Goal: Task Accomplishment & Management: Use online tool/utility

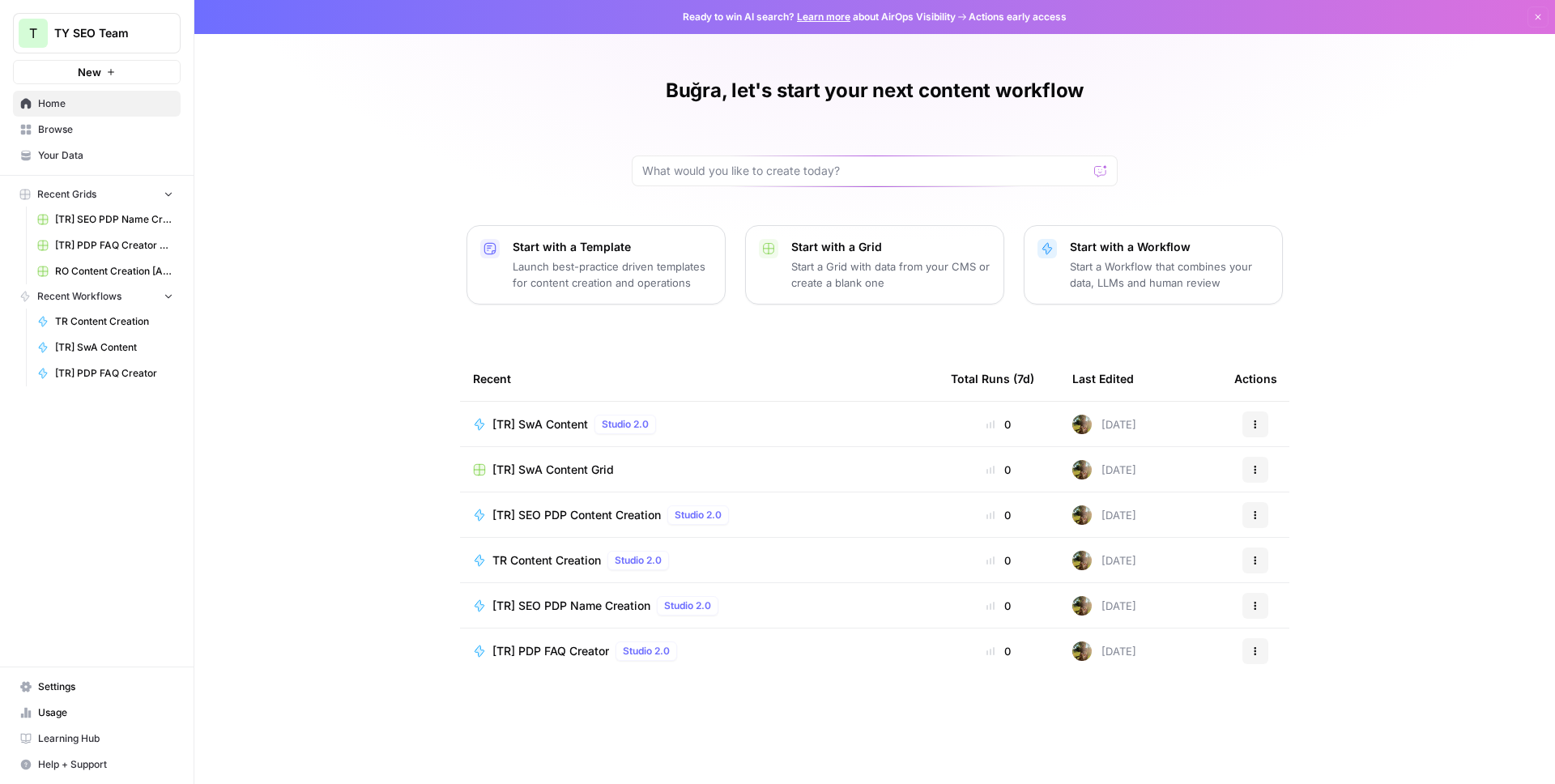
click at [557, 462] on span "[TR] SwA Content Grid" at bounding box center [553, 469] width 121 height 16
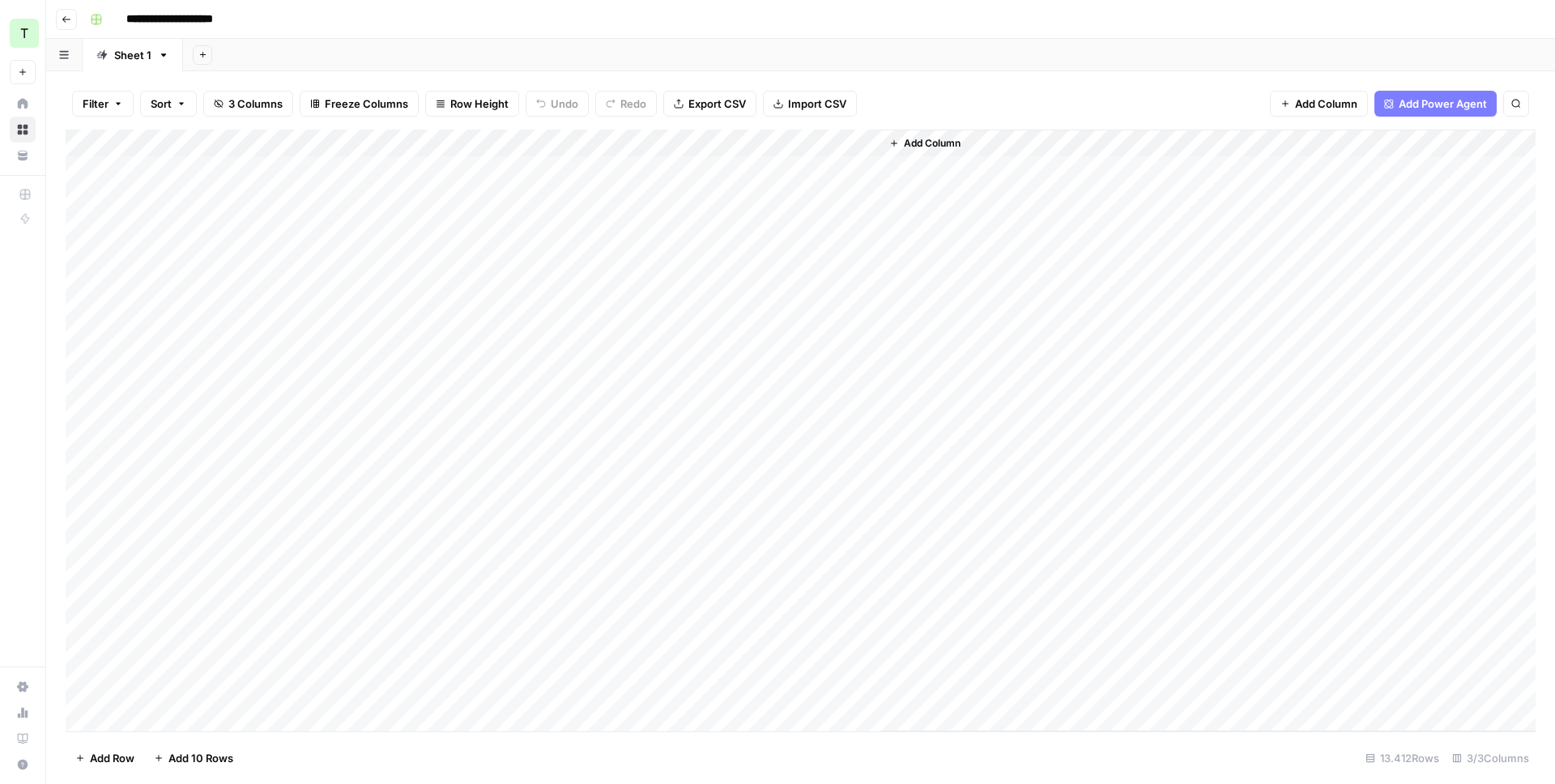
click at [866, 142] on div "Add Column" at bounding box center [800, 430] width 1469 height 601
click at [897, 256] on span "First 10 Rows" at bounding box center [923, 261] width 102 height 16
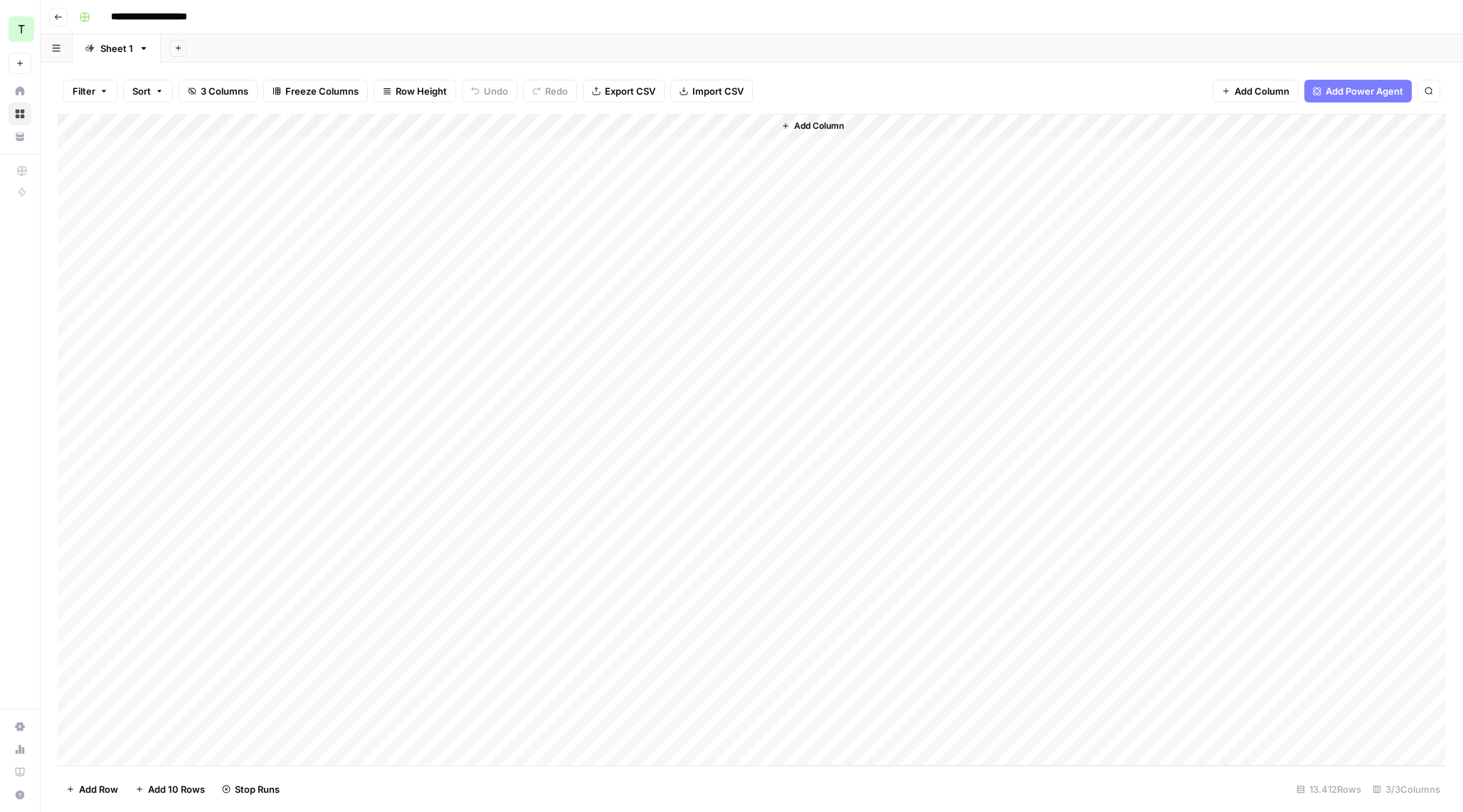
click at [677, 158] on div "Add Column" at bounding box center [751, 440] width 1388 height 652
click at [745, 127] on div "Add Column" at bounding box center [751, 440] width 1388 height 652
click at [913, 266] on div "Add Column" at bounding box center [1109, 440] width 672 height 652
click at [680, 291] on div "Add Column" at bounding box center [751, 440] width 1388 height 652
click at [597, 364] on div "Add Column" at bounding box center [751, 440] width 1388 height 652
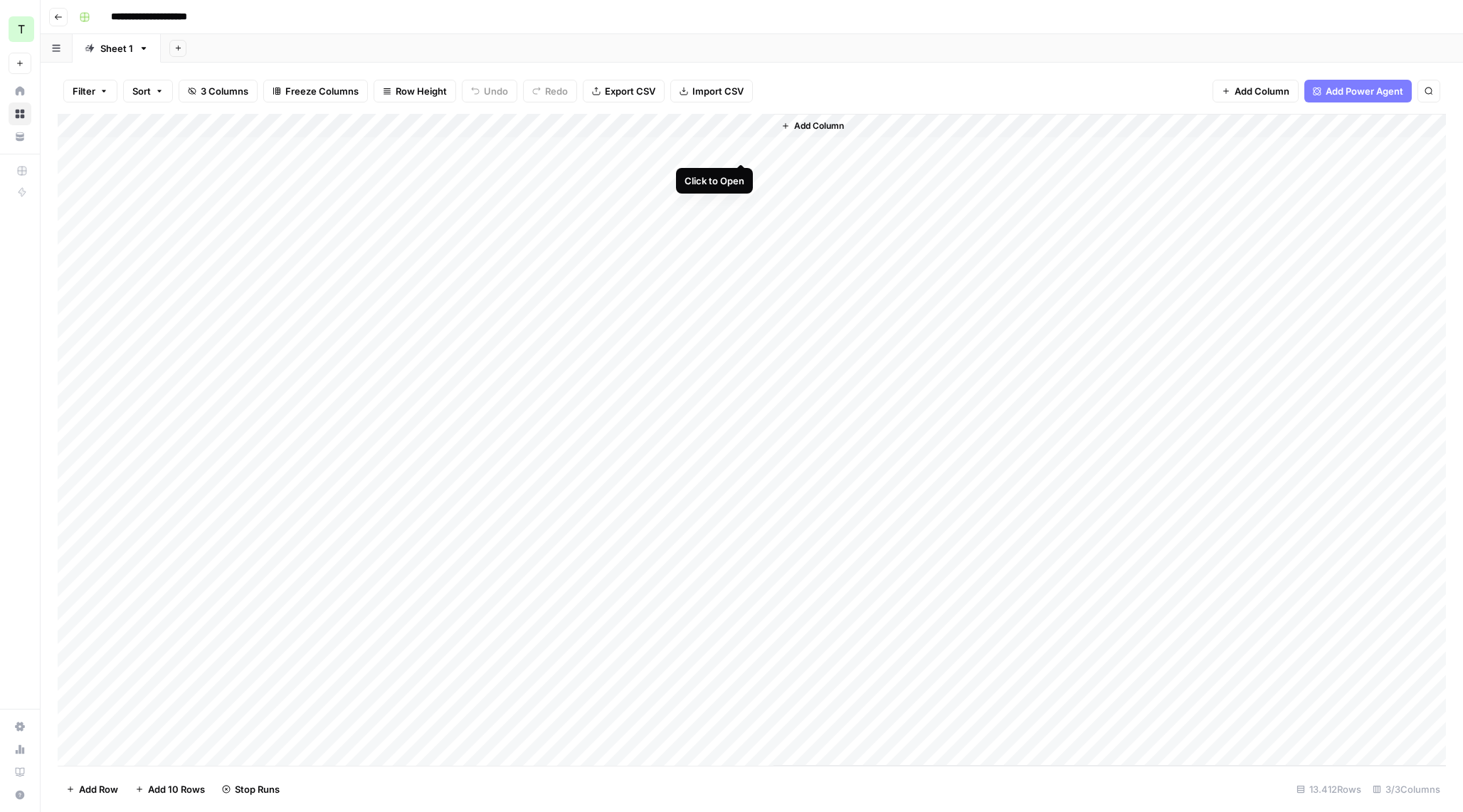
click at [742, 150] on div "Add Column" at bounding box center [751, 440] width 1388 height 652
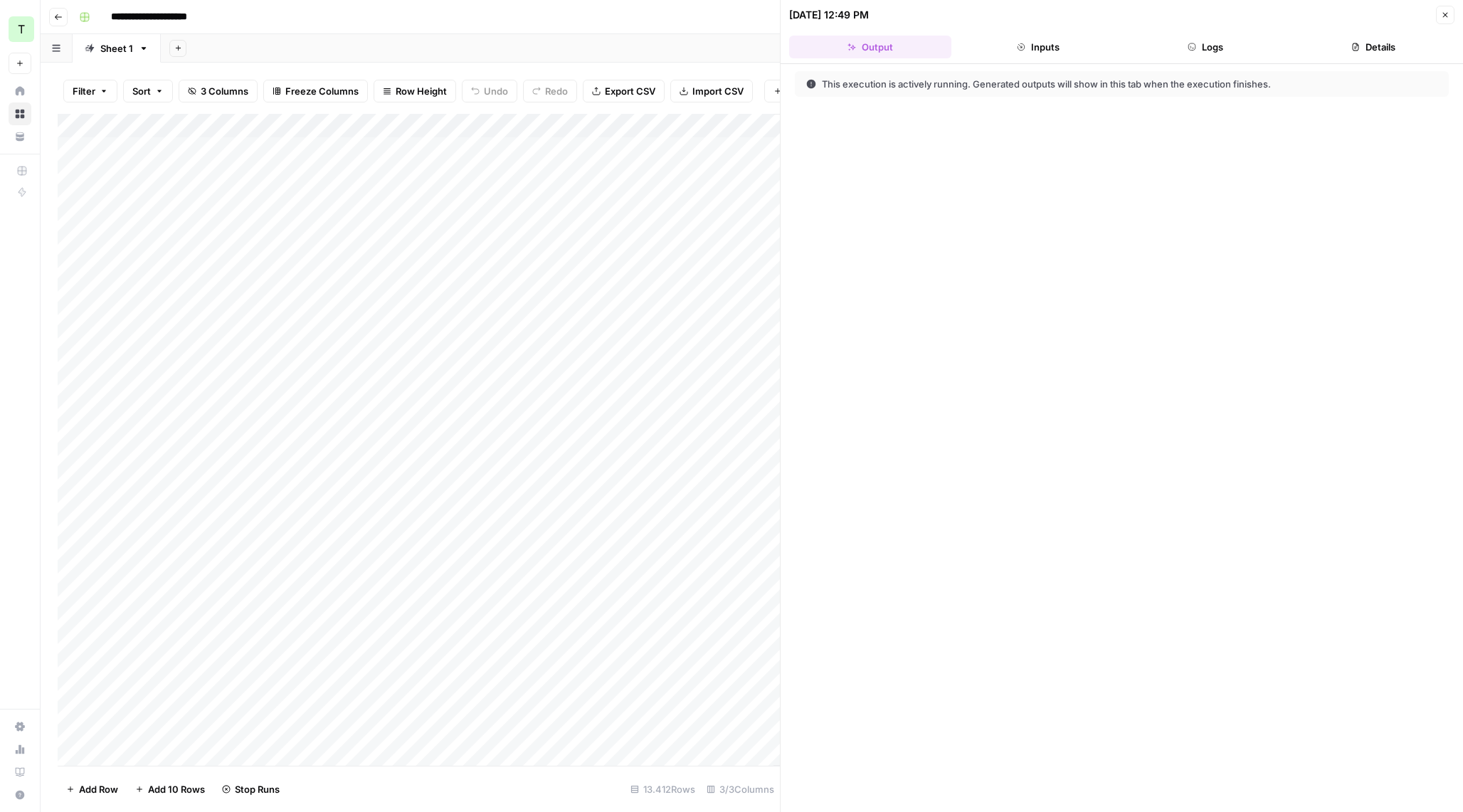
click at [1000, 52] on button "Inputs" at bounding box center [1038, 47] width 163 height 23
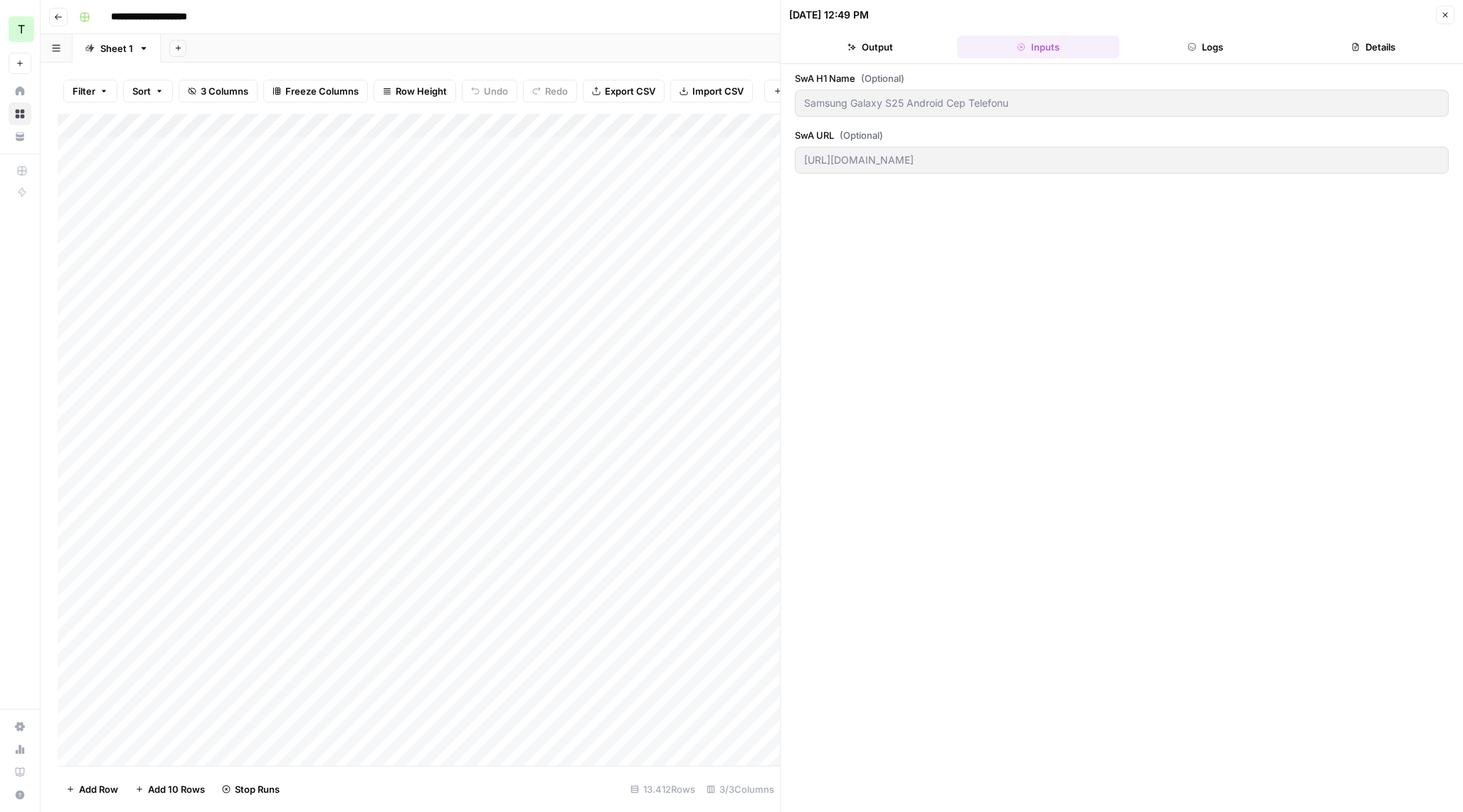
click at [1193, 27] on header "10/15/25 at 12:49 PM Close Output Inputs Logs Details" at bounding box center [1121, 32] width 682 height 64
click at [1198, 49] on button "Logs" at bounding box center [1206, 47] width 163 height 23
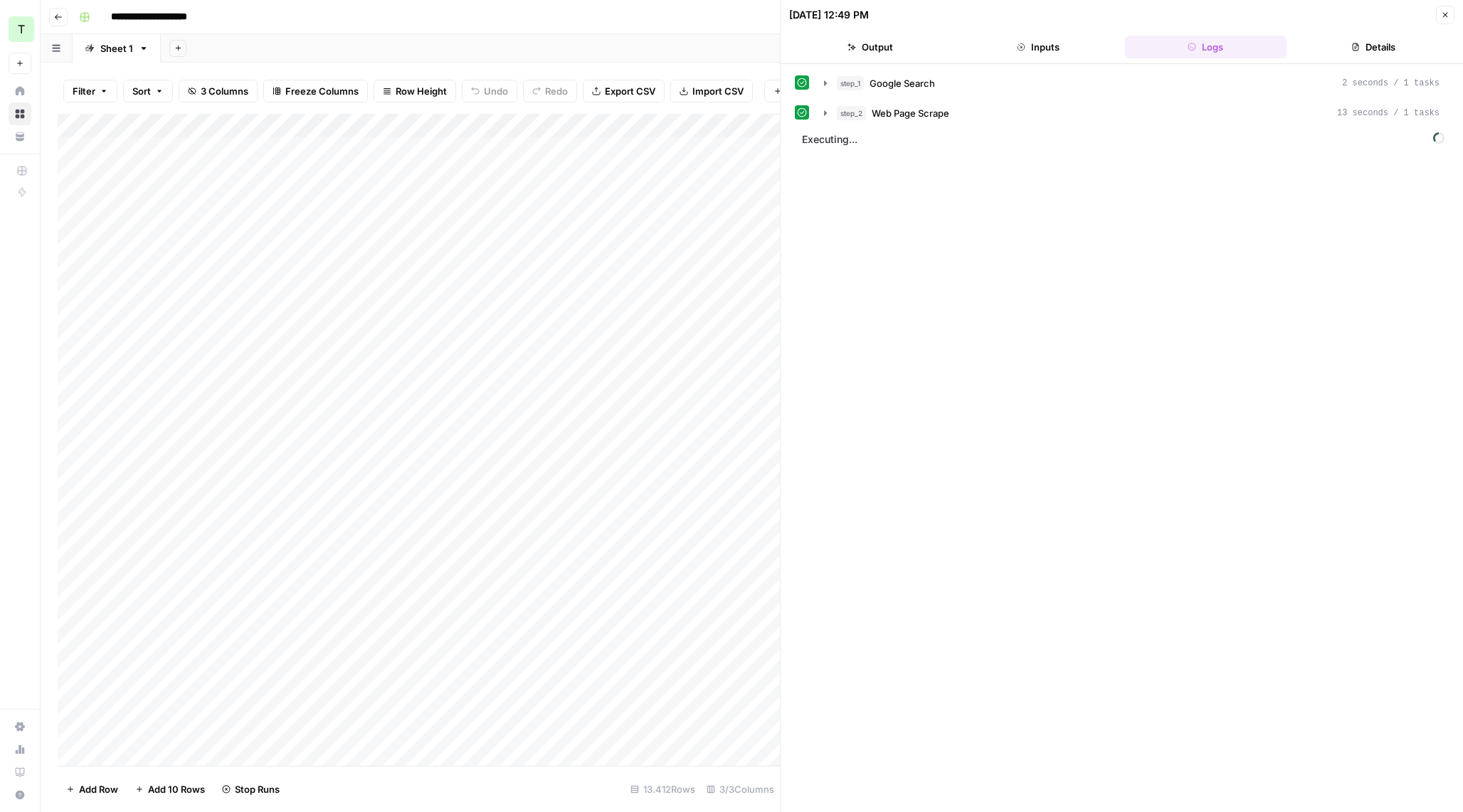
click at [1101, 51] on button "Inputs" at bounding box center [1038, 47] width 163 height 23
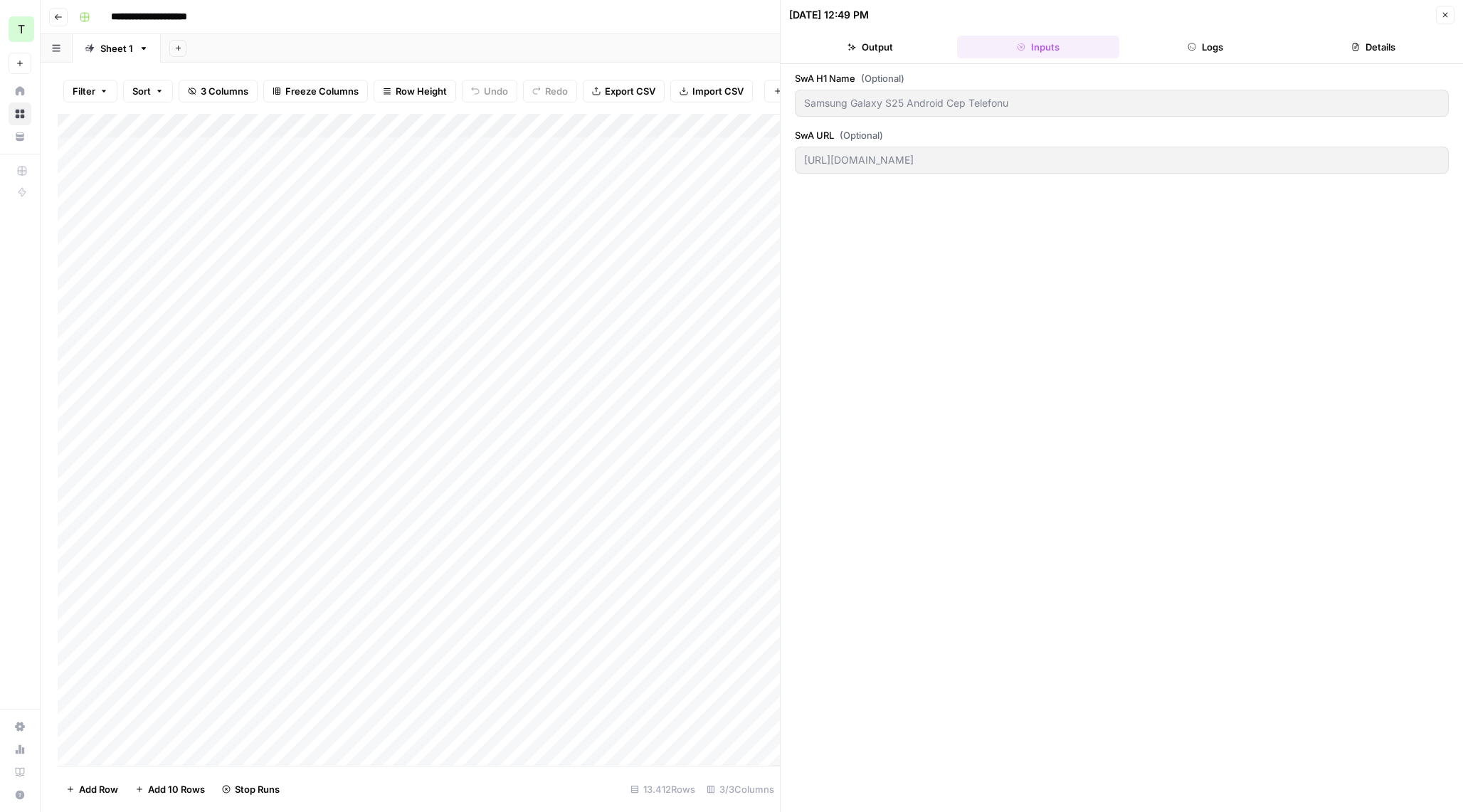
click at [1170, 44] on button "Logs" at bounding box center [1206, 47] width 163 height 23
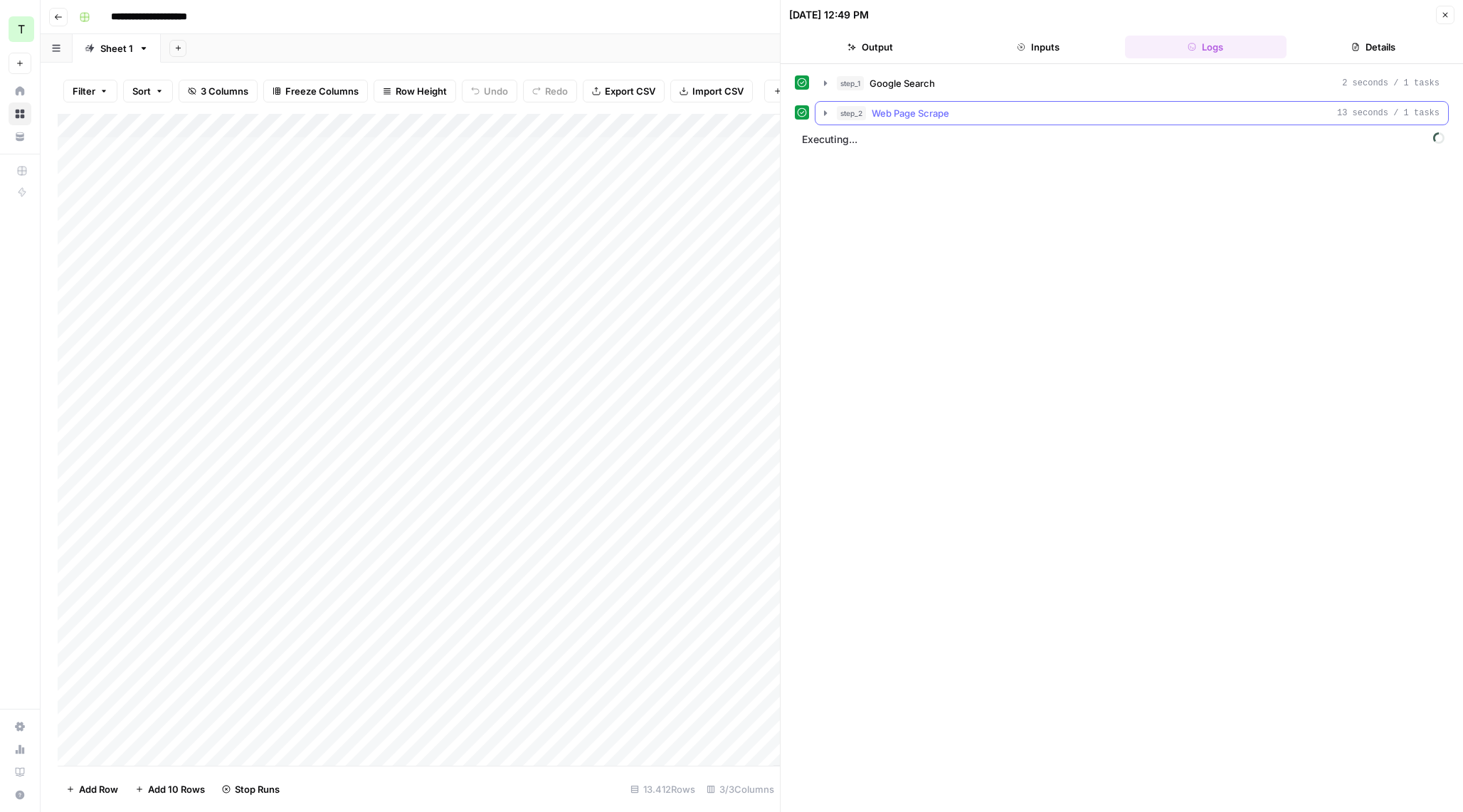
click at [826, 118] on icon "button" at bounding box center [826, 113] width 11 height 11
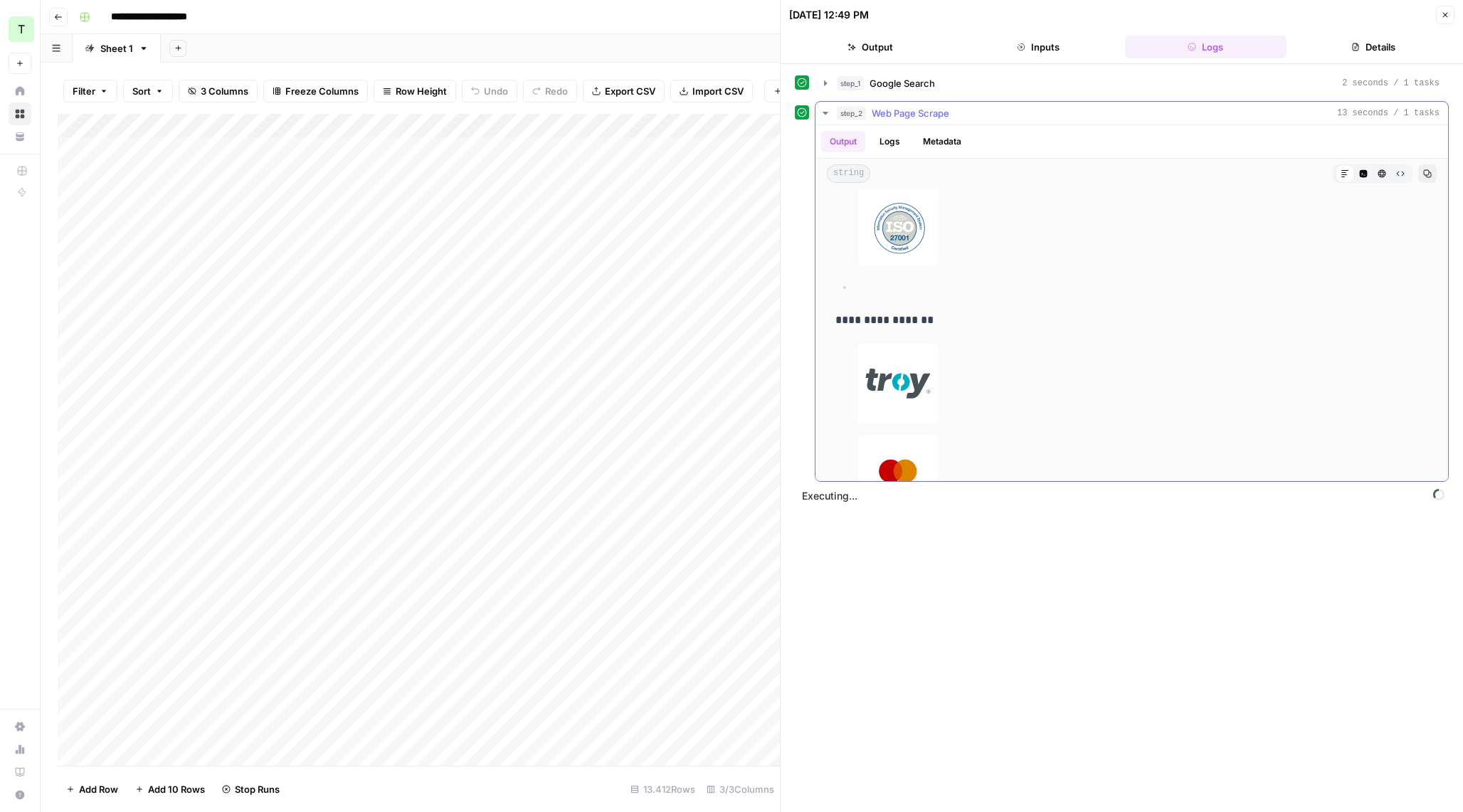
scroll to position [33532, 0]
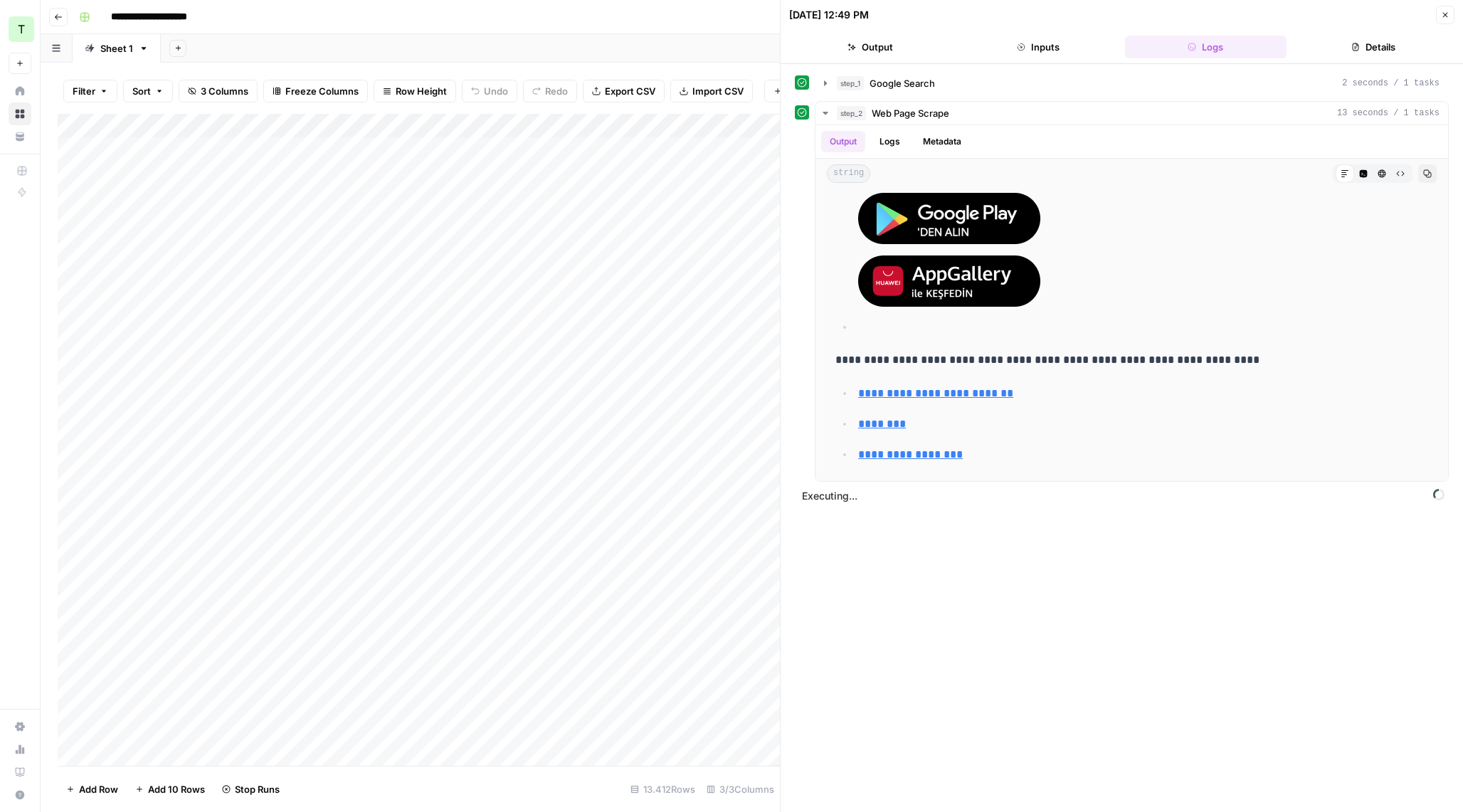
click at [1084, 594] on div "**********" at bounding box center [1121, 438] width 654 height 733
click at [826, 115] on icon "button" at bounding box center [826, 113] width 11 height 11
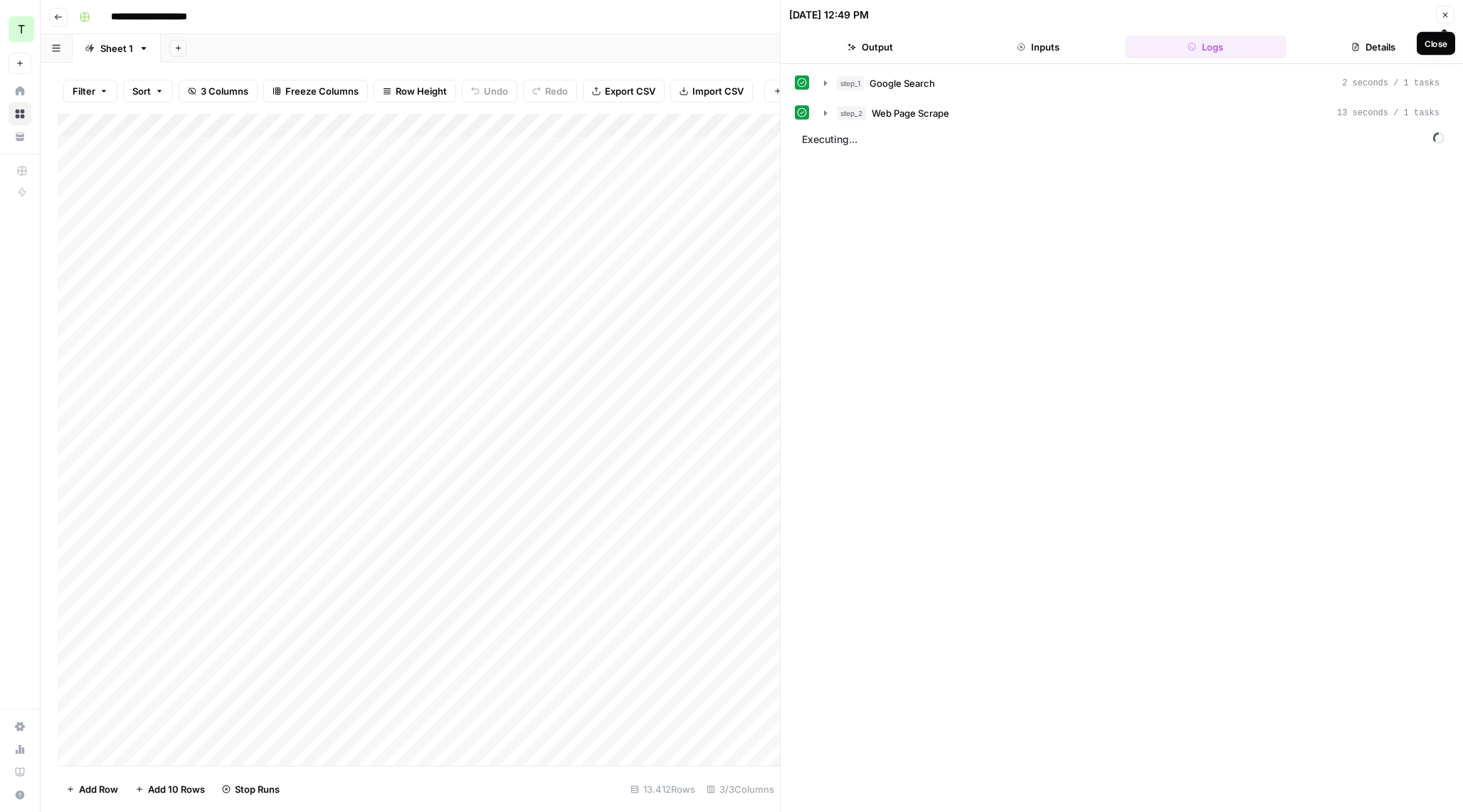
click at [1445, 24] on button "Close" at bounding box center [1445, 15] width 19 height 19
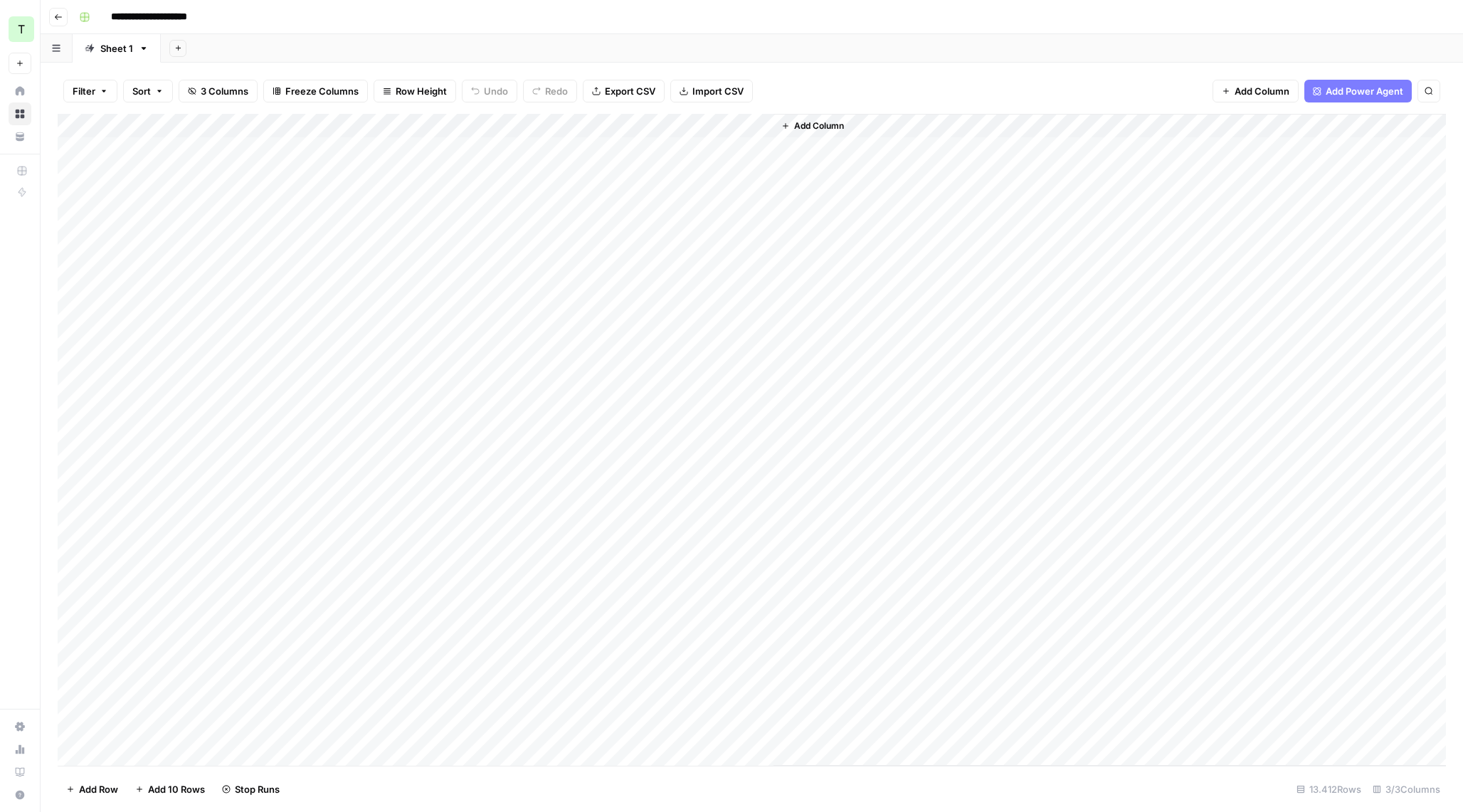
click at [692, 242] on div "Add Column" at bounding box center [751, 440] width 1388 height 652
click at [628, 300] on div "Add Column" at bounding box center [751, 440] width 1388 height 652
click at [637, 344] on div "Add Column" at bounding box center [751, 440] width 1388 height 652
click at [641, 145] on div "Add Column" at bounding box center [751, 440] width 1388 height 652
click at [735, 130] on div "Add Column" at bounding box center [751, 440] width 1388 height 652
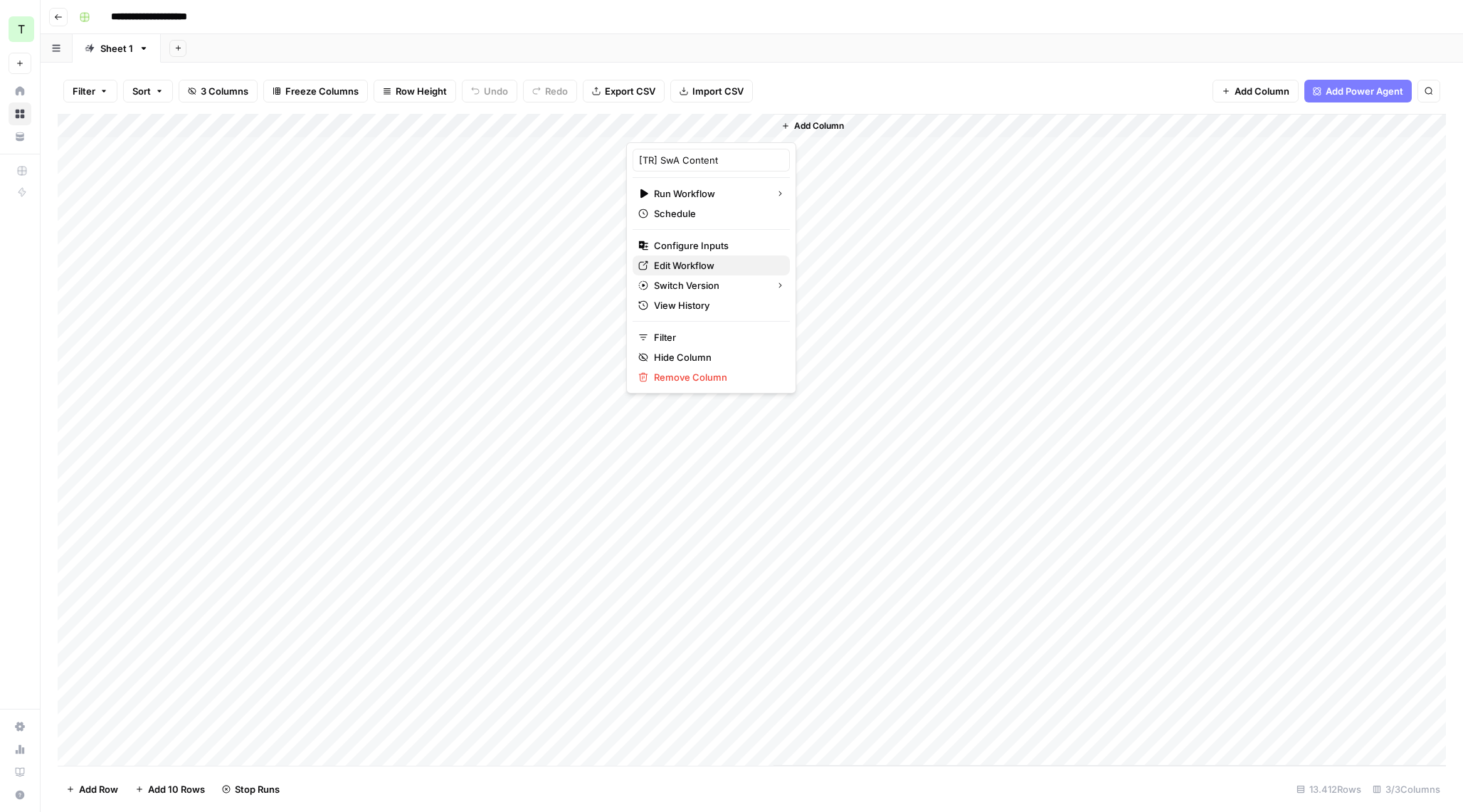
click at [690, 269] on span "Edit Workflow" at bounding box center [716, 266] width 125 height 14
click at [647, 50] on div "Add Sheet" at bounding box center [812, 49] width 1302 height 29
click at [565, 152] on div "Add Column" at bounding box center [751, 440] width 1388 height 652
click at [718, 148] on div "Add Column" at bounding box center [751, 440] width 1388 height 652
click at [716, 126] on div "Add Column" at bounding box center [751, 440] width 1388 height 652
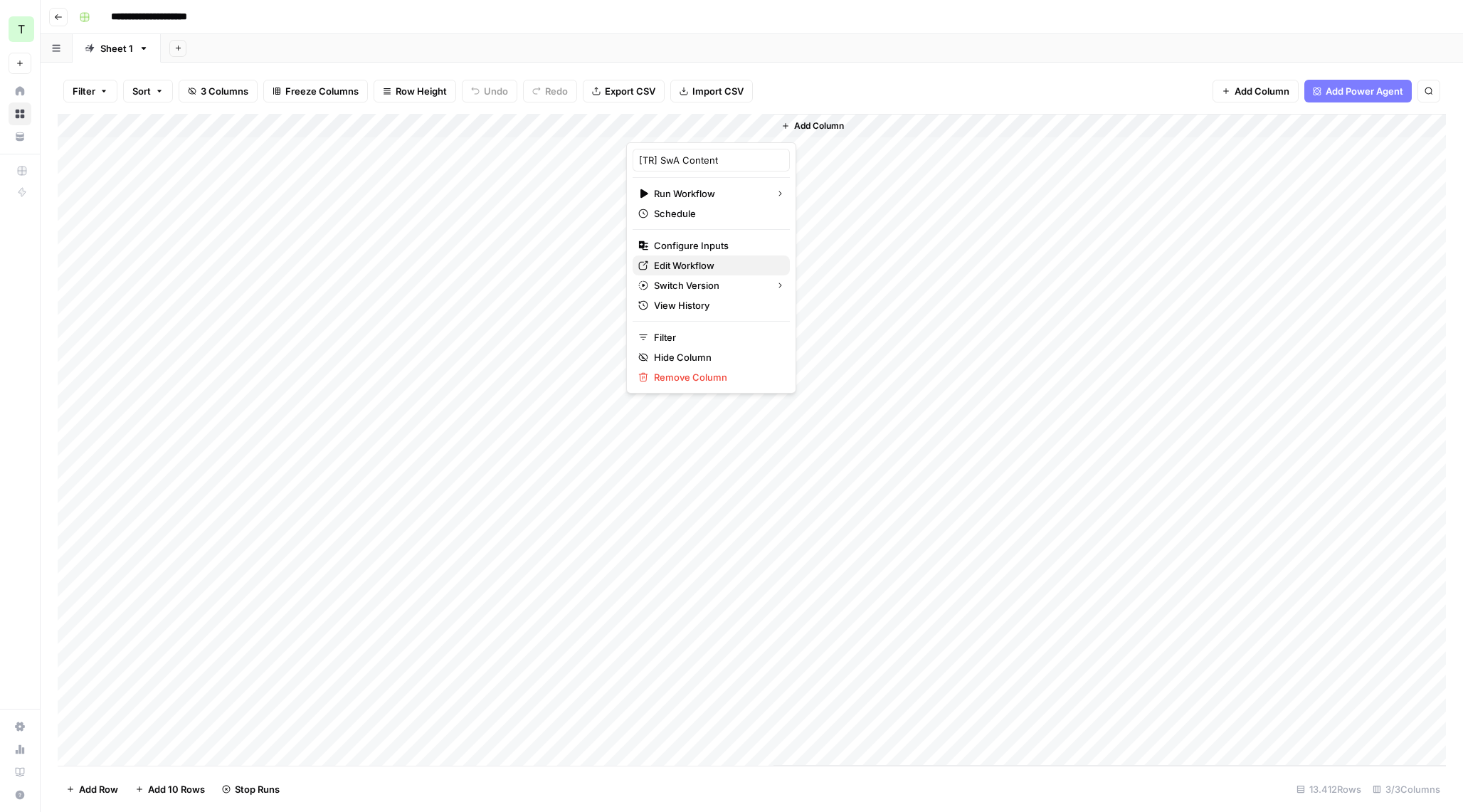
click at [691, 266] on span "Edit Workflow" at bounding box center [716, 266] width 125 height 14
click at [740, 124] on div "Add Column" at bounding box center [751, 440] width 1388 height 652
click at [696, 261] on span "Edit Workflow" at bounding box center [716, 266] width 125 height 14
click at [700, 214] on div "Add Column" at bounding box center [751, 440] width 1388 height 652
click at [708, 219] on div "Add Column" at bounding box center [751, 440] width 1388 height 652
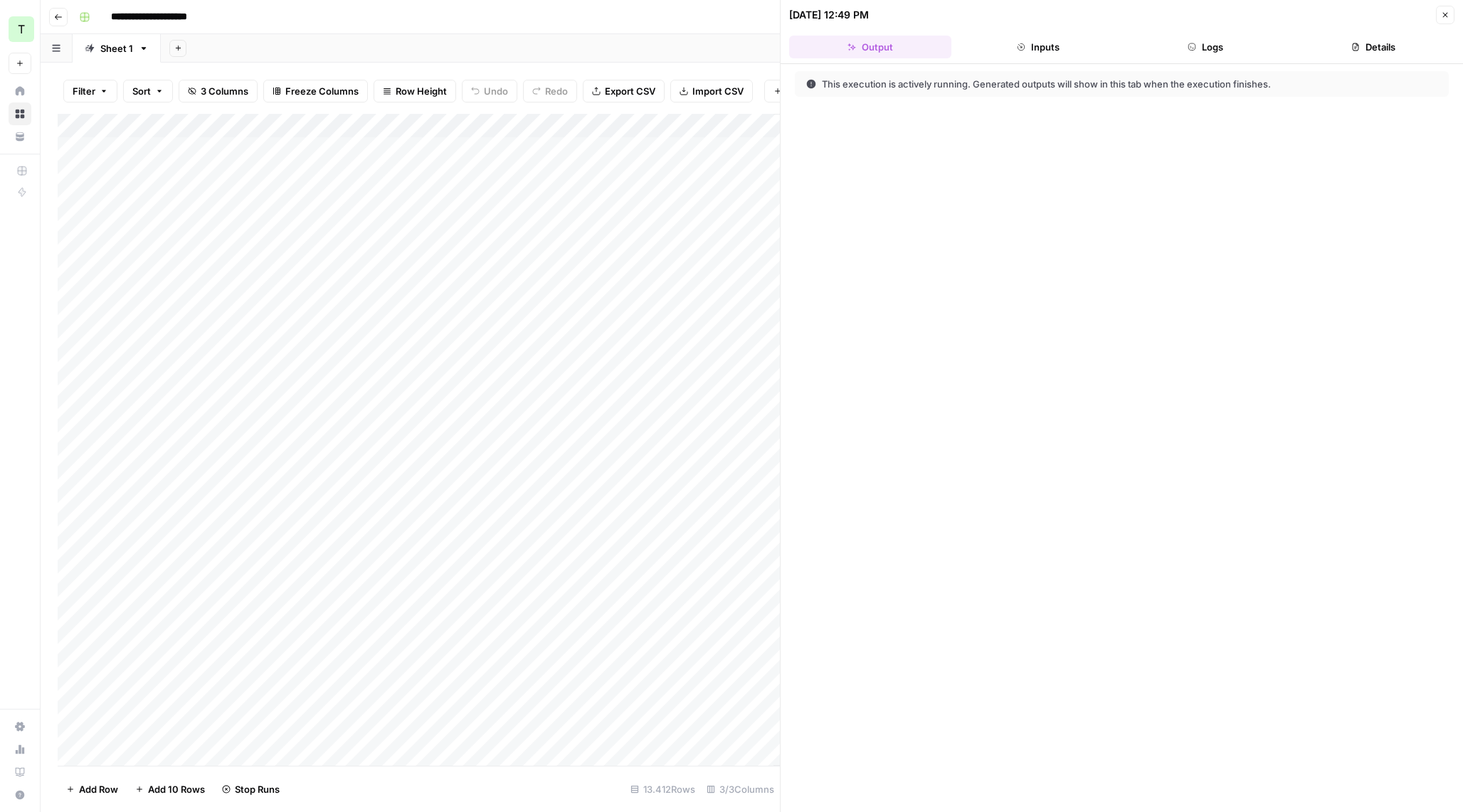
click at [735, 125] on div "Add Column" at bounding box center [418, 440] width 722 height 652
click at [692, 265] on span "Edit Workflow" at bounding box center [716, 266] width 125 height 14
click at [738, 123] on div "Add Column" at bounding box center [418, 440] width 722 height 652
click at [667, 269] on span "Edit Workflow" at bounding box center [716, 266] width 125 height 14
click at [1444, 22] on button "Close" at bounding box center [1445, 15] width 19 height 19
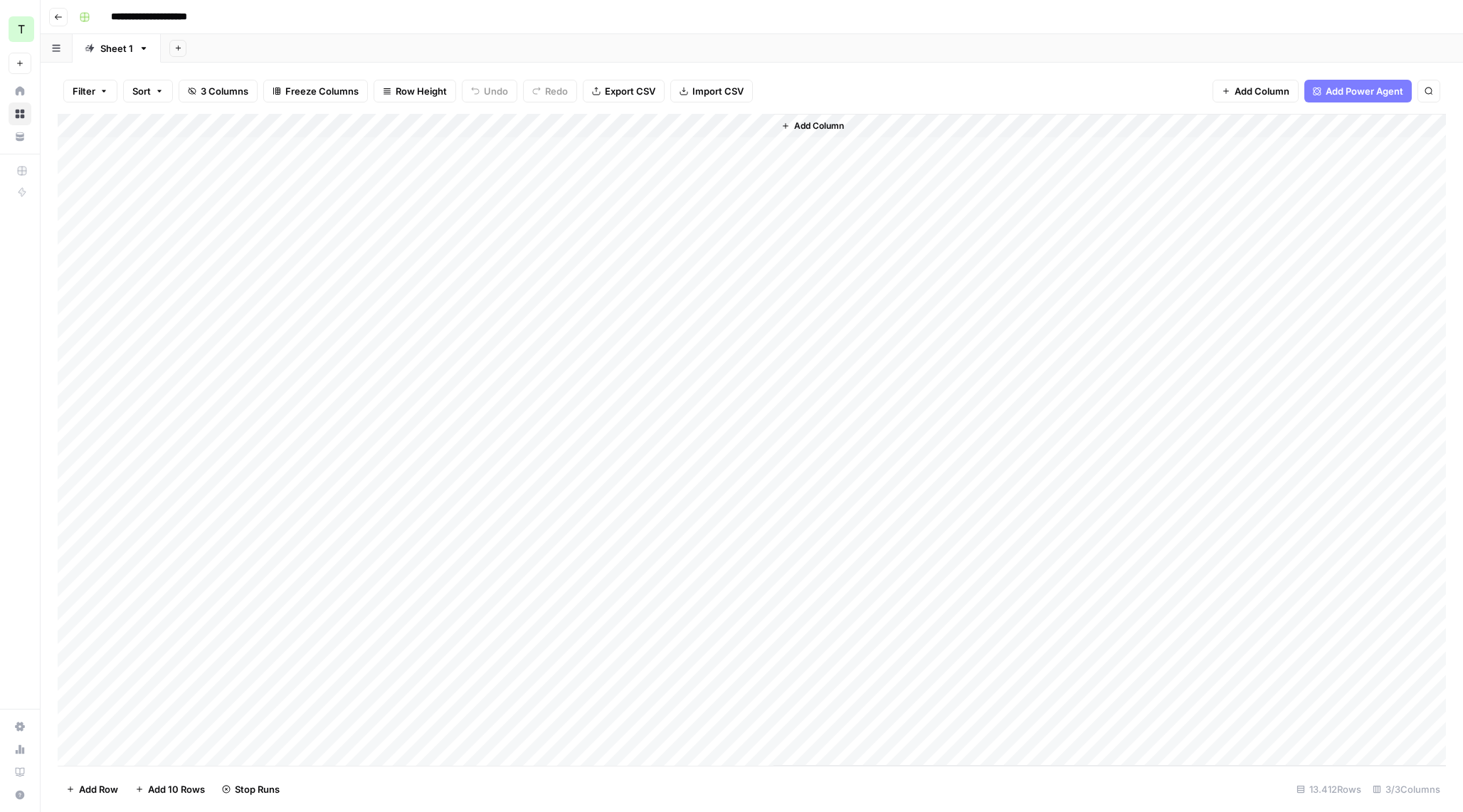
click at [758, 127] on div "Add Column" at bounding box center [751, 440] width 1388 height 652
click at [844, 391] on div "Add Column" at bounding box center [1109, 440] width 672 height 652
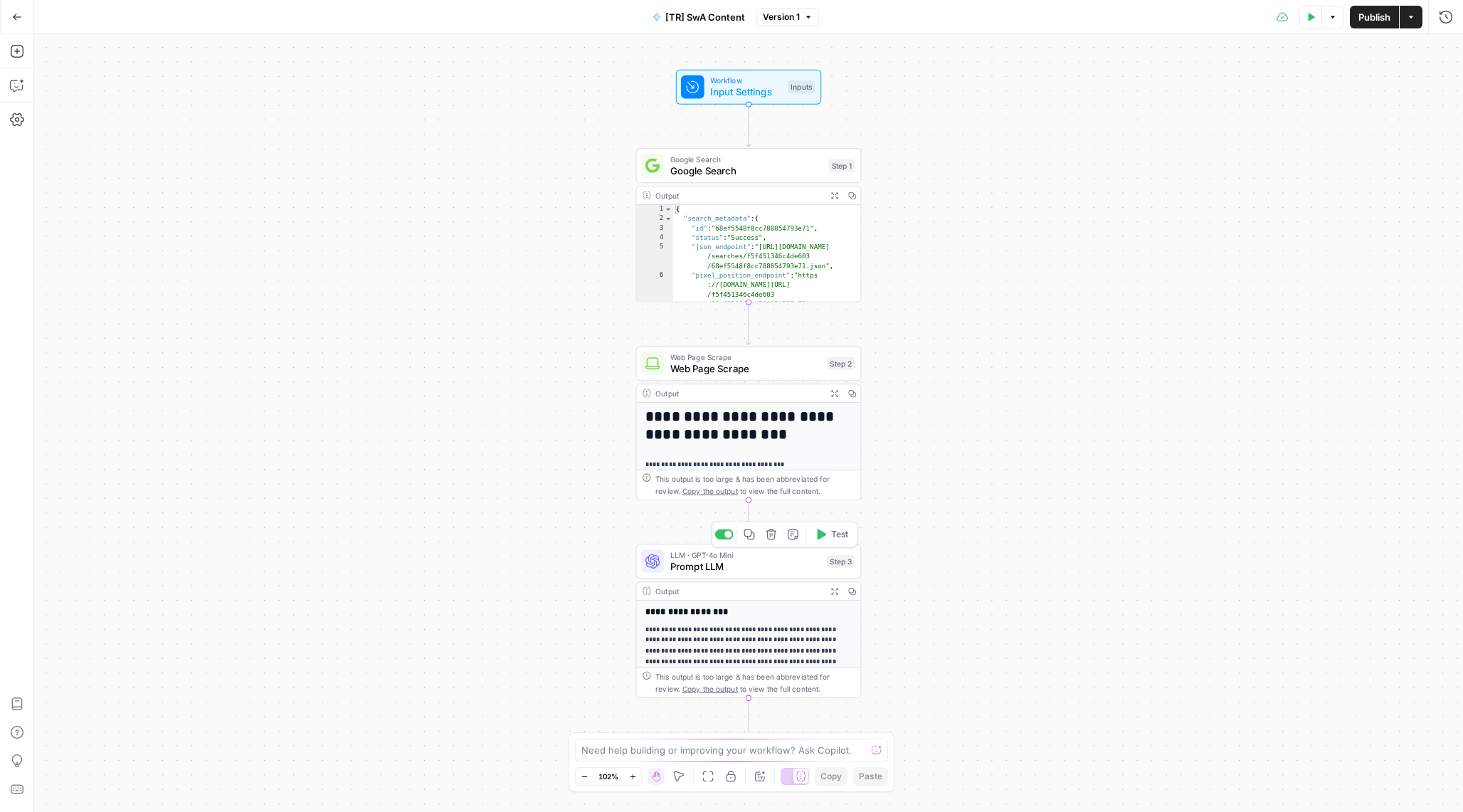
click at [739, 566] on span "Prompt LLM" at bounding box center [746, 566] width 152 height 14
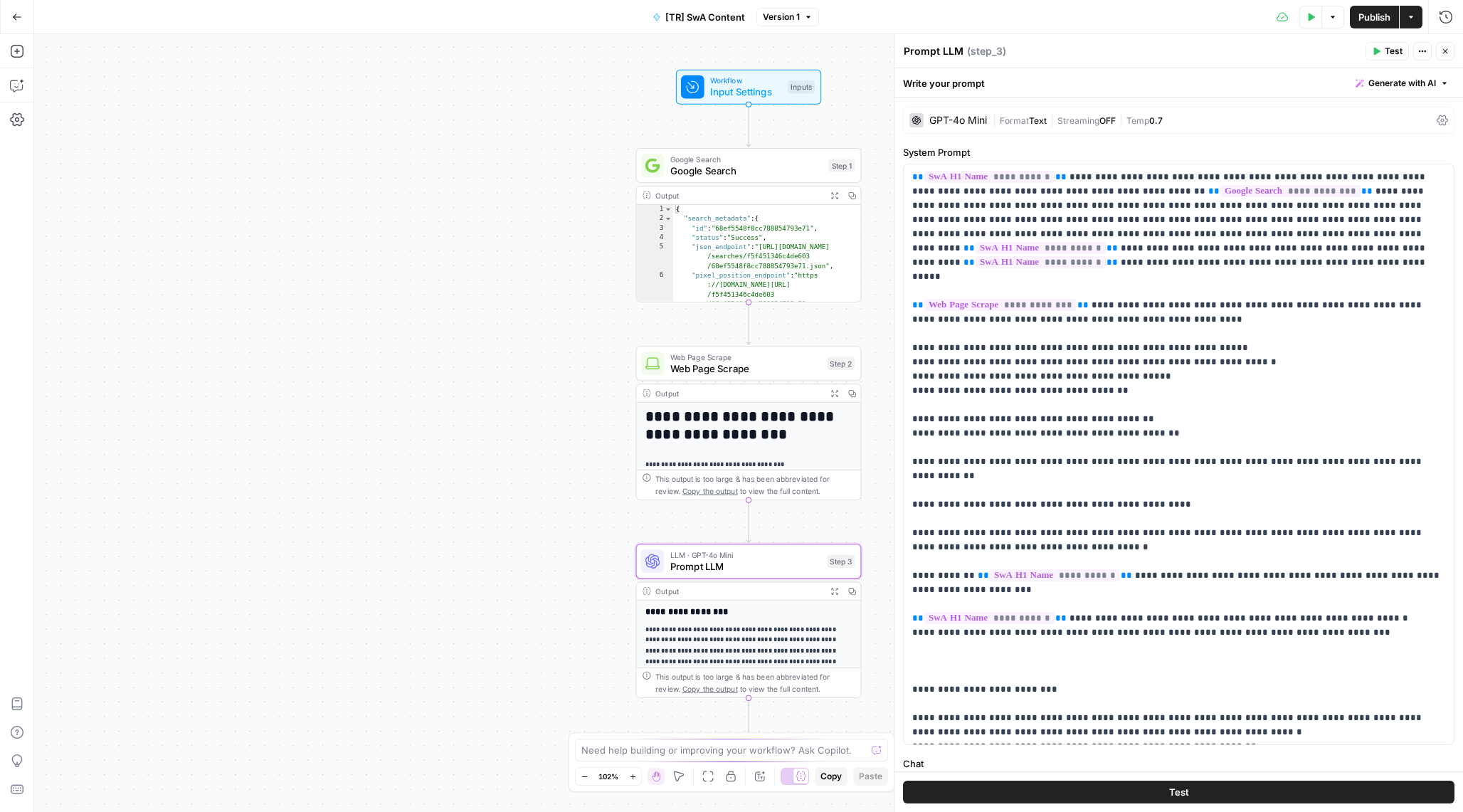
click at [950, 125] on div "GPT-4o Mini" at bounding box center [958, 120] width 57 height 10
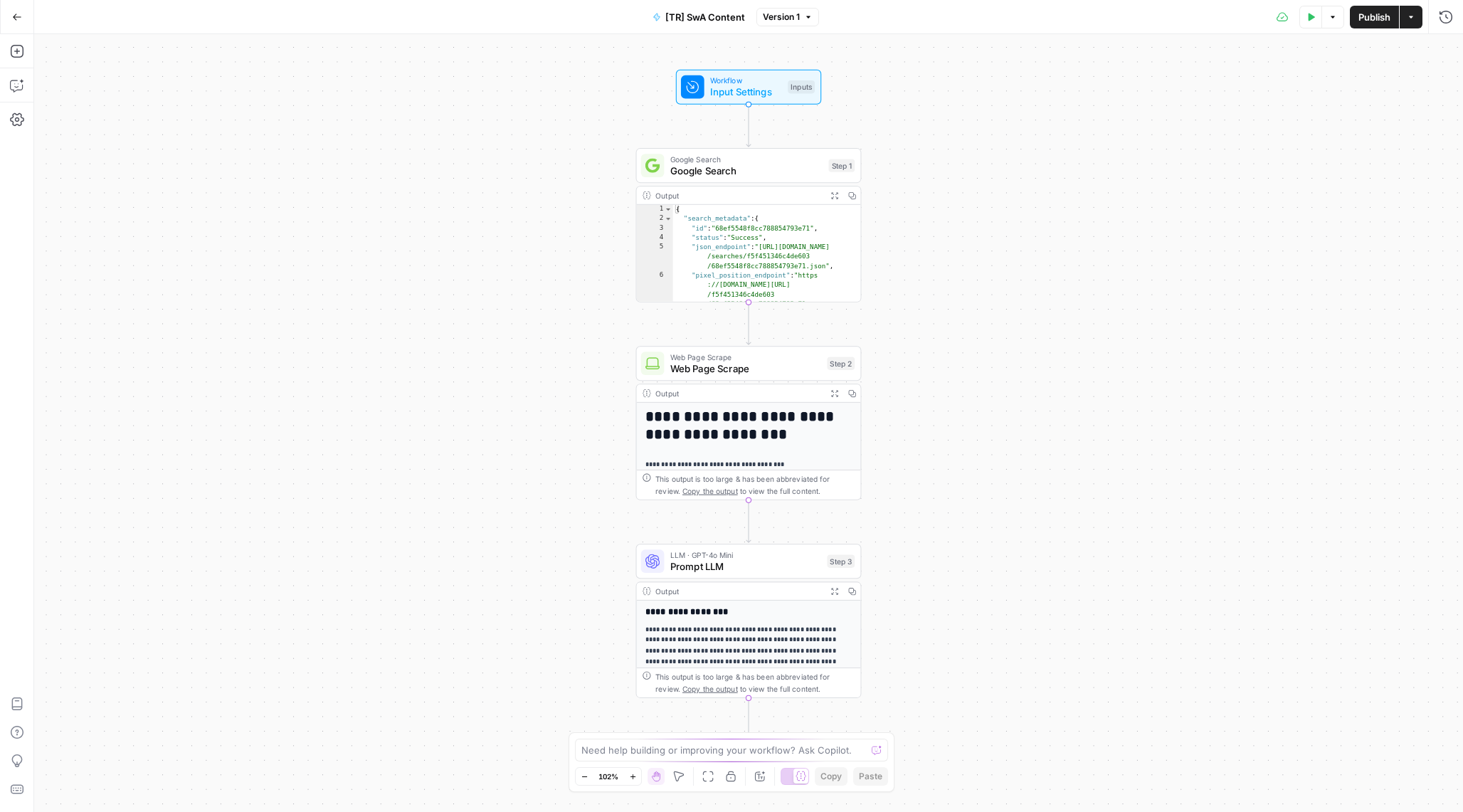
click at [738, 538] on div "**********" at bounding box center [748, 423] width 1429 height 778
click at [738, 563] on span "Prompt LLM" at bounding box center [746, 566] width 152 height 14
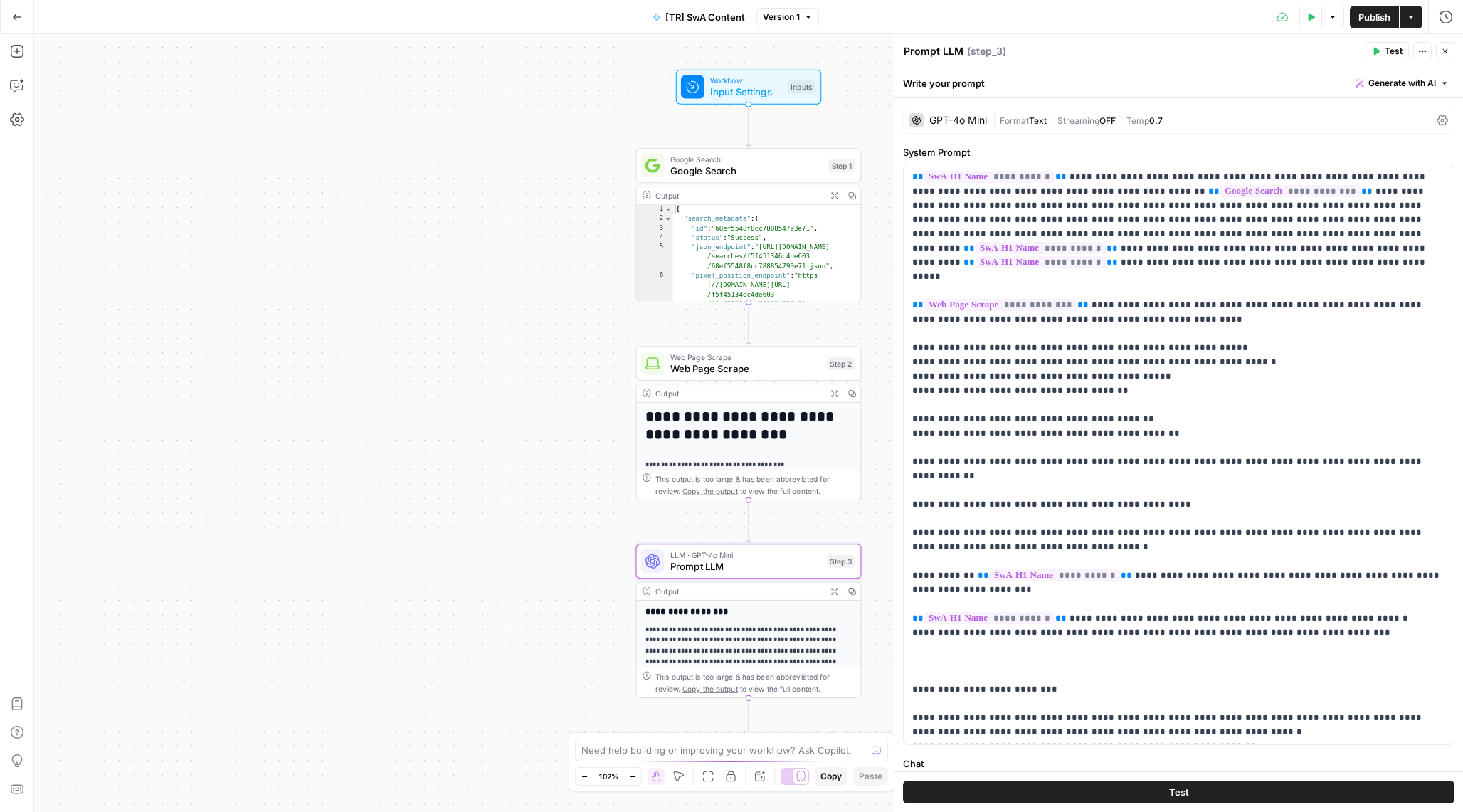
click at [723, 571] on span "Prompt LLM" at bounding box center [746, 566] width 152 height 14
click at [753, 372] on span "Web Page Scrape" at bounding box center [746, 369] width 152 height 14
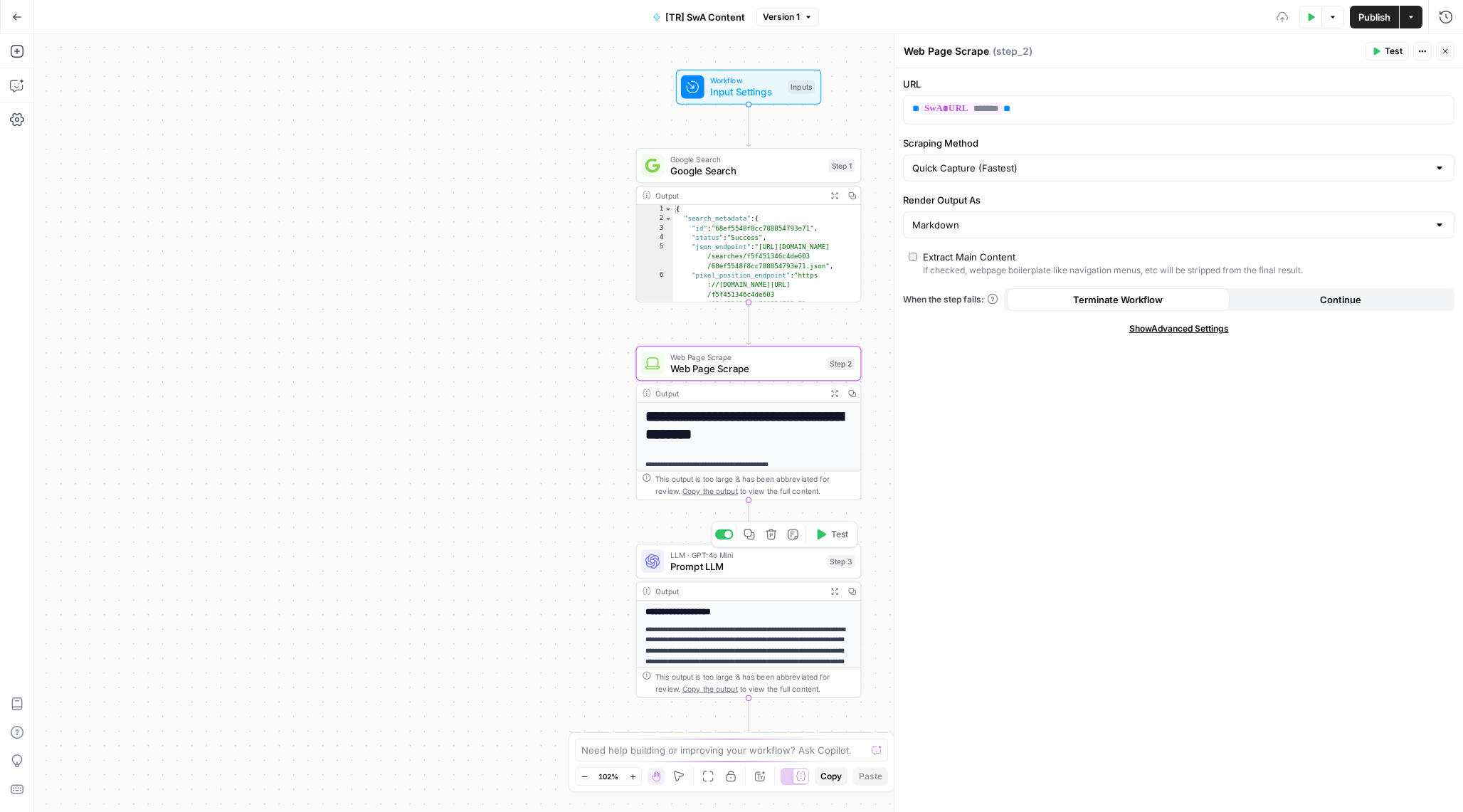
click at [718, 564] on span "Prompt LLM" at bounding box center [746, 566] width 152 height 14
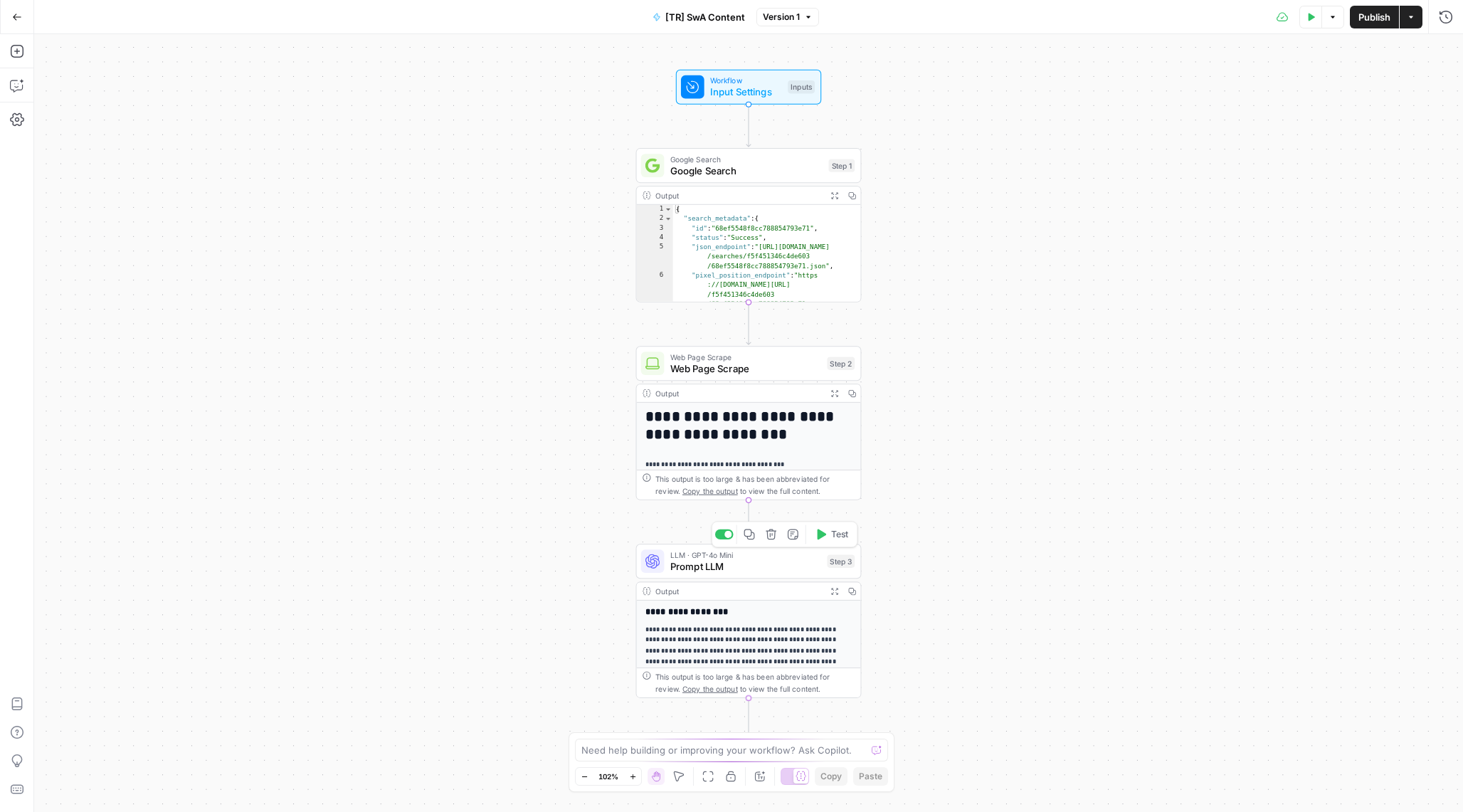
click at [720, 574] on div "LLM · GPT-4o Mini Prompt LLM Step 3 Copy step Delete step Add Note Test" at bounding box center [748, 561] width 226 height 35
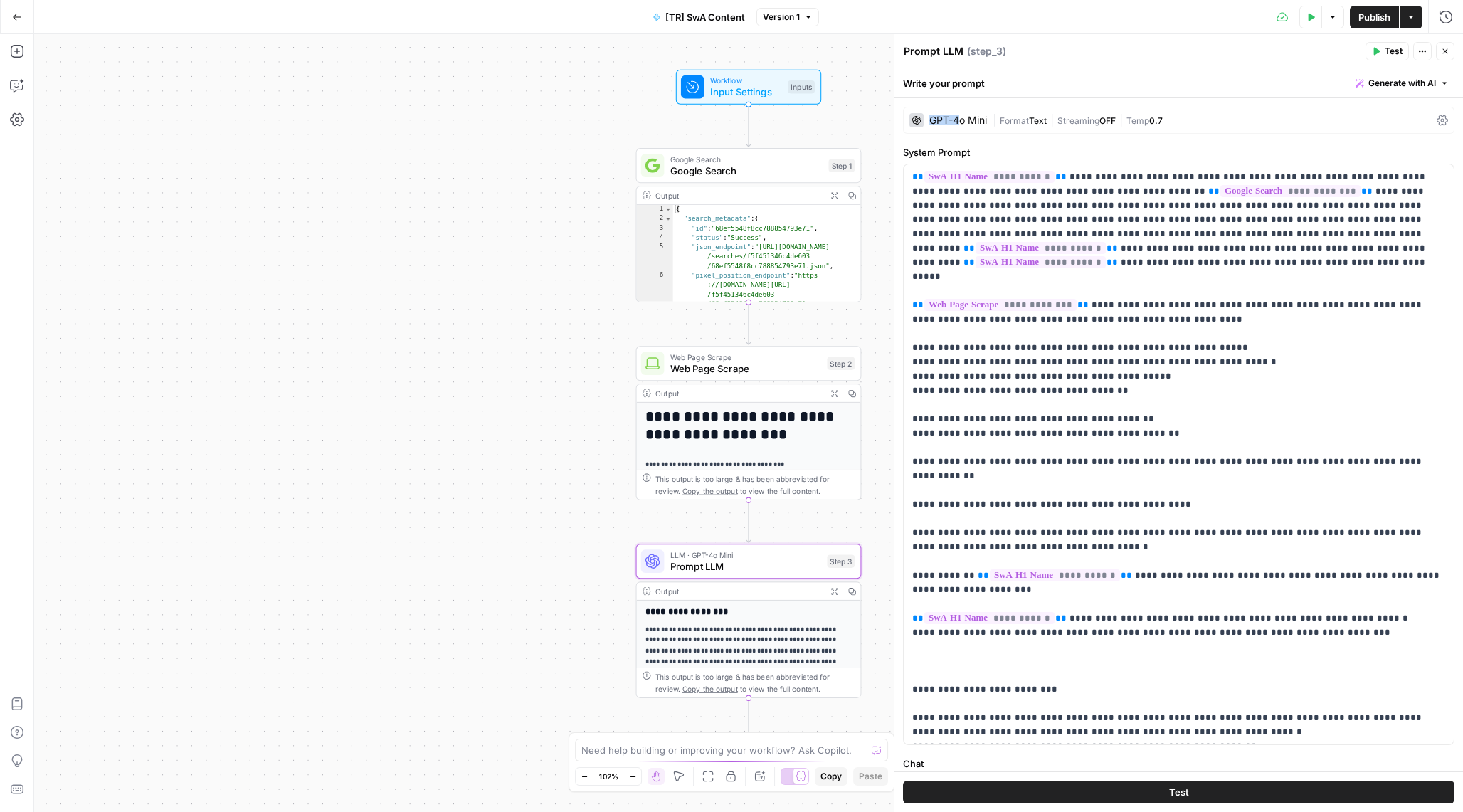
drag, startPoint x: 957, startPoint y: 118, endPoint x: 955, endPoint y: 100, distance: 18.1
click at [955, 100] on div "**********" at bounding box center [1179, 562] width 569 height 929
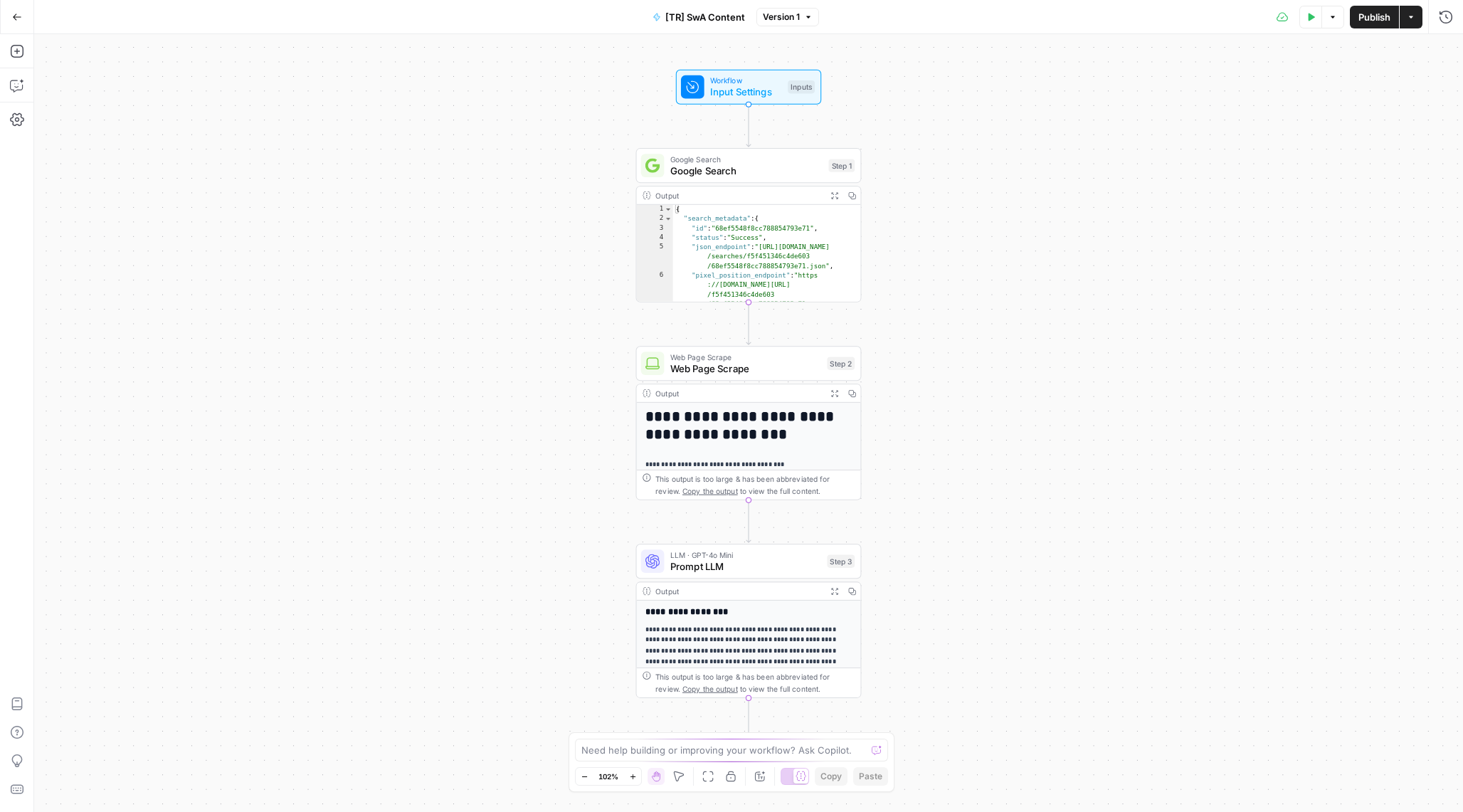
click at [747, 566] on span "Prompt LLM" at bounding box center [746, 566] width 152 height 14
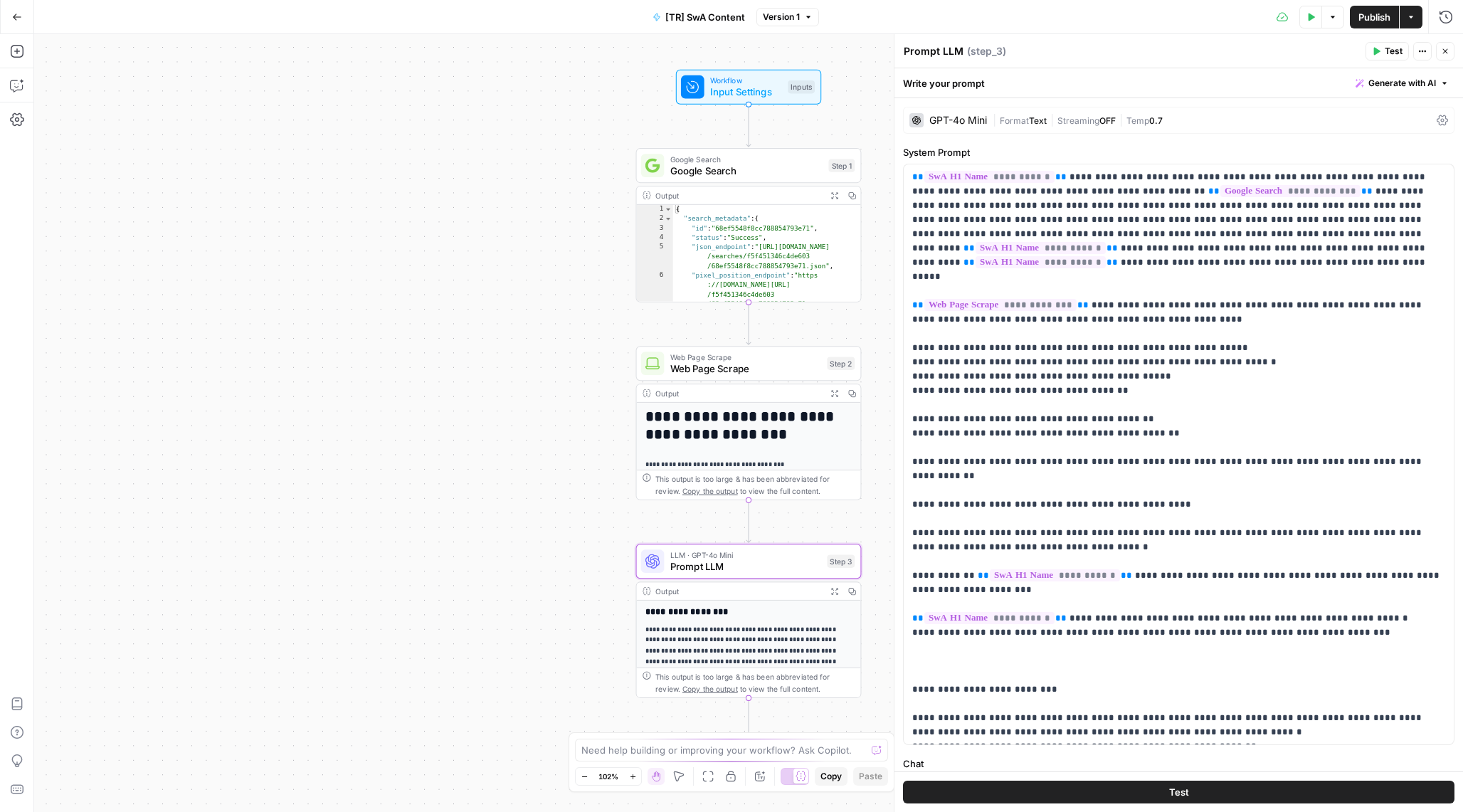
drag, startPoint x: 929, startPoint y: 121, endPoint x: 1195, endPoint y: 127, distance: 266.1
click at [1138, 97] on div "Write your prompt Generate with AI" at bounding box center [1179, 83] width 569 height 30
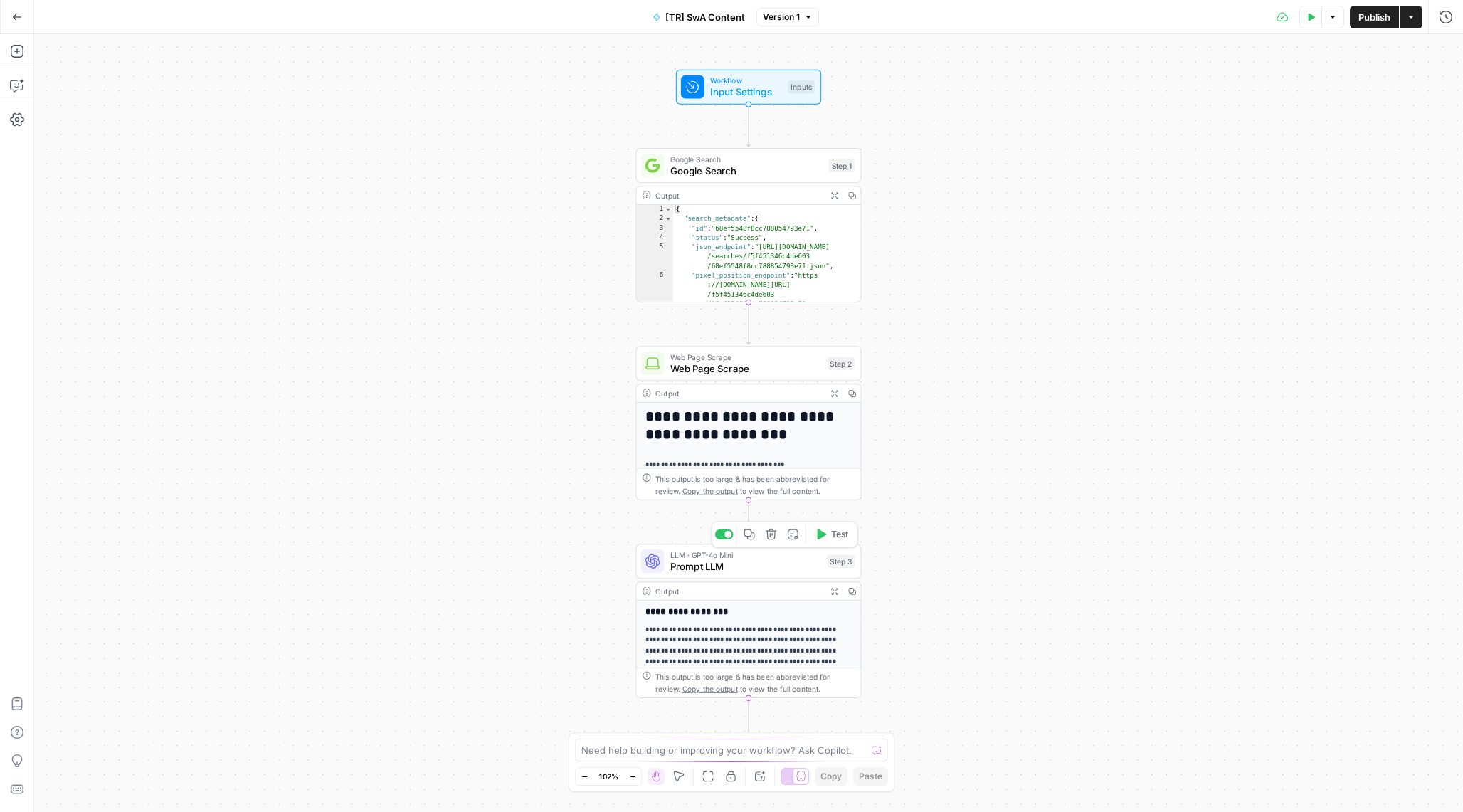
click at [748, 574] on div "LLM · GPT-4o Mini Prompt LLM Step 3 Copy step Delete step Add Note Test" at bounding box center [748, 561] width 226 height 35
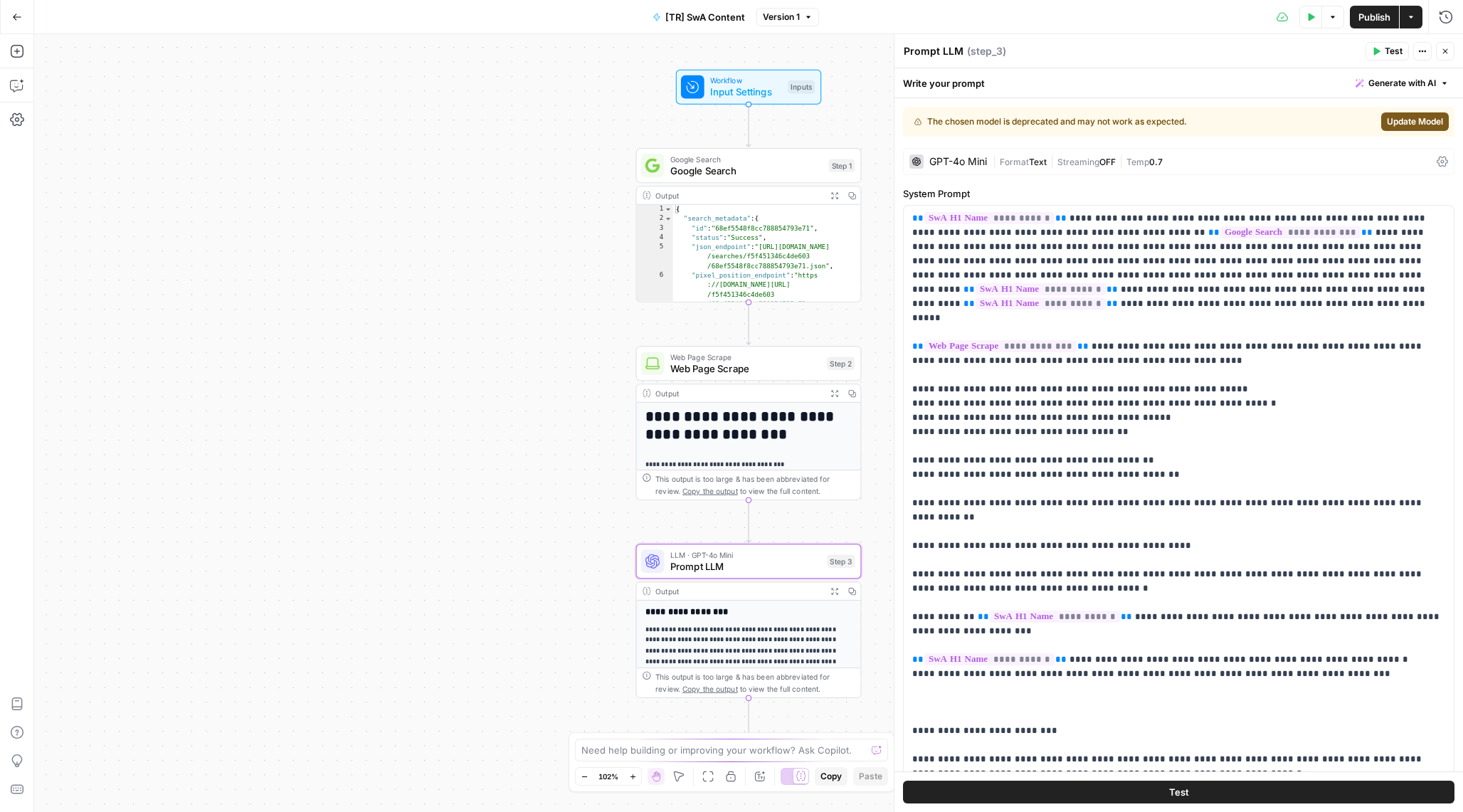
click at [1056, 154] on span "|" at bounding box center [1051, 161] width 11 height 14
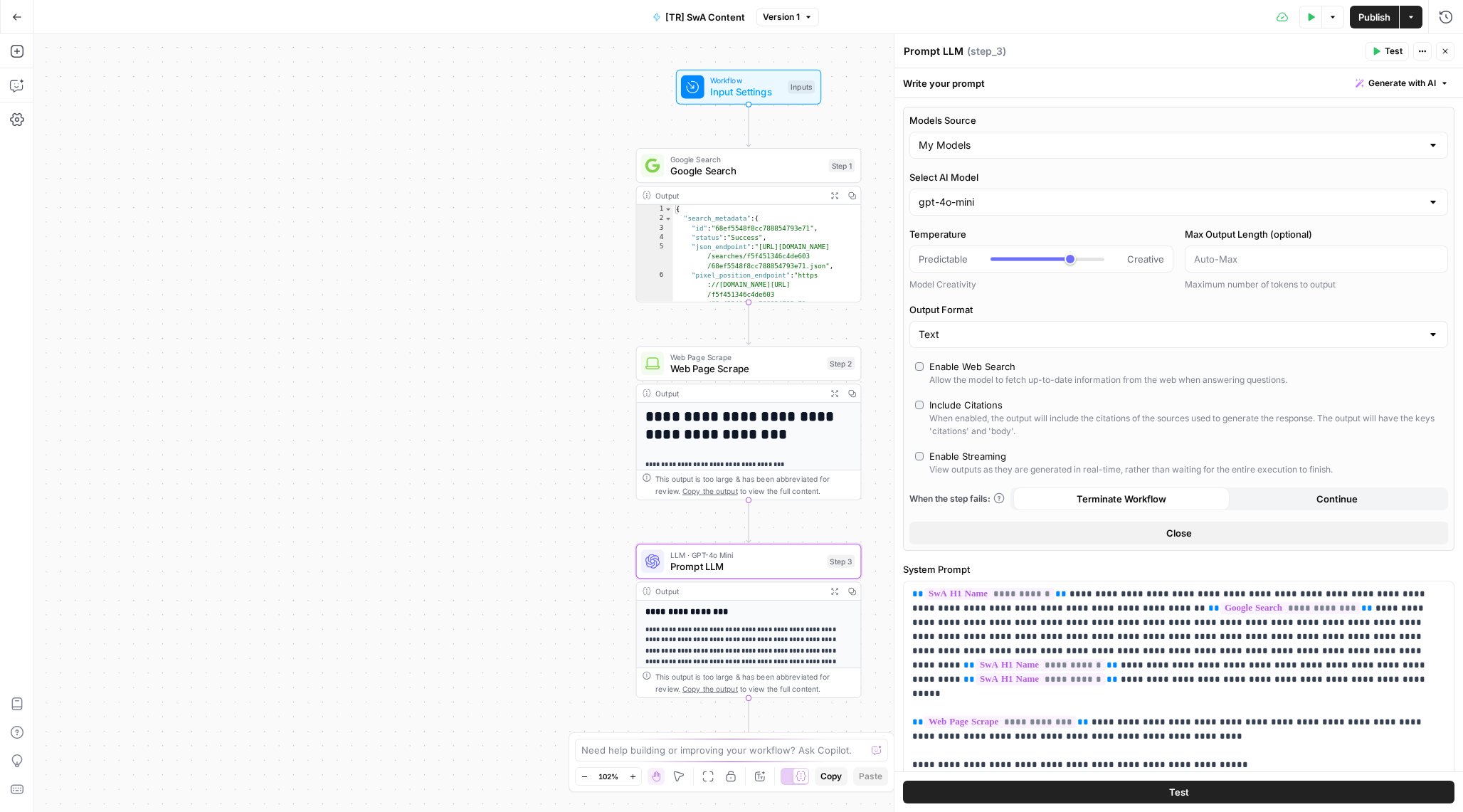
click at [1056, 116] on label "Models Source" at bounding box center [1179, 120] width 539 height 14
click at [1056, 138] on input "My Models" at bounding box center [1170, 145] width 503 height 14
click at [1058, 100] on div "**********" at bounding box center [1179, 770] width 569 height 1345
click at [998, 201] on input "Select AI Model" at bounding box center [1170, 202] width 503 height 14
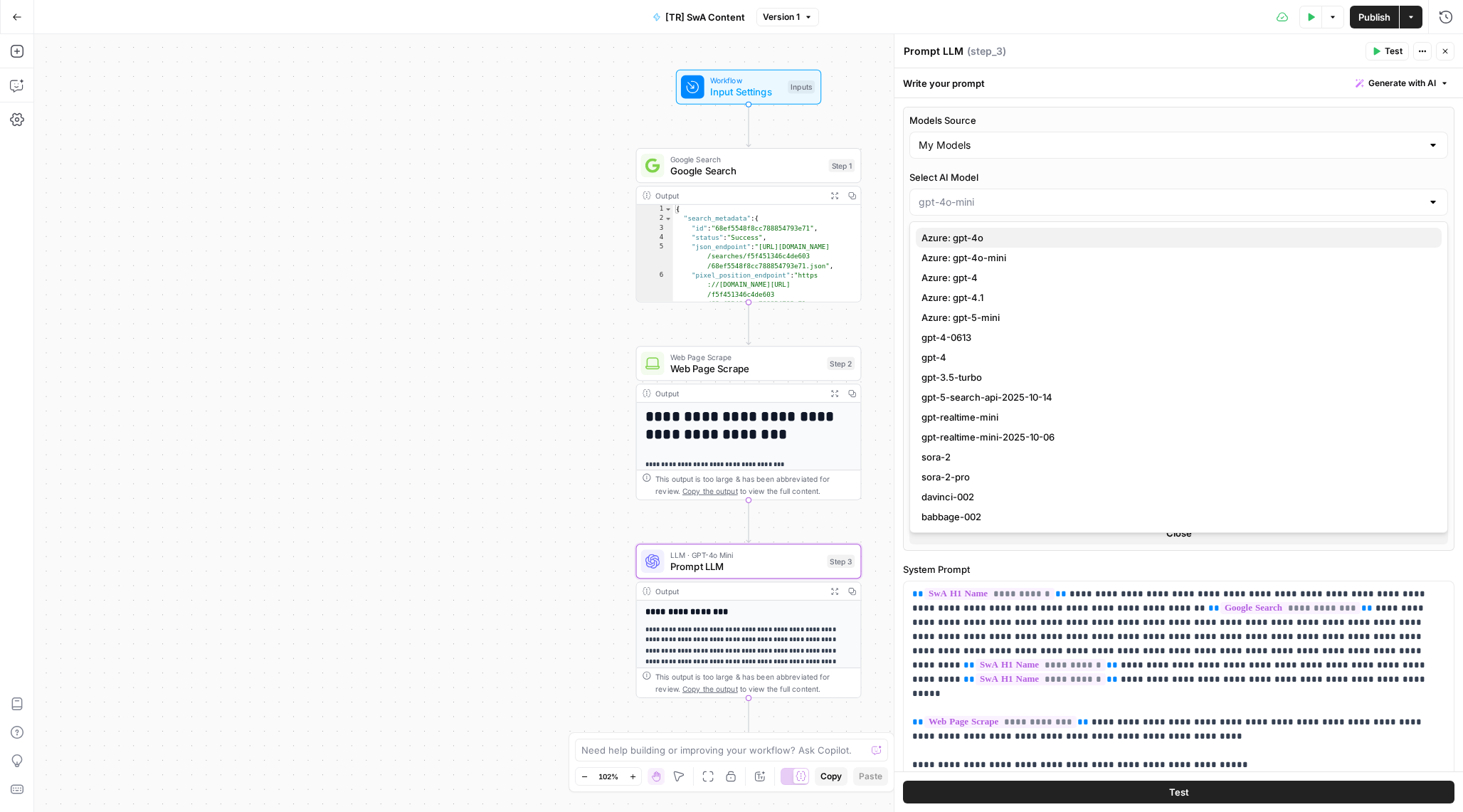
click at [1028, 238] on span "Azure: gpt-4o" at bounding box center [1176, 238] width 508 height 14
type input "Azure: gpt-4o"
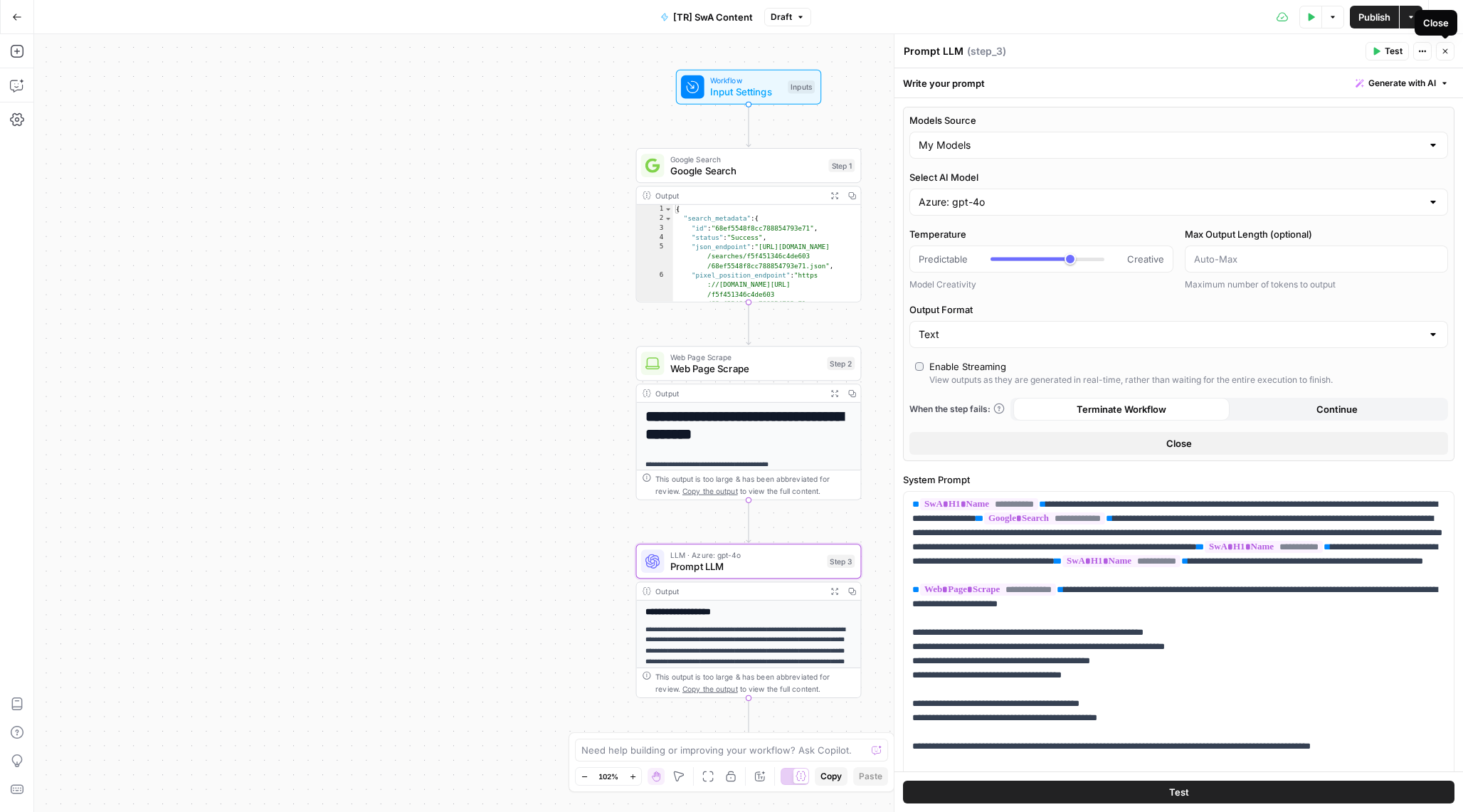
click at [1379, 46] on button "Test" at bounding box center [1387, 52] width 44 height 19
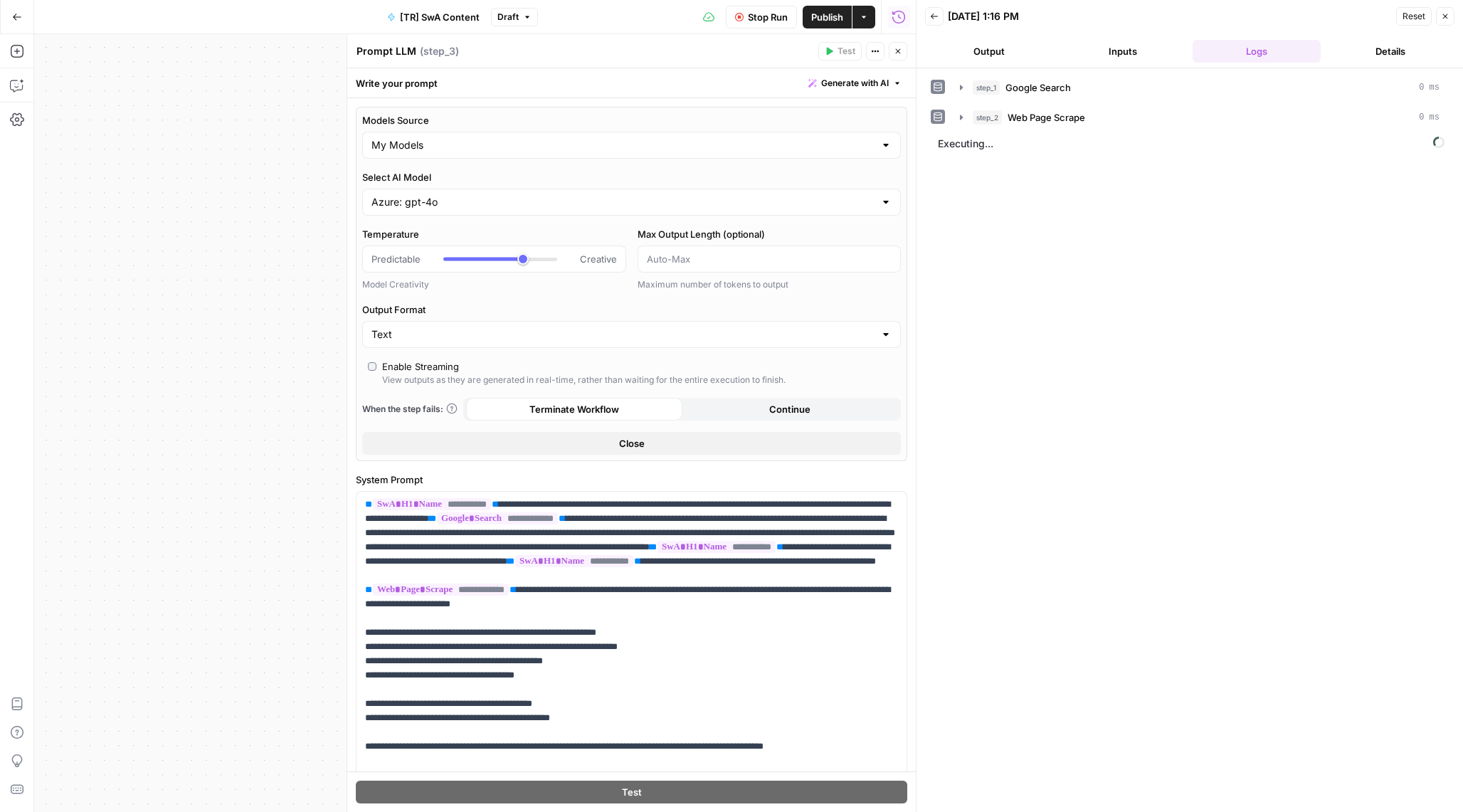
click at [1440, 16] on button "Close" at bounding box center [1445, 16] width 19 height 19
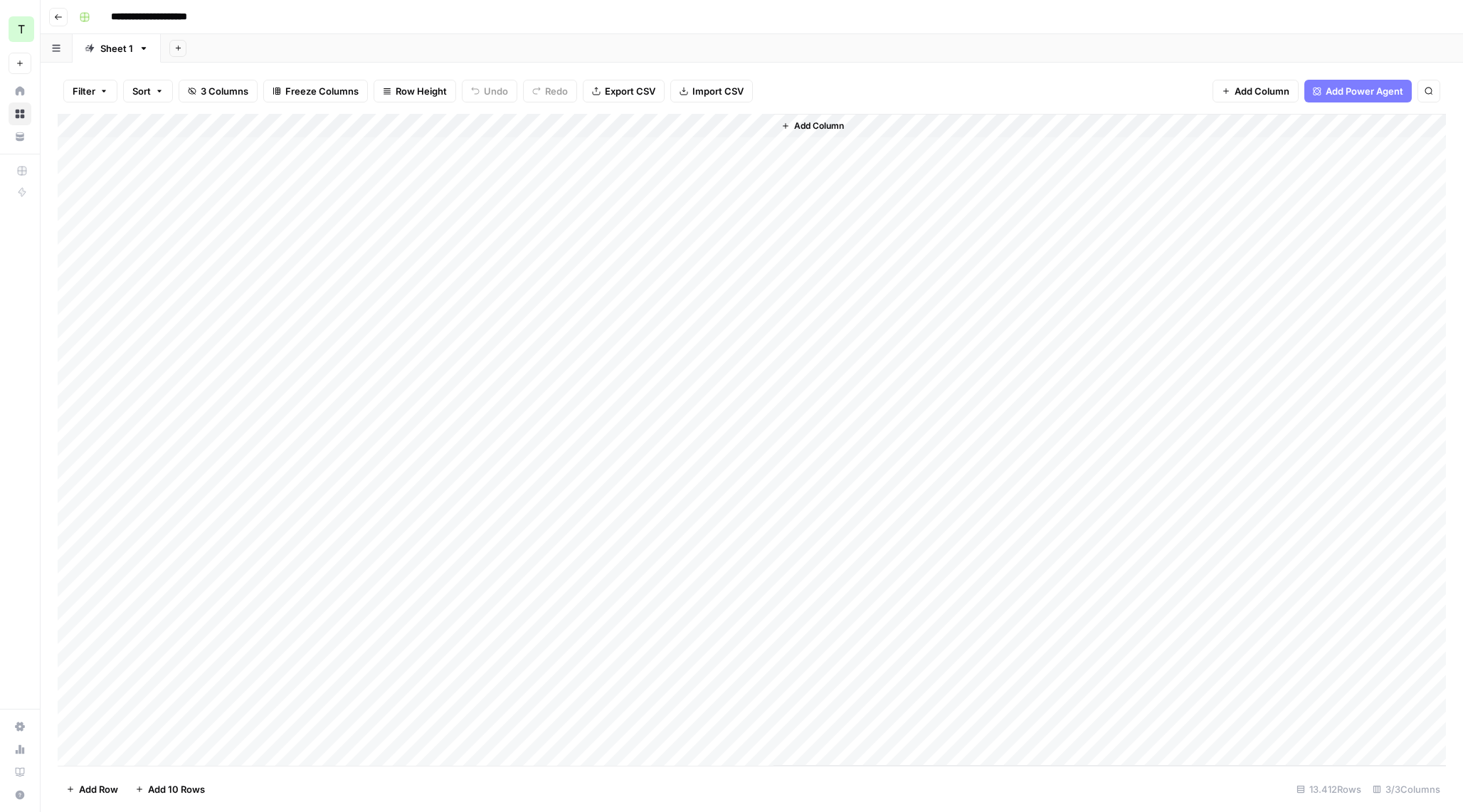
click at [743, 121] on div "Add Column" at bounding box center [751, 440] width 1388 height 652
click at [723, 240] on span "Configure Inputs" at bounding box center [716, 246] width 125 height 14
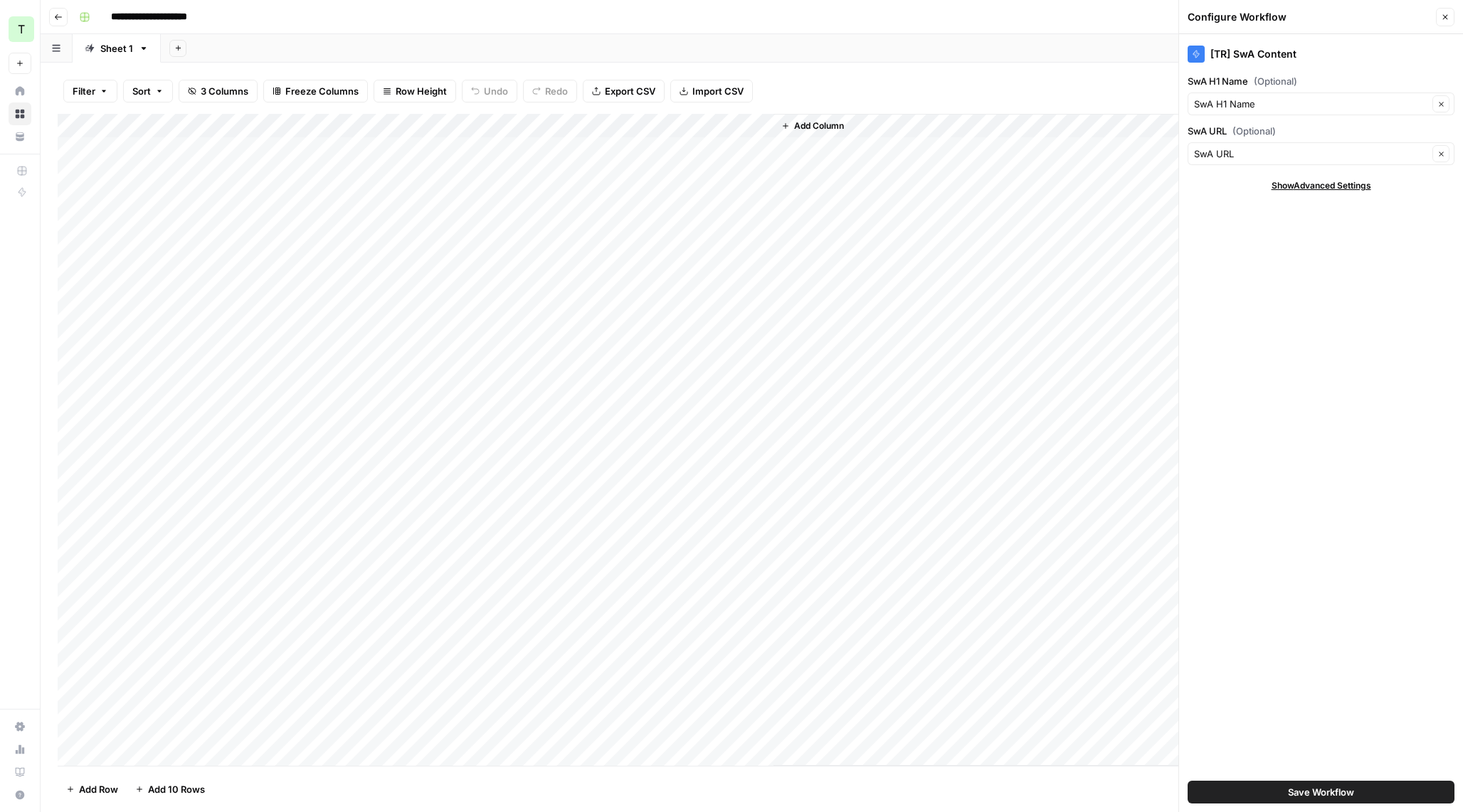
click at [1441, 16] on icon "button" at bounding box center [1445, 17] width 9 height 9
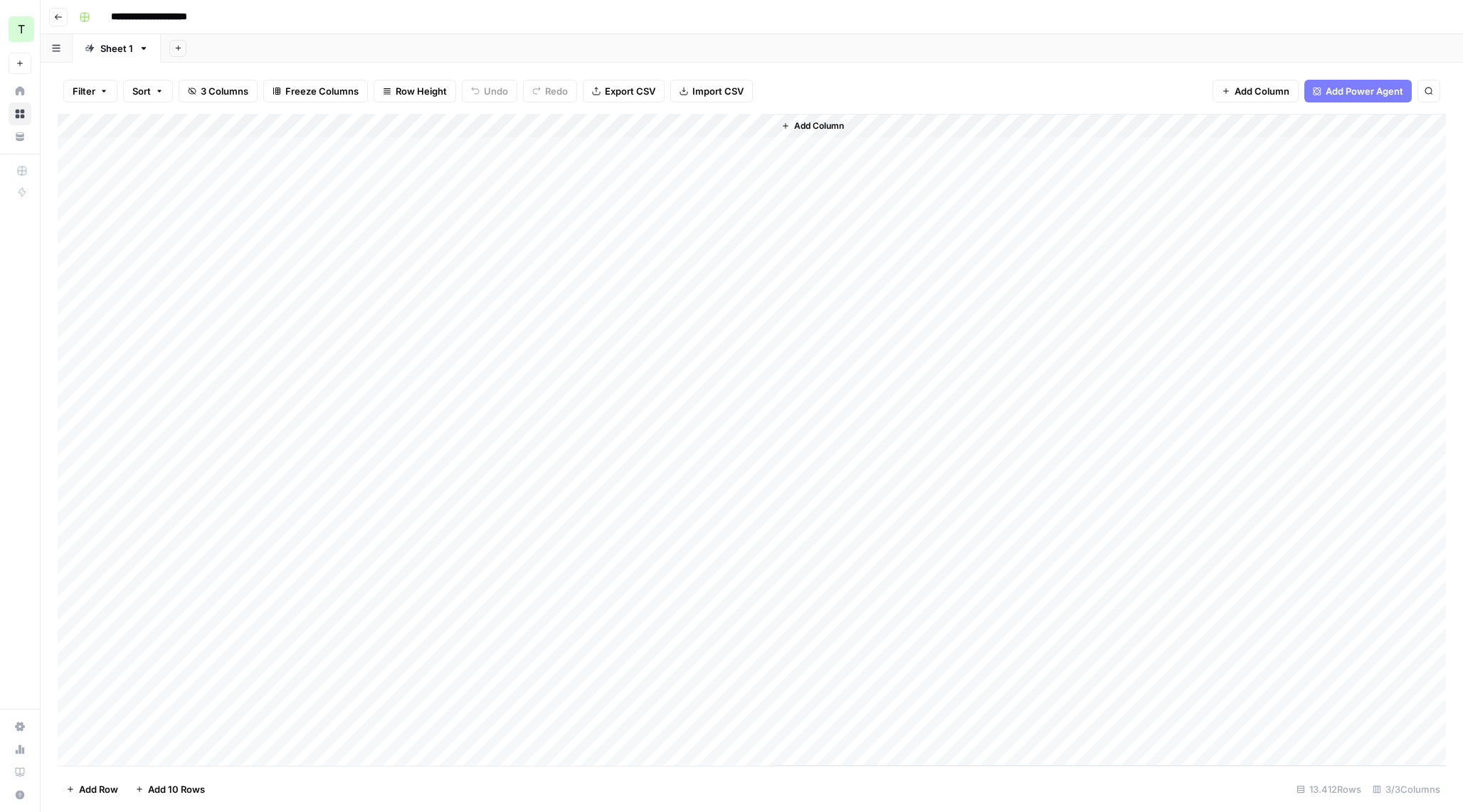
click at [742, 125] on div "Add Column" at bounding box center [751, 440] width 1388 height 652
click at [698, 270] on span "Edit Workflow" at bounding box center [716, 266] width 125 height 14
click at [761, 123] on div "Add Column" at bounding box center [751, 440] width 1388 height 652
click at [809, 231] on span "First 10 Rows" at bounding box center [811, 229] width 90 height 14
click at [742, 121] on div "Add Column" at bounding box center [751, 440] width 1388 height 652
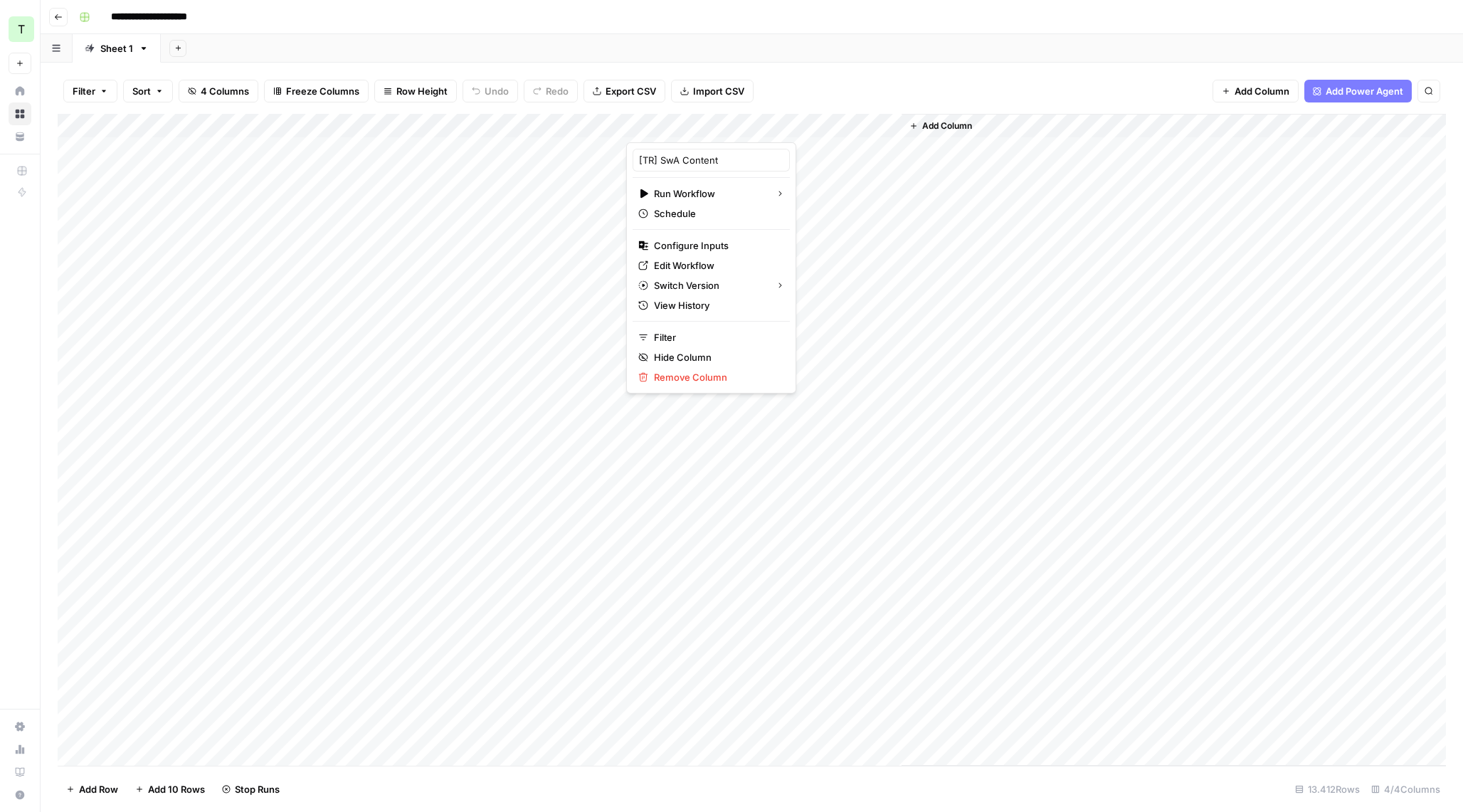
type input "[TR] SwA Content"
click at [1013, 188] on div "Add Column" at bounding box center [1174, 440] width 544 height 652
click at [836, 221] on div "Add Column" at bounding box center [751, 440] width 1388 height 652
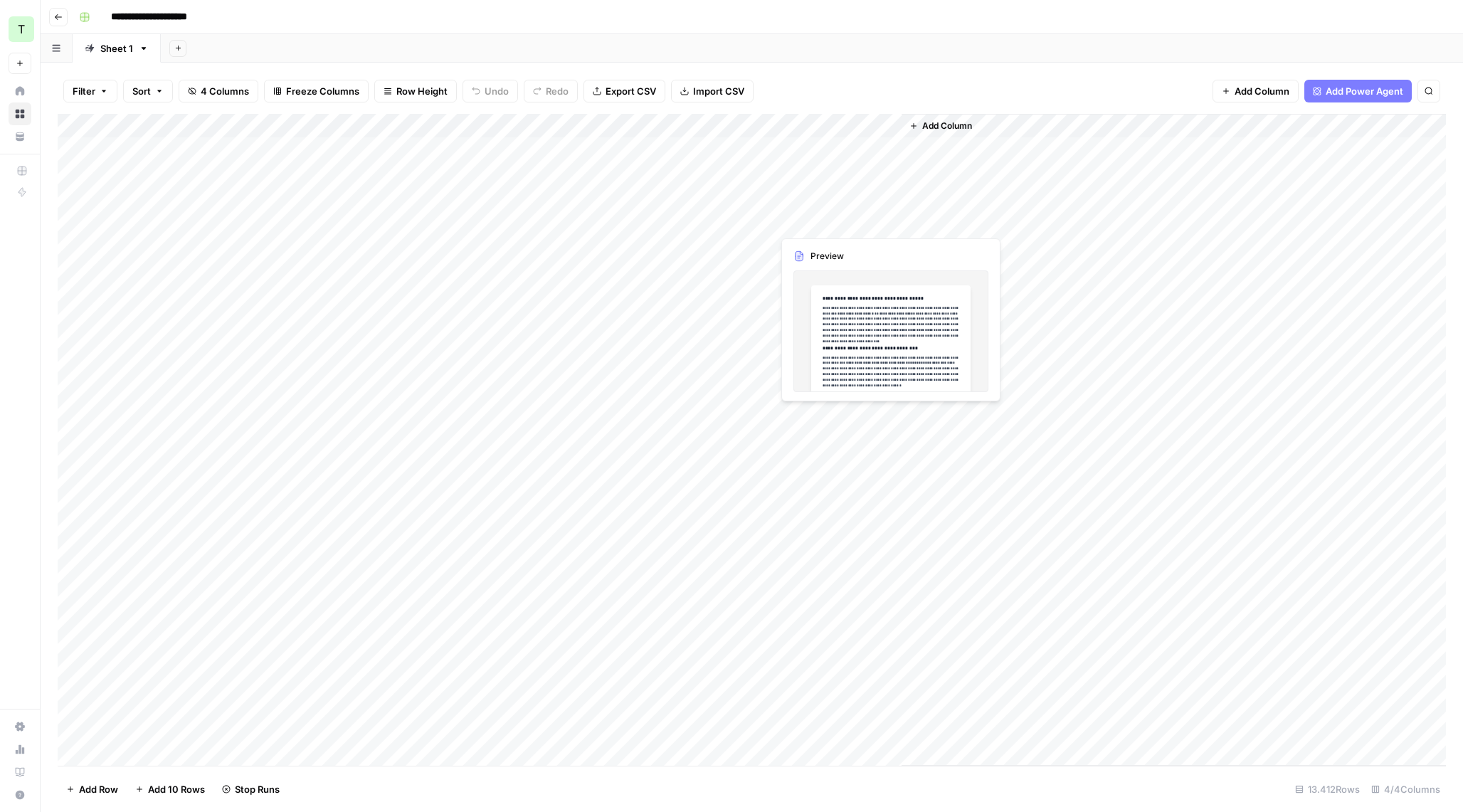
click at [836, 221] on div "Add Column" at bounding box center [751, 440] width 1388 height 652
click at [836, 221] on div at bounding box center [837, 221] width 130 height 26
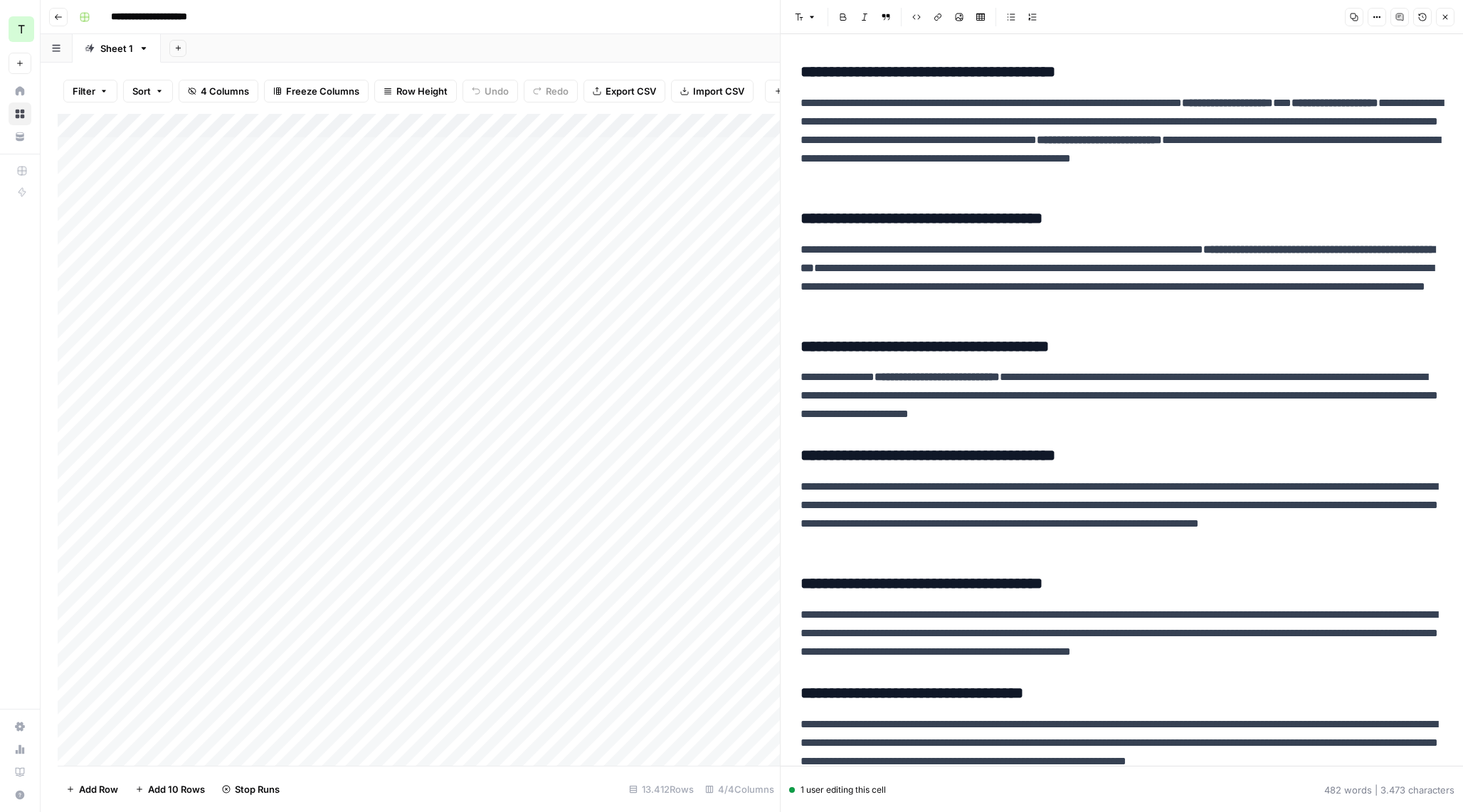
click at [1438, 16] on button "Close" at bounding box center [1445, 17] width 19 height 19
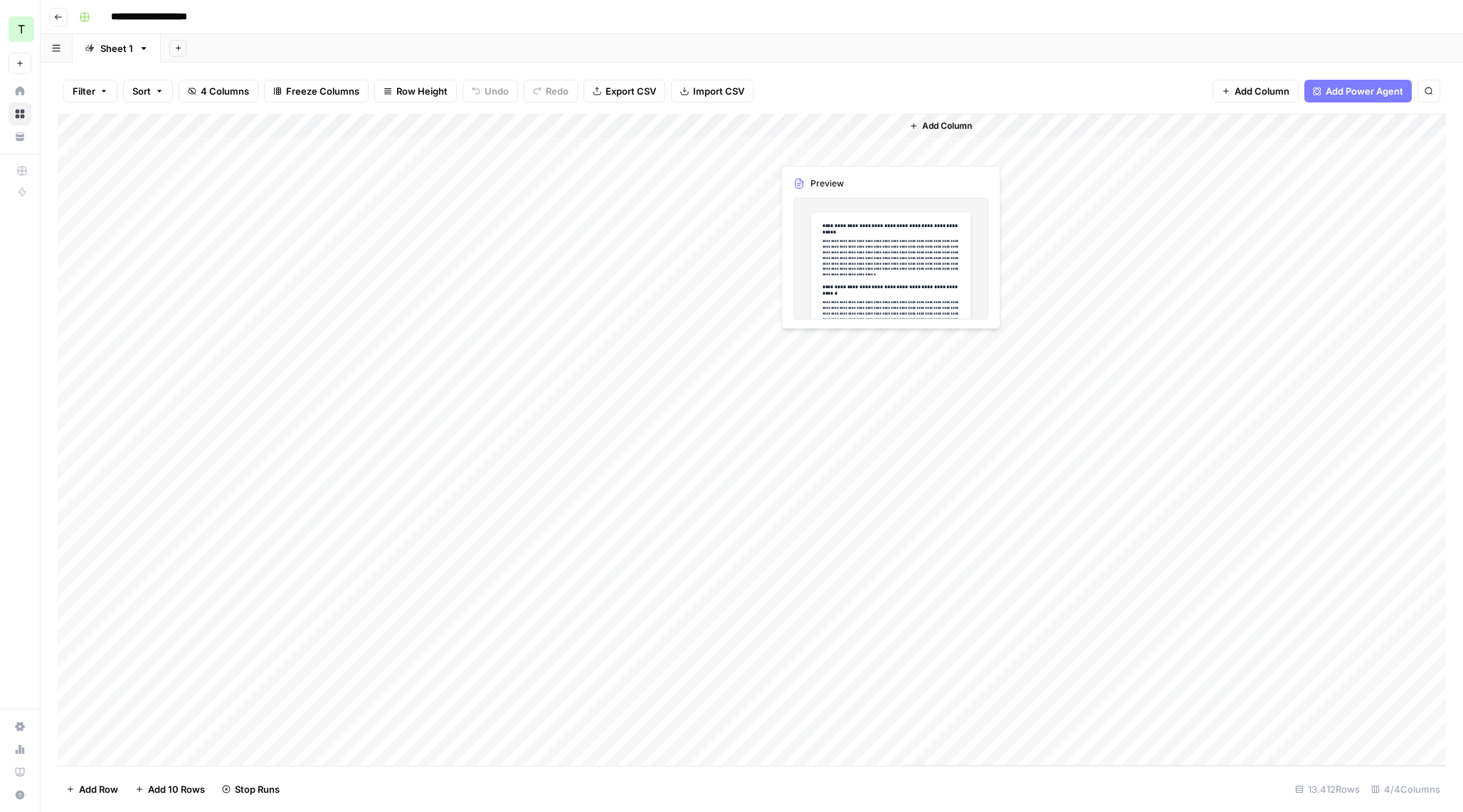
click at [805, 147] on div "Add Column" at bounding box center [751, 440] width 1388 height 652
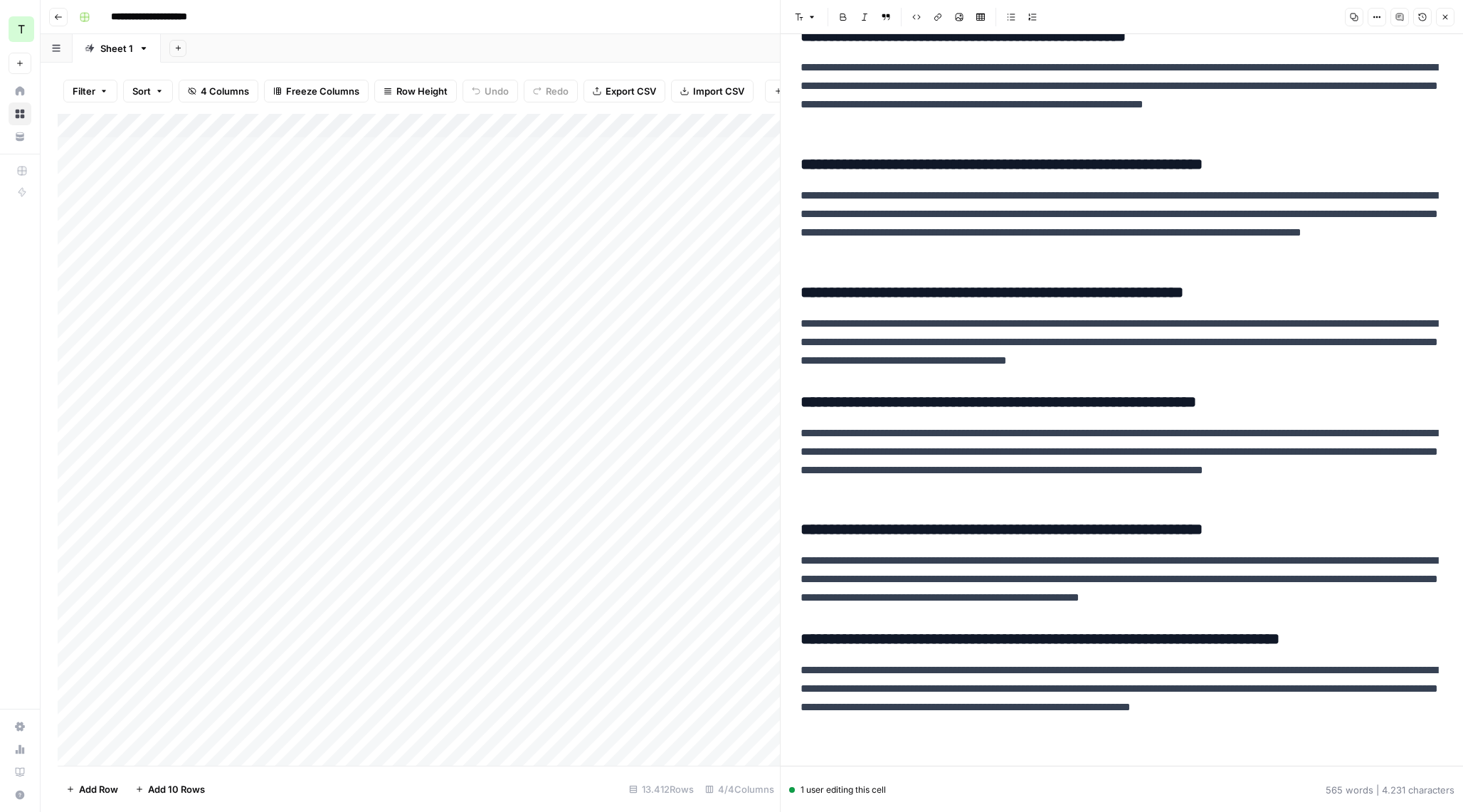
scroll to position [459, 0]
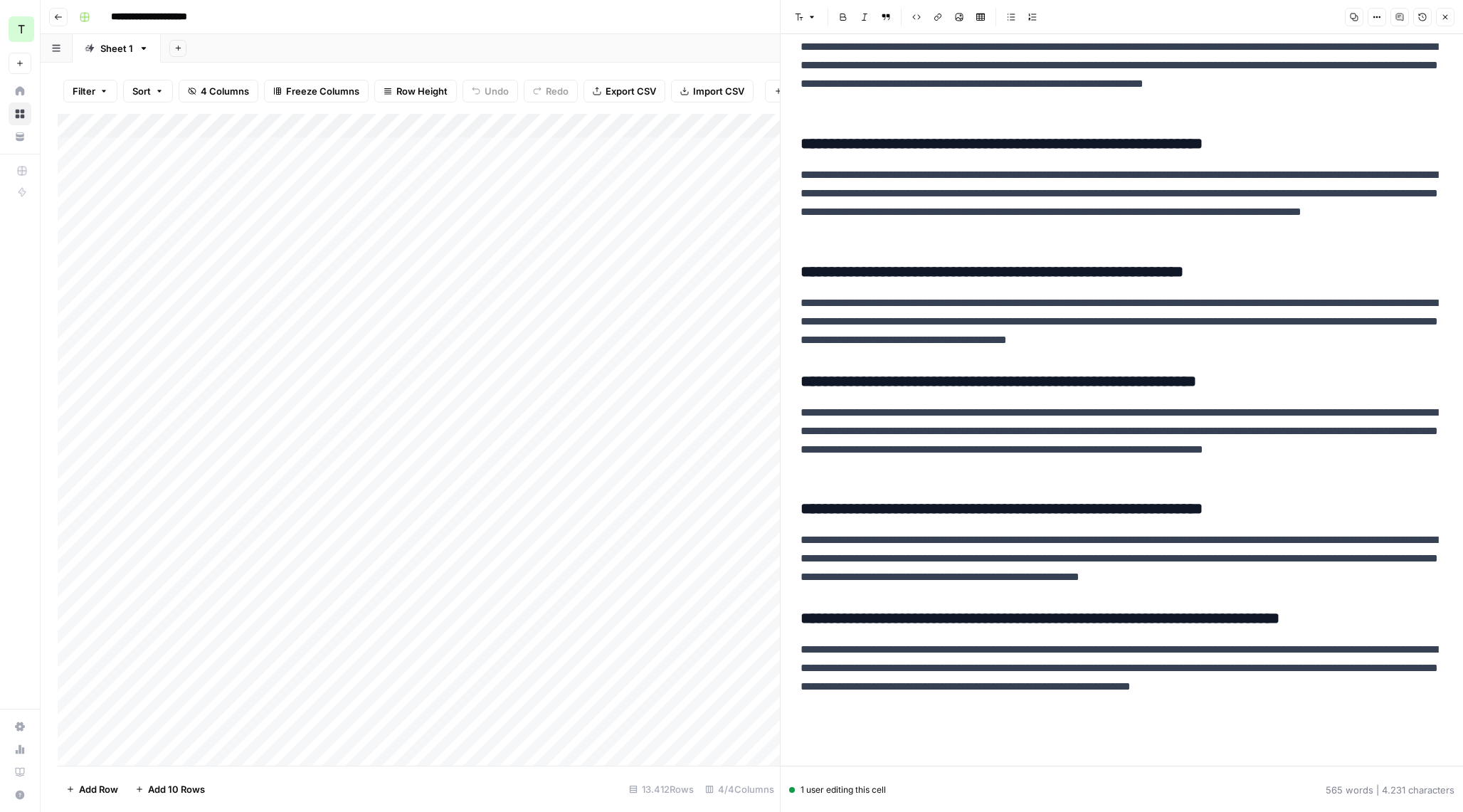
click at [1436, 18] on button "Close" at bounding box center [1445, 17] width 19 height 19
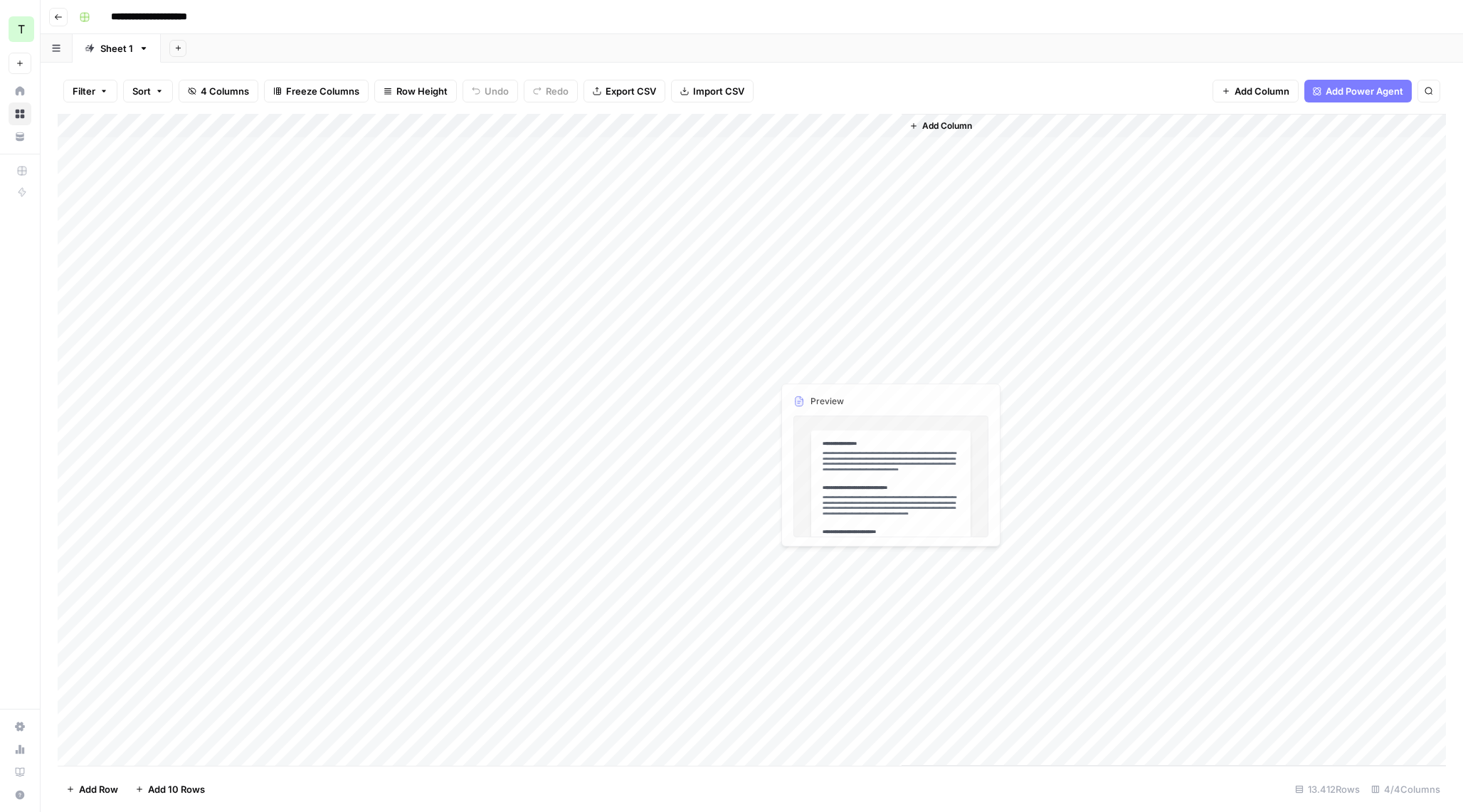
click at [806, 367] on div "Add Column" at bounding box center [751, 440] width 1388 height 652
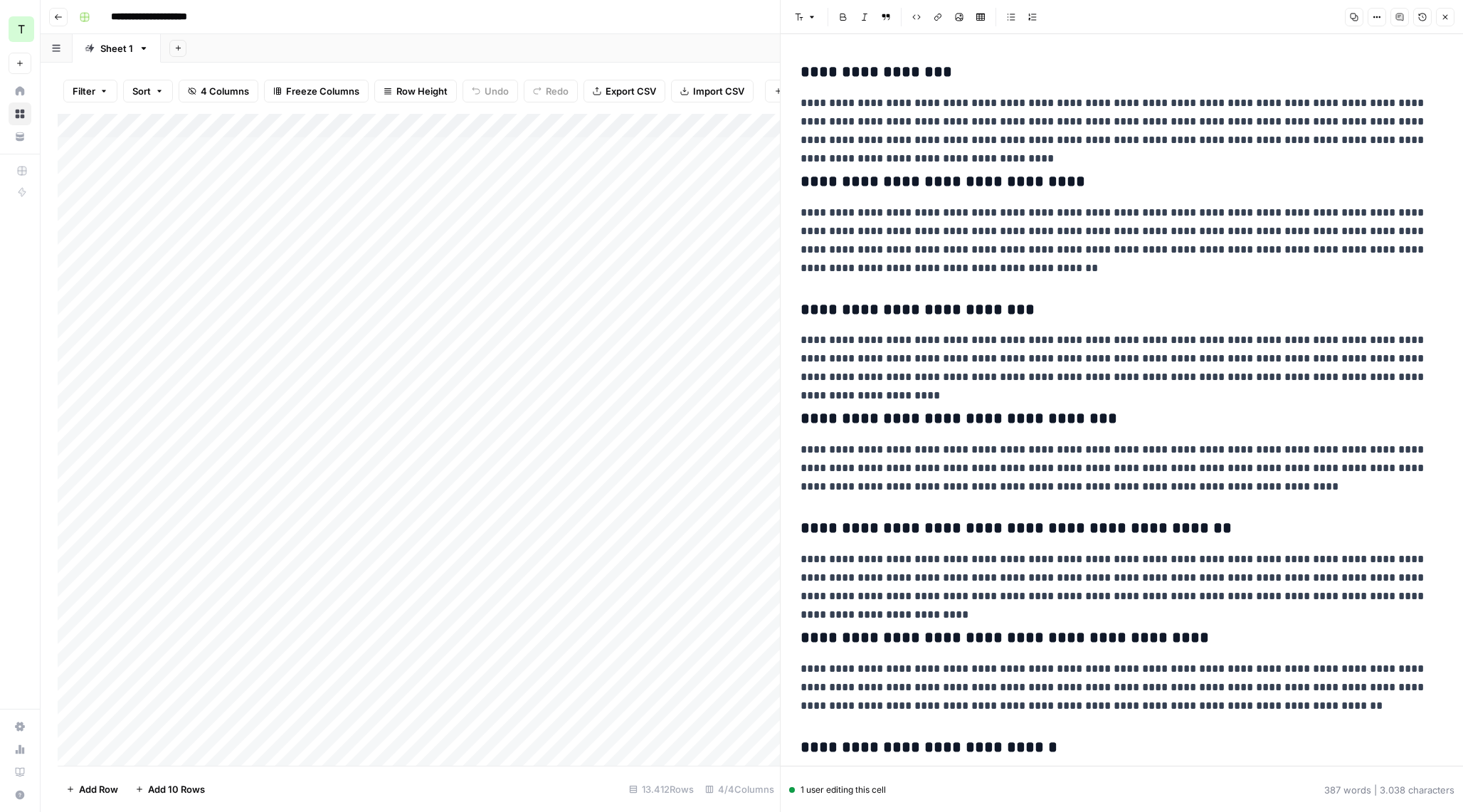
click at [1449, 18] on icon "button" at bounding box center [1445, 17] width 9 height 9
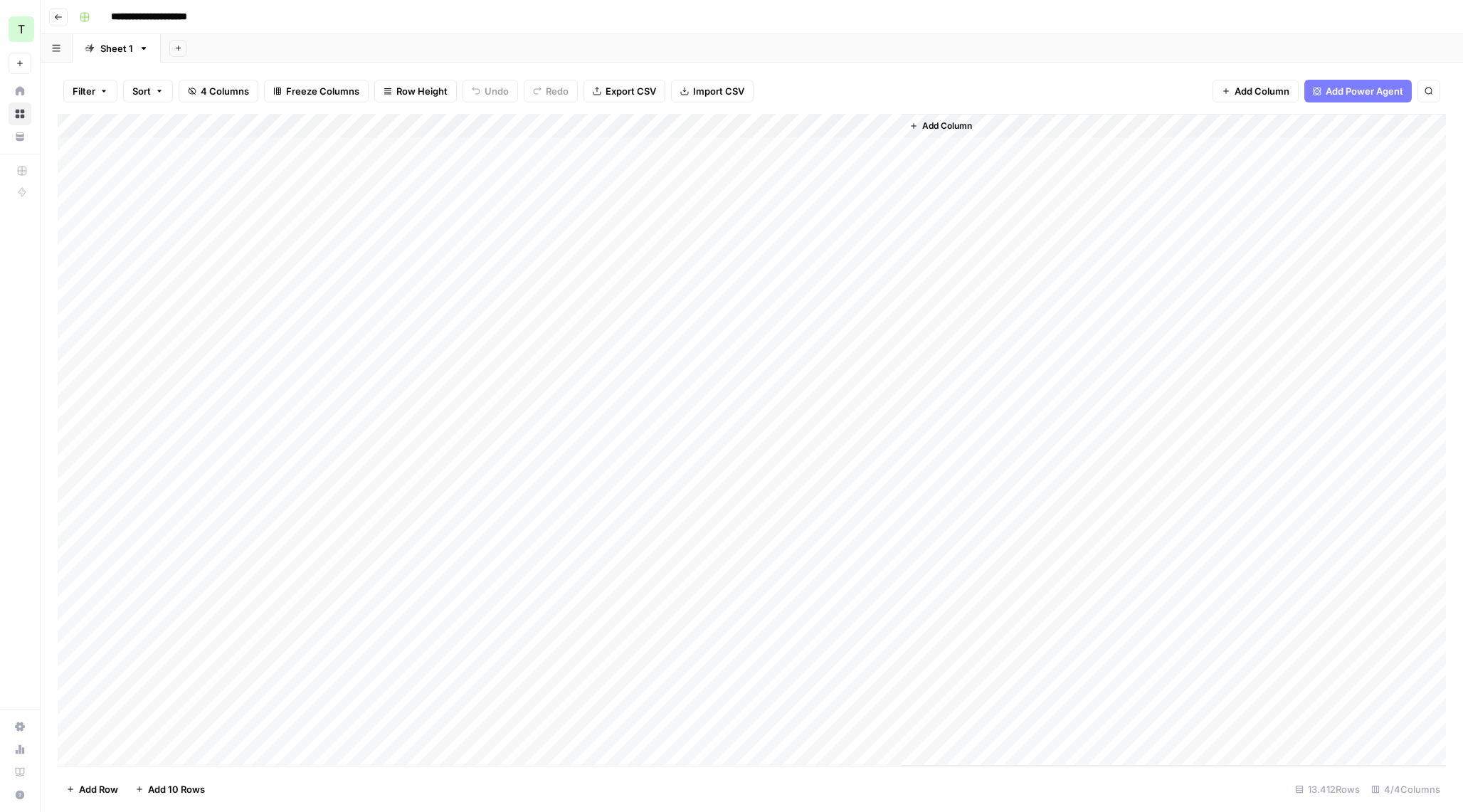
click at [755, 130] on div "Add Column" at bounding box center [751, 440] width 1388 height 652
click at [788, 158] on span "All Rows" at bounding box center [811, 159] width 90 height 14
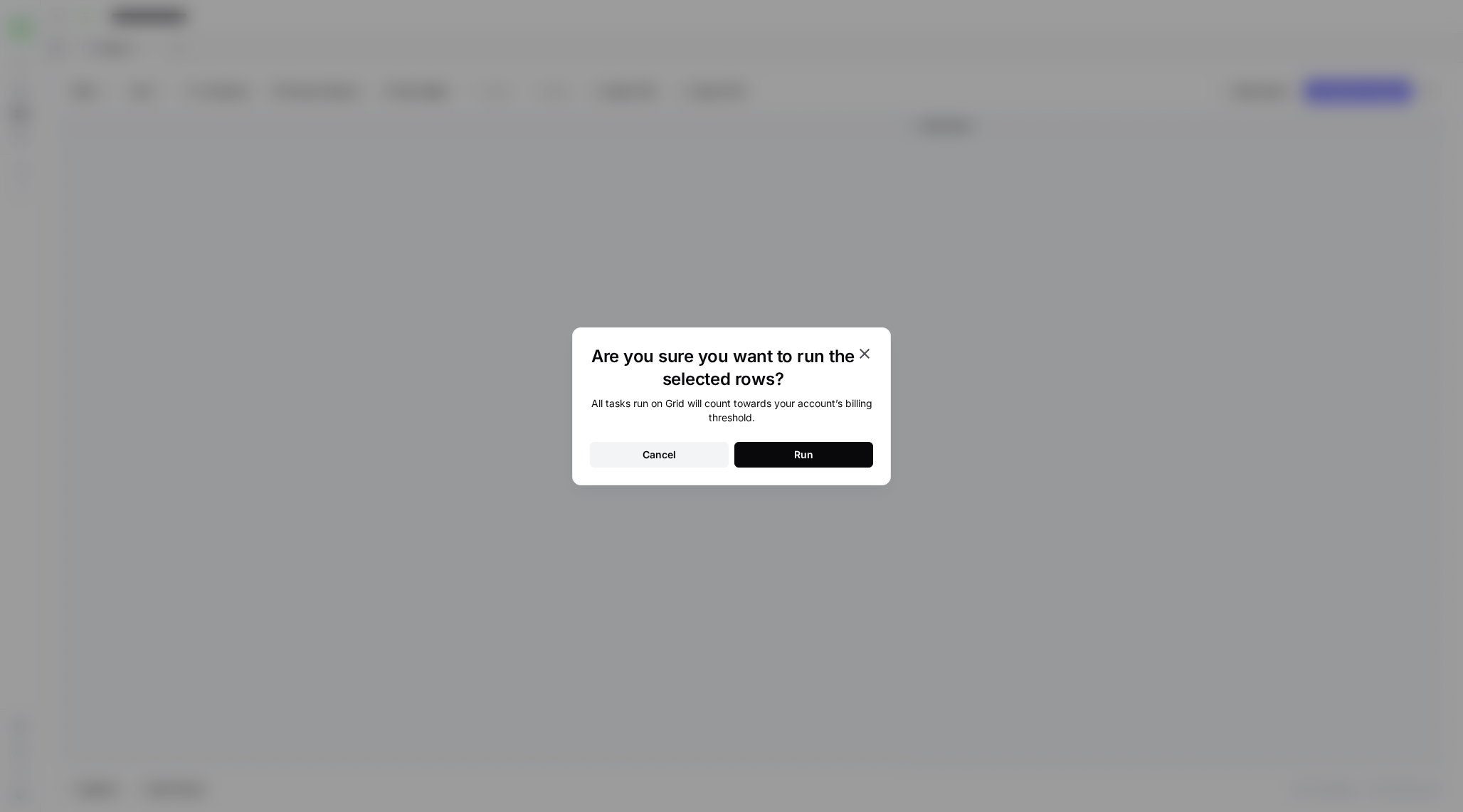
click at [816, 457] on button "Run" at bounding box center [803, 455] width 139 height 26
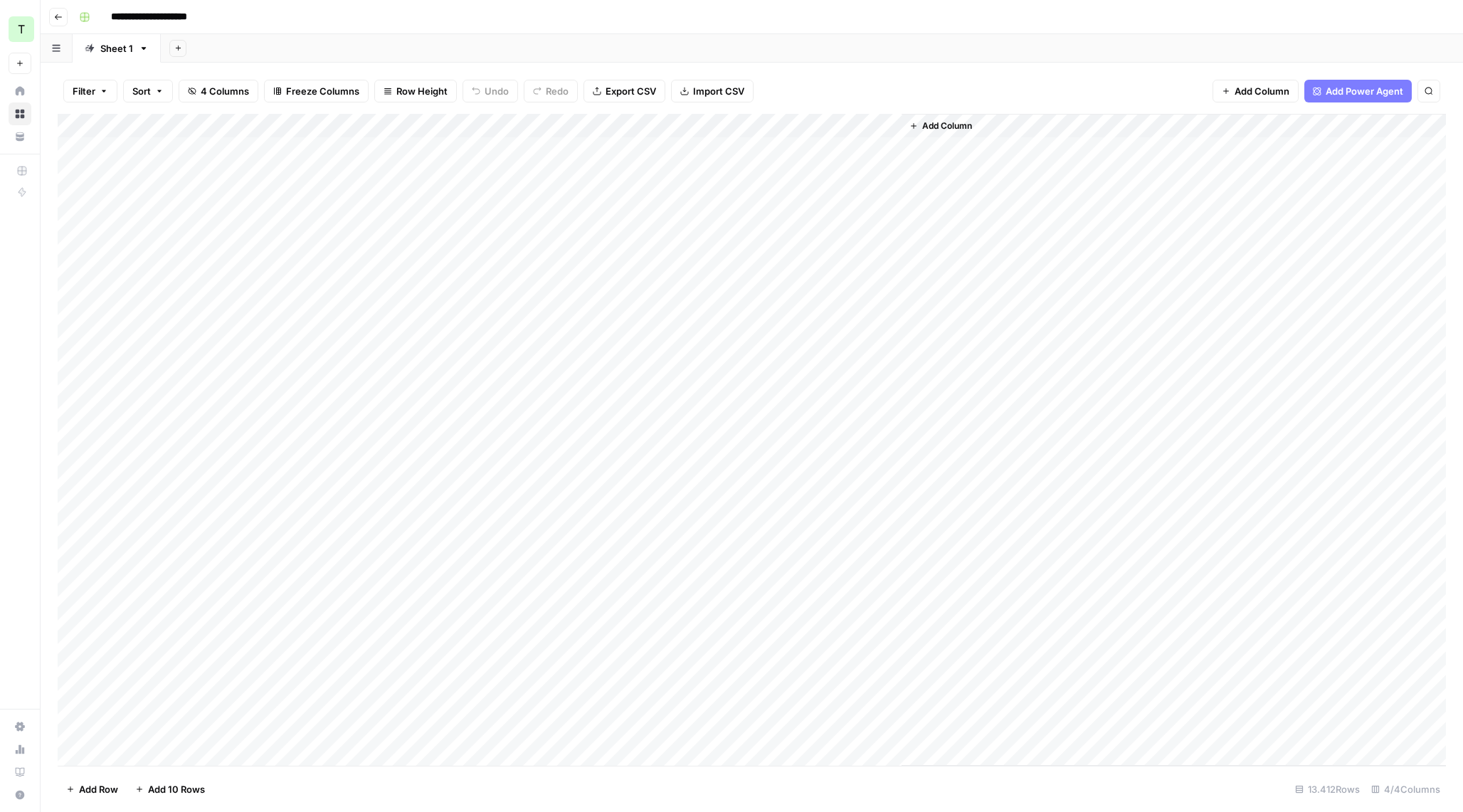
click at [758, 124] on div "Add Column" at bounding box center [751, 440] width 1388 height 652
click at [808, 216] on span "Remaining Rows" at bounding box center [811, 209] width 90 height 14
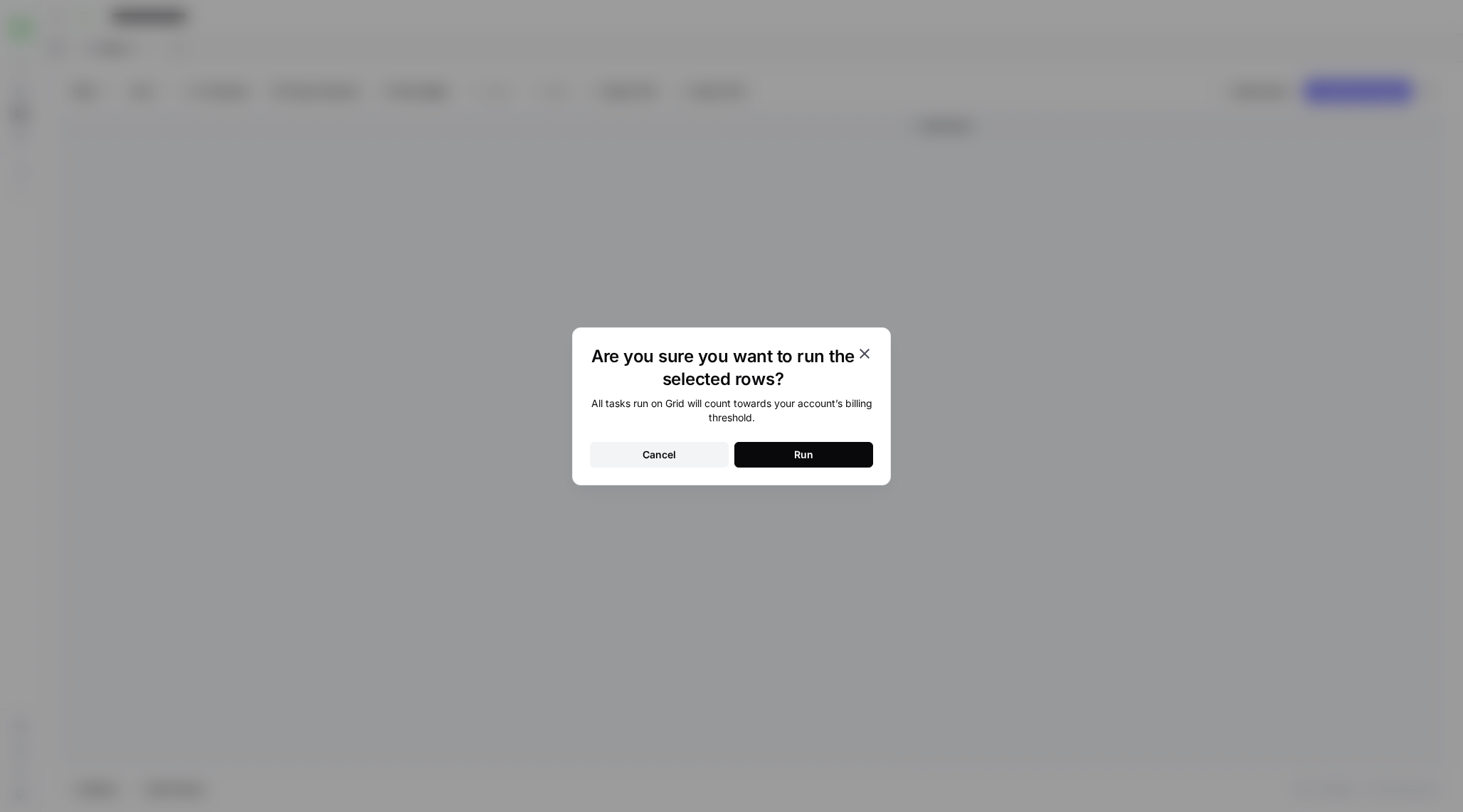
click at [800, 456] on div "Run" at bounding box center [803, 455] width 19 height 14
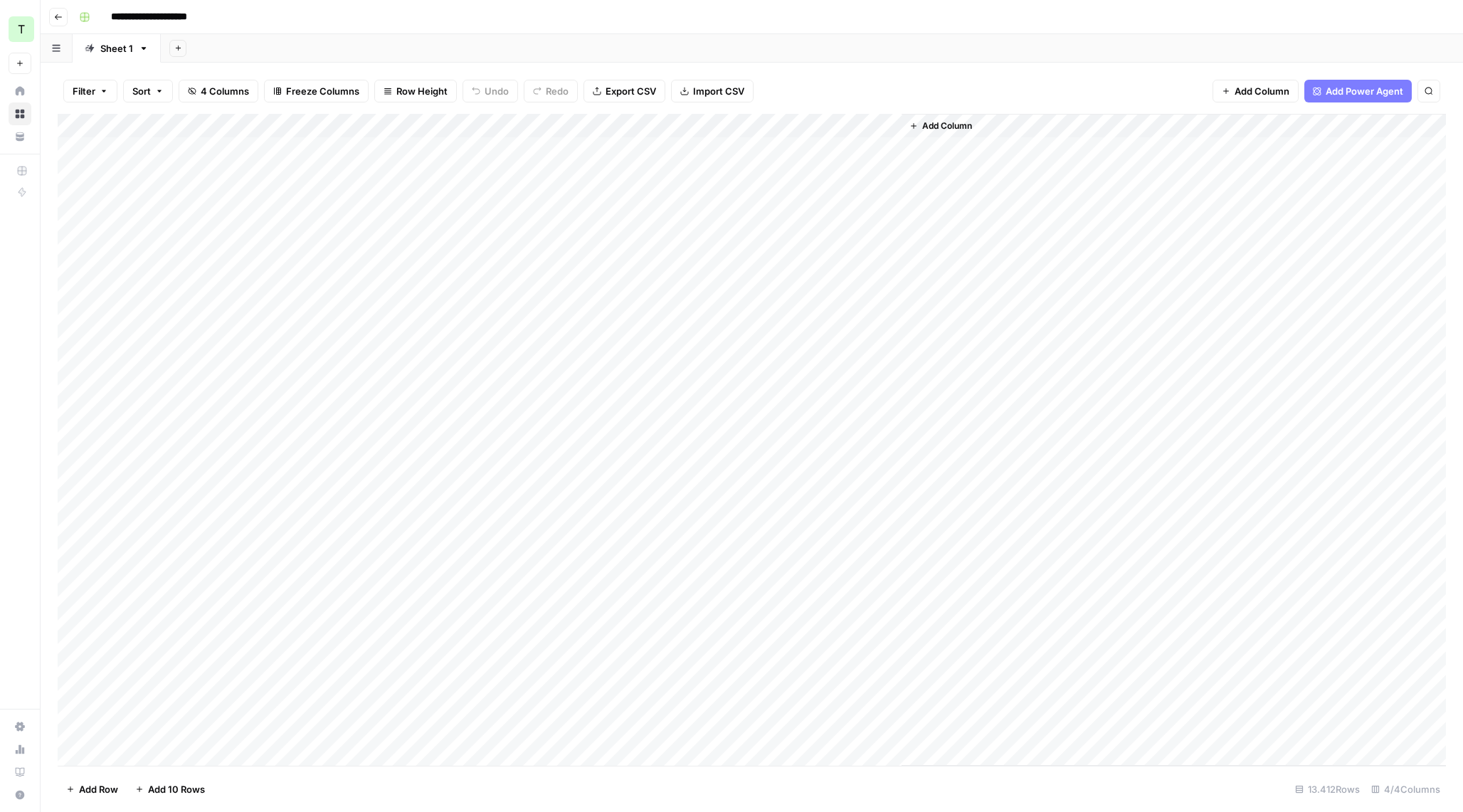
click at [800, 456] on div "Add Column" at bounding box center [751, 440] width 1388 height 652
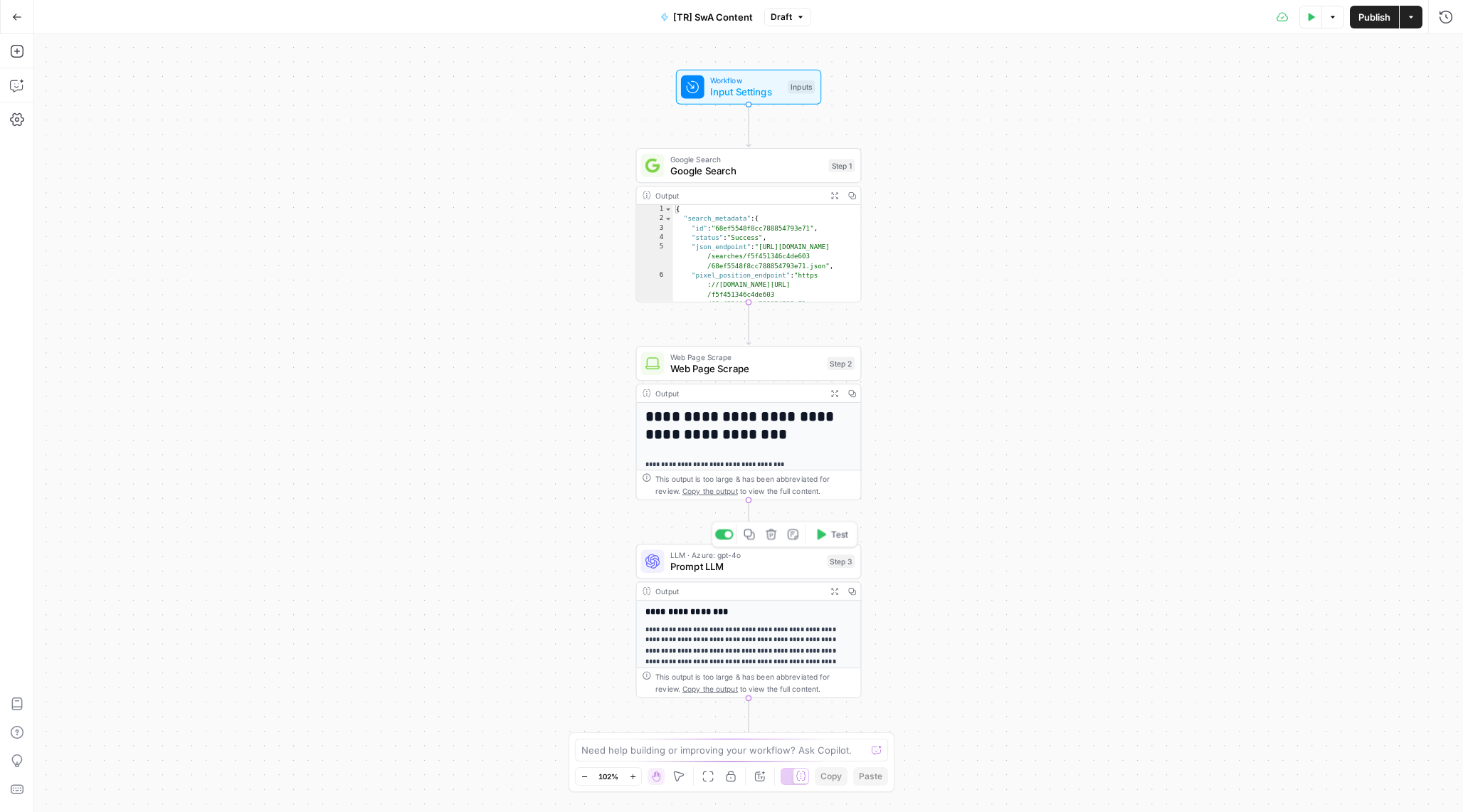
click at [731, 566] on span "Prompt LLM" at bounding box center [746, 566] width 152 height 14
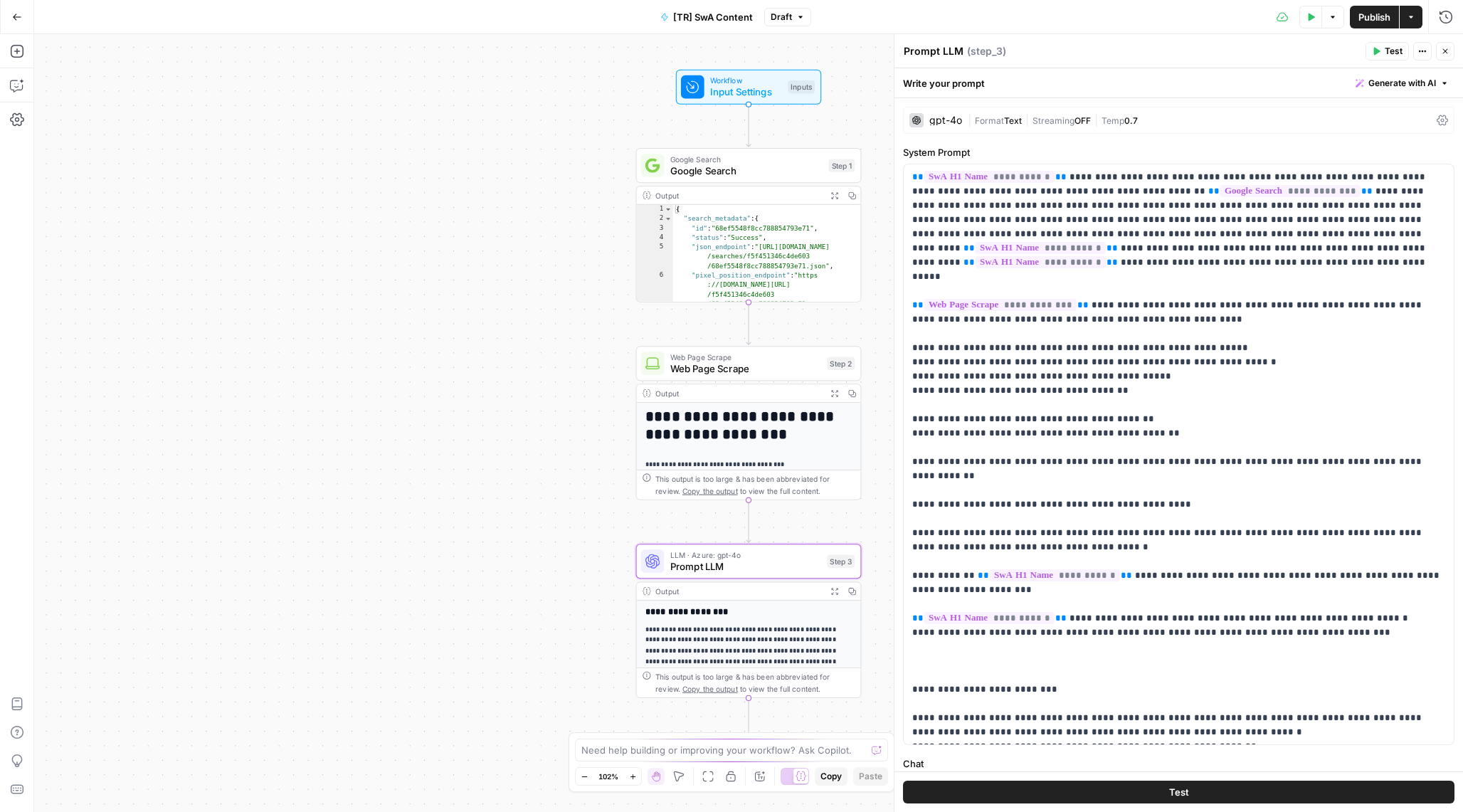
click at [950, 119] on div "gpt-4o" at bounding box center [946, 120] width 33 height 10
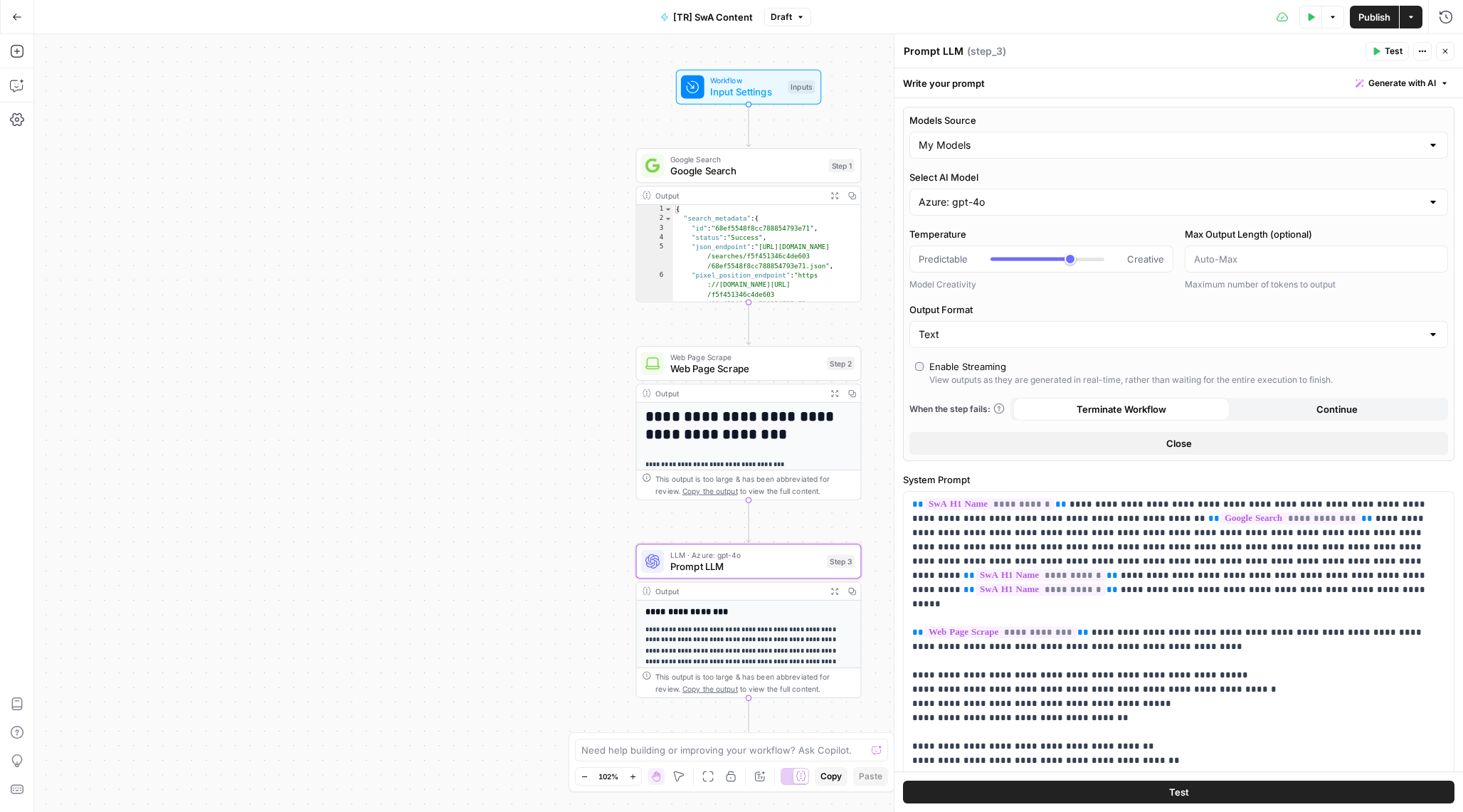
click at [973, 193] on div "Azure: gpt-4o" at bounding box center [1179, 202] width 539 height 27
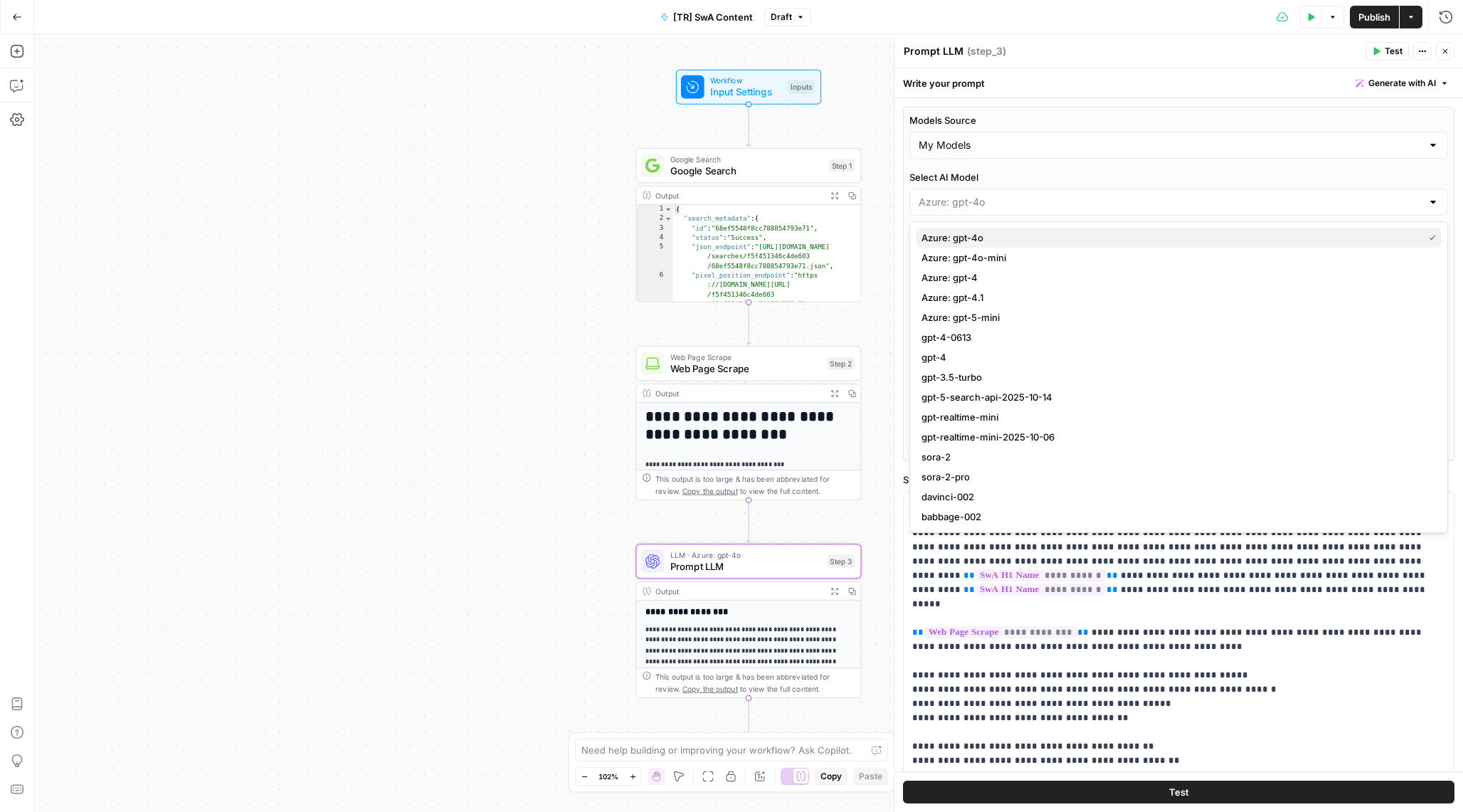
click at [1012, 239] on span "Azure: gpt-4o" at bounding box center [1169, 238] width 496 height 14
type input "Azure: gpt-4o"
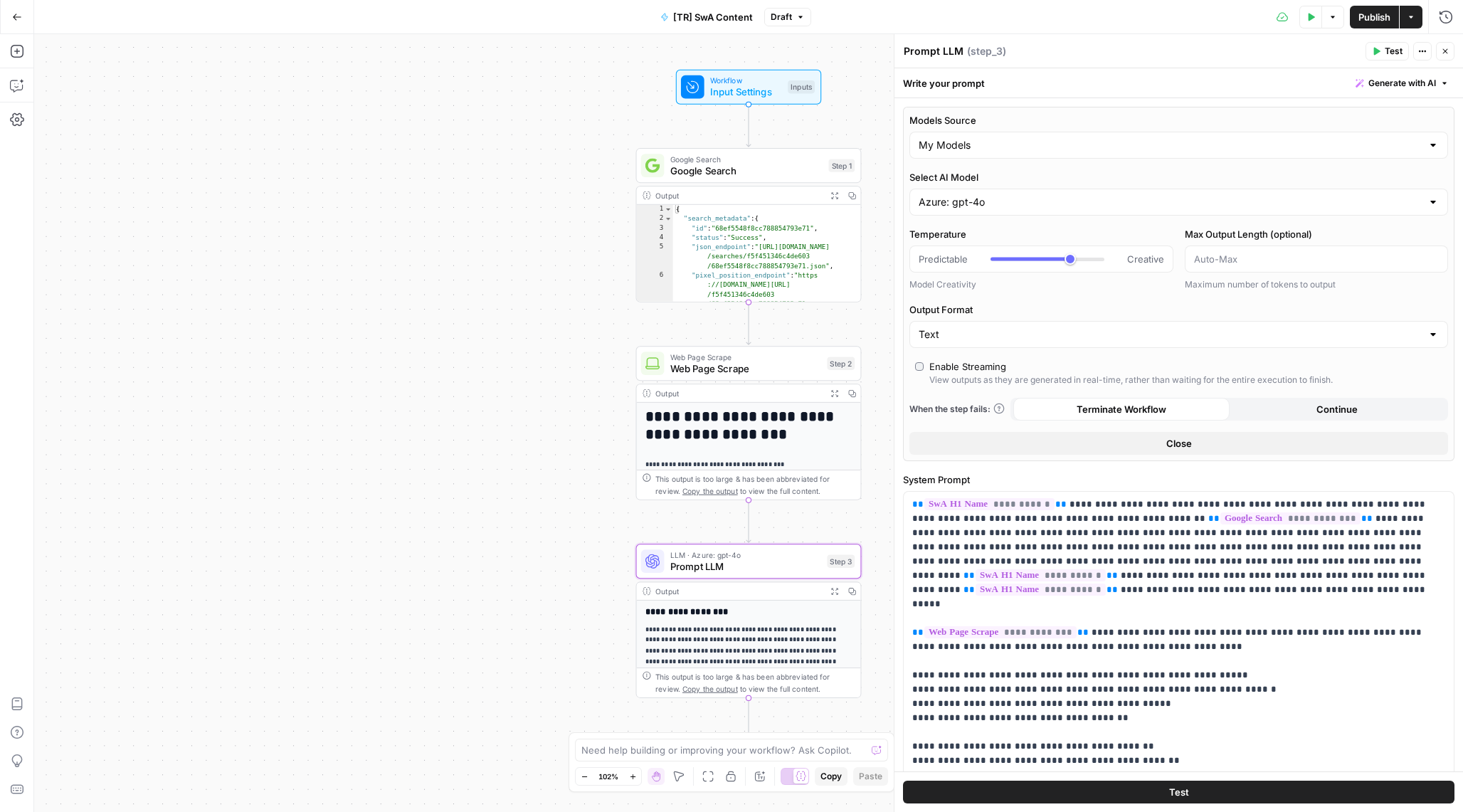
click at [1368, 24] on button "Publish" at bounding box center [1374, 17] width 49 height 23
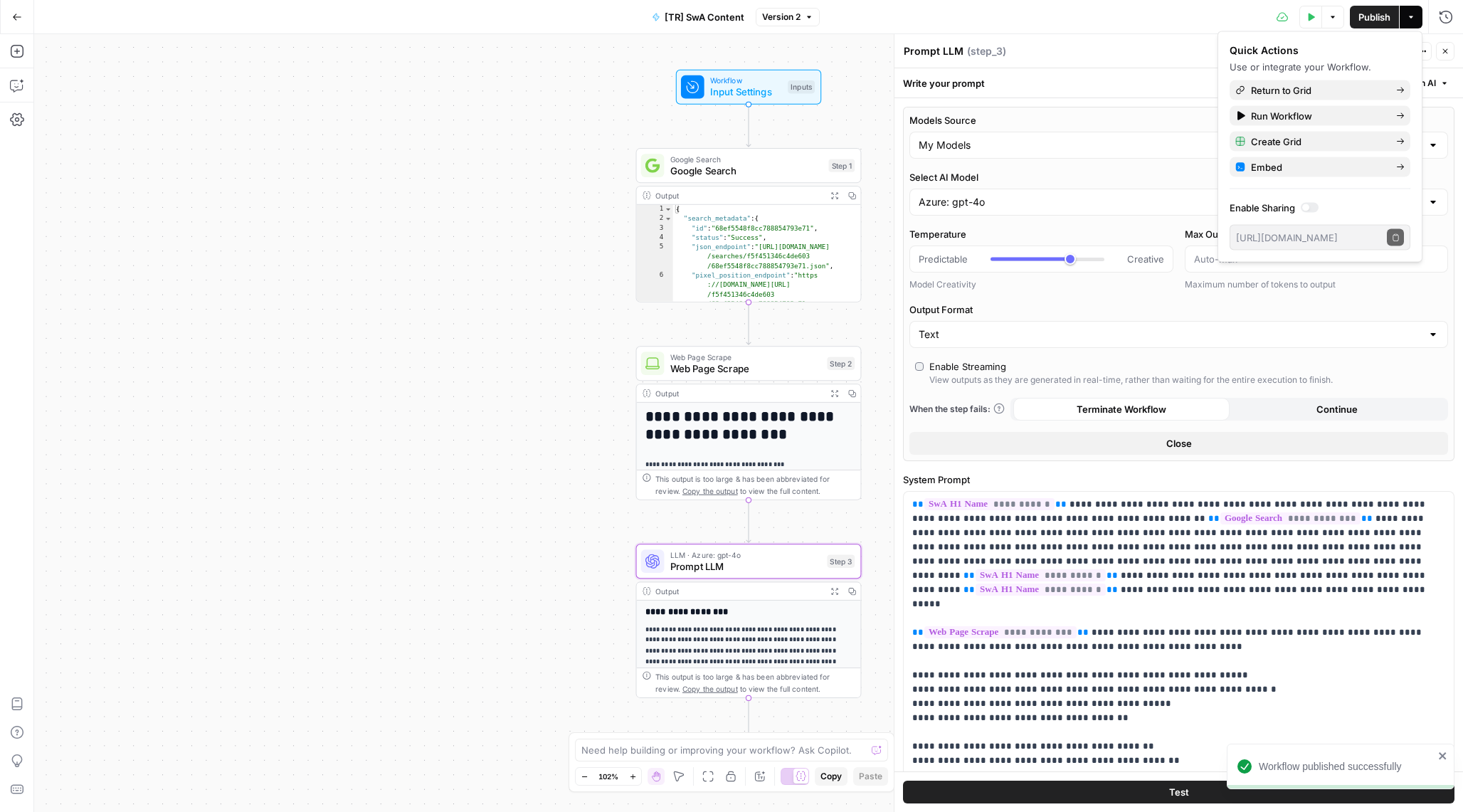
click at [1442, 59] on button "Close" at bounding box center [1445, 52] width 19 height 19
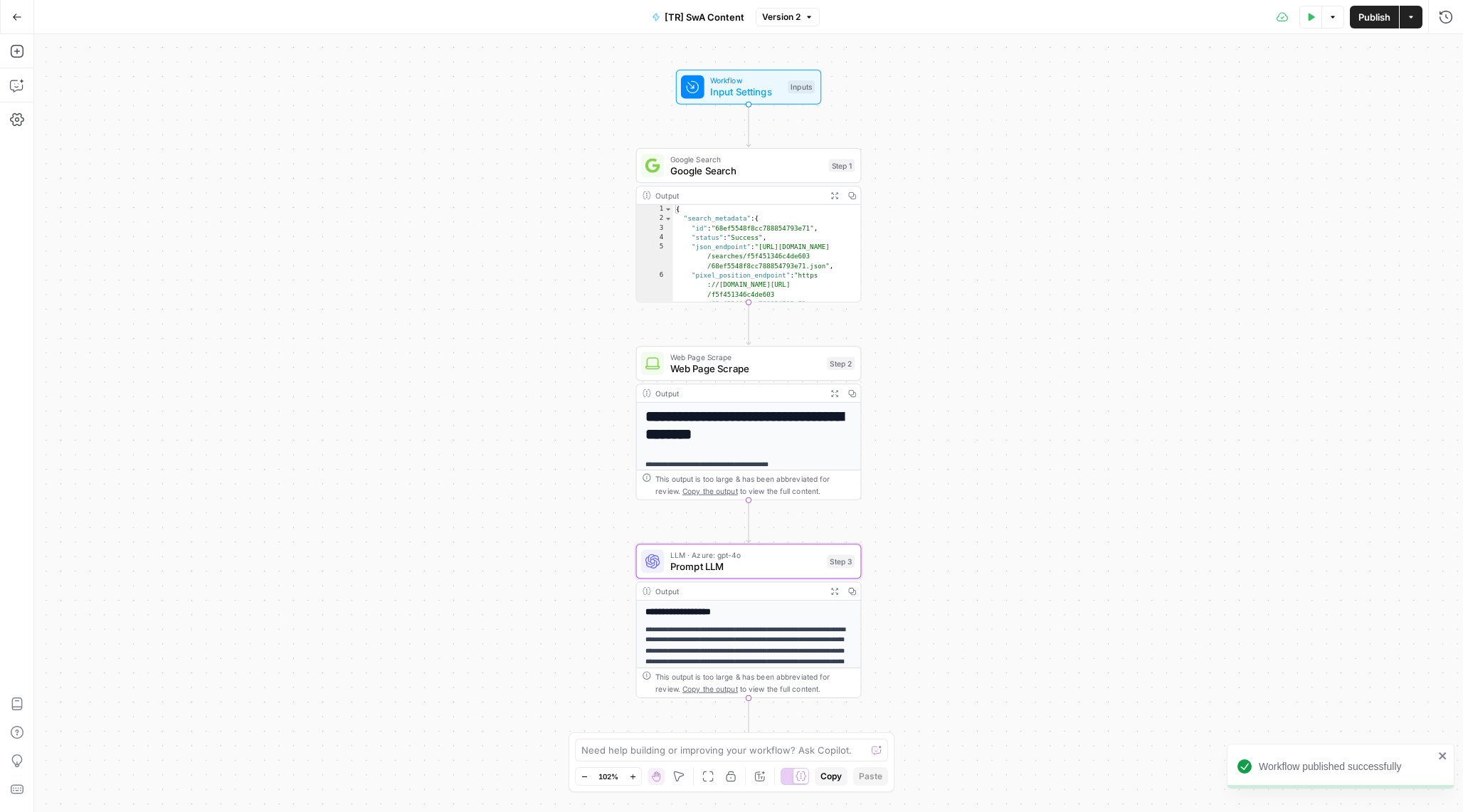
click at [1314, 16] on button "Test Data" at bounding box center [1310, 17] width 23 height 23
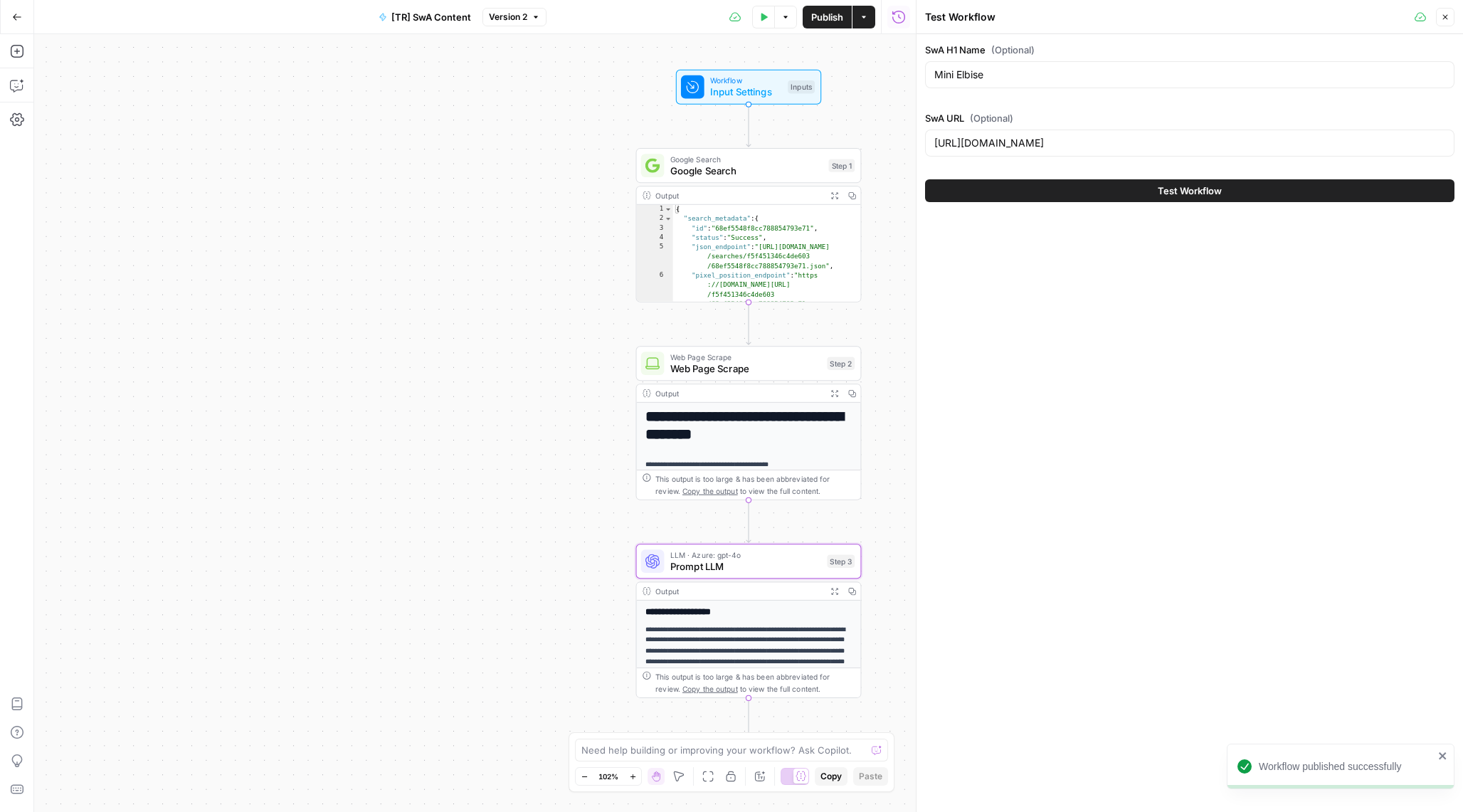
click at [1244, 183] on button "Test Workflow" at bounding box center [1189, 190] width 529 height 23
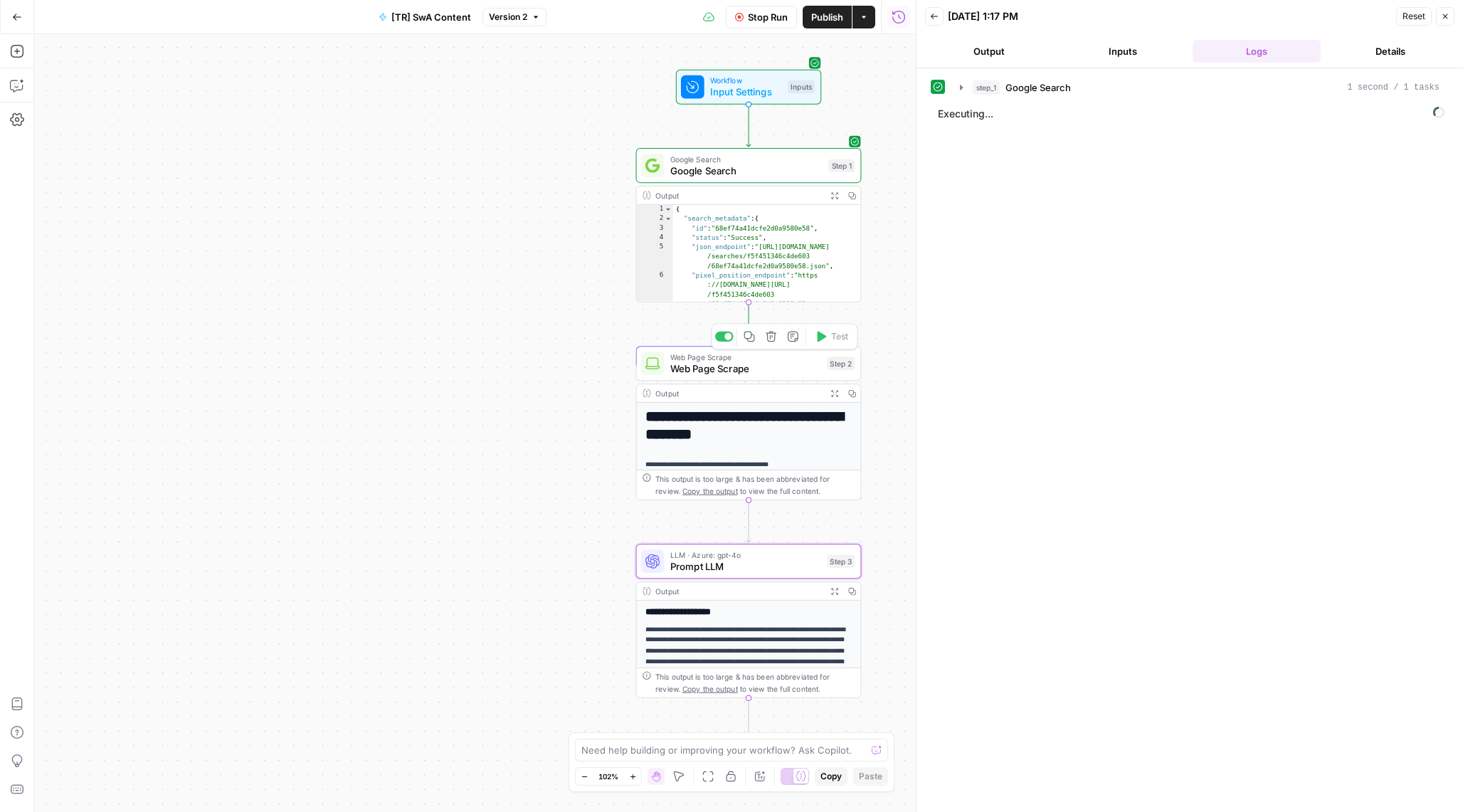
click at [745, 368] on span "Web Page Scrape" at bounding box center [746, 369] width 152 height 14
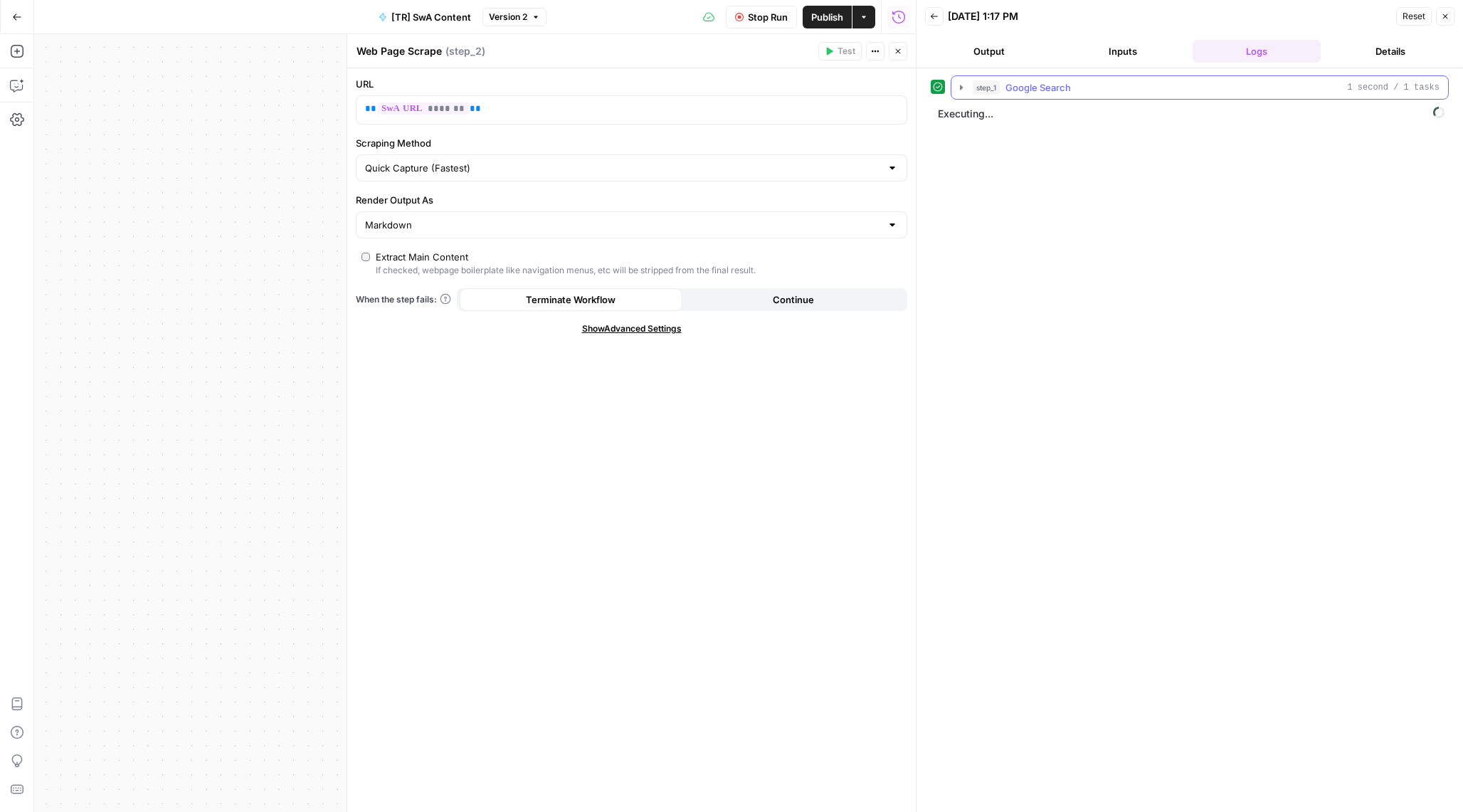
click at [1013, 83] on span "Google Search" at bounding box center [1038, 87] width 65 height 14
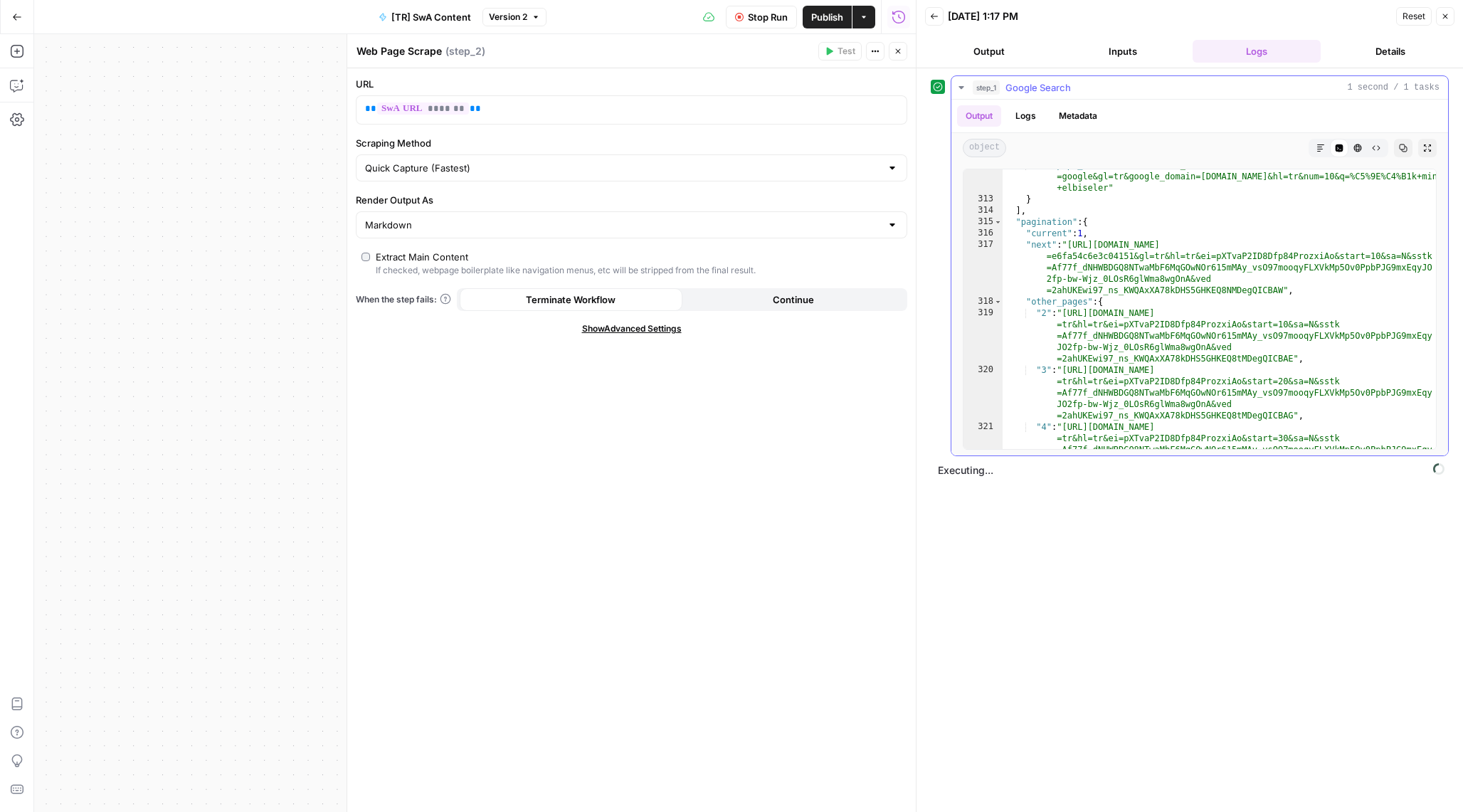
scroll to position [4894, 0]
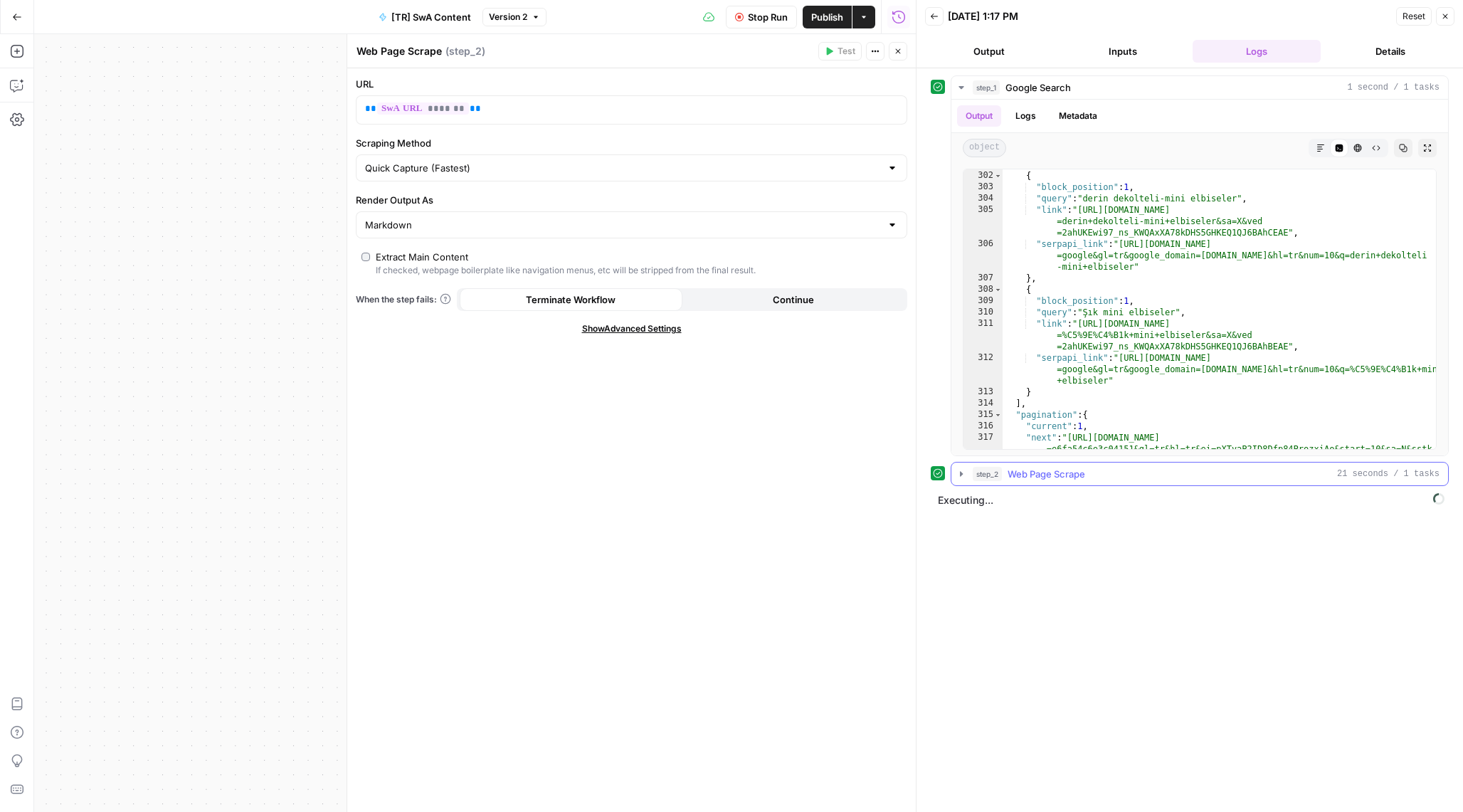
click at [1066, 472] on span "Web Page Scrape" at bounding box center [1046, 474] width 77 height 14
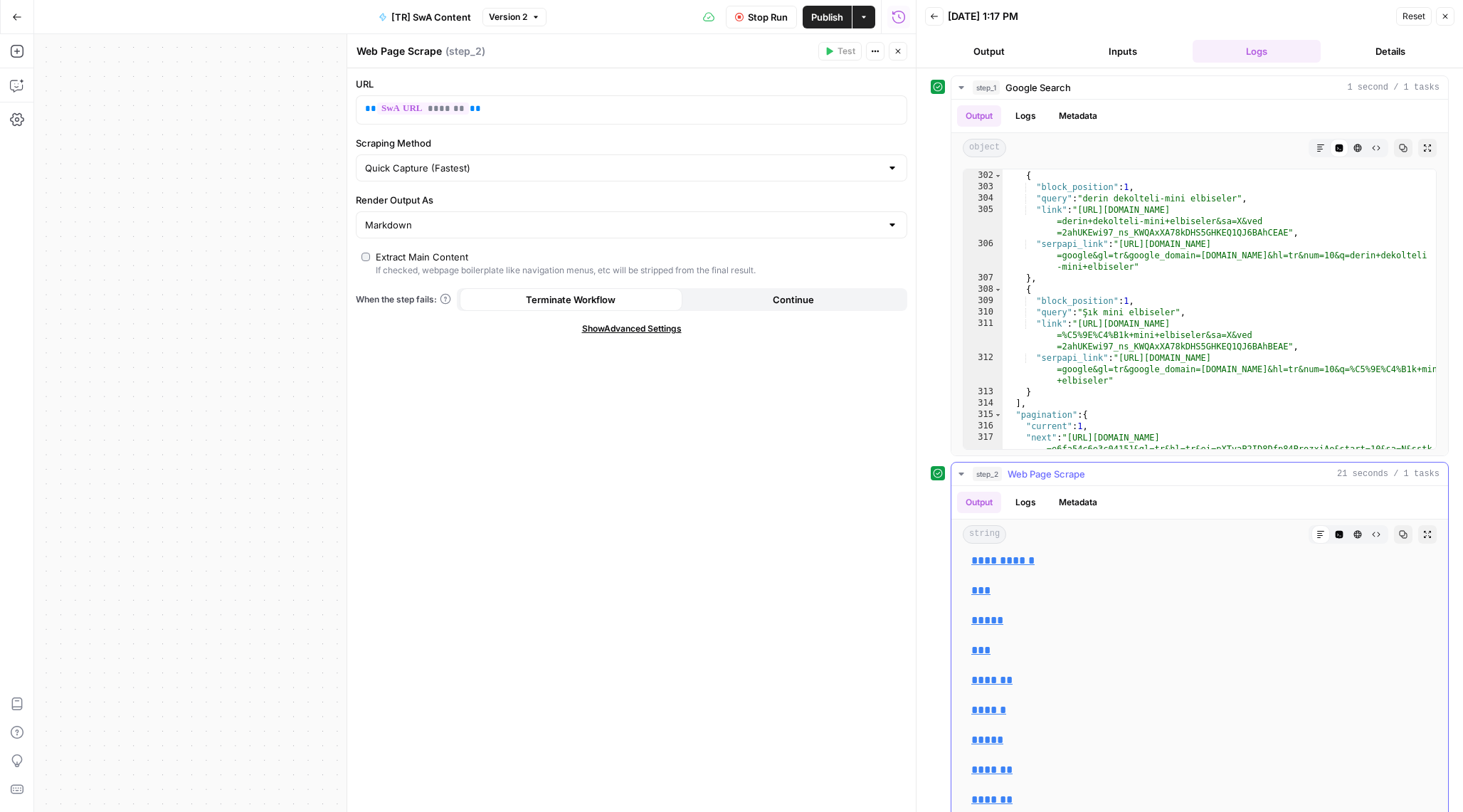
scroll to position [819, 0]
click at [975, 469] on span "step_2" at bounding box center [987, 474] width 29 height 14
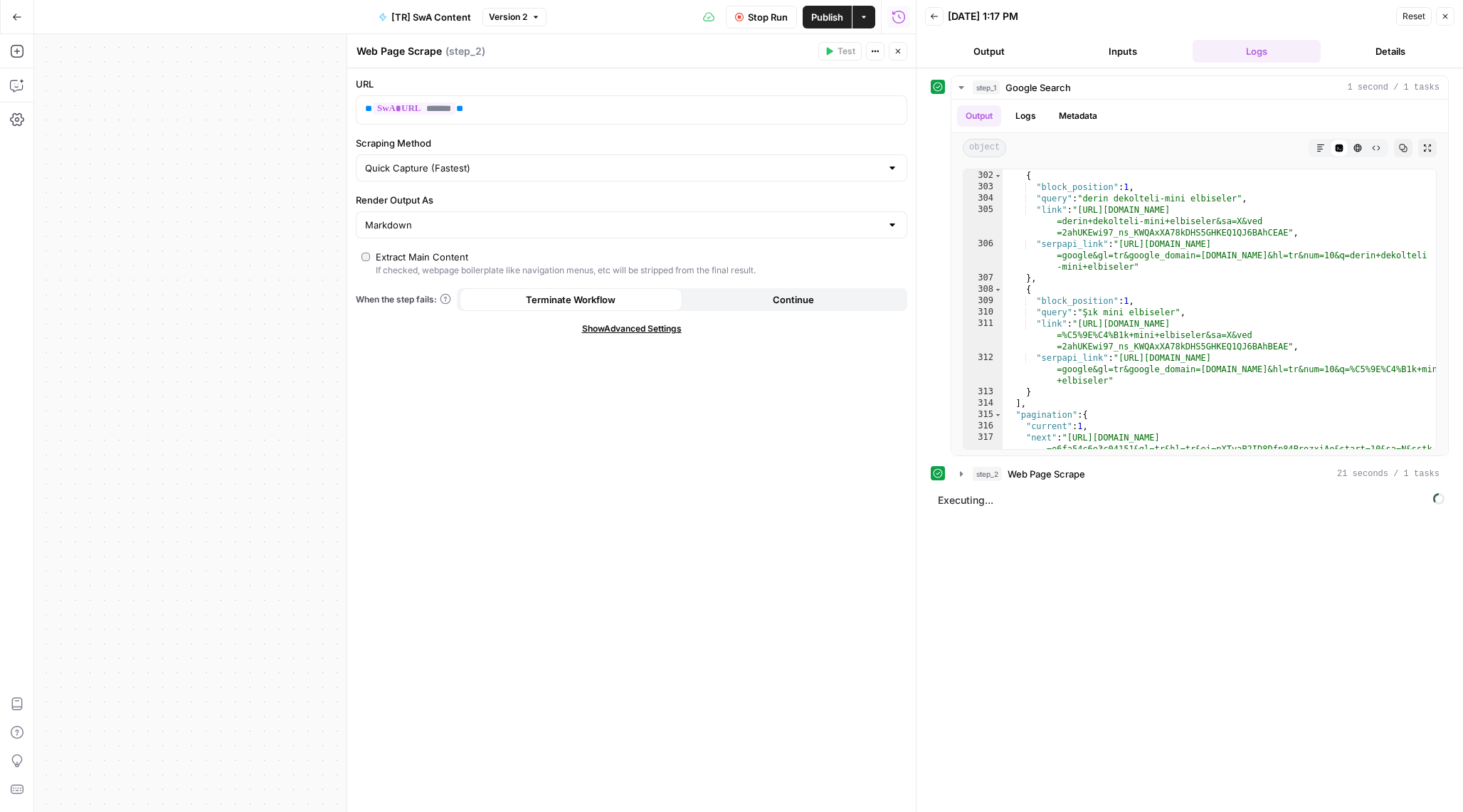
click at [938, 12] on button "Back" at bounding box center [935, 16] width 19 height 19
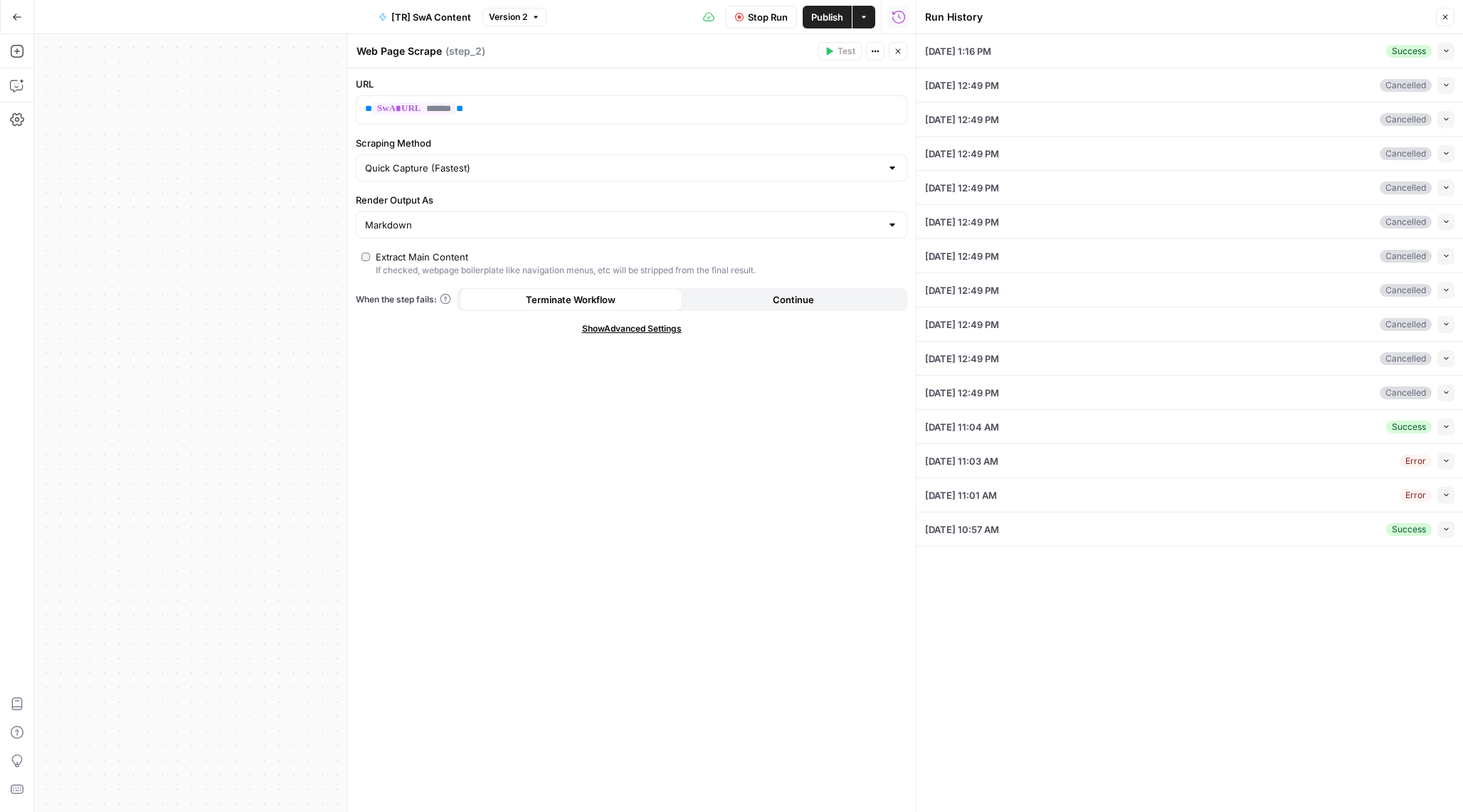
click at [1436, 20] on button "Close" at bounding box center [1445, 17] width 19 height 19
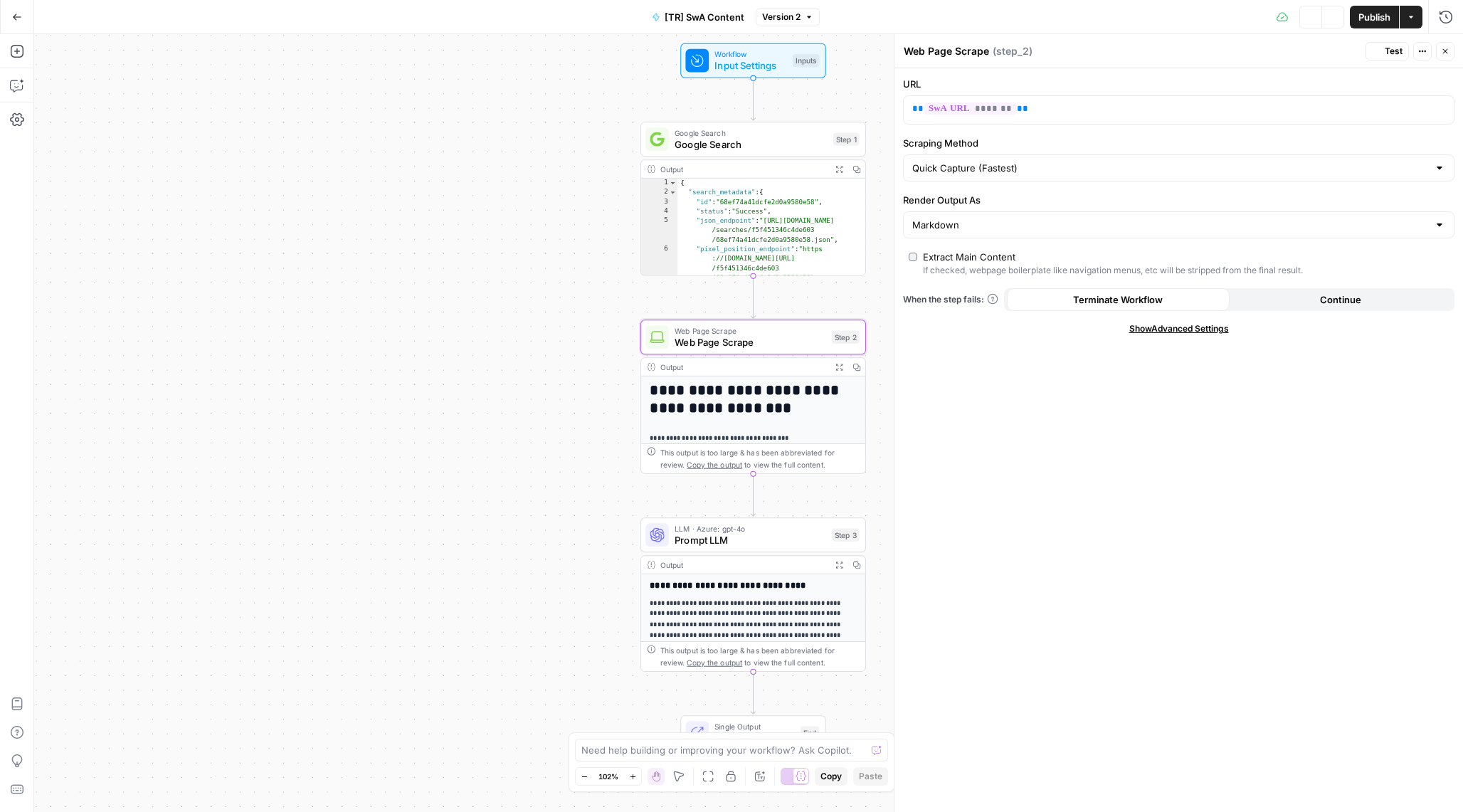
click at [768, 548] on div "LLM · Azure: gpt-4o Prompt LLM Step 3 Copy step Delete step Add Note Test" at bounding box center [753, 534] width 226 height 35
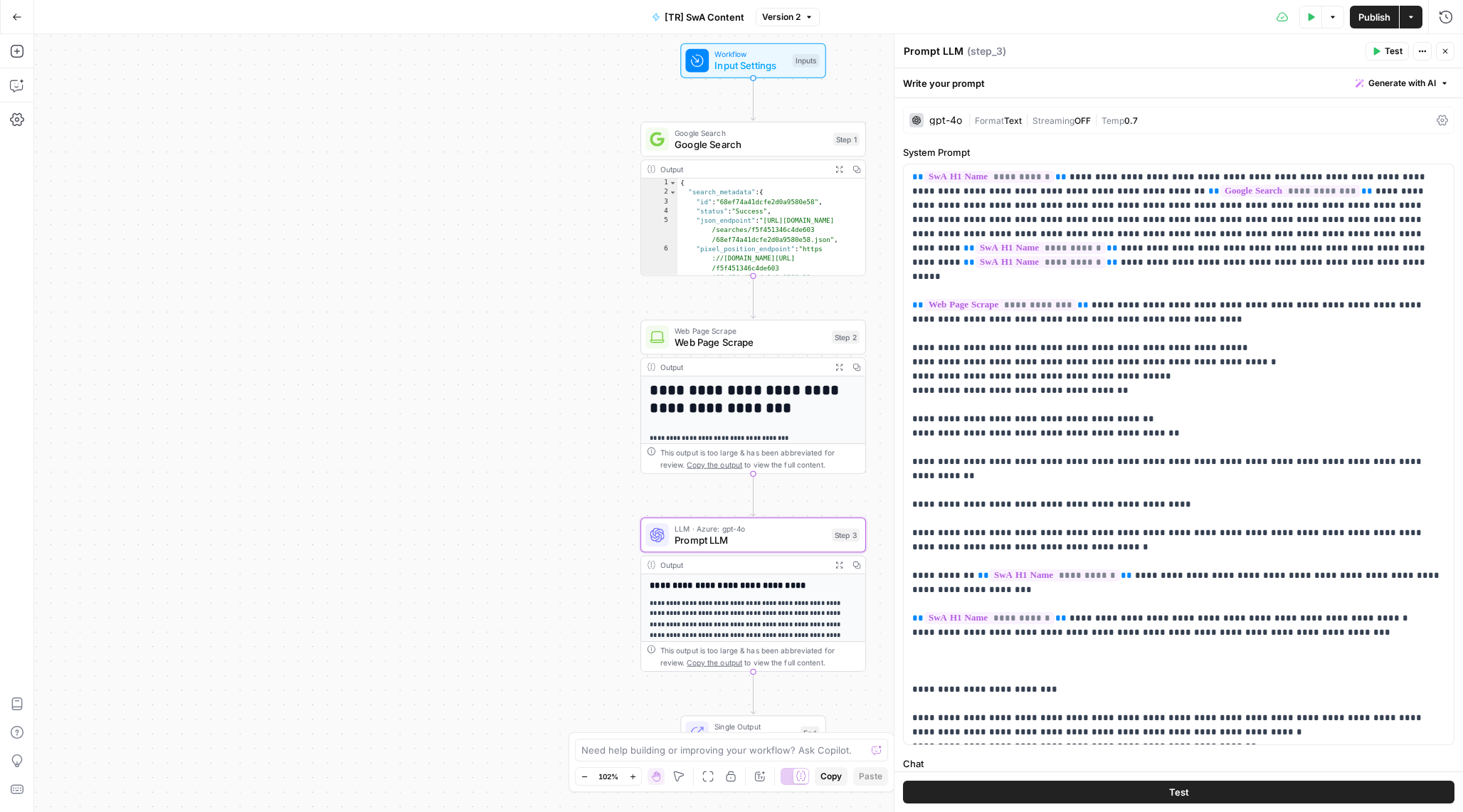
click at [755, 586] on h3 "**********" at bounding box center [753, 586] width 207 height 11
click at [1434, 54] on div "Test Actions Close" at bounding box center [1410, 52] width 89 height 19
click at [1435, 54] on div "Test Actions Close" at bounding box center [1410, 52] width 89 height 19
click at [1308, 19] on icon "button" at bounding box center [1311, 16] width 6 height 8
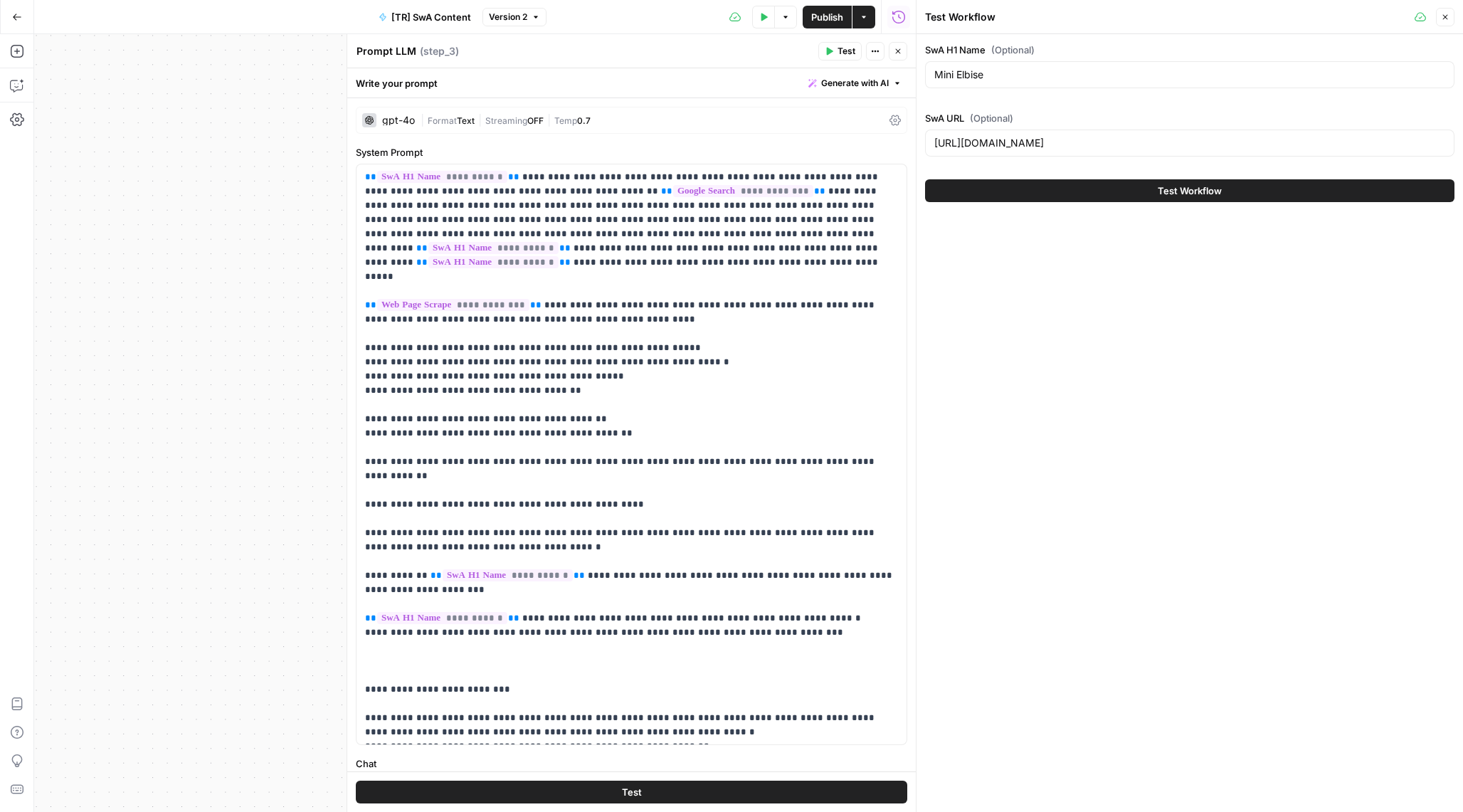
click at [1139, 200] on button "Test Workflow" at bounding box center [1189, 190] width 529 height 23
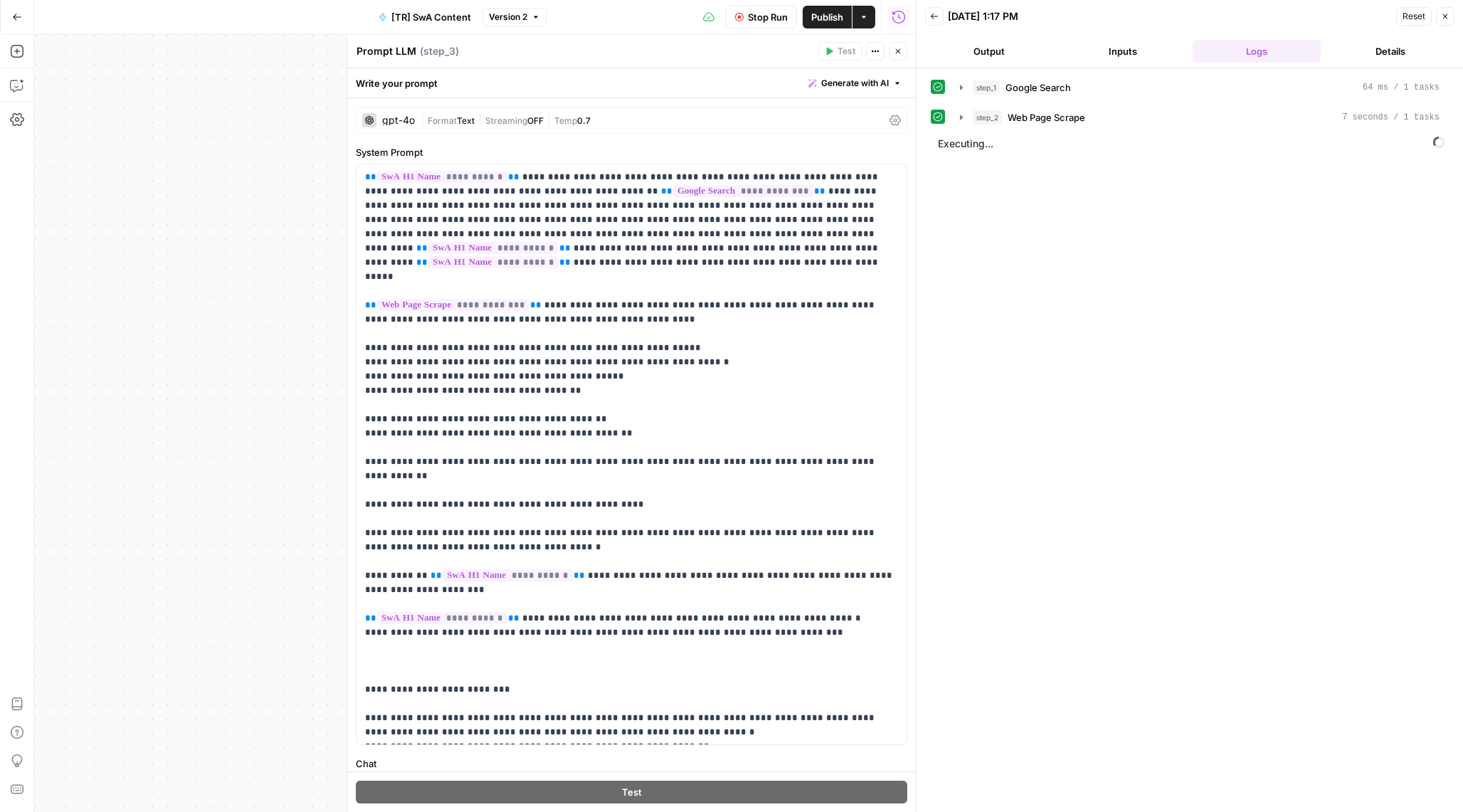
click at [900, 50] on icon "button" at bounding box center [898, 52] width 9 height 9
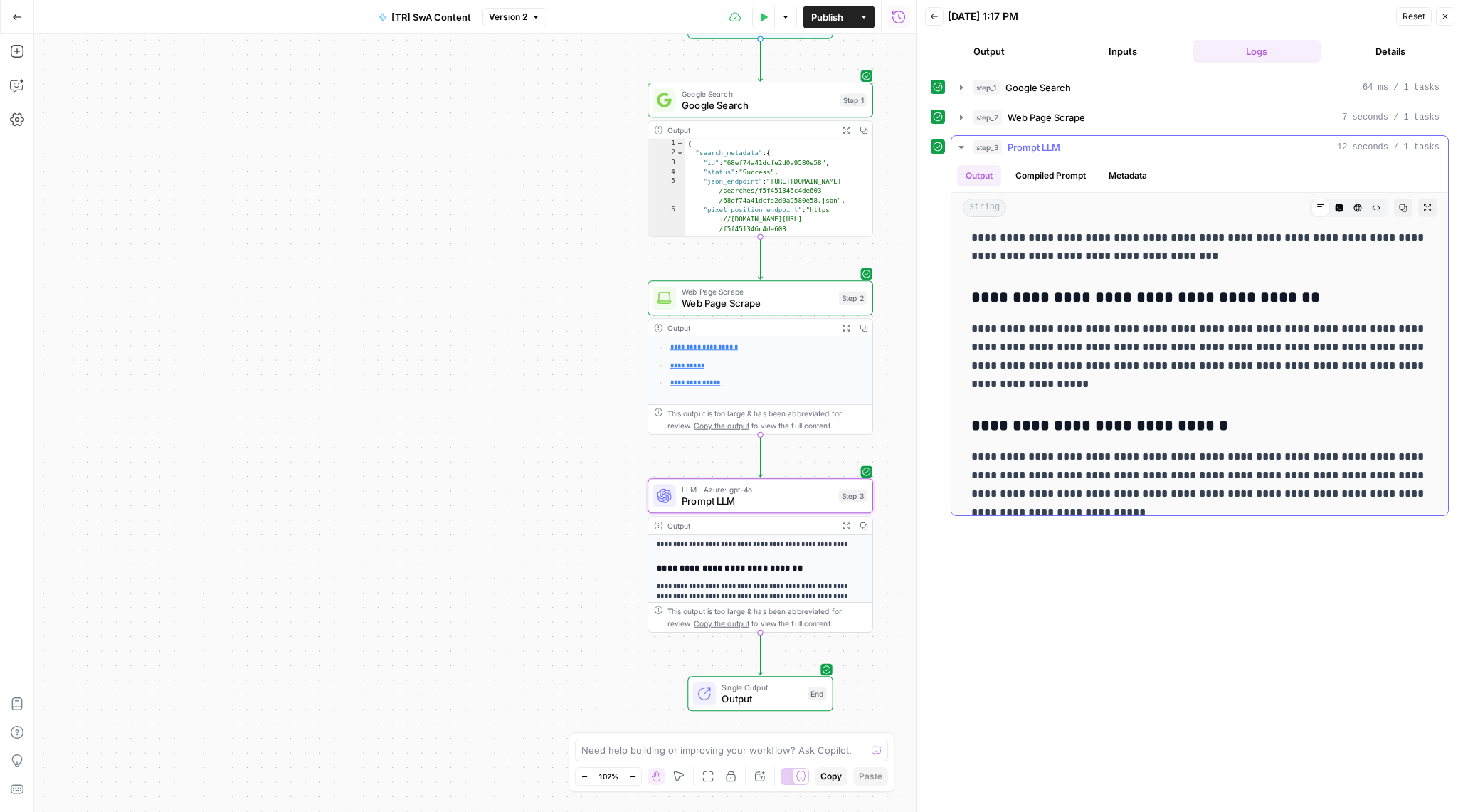
scroll to position [1006, 0]
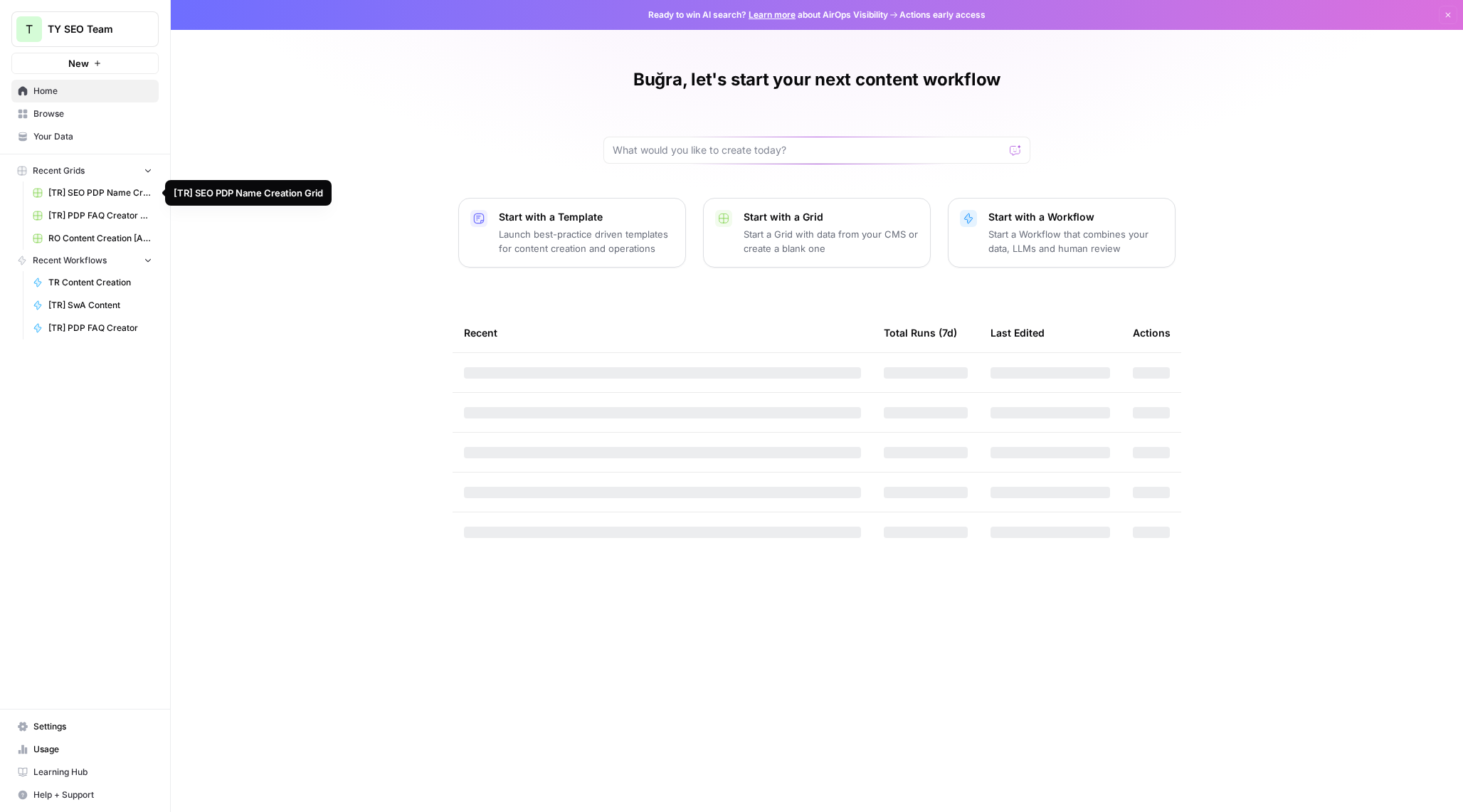
click at [63, 193] on span "[TR] SEO PDP Name Creation Grid" at bounding box center [100, 193] width 104 height 13
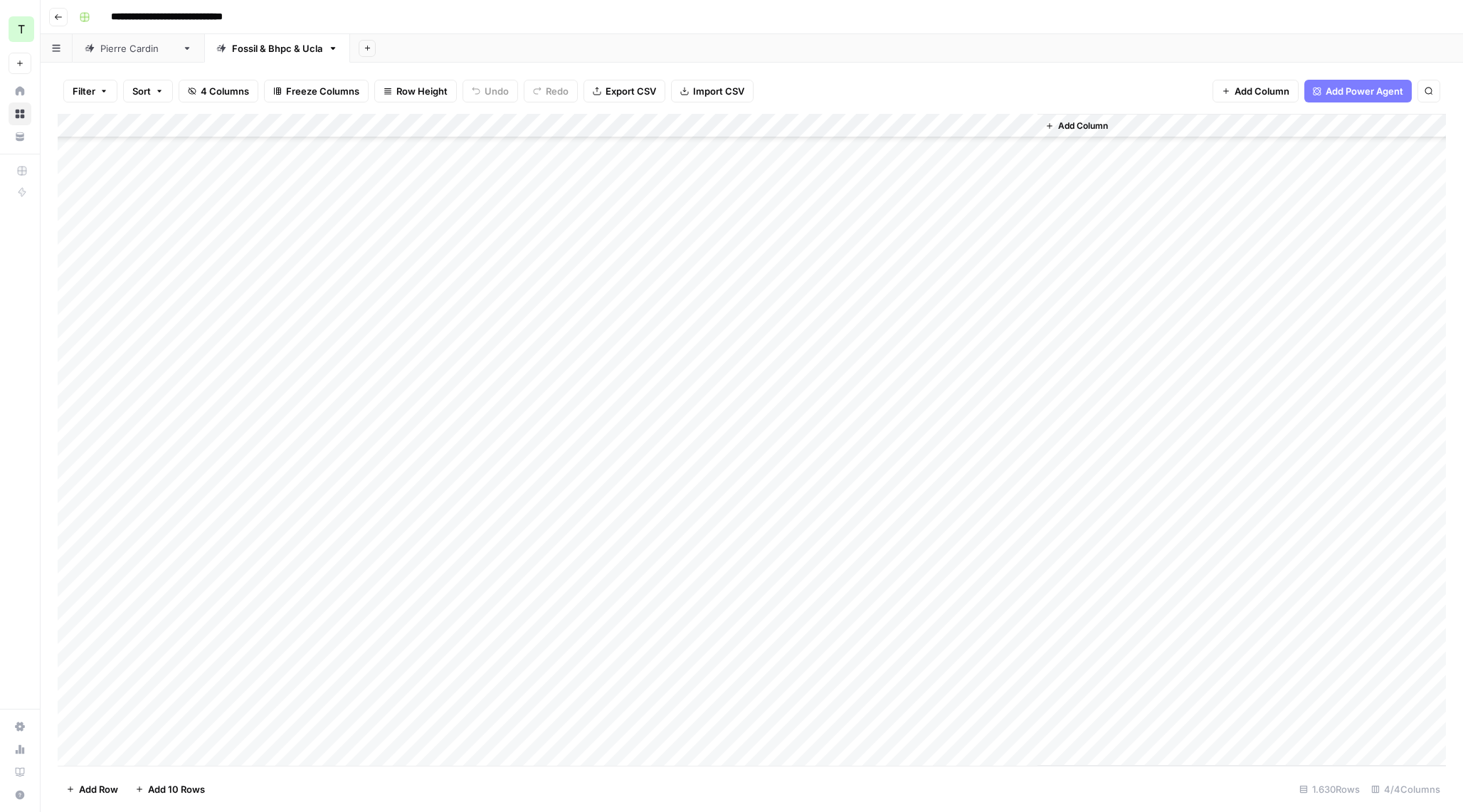
scroll to position [6124, 0]
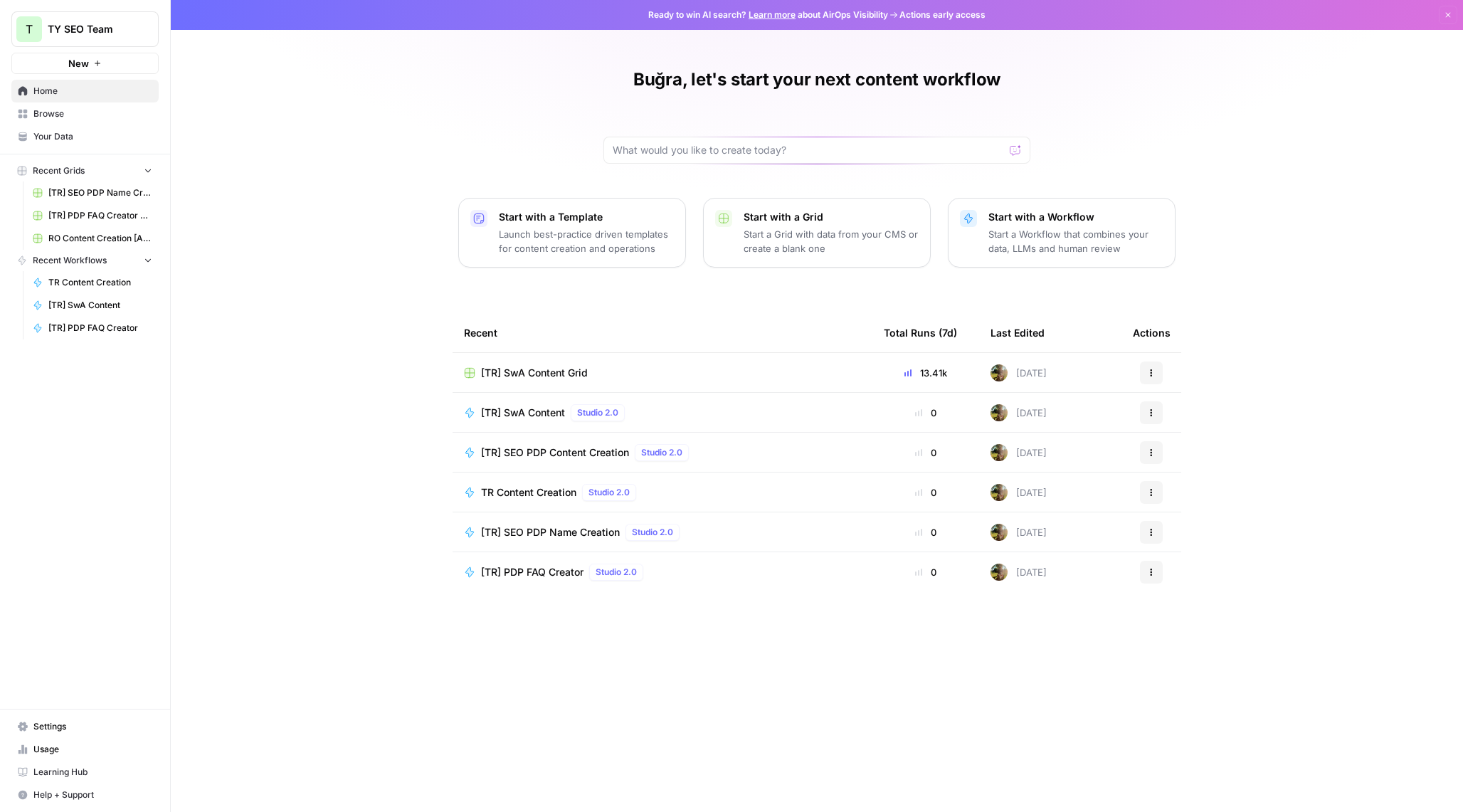
click at [546, 380] on td "[TR] SwA Content Grid" at bounding box center [662, 372] width 420 height 39
click at [549, 369] on span "[TR] SwA Content Grid" at bounding box center [534, 373] width 107 height 14
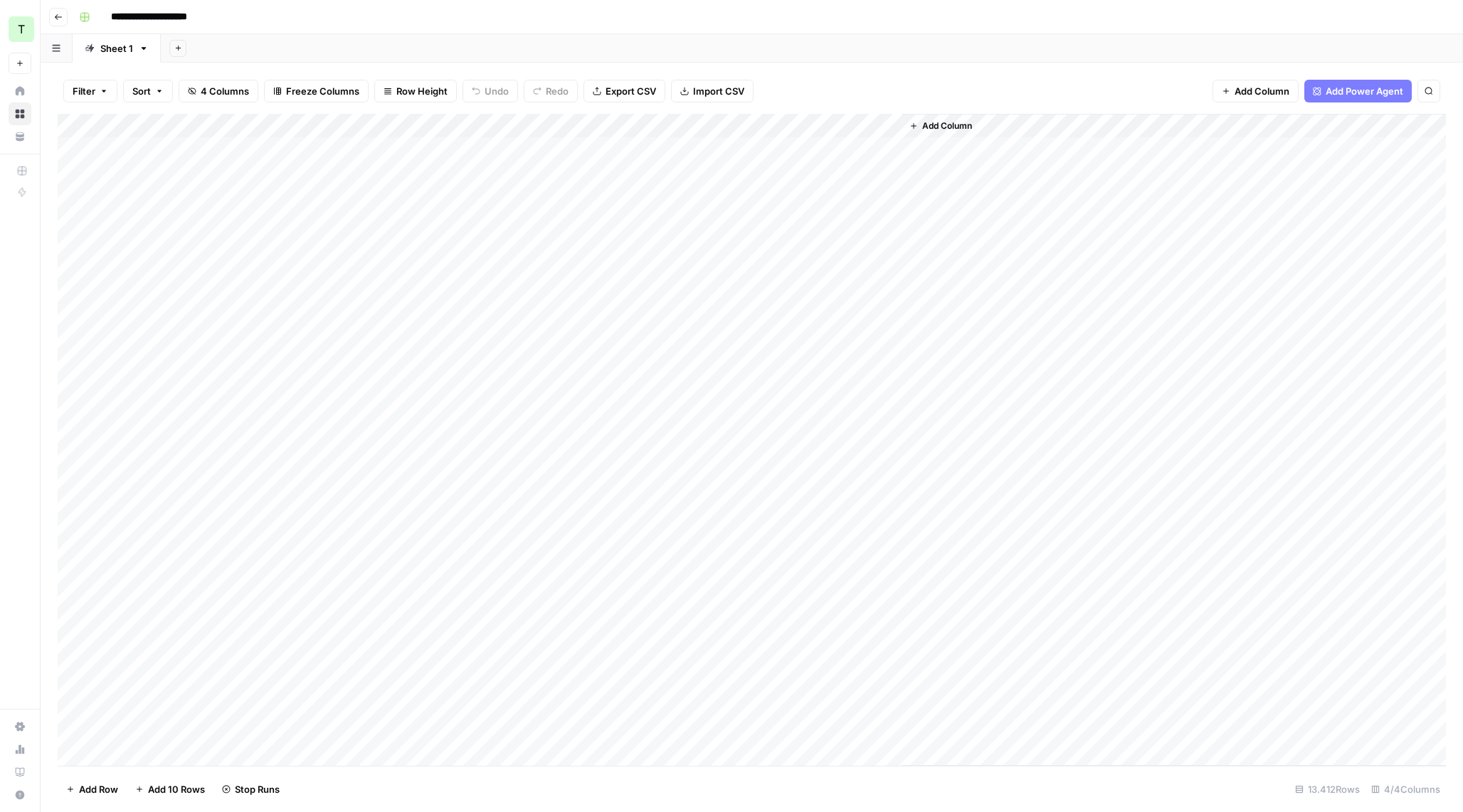
click at [836, 148] on div "Add Column" at bounding box center [751, 440] width 1388 height 652
click at [763, 126] on div "Add Column" at bounding box center [751, 440] width 1388 height 652
click at [763, 123] on div "Add Column" at bounding box center [751, 440] width 1388 height 652
click at [744, 123] on div "Add Column" at bounding box center [751, 440] width 1388 height 652
click at [829, 188] on div "Add Column" at bounding box center [751, 440] width 1388 height 652
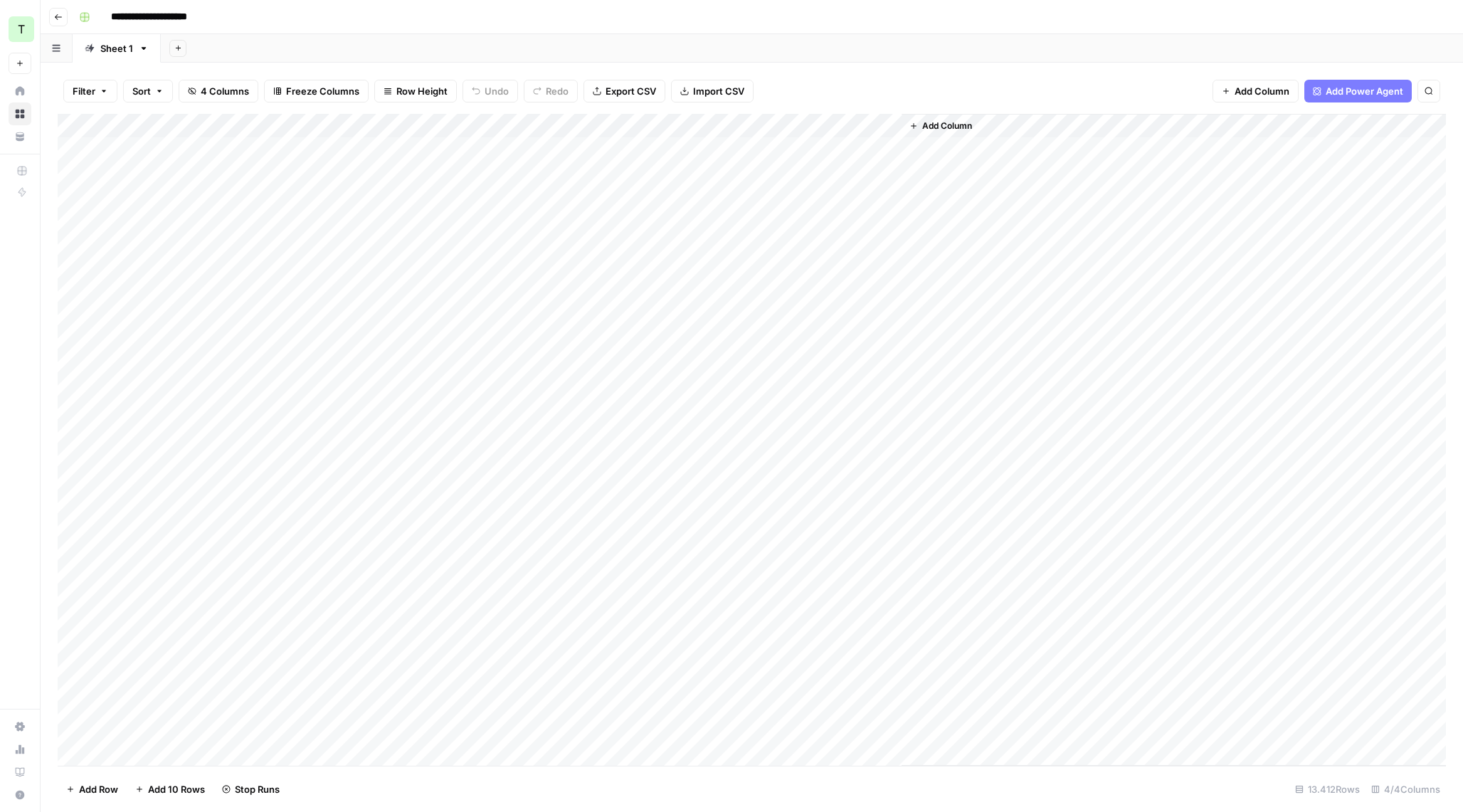
click at [758, 125] on div "Add Column" at bounding box center [751, 440] width 1388 height 652
click at [736, 124] on div "Add Column" at bounding box center [751, 440] width 1388 height 652
click at [849, 62] on div "Add Sheet" at bounding box center [812, 49] width 1302 height 29
click at [758, 389] on div "Add Column" at bounding box center [751, 440] width 1388 height 652
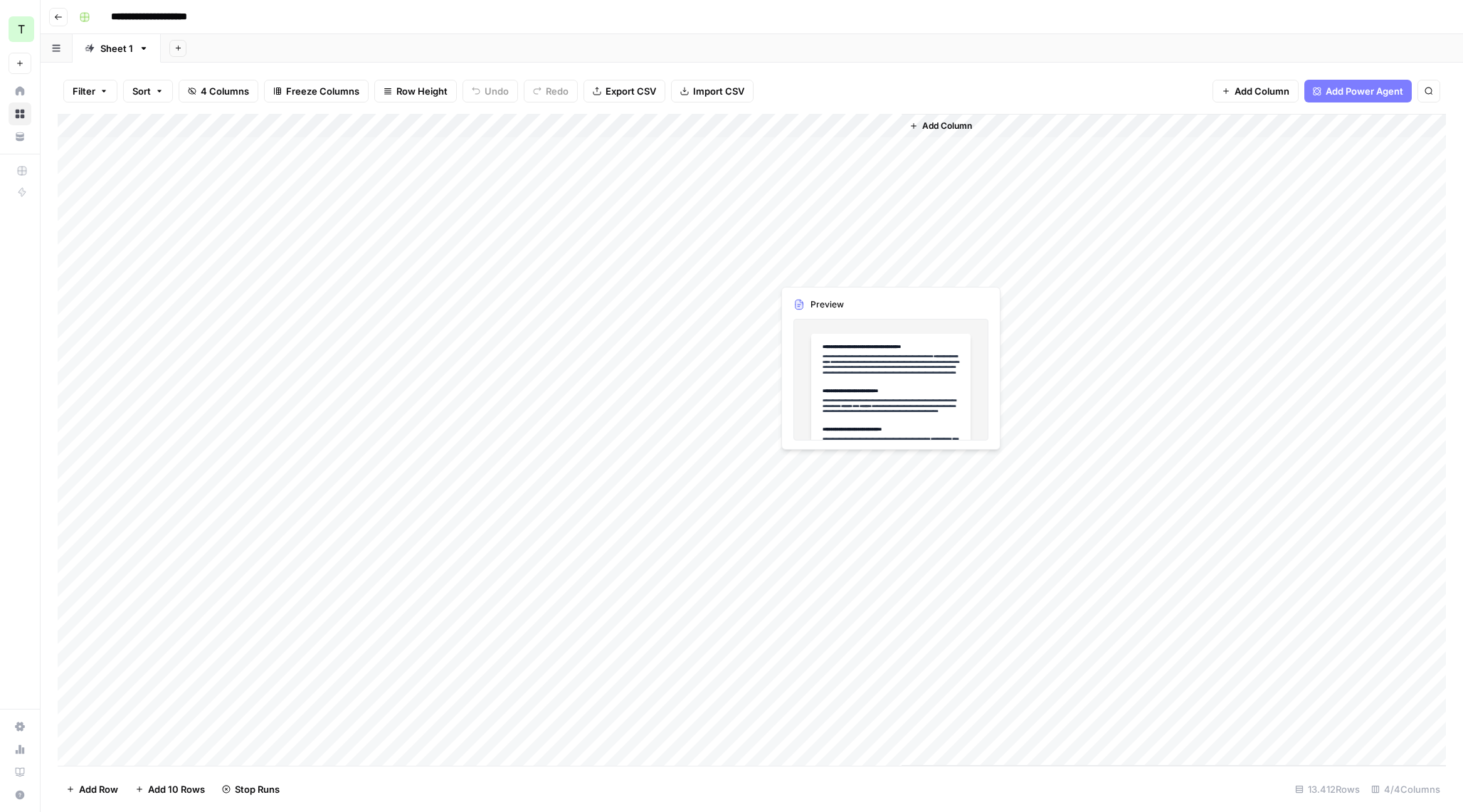
click at [833, 274] on div "Add Column" at bounding box center [751, 440] width 1388 height 652
click at [880, 267] on div "Add Column" at bounding box center [751, 440] width 1388 height 652
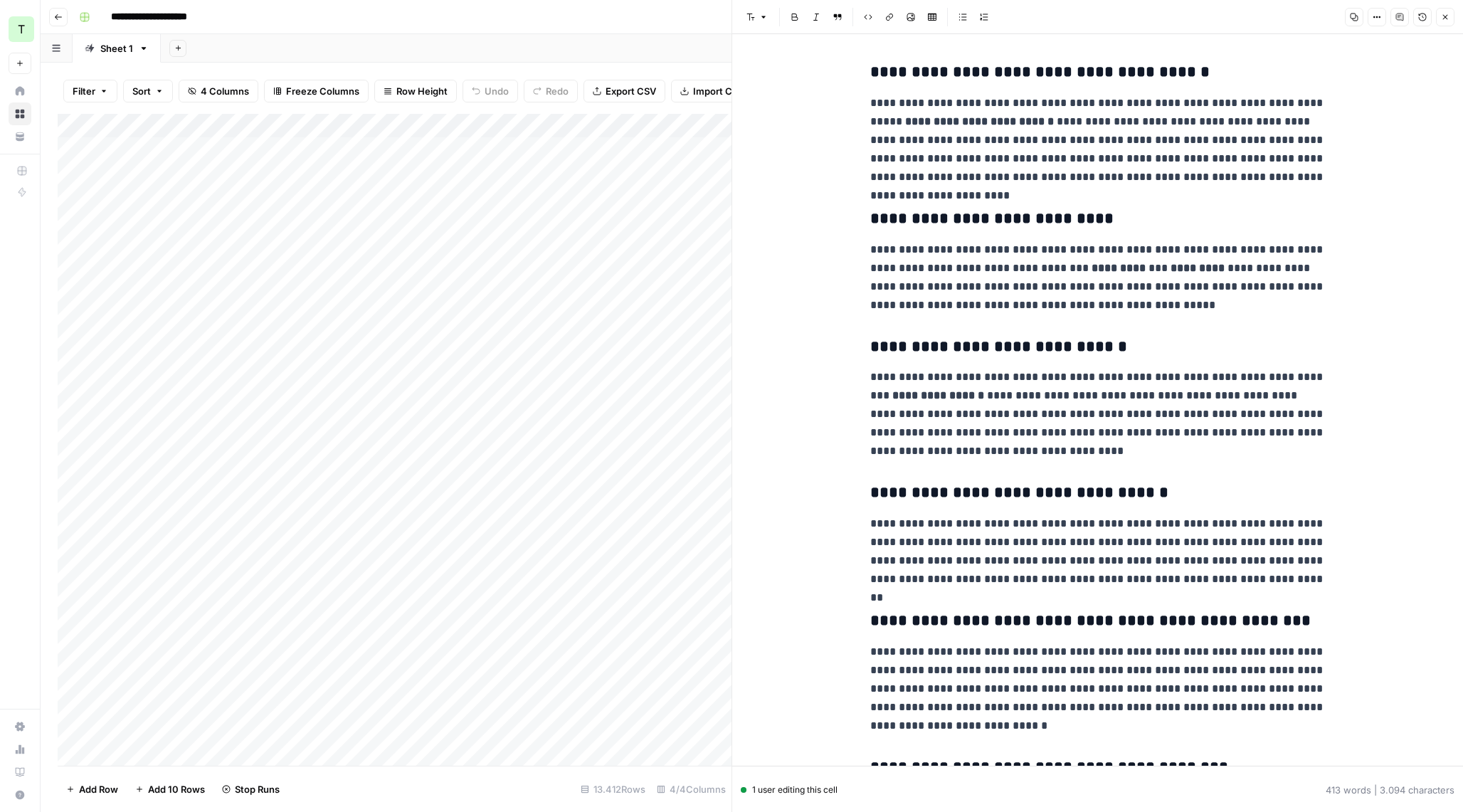
click at [1448, 22] on button "Close" at bounding box center [1445, 17] width 19 height 19
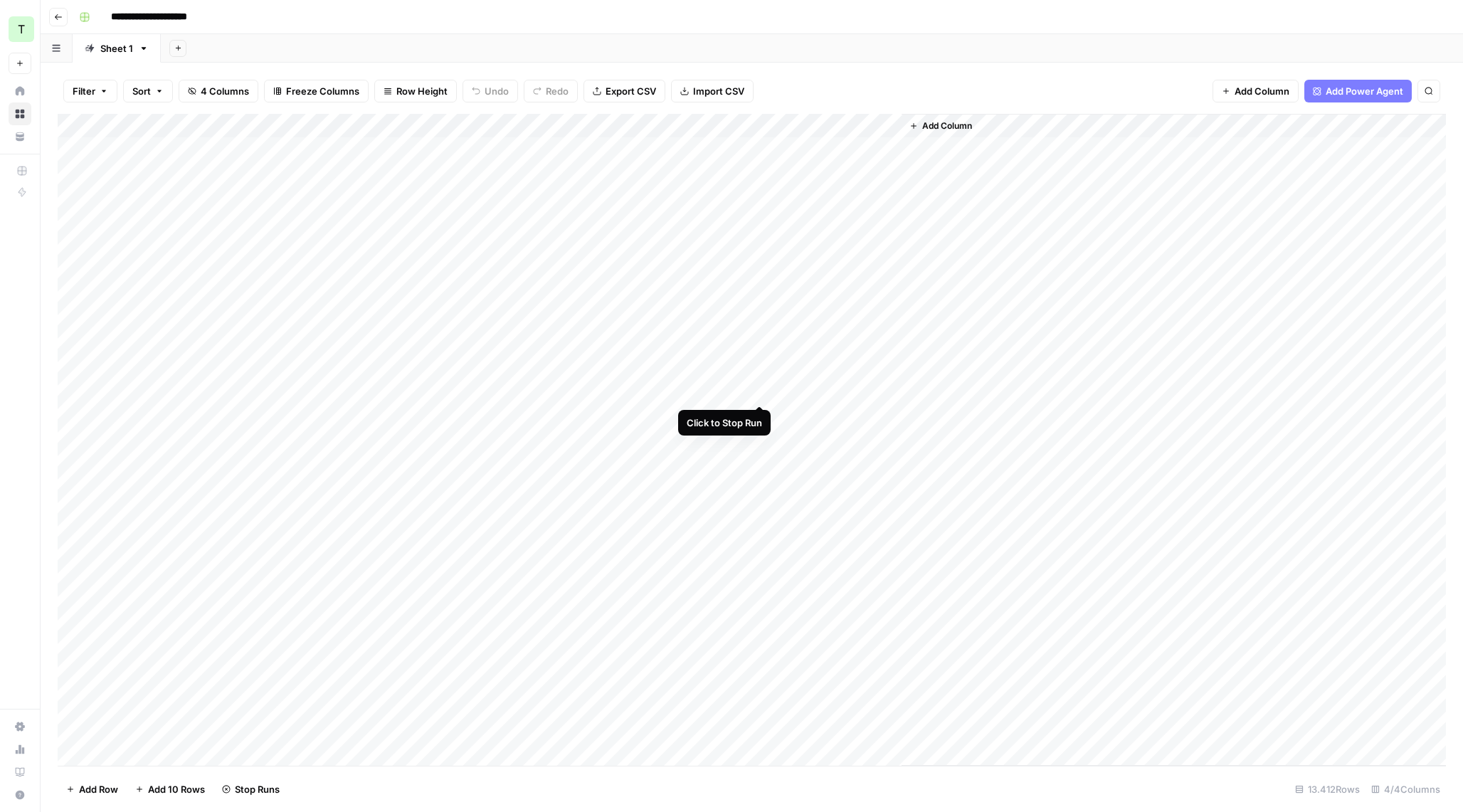
click at [755, 389] on div "Add Column" at bounding box center [751, 440] width 1388 height 652
click at [760, 125] on div "Add Column" at bounding box center [751, 440] width 1388 height 652
click at [802, 163] on span "All Rows" at bounding box center [811, 159] width 90 height 14
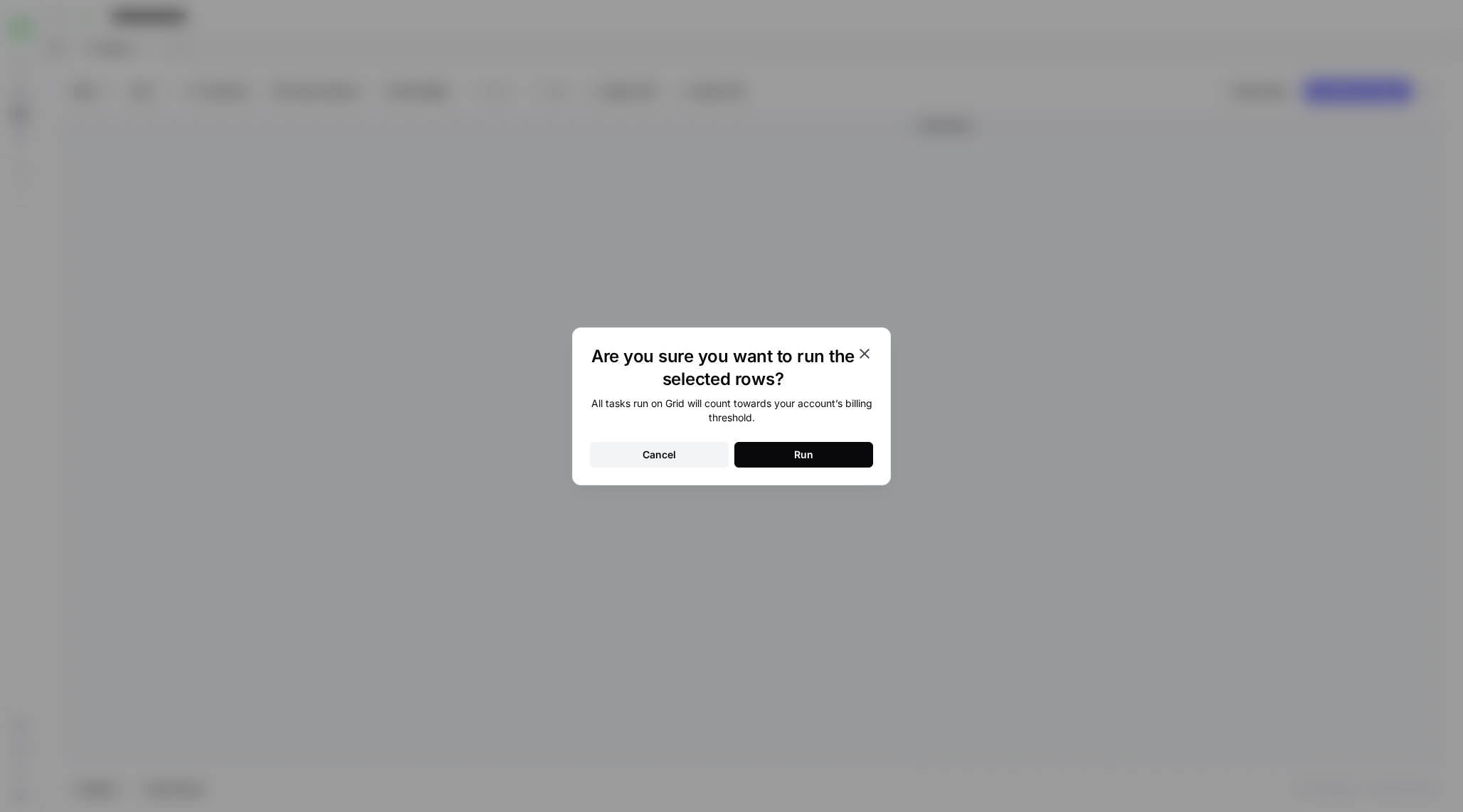
click at [773, 454] on button "Run" at bounding box center [803, 455] width 139 height 26
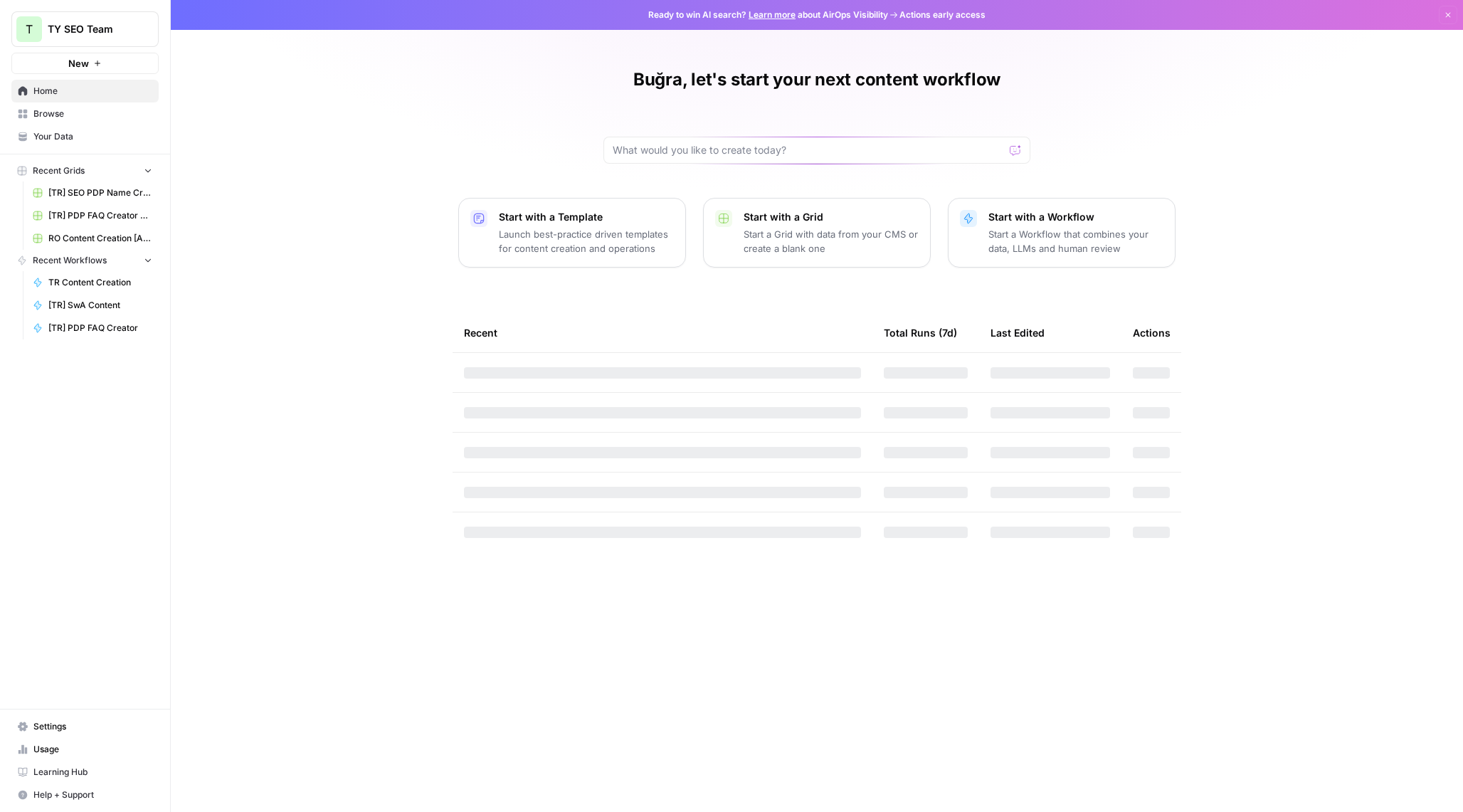
click at [136, 173] on button "Recent Grids" at bounding box center [85, 171] width 148 height 21
click at [91, 122] on link "Browse" at bounding box center [85, 114] width 148 height 23
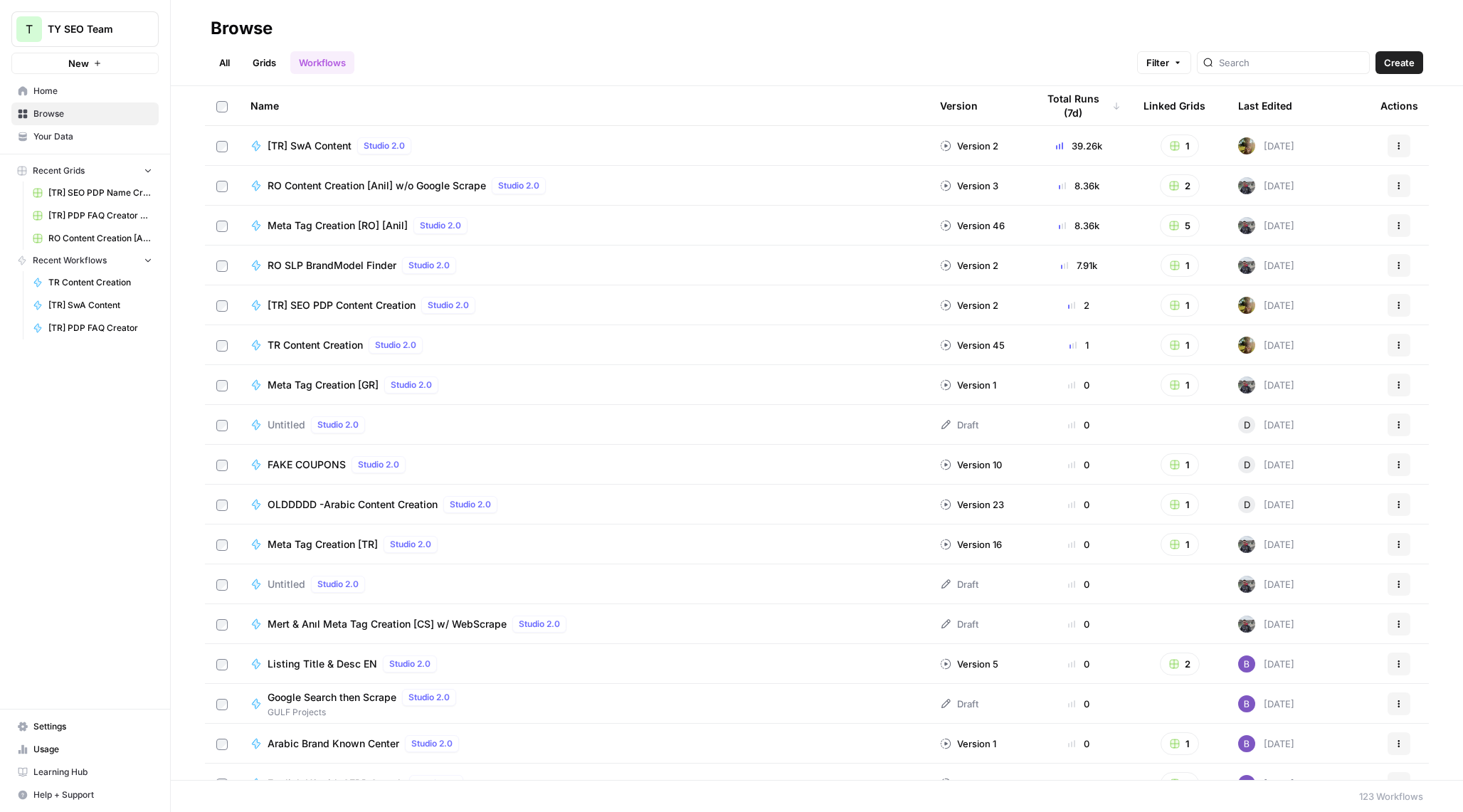
click at [1180, 140] on button "1" at bounding box center [1179, 146] width 39 height 23
click at [1210, 188] on link "[TR] SwA Content Grid" at bounding box center [1240, 198] width 147 height 20
click at [1289, 55] on input "search" at bounding box center [1291, 62] width 145 height 14
type input "ar"
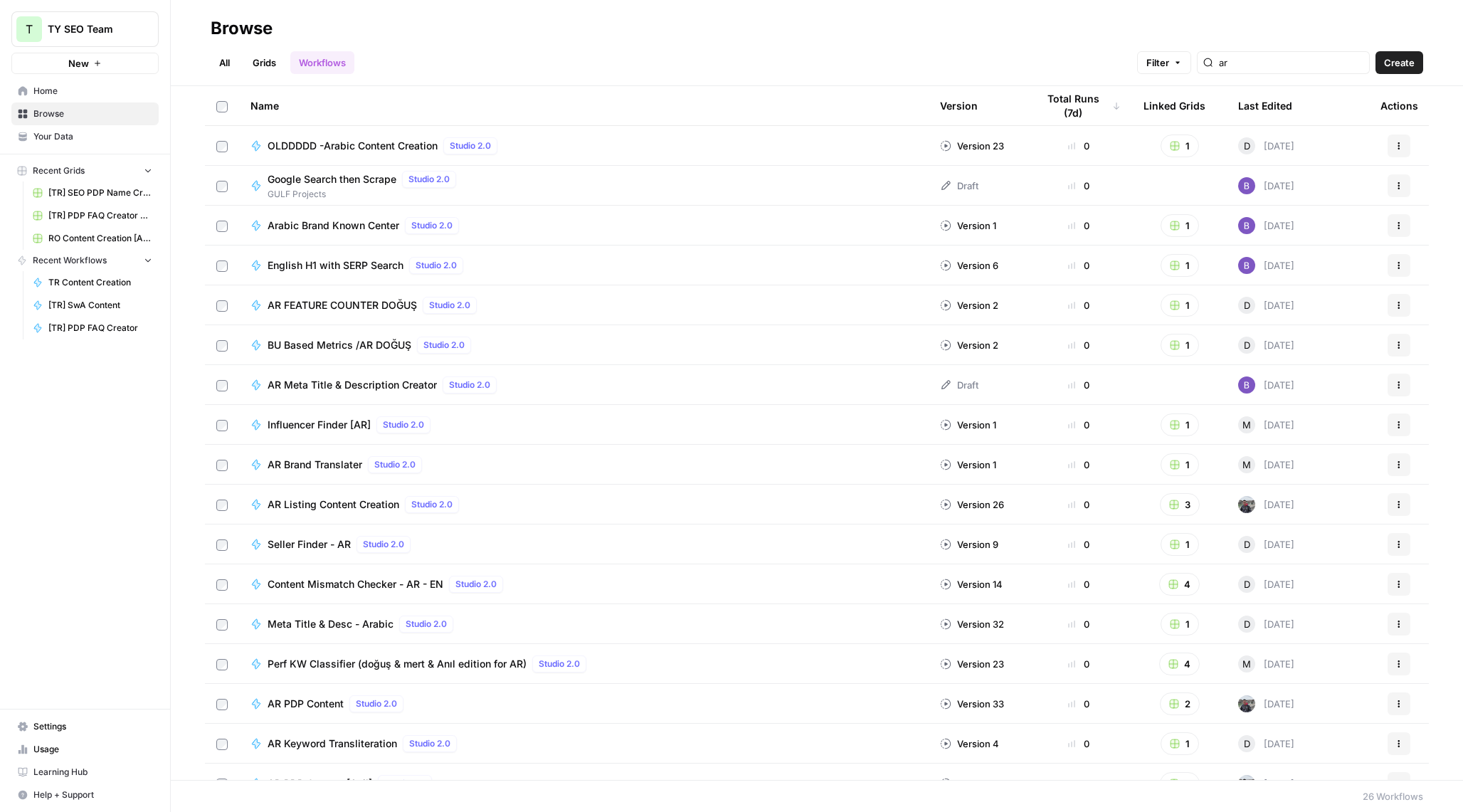
click at [89, 115] on span "Browse" at bounding box center [93, 114] width 119 height 13
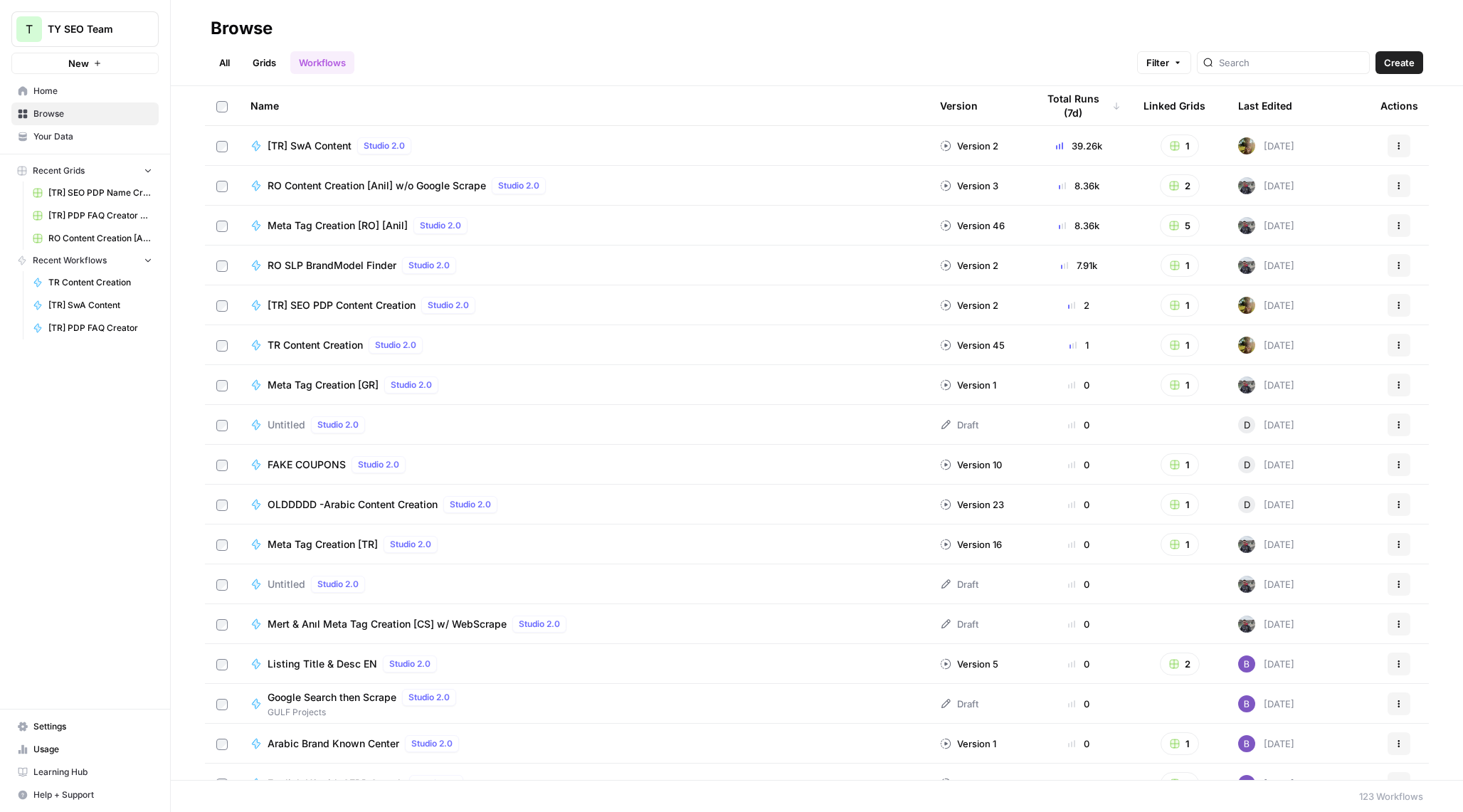
click at [266, 69] on link "Grids" at bounding box center [264, 63] width 41 height 23
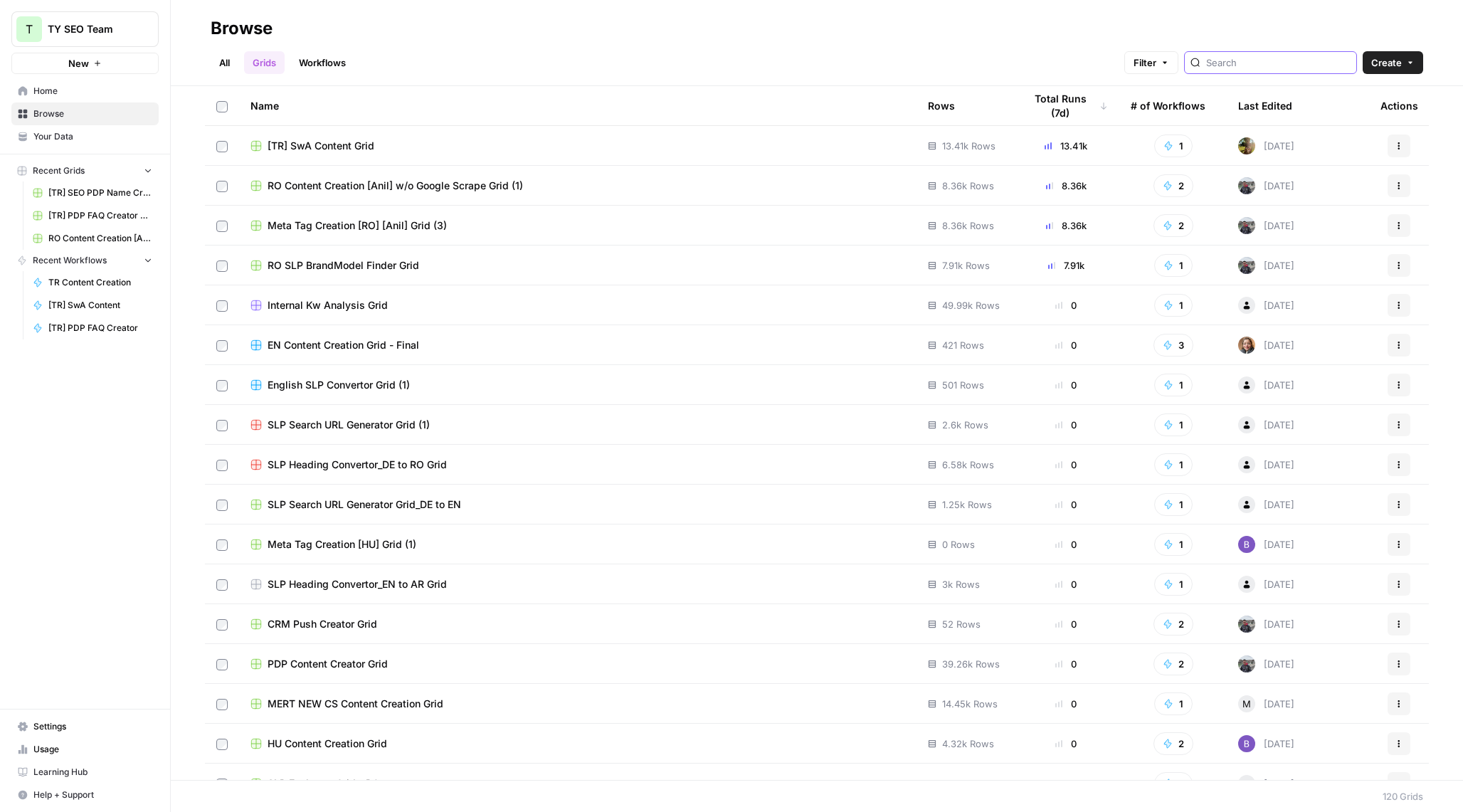
click at [1285, 67] on input "search" at bounding box center [1278, 62] width 145 height 14
type input "AR"
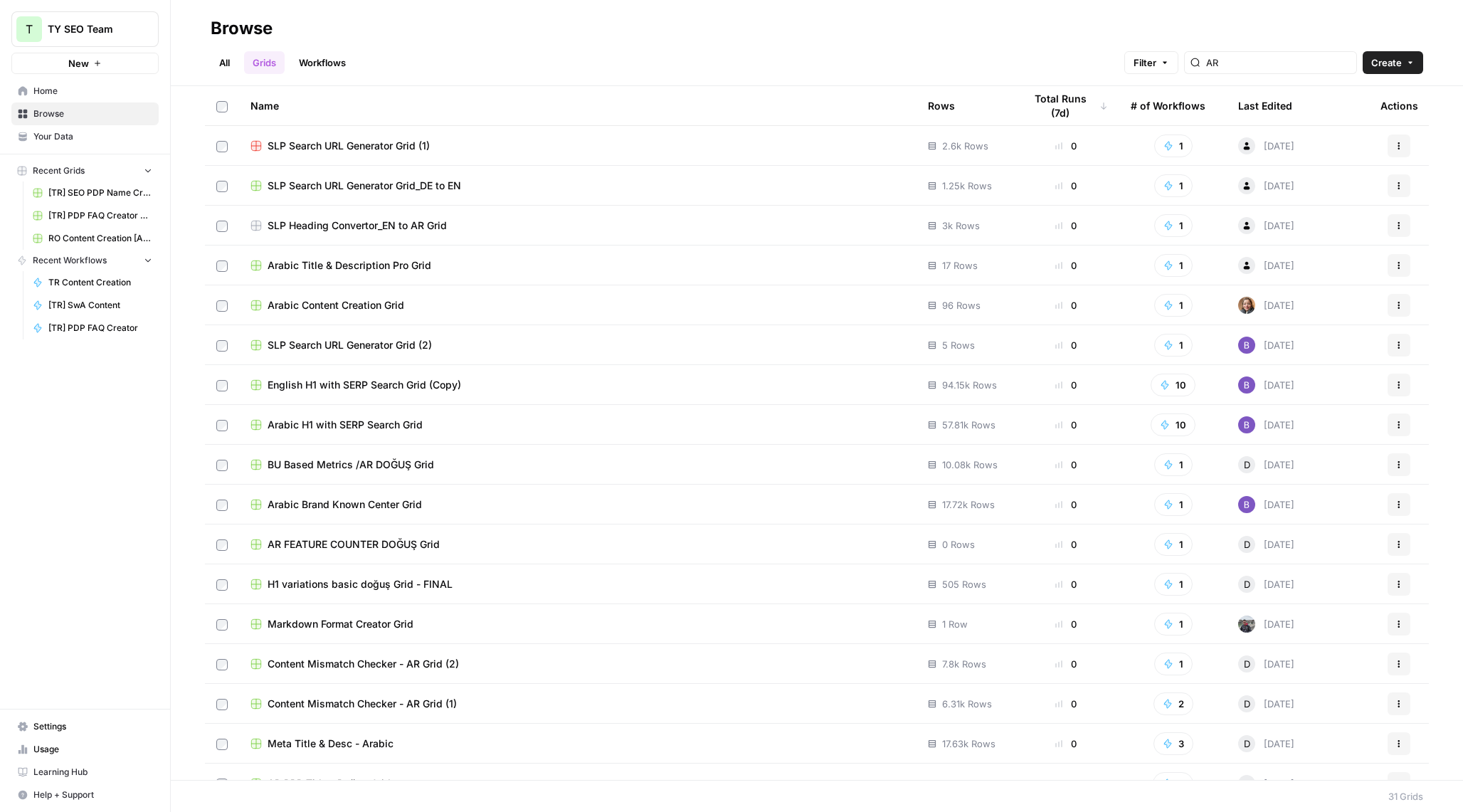
click at [225, 46] on div "All Grids Workflows Filter AR Create" at bounding box center [816, 57] width 1212 height 34
click at [225, 55] on link "All" at bounding box center [224, 63] width 28 height 23
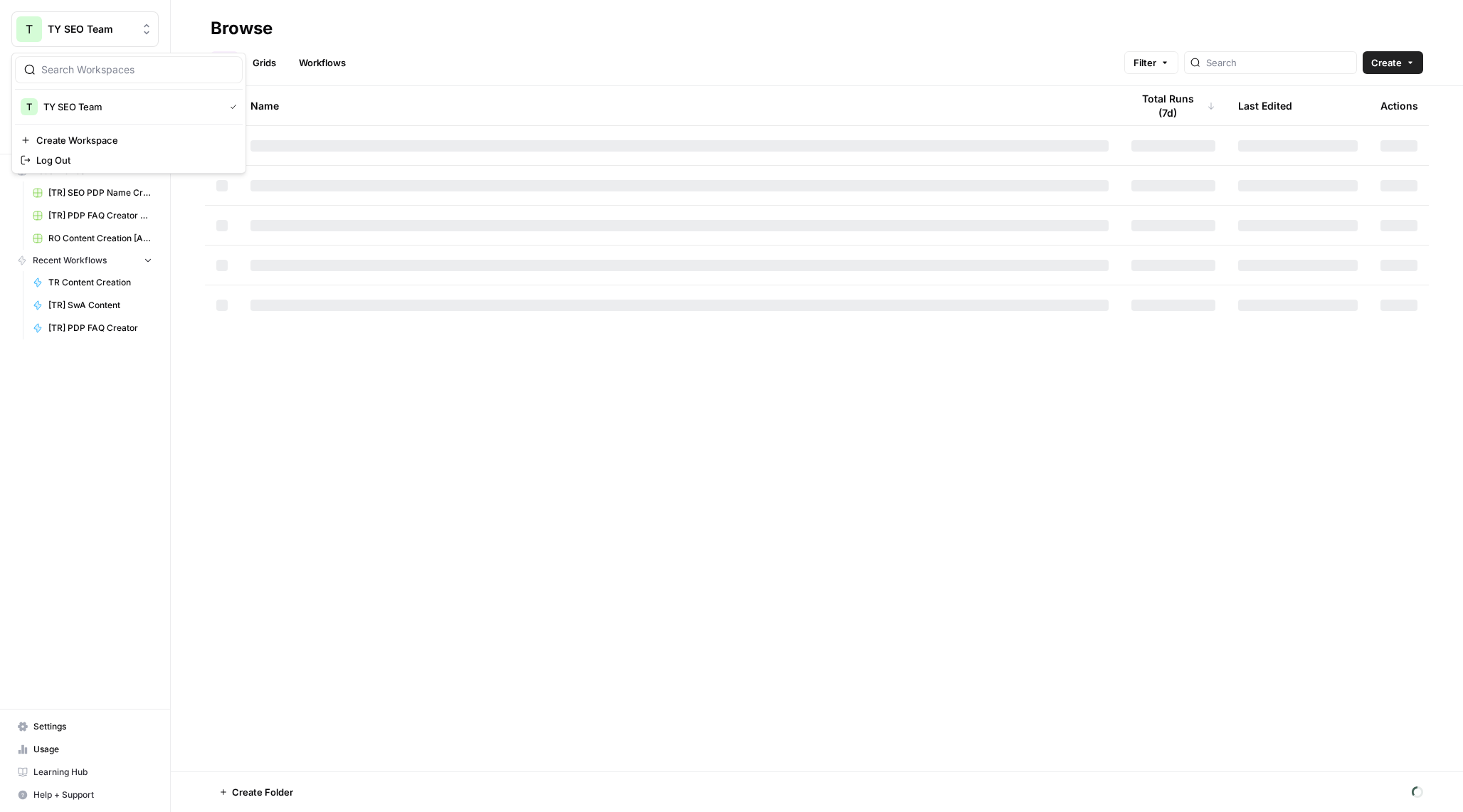
click at [113, 31] on span "TY SEO Team" at bounding box center [91, 29] width 86 height 14
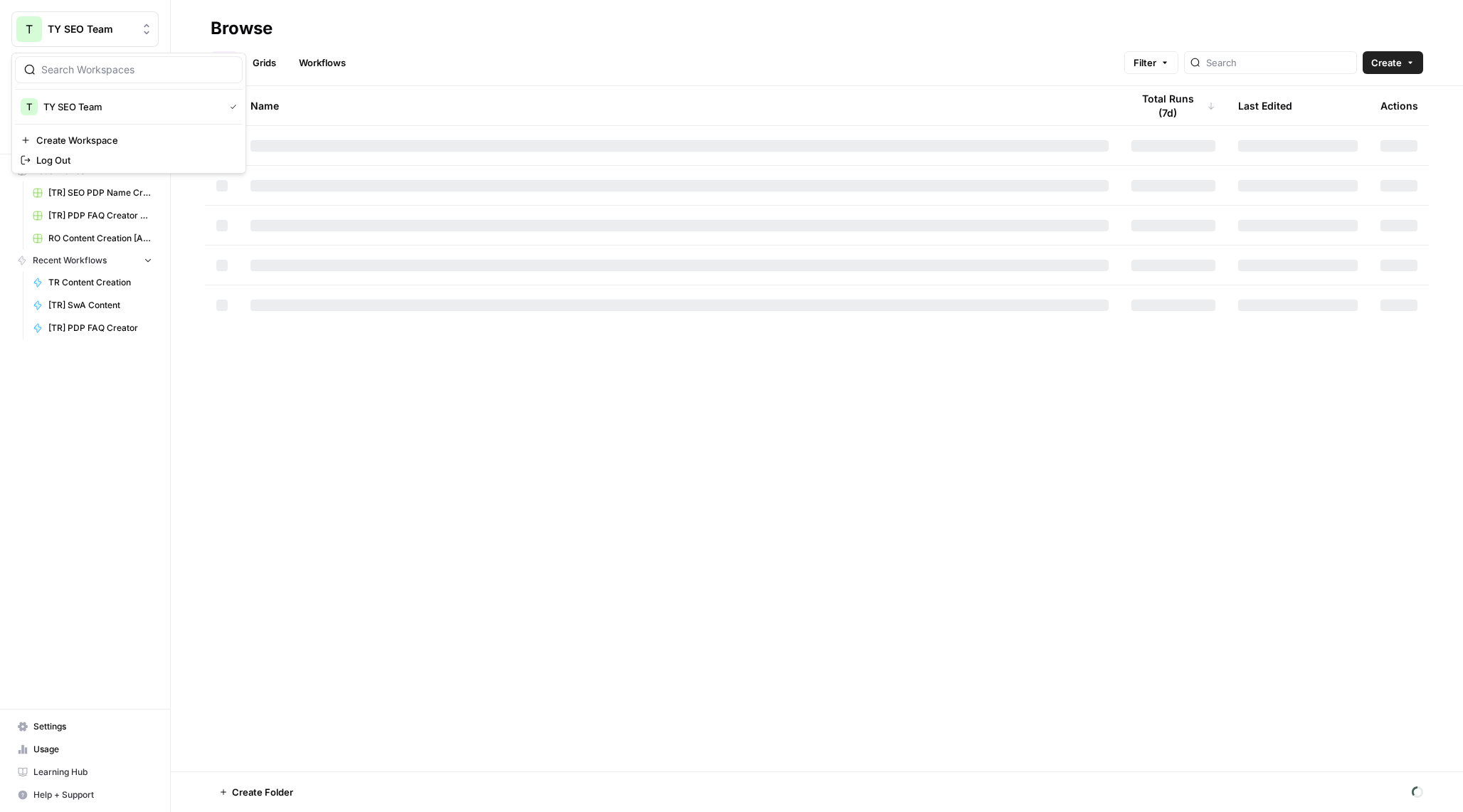
click at [113, 31] on span "TY SEO Team" at bounding box center [91, 29] width 86 height 14
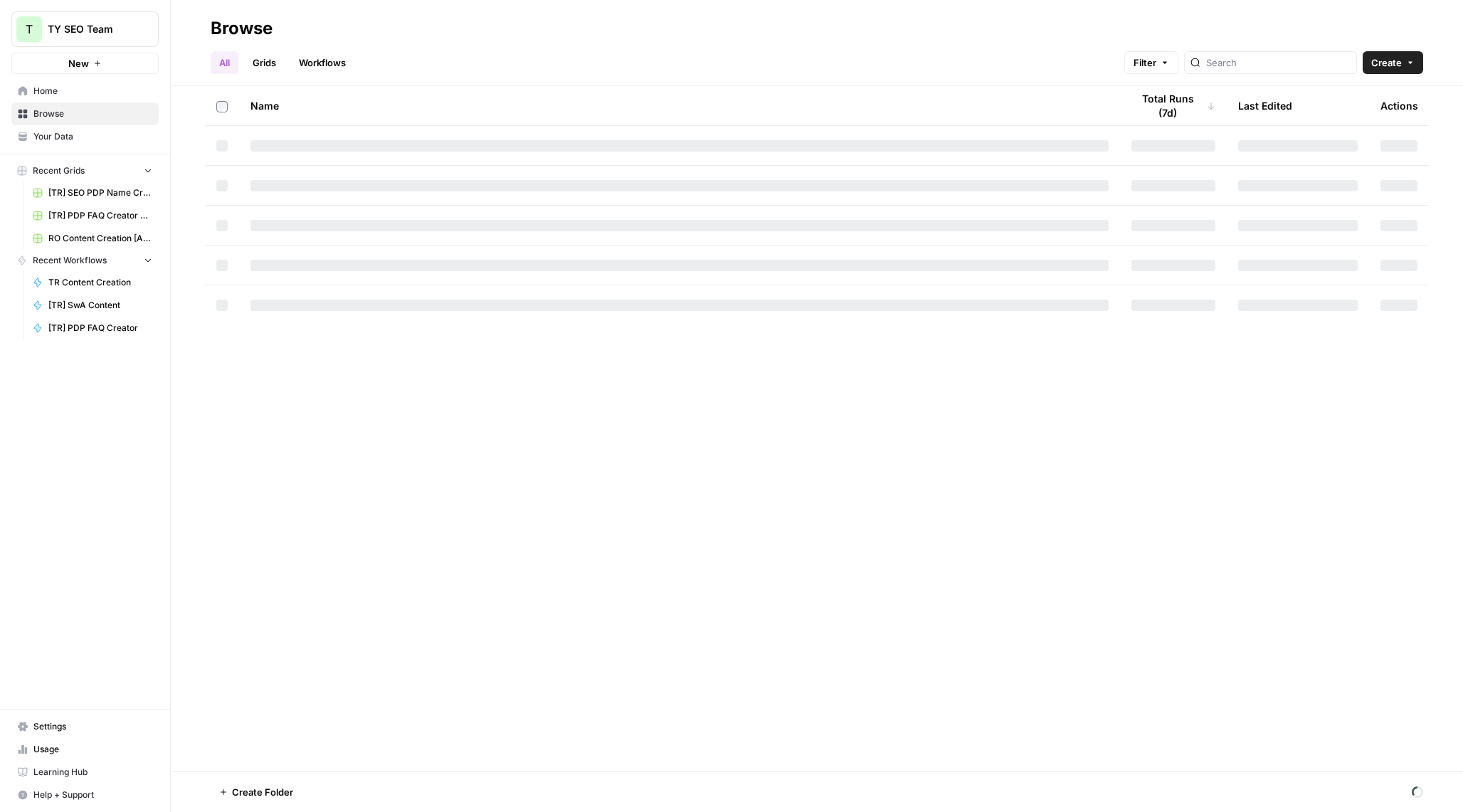
click at [113, 31] on span "TY SEO Team" at bounding box center [91, 29] width 86 height 14
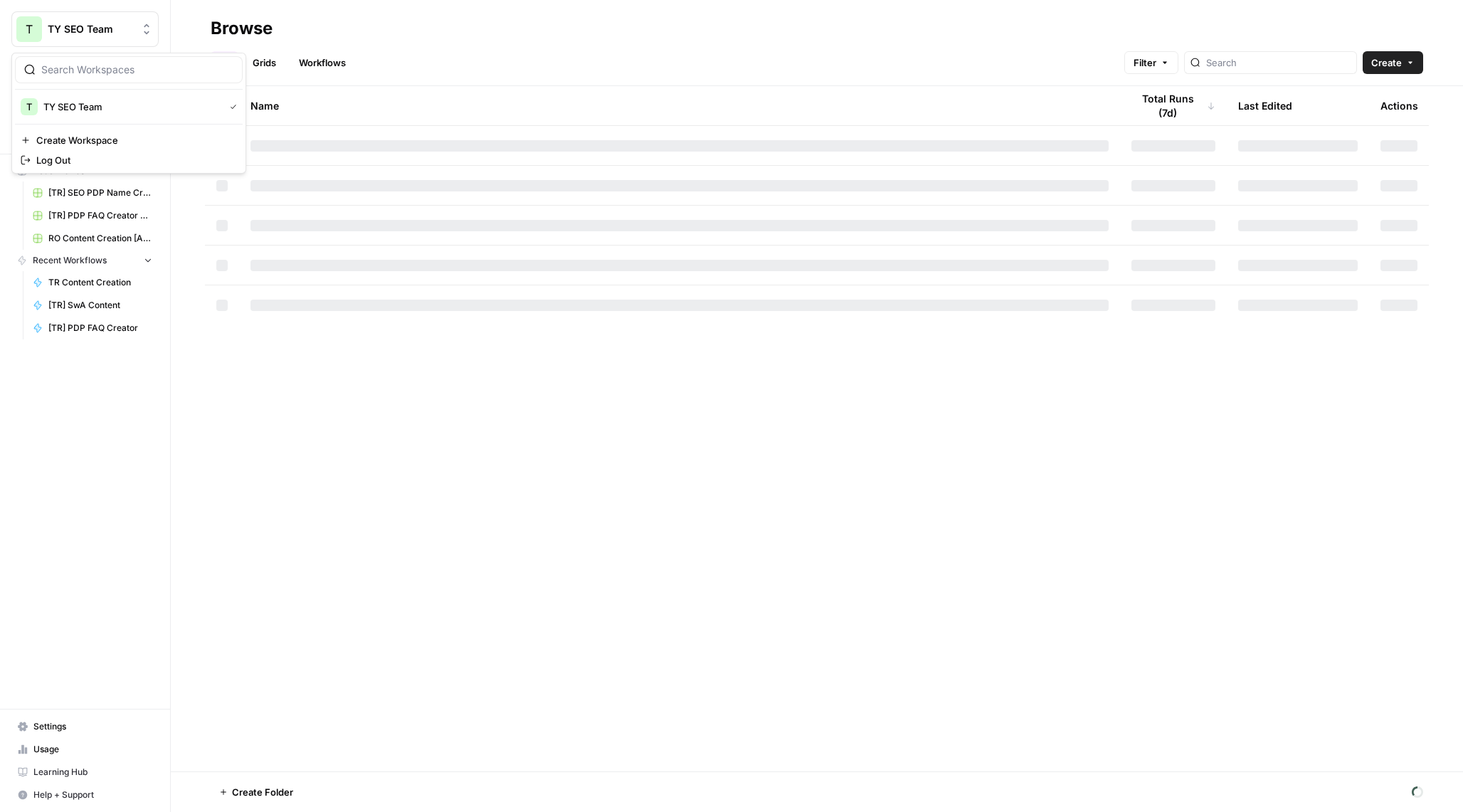
click at [113, 31] on span "TY SEO Team" at bounding box center [91, 29] width 86 height 14
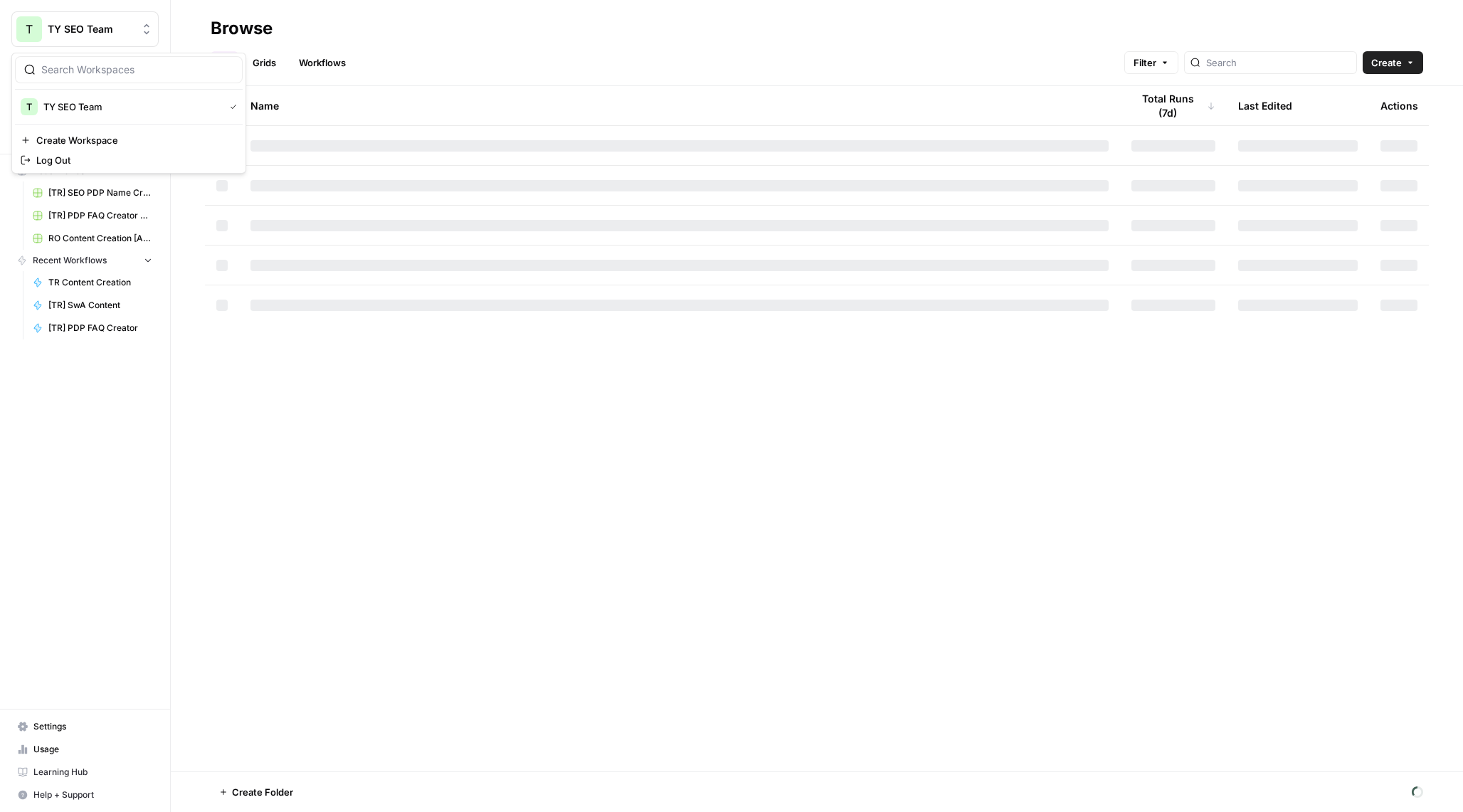
click at [113, 31] on span "TY SEO Team" at bounding box center [91, 29] width 86 height 14
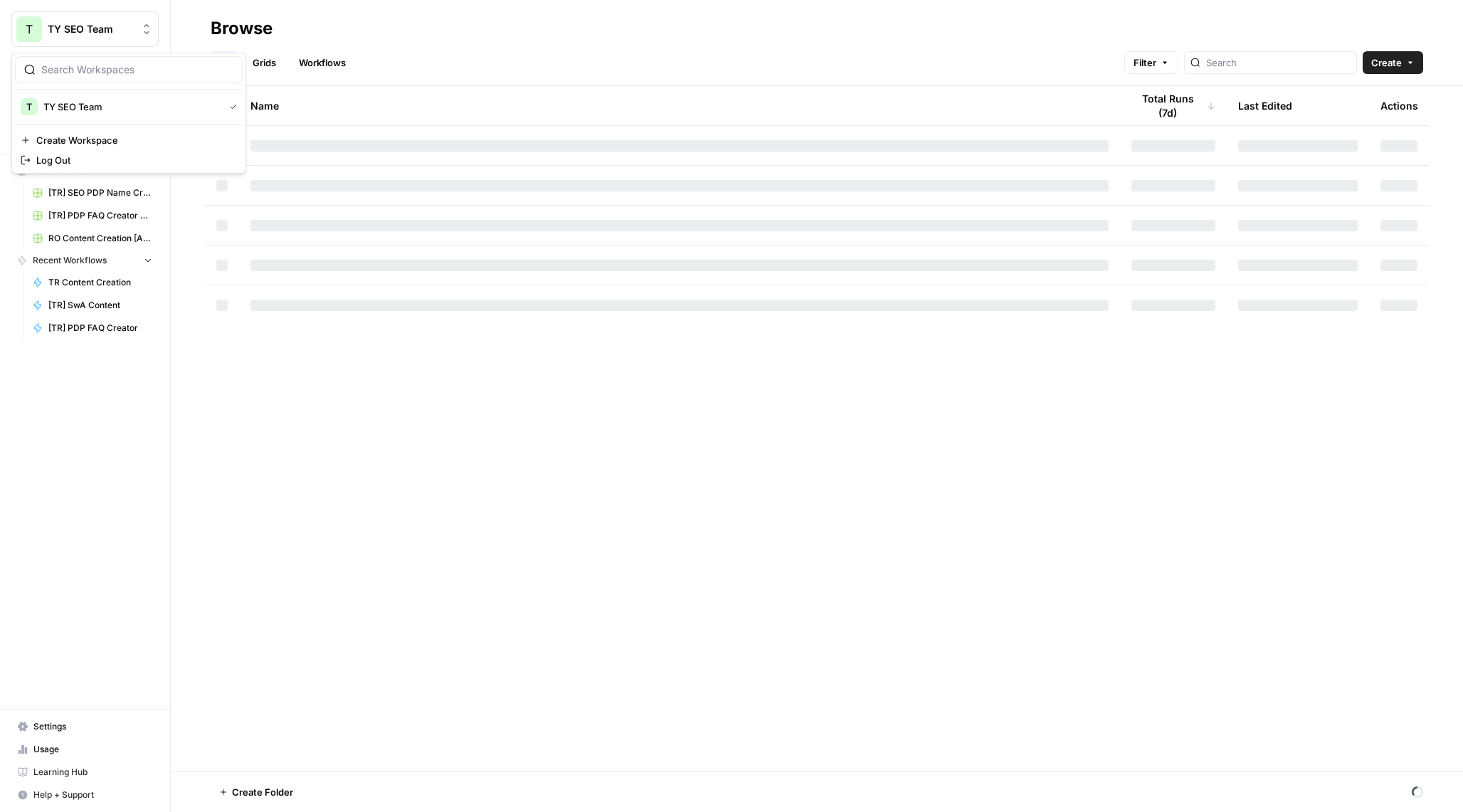
click at [113, 31] on span "TY SEO Team" at bounding box center [91, 29] width 86 height 14
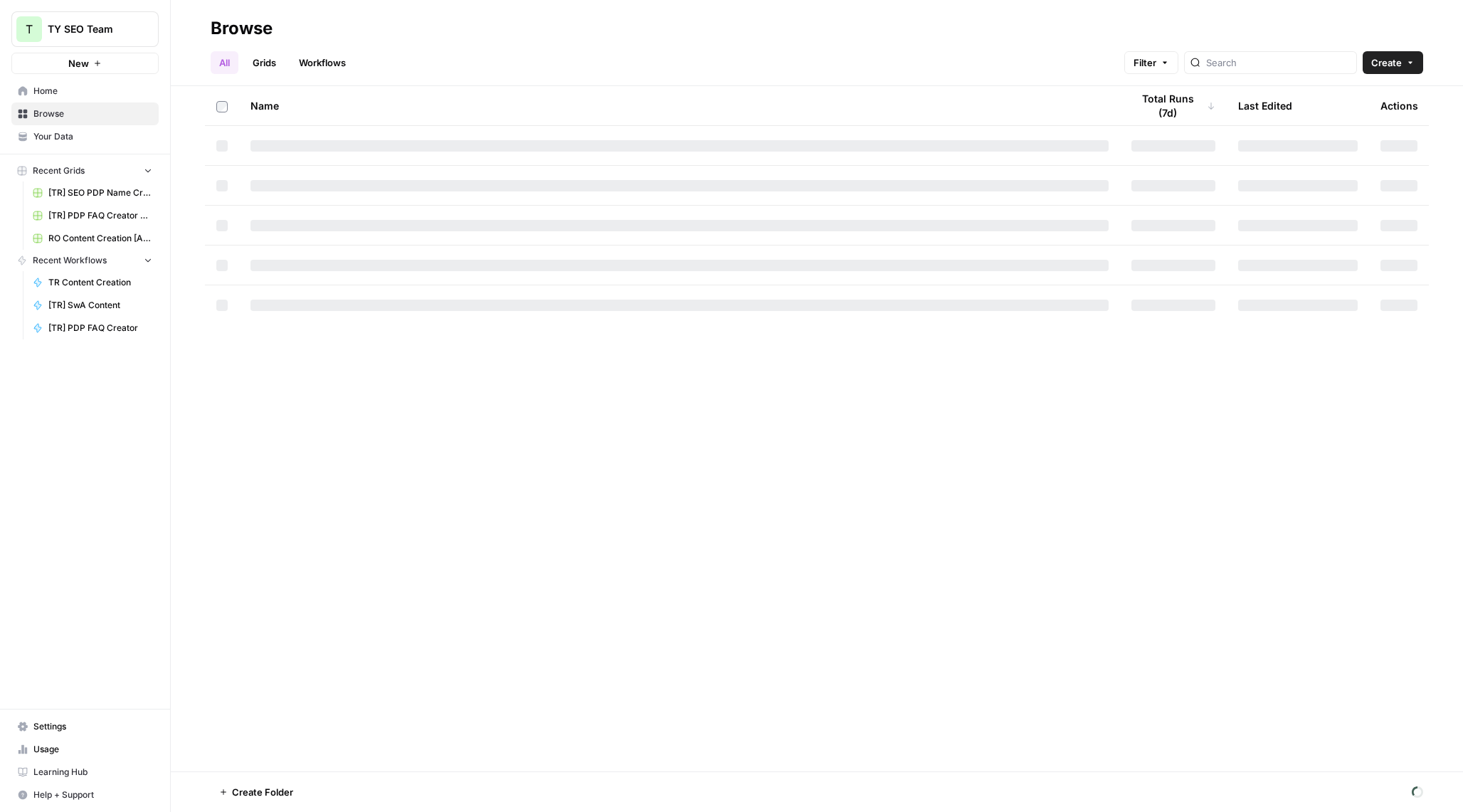
drag, startPoint x: 171, startPoint y: 27, endPoint x: 172, endPoint y: 97, distance: 70.0
click at [172, 97] on div "T TY SEO Team New Home Browse Your Data Recent Grids [TR] SEO PDP Name Creation…" at bounding box center [731, 406] width 1463 height 812
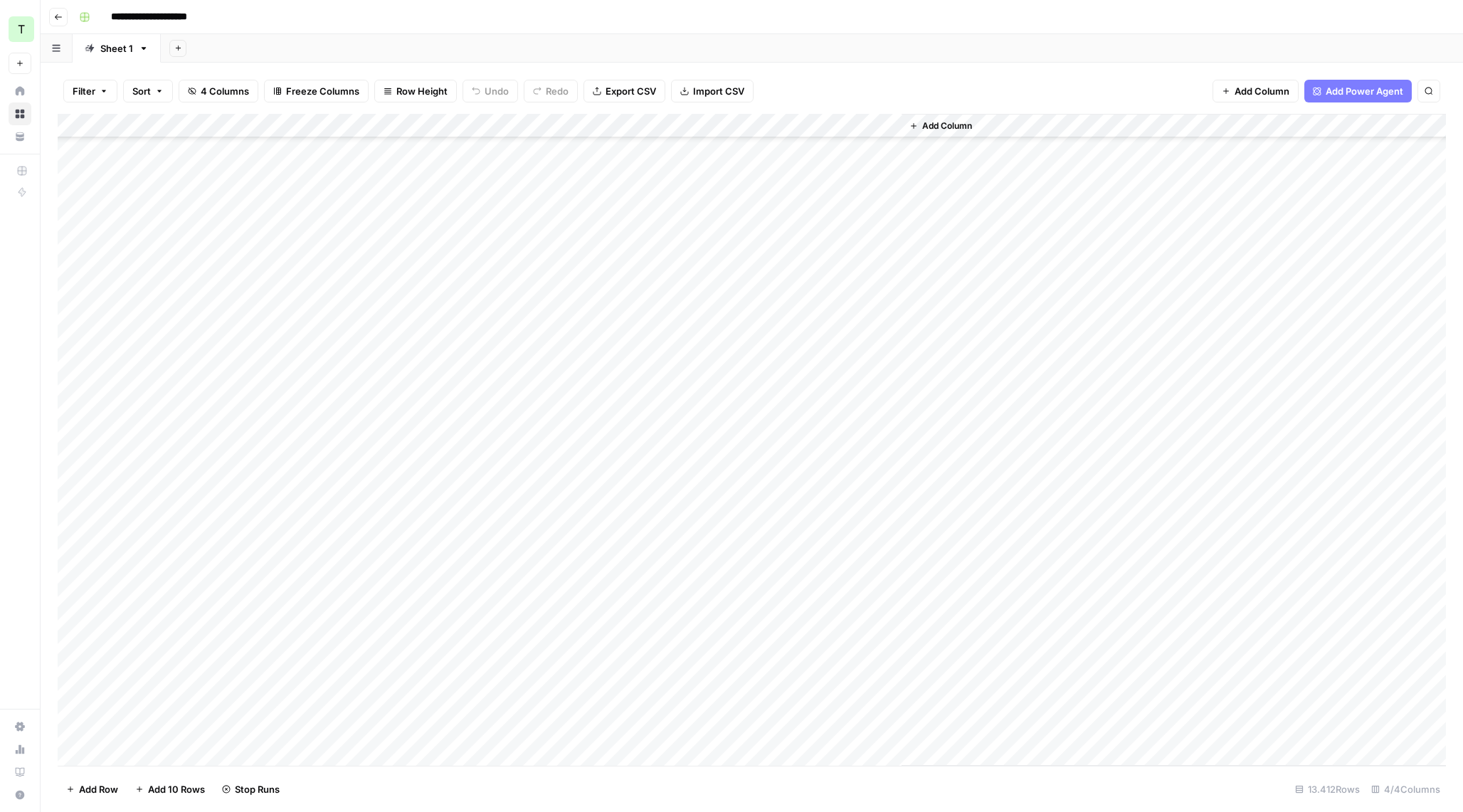
scroll to position [6778, 0]
click at [51, 11] on button "Go back" at bounding box center [59, 17] width 19 height 19
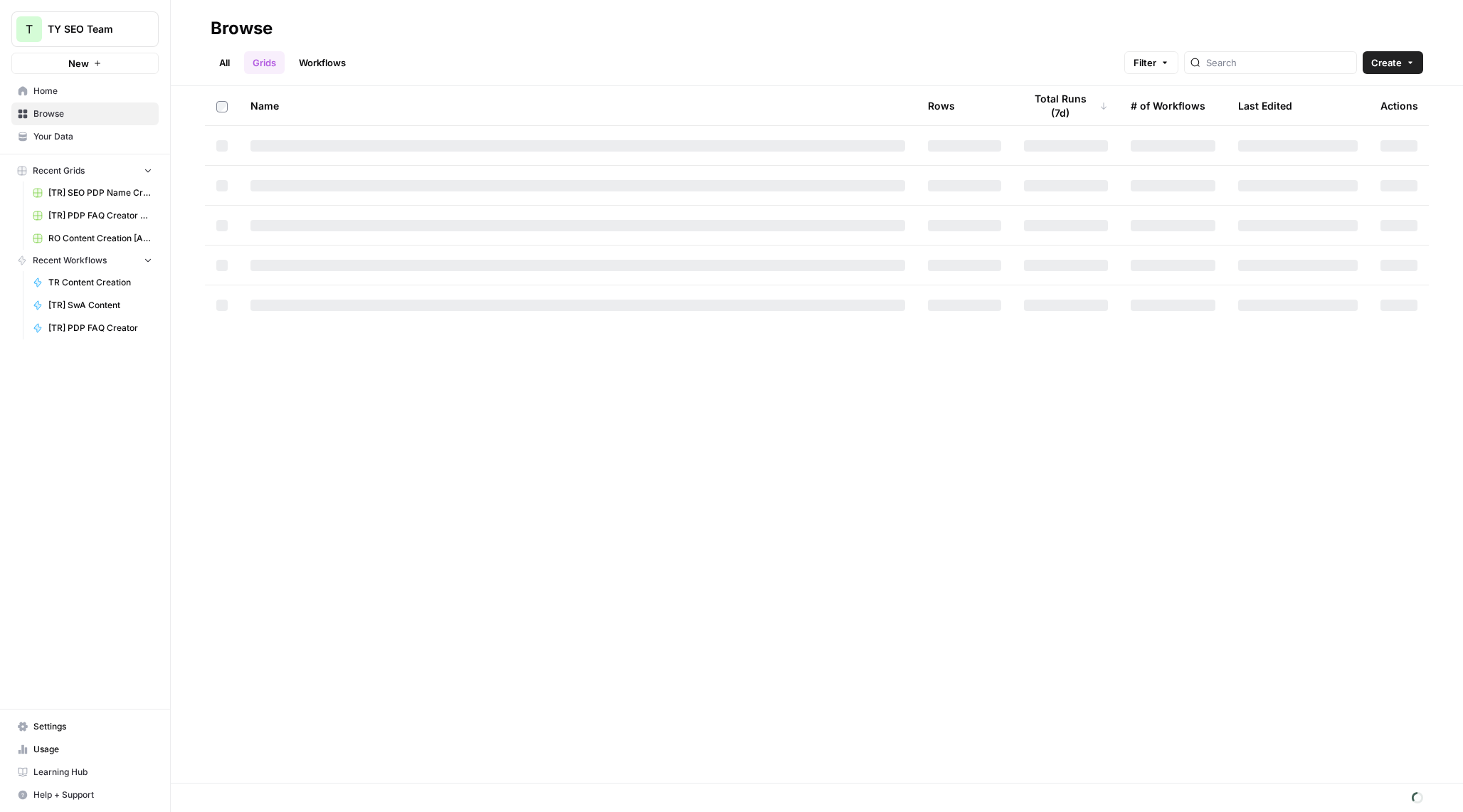
click at [636, 204] on td at bounding box center [578, 185] width 677 height 39
click at [69, 747] on span "Usage" at bounding box center [93, 749] width 119 height 13
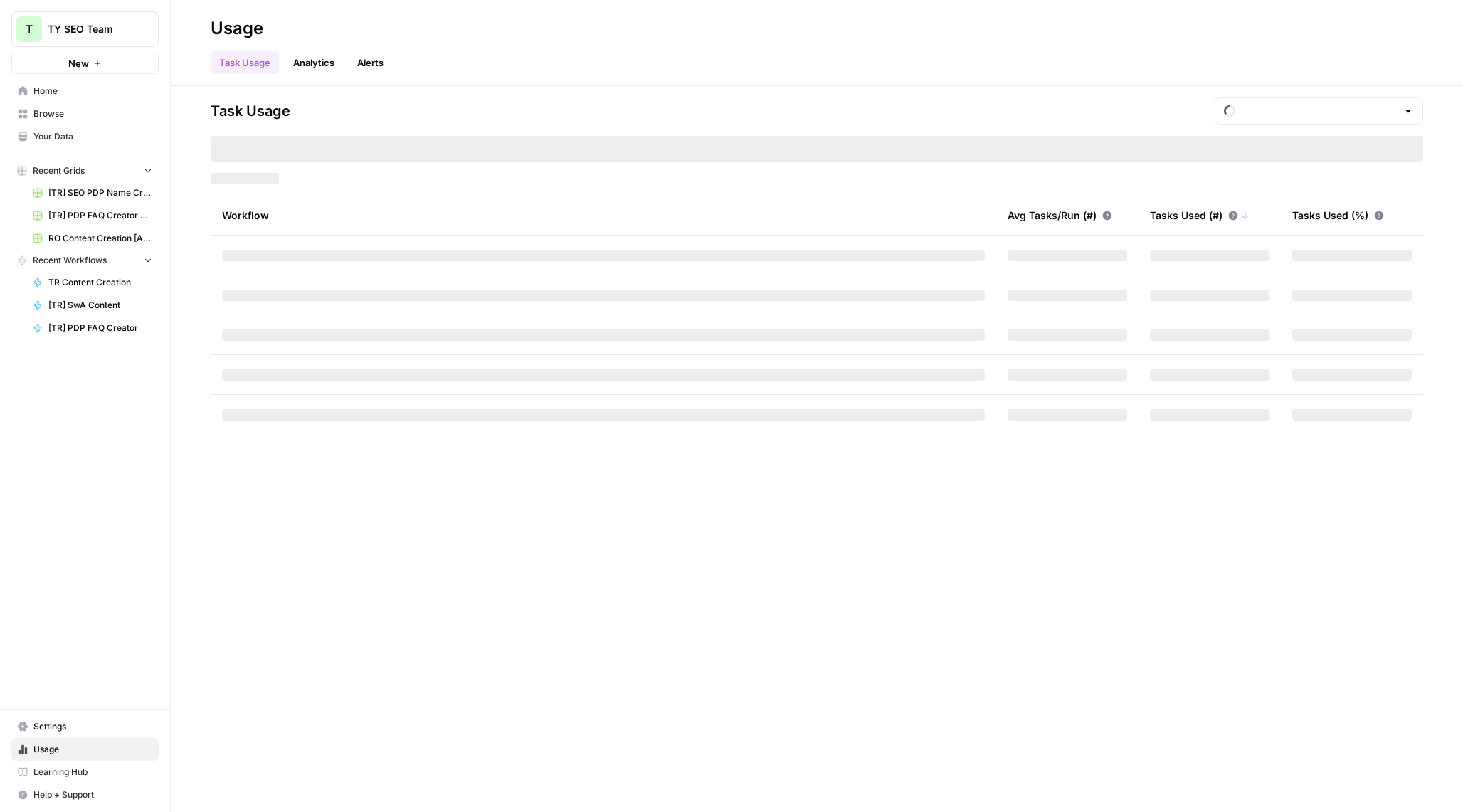
type input "October Tasks"
click at [1316, 110] on input "text" at bounding box center [1319, 111] width 156 height 14
click at [1199, 92] on div "Task Usage Tasks Used: 692.440 Workflow Avg Tasks/Run (#) Tasks Used (#) Tasks …" at bounding box center [816, 448] width 1292 height 725
click at [1386, 111] on input "text" at bounding box center [1319, 111] width 156 height 14
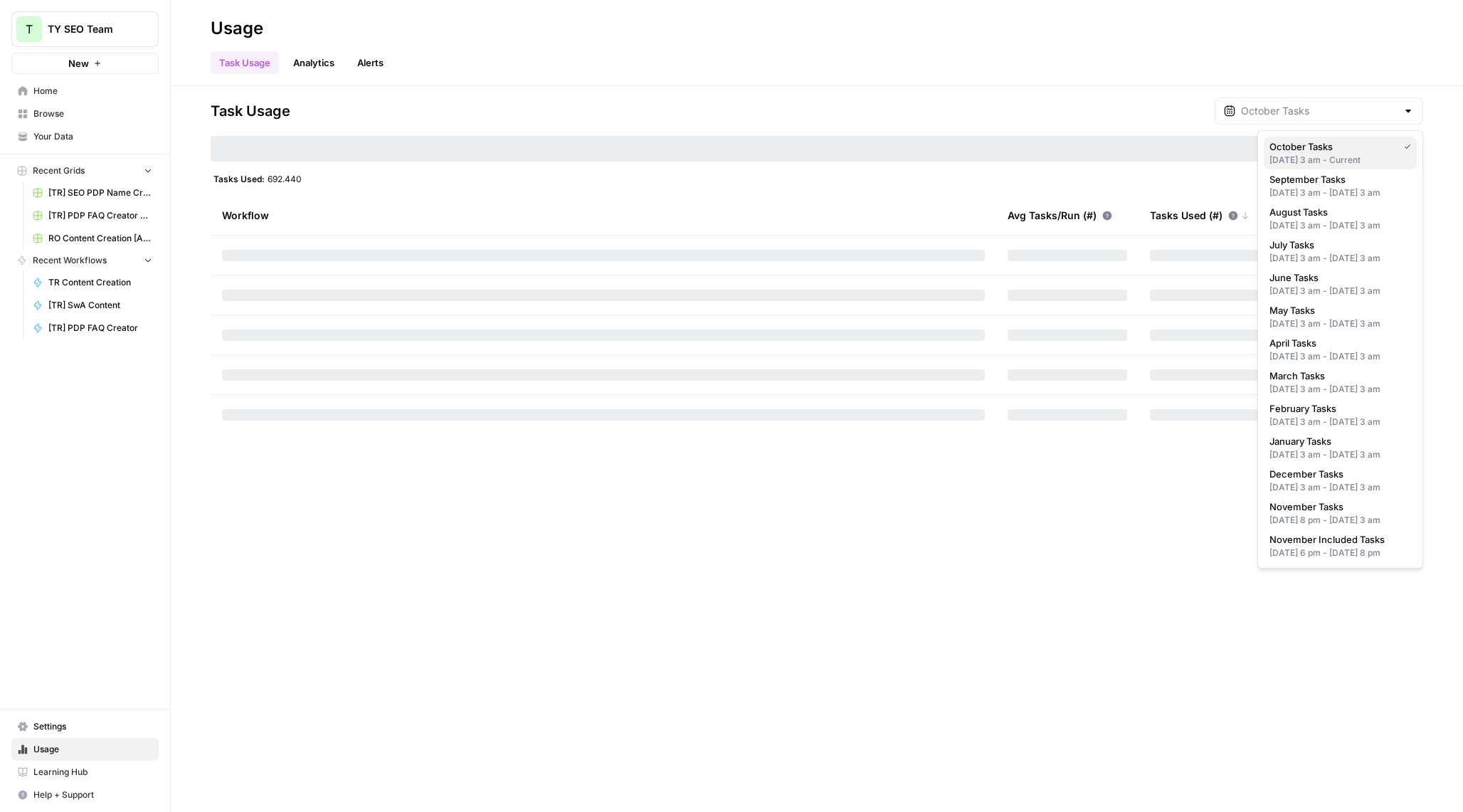
click at [1351, 150] on span "October Tasks" at bounding box center [1331, 147] width 123 height 14
type input "October Tasks"
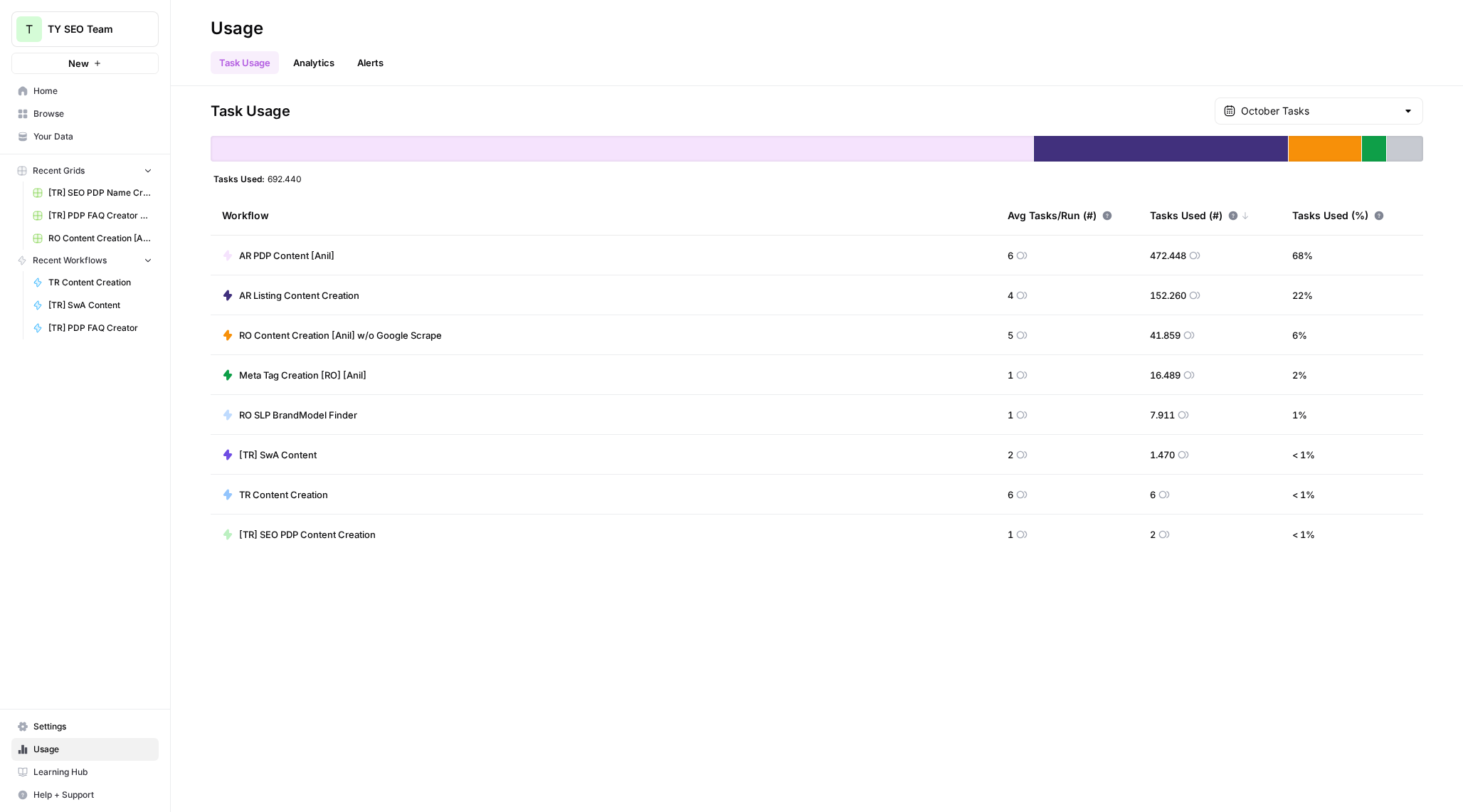
click at [284, 250] on span "AR PDP Content [Anil]" at bounding box center [286, 256] width 95 height 14
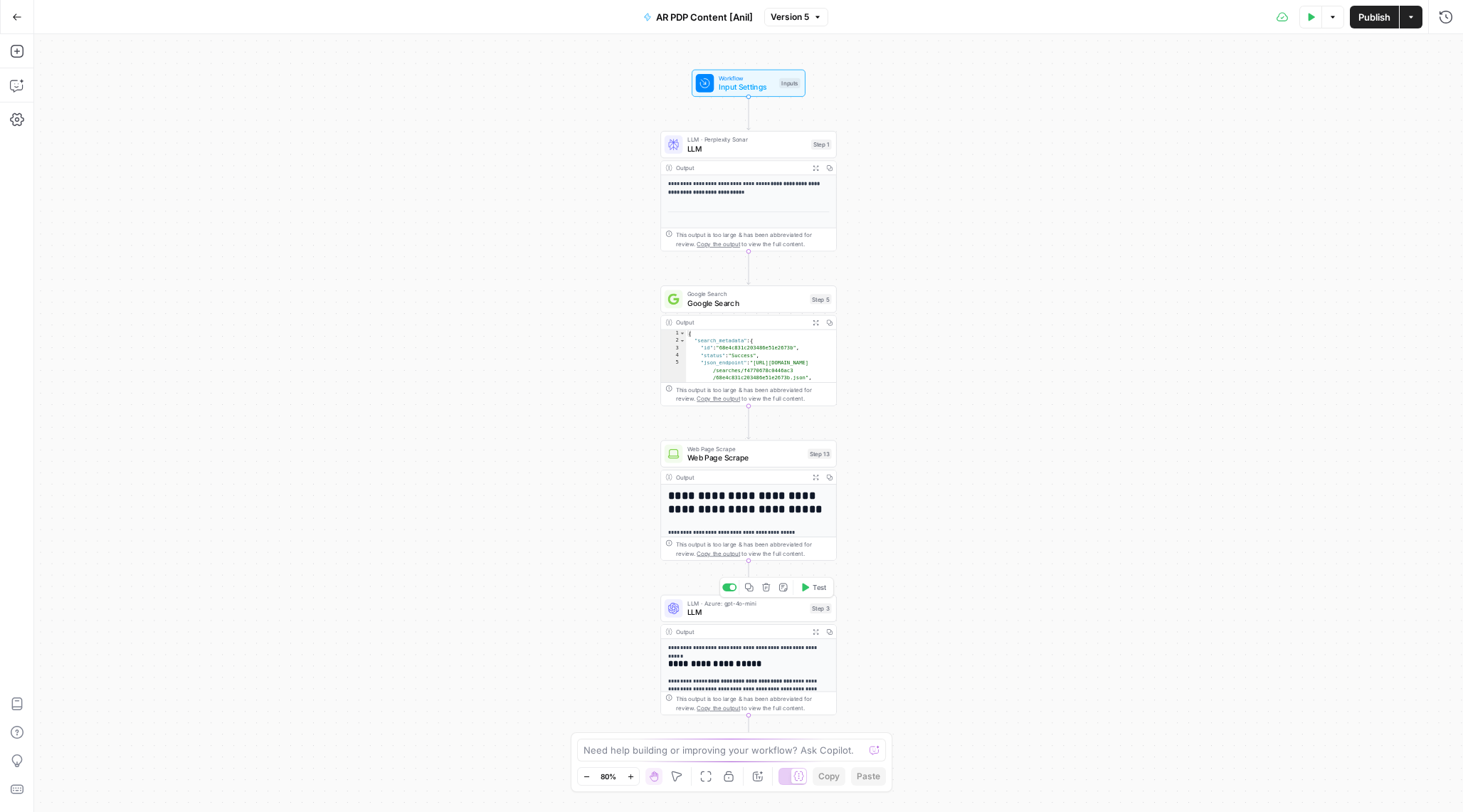
click at [755, 607] on span "LLM" at bounding box center [746, 612] width 118 height 11
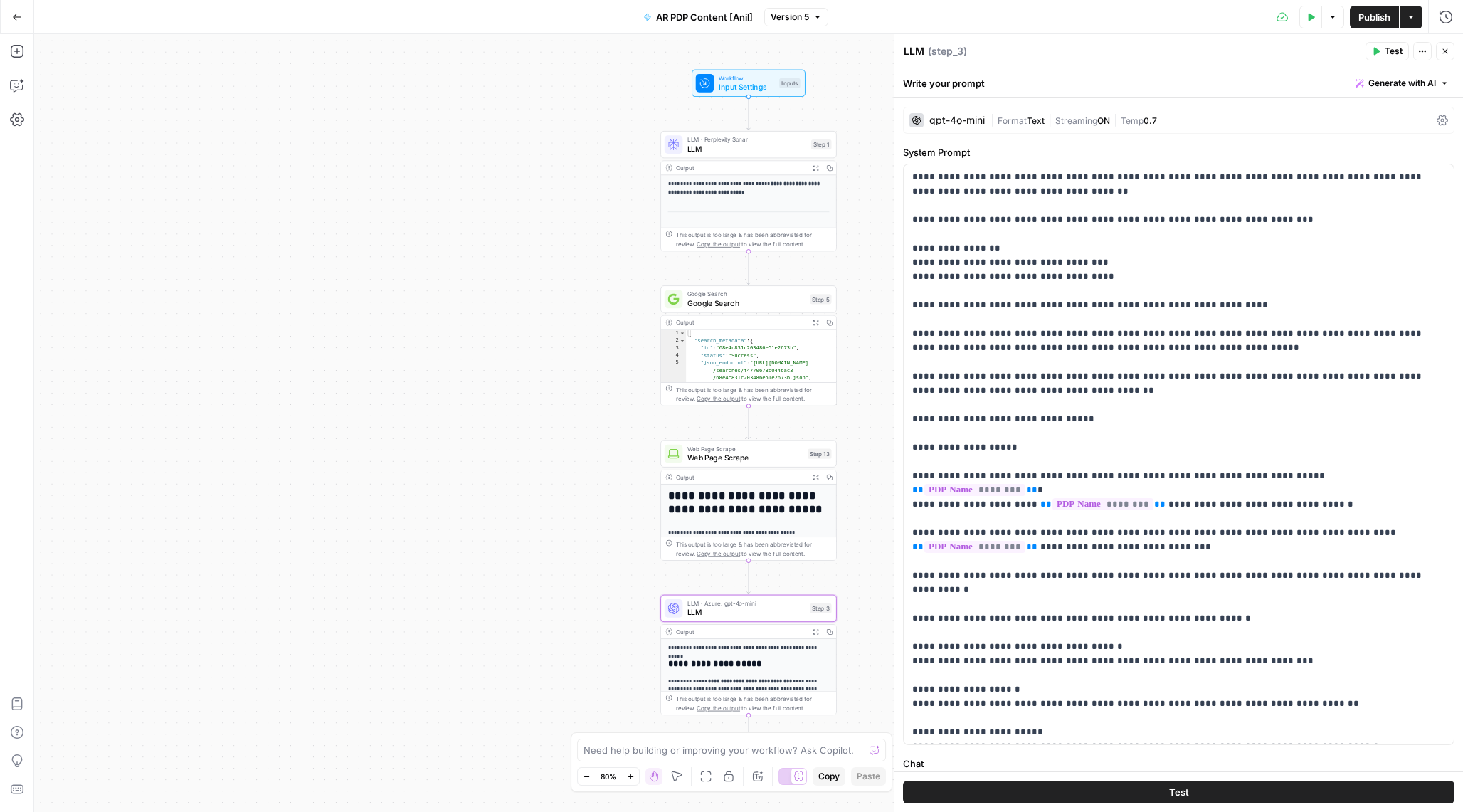
click at [1438, 58] on button "Close" at bounding box center [1445, 52] width 19 height 19
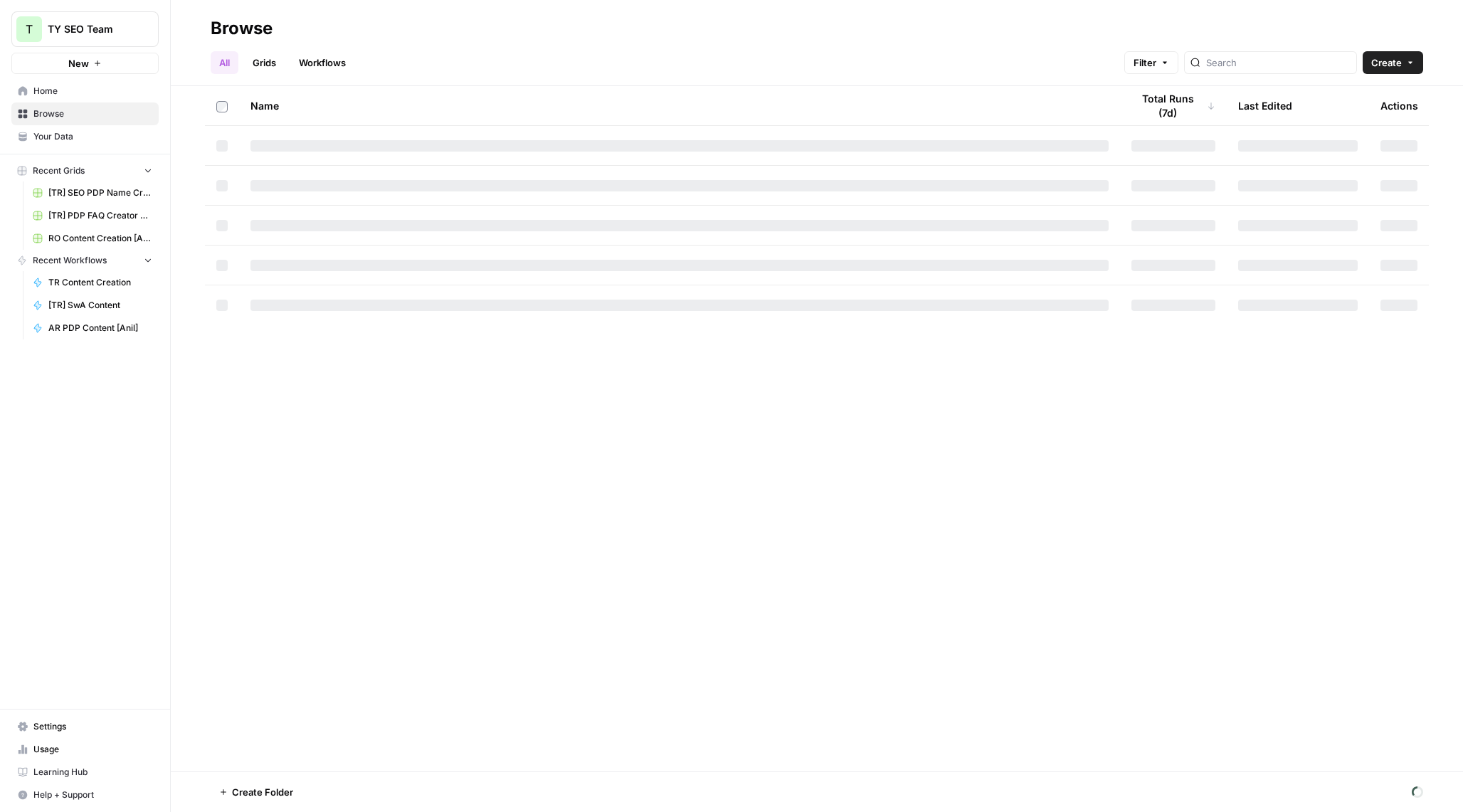
click at [100, 134] on span "Your Data" at bounding box center [93, 137] width 119 height 13
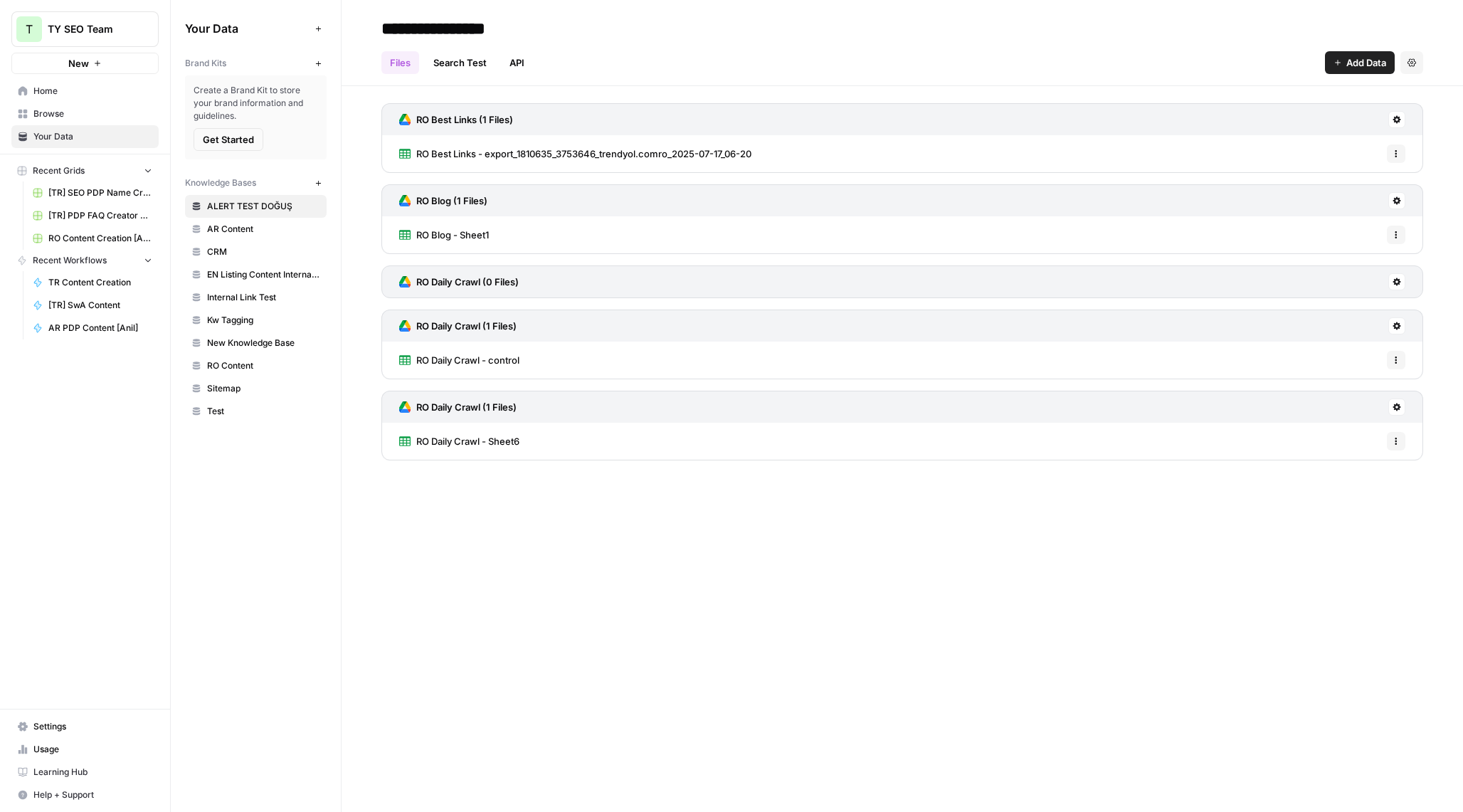
click at [104, 117] on span "Browse" at bounding box center [93, 114] width 119 height 13
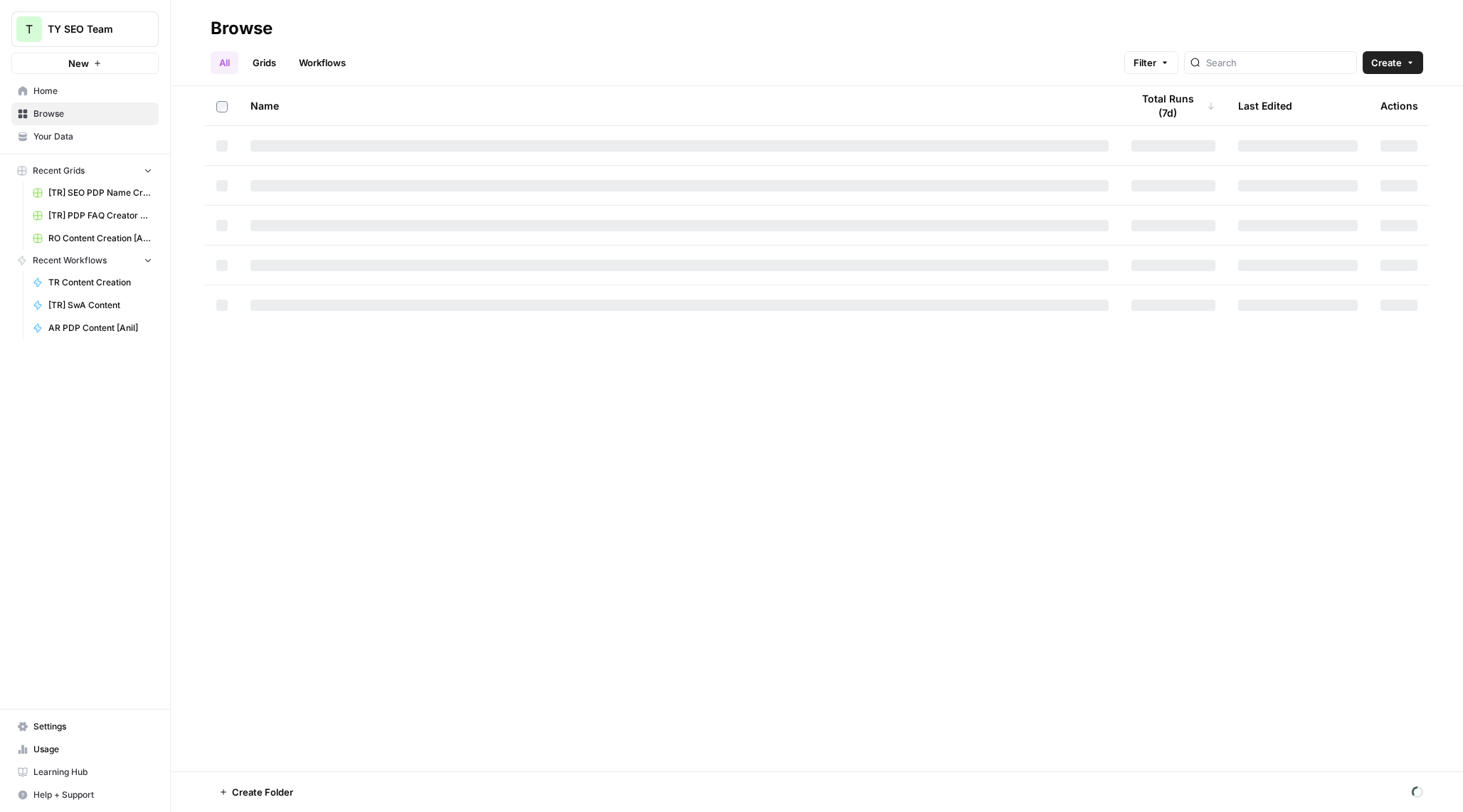
click at [314, 62] on link "Workflows" at bounding box center [322, 63] width 64 height 23
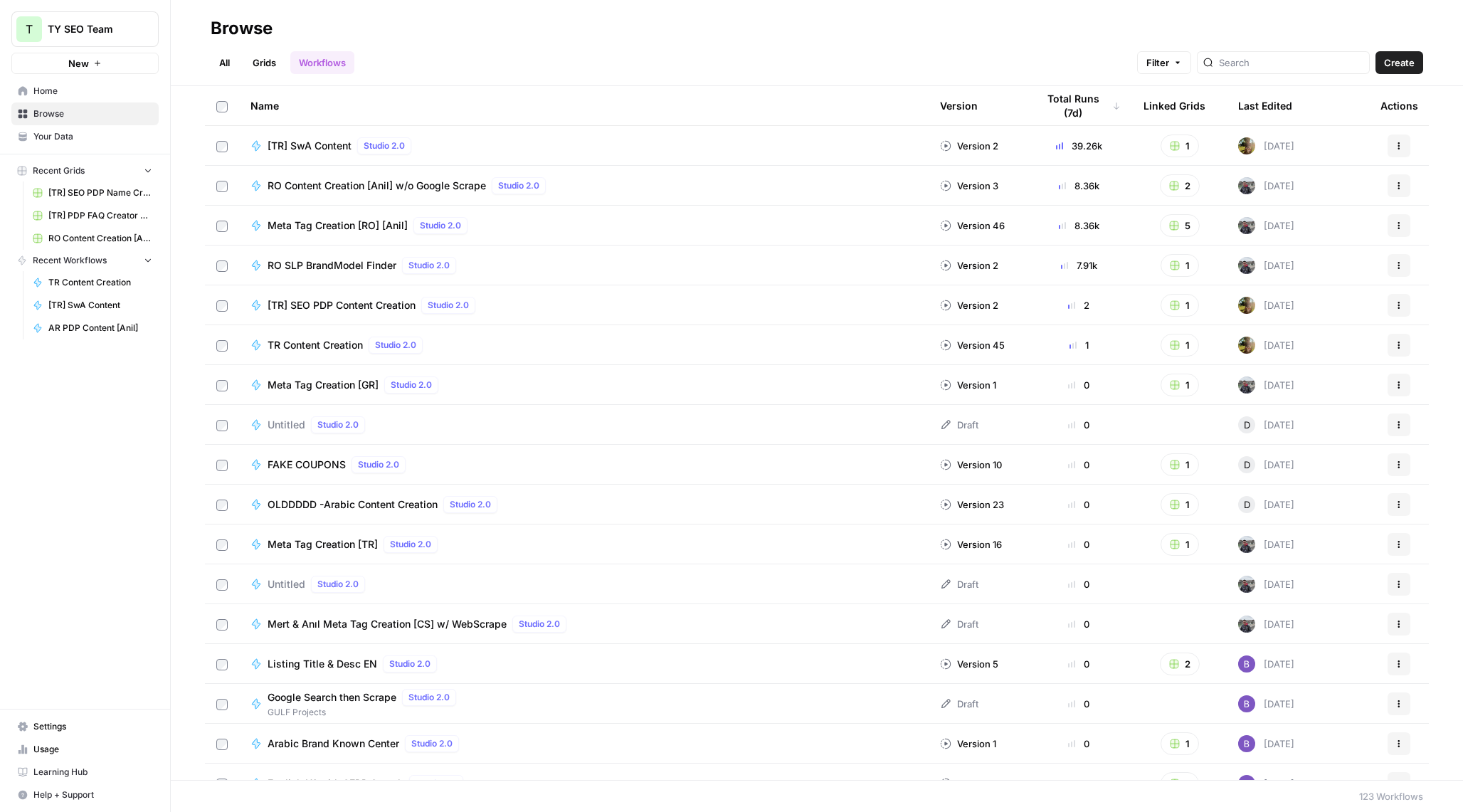
click at [1184, 228] on button "5" at bounding box center [1179, 226] width 40 height 23
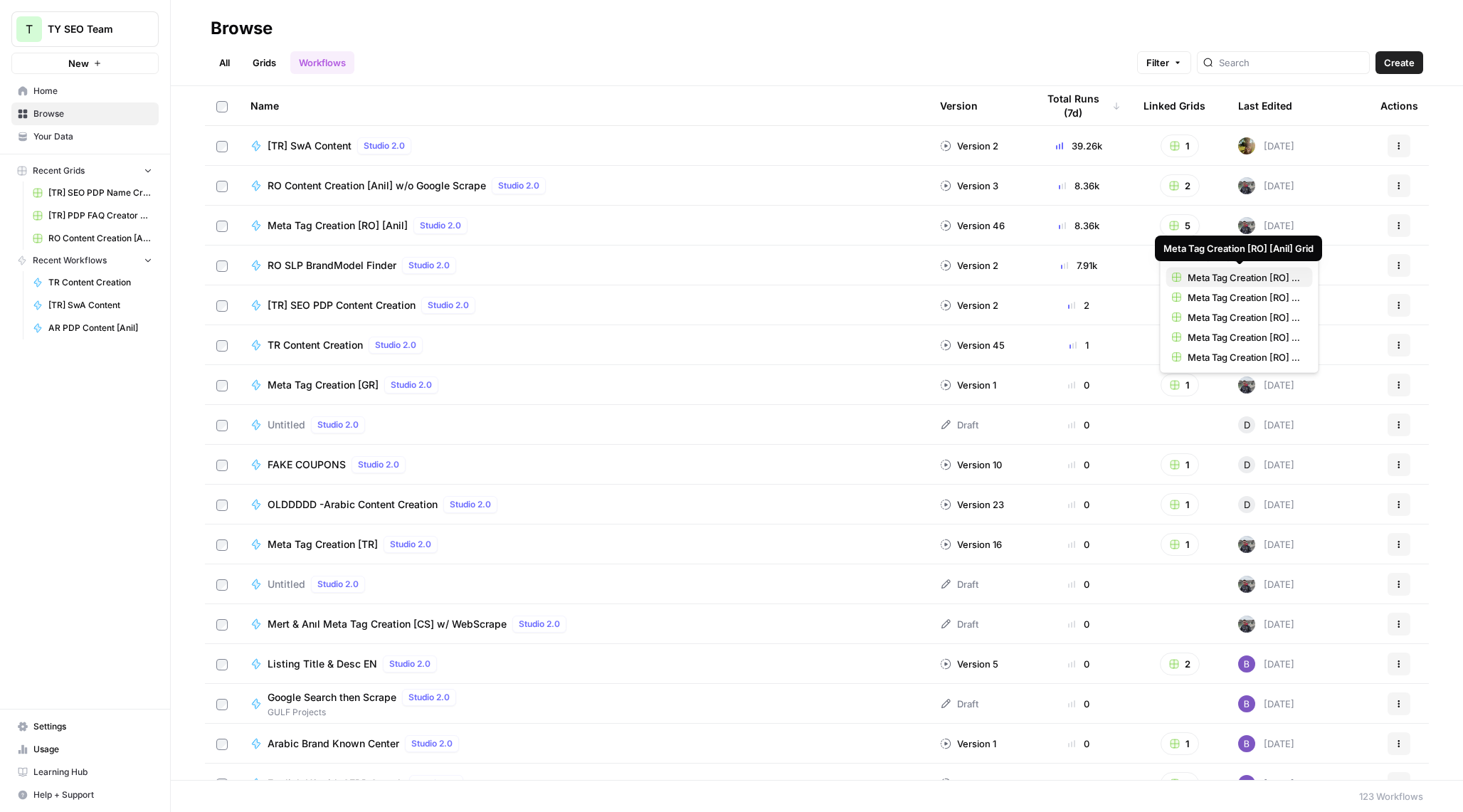
click at [1197, 276] on span "Meta Tag Creation [RO] [Anil] Grid" at bounding box center [1244, 278] width 114 height 14
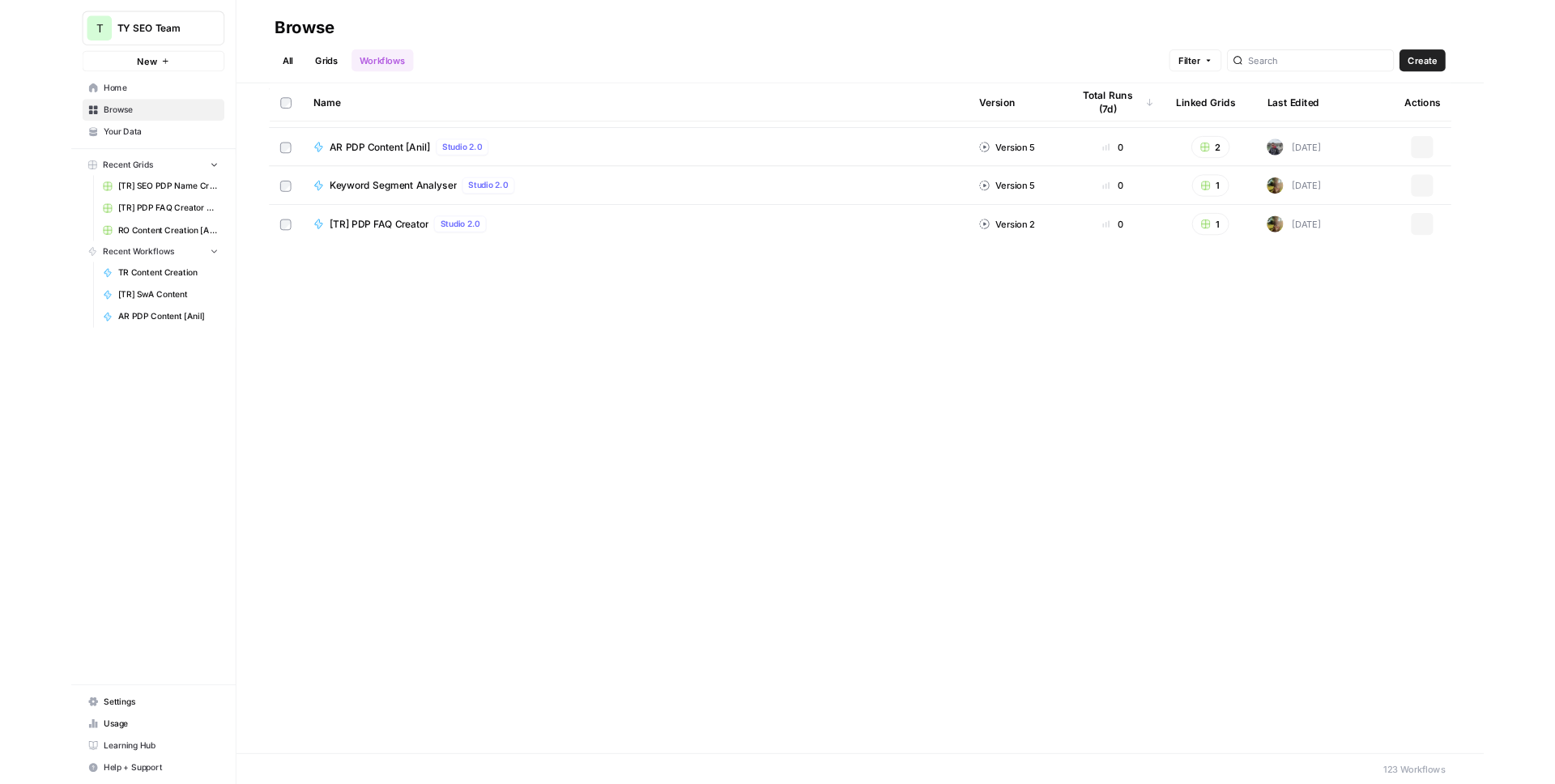
scroll to position [2375, 0]
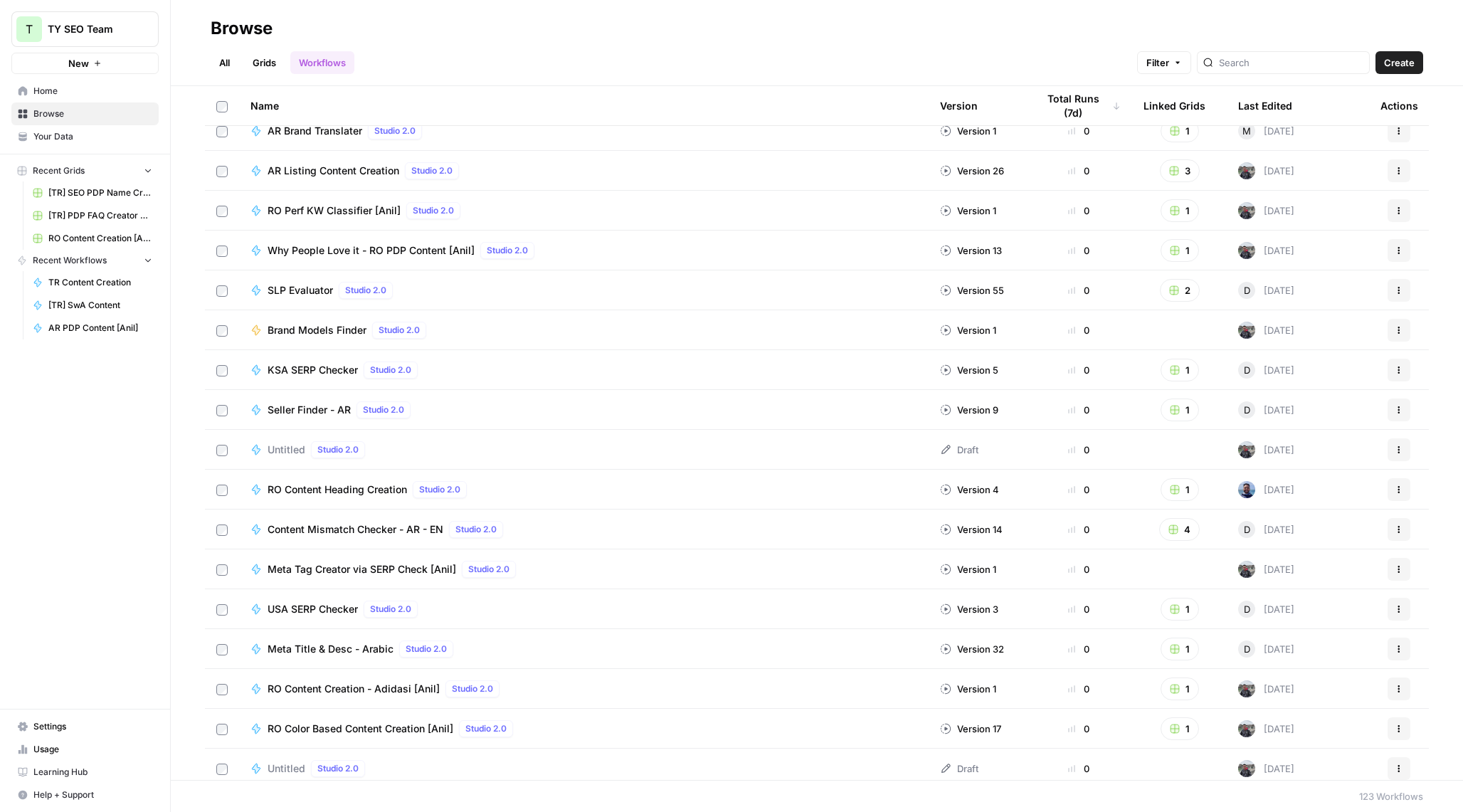
click at [65, 132] on span "Your Data" at bounding box center [93, 137] width 119 height 13
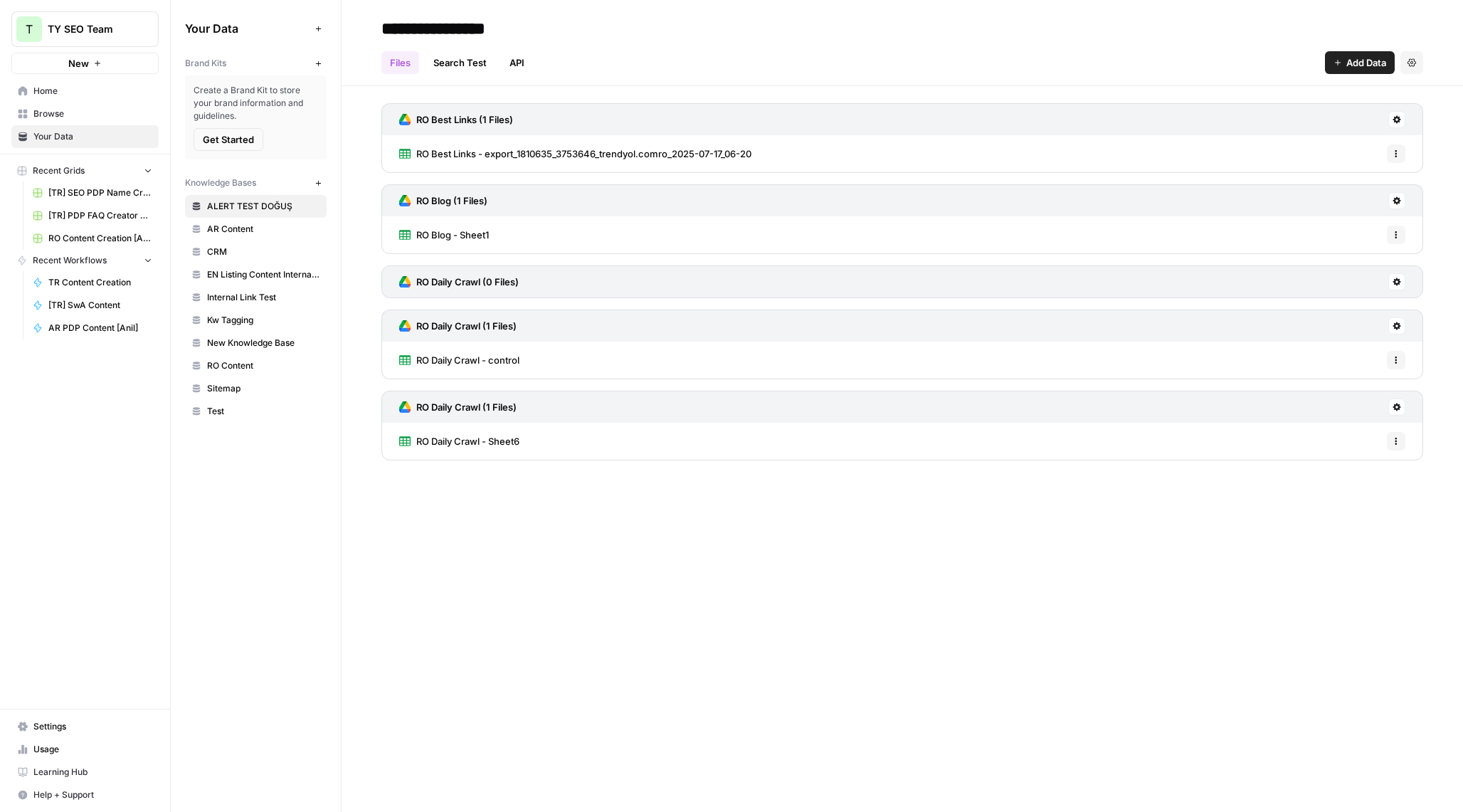
click at [57, 105] on link "Browse" at bounding box center [85, 114] width 148 height 23
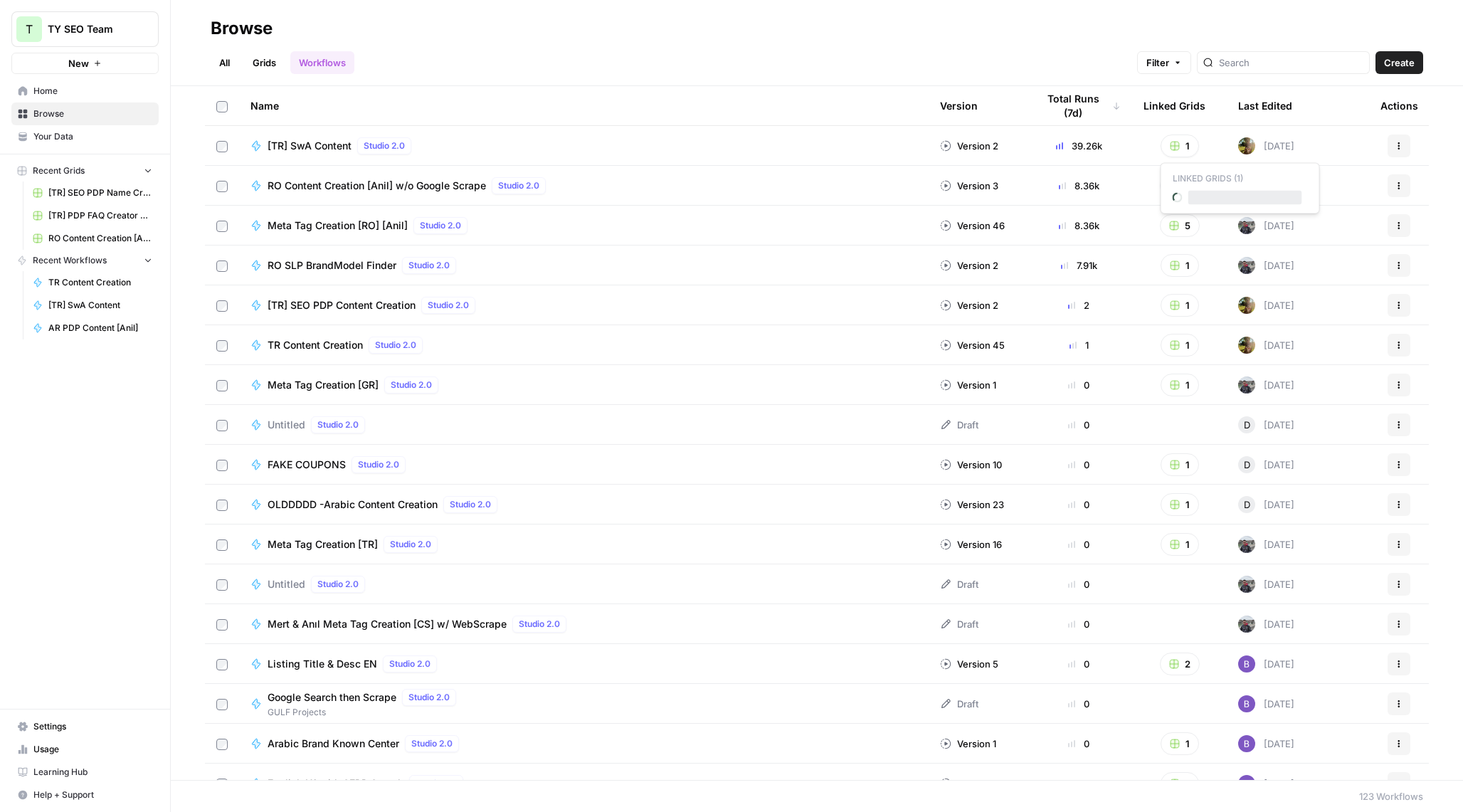
click at [1187, 142] on button "1" at bounding box center [1179, 146] width 39 height 23
click at [1202, 190] on span "[TR] SwA Content Grid" at bounding box center [1245, 198] width 114 height 14
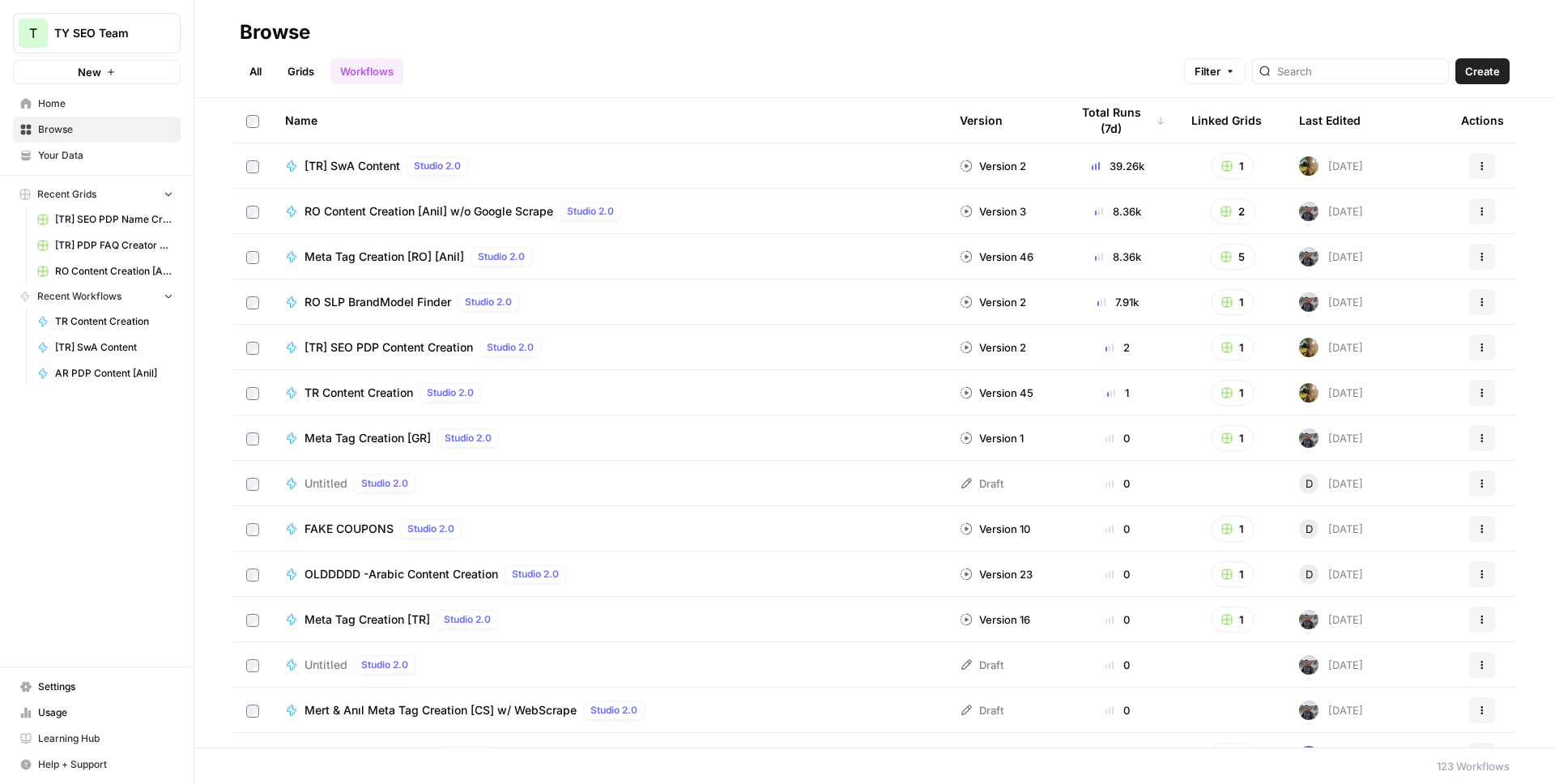
click at [84, 121] on link "Browse" at bounding box center [97, 130] width 168 height 26
click at [289, 57] on div "All Grids Workflows Filter Create" at bounding box center [874, 65] width 1270 height 39
click at [294, 70] on link "Grids" at bounding box center [301, 72] width 46 height 26
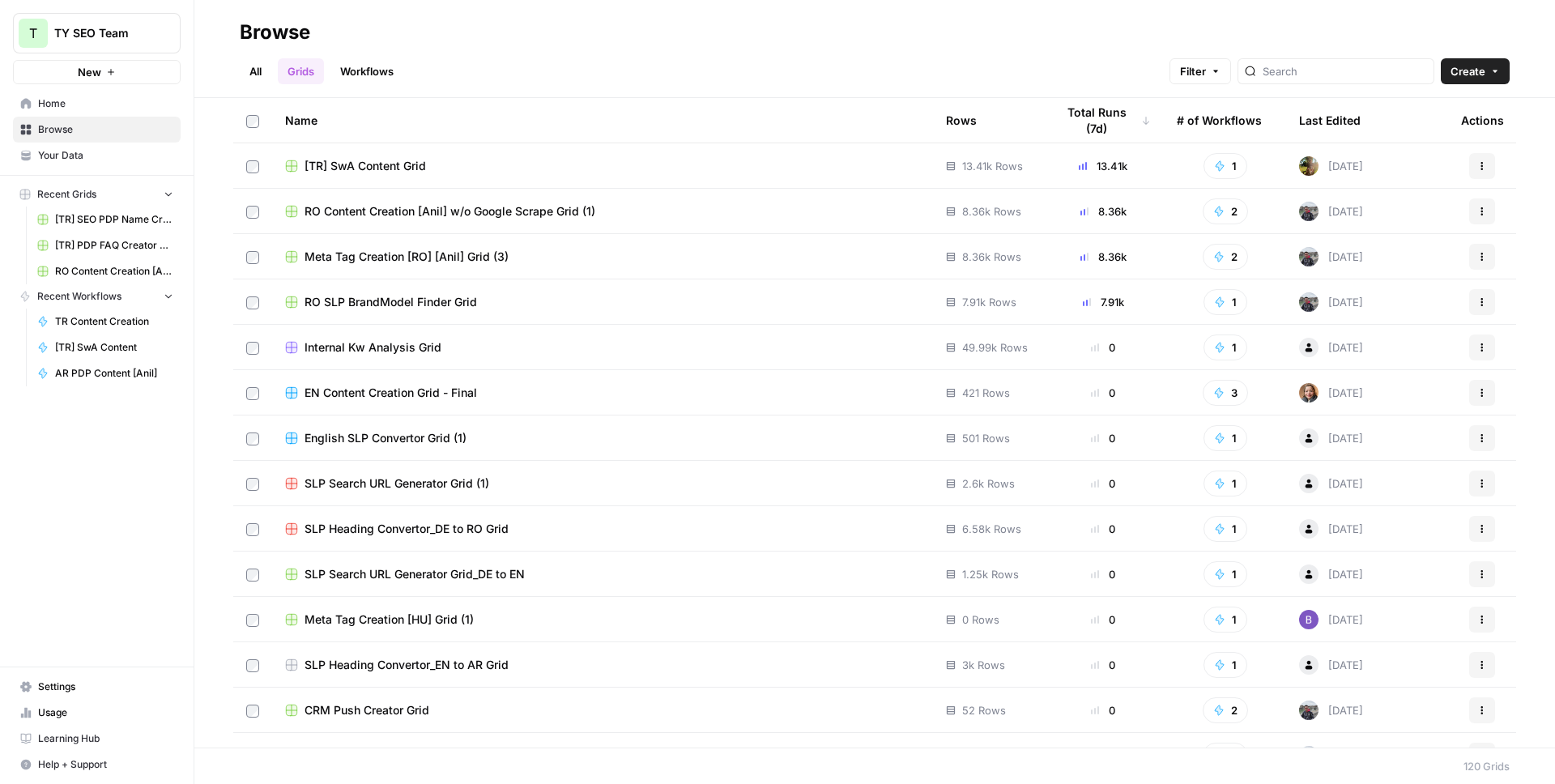
click at [378, 166] on span "[TR] SwA Content Grid" at bounding box center [365, 166] width 121 height 16
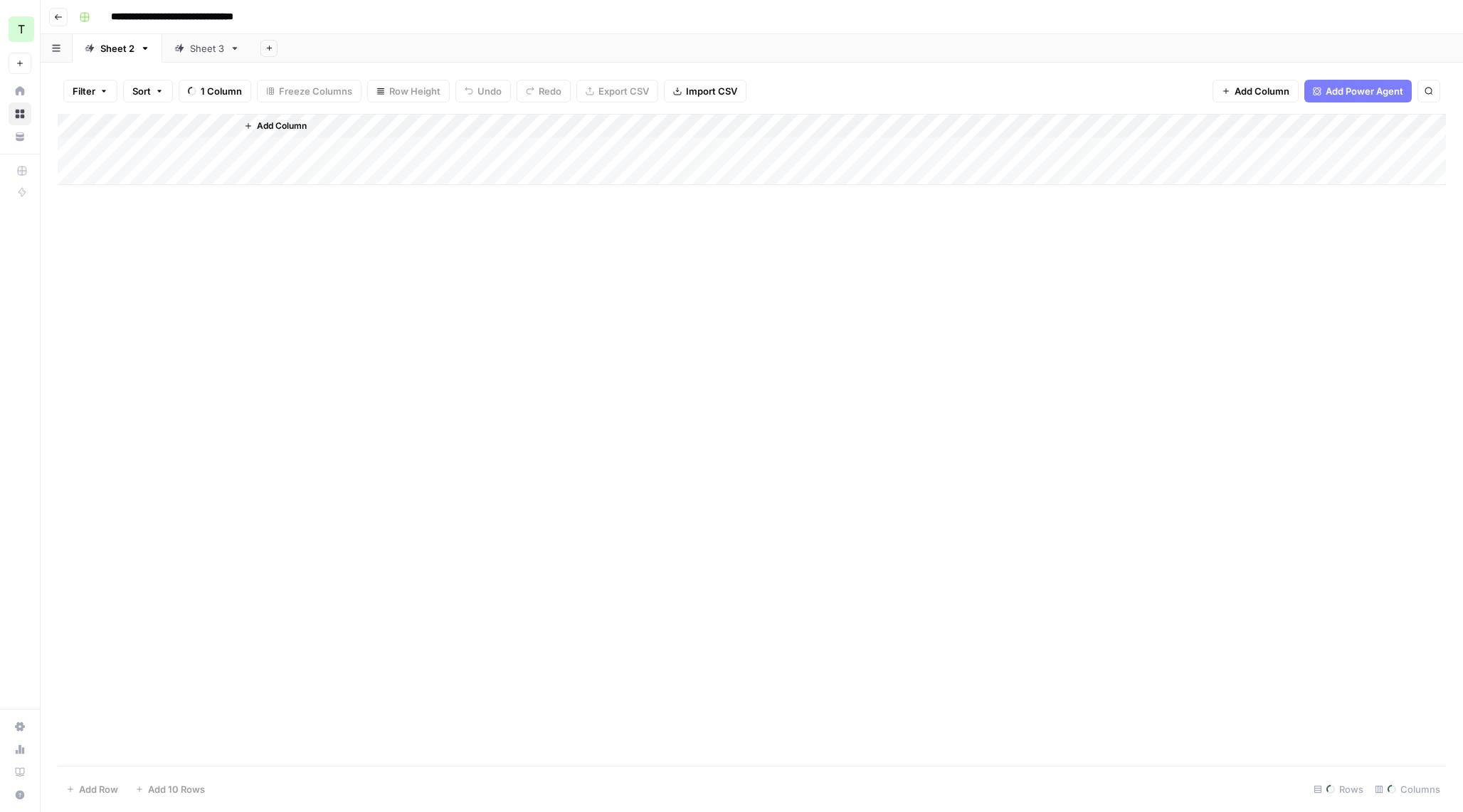
click at [208, 57] on link "Sheet 3" at bounding box center [207, 49] width 90 height 29
click at [134, 53] on link "Sheet 2" at bounding box center [117, 49] width 90 height 29
click at [197, 53] on div "Sheet 3" at bounding box center [207, 49] width 34 height 14
click at [103, 47] on div "Sheet 2" at bounding box center [117, 49] width 34 height 14
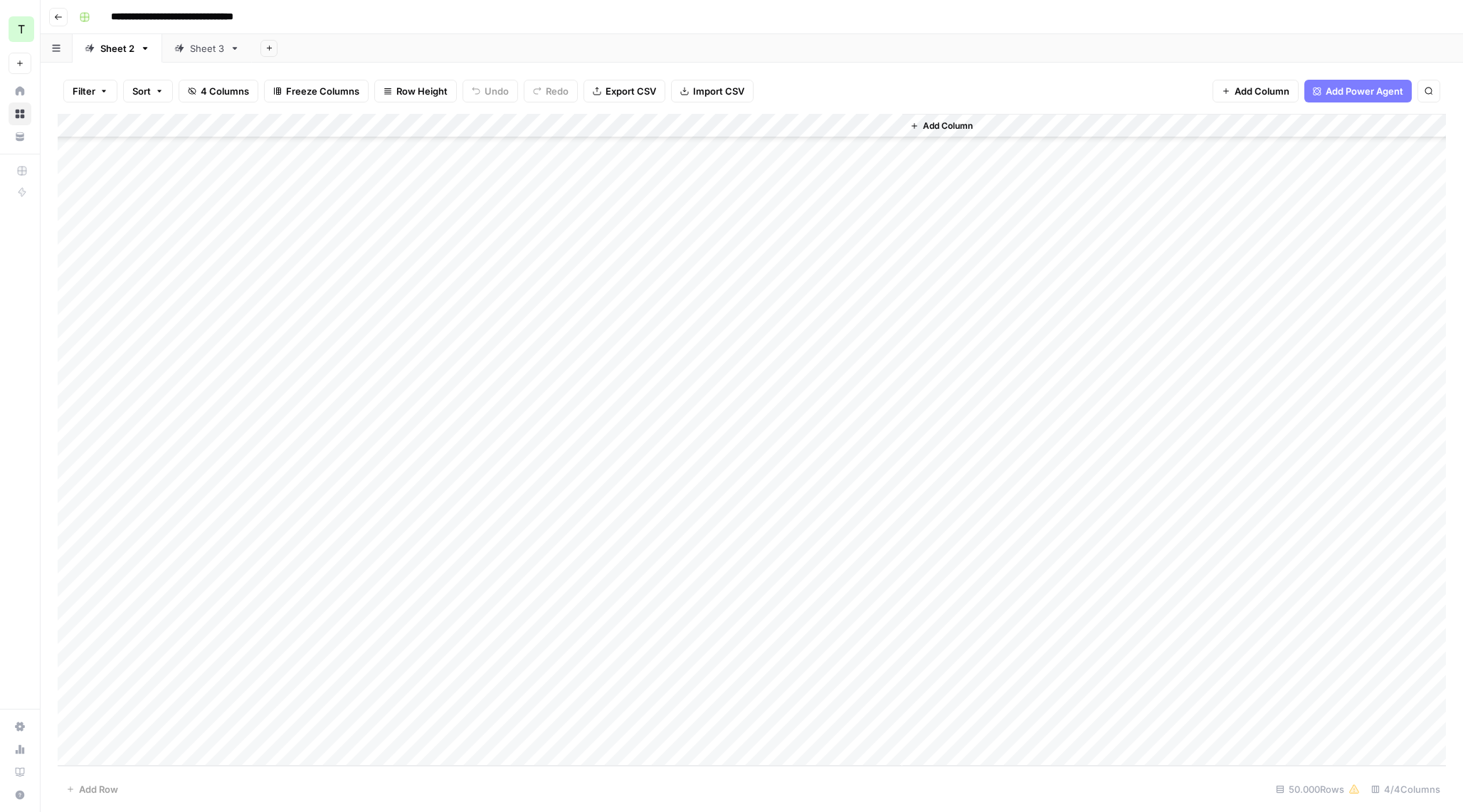
click at [196, 51] on div "Sheet 3" at bounding box center [207, 49] width 34 height 14
click at [890, 121] on div "Add Column" at bounding box center [751, 440] width 1388 height 652
click at [898, 86] on div "Filter Sort 4 Columns Freeze Columns Row Height Undo Redo Export CSV Import CSV…" at bounding box center [751, 91] width 1388 height 46
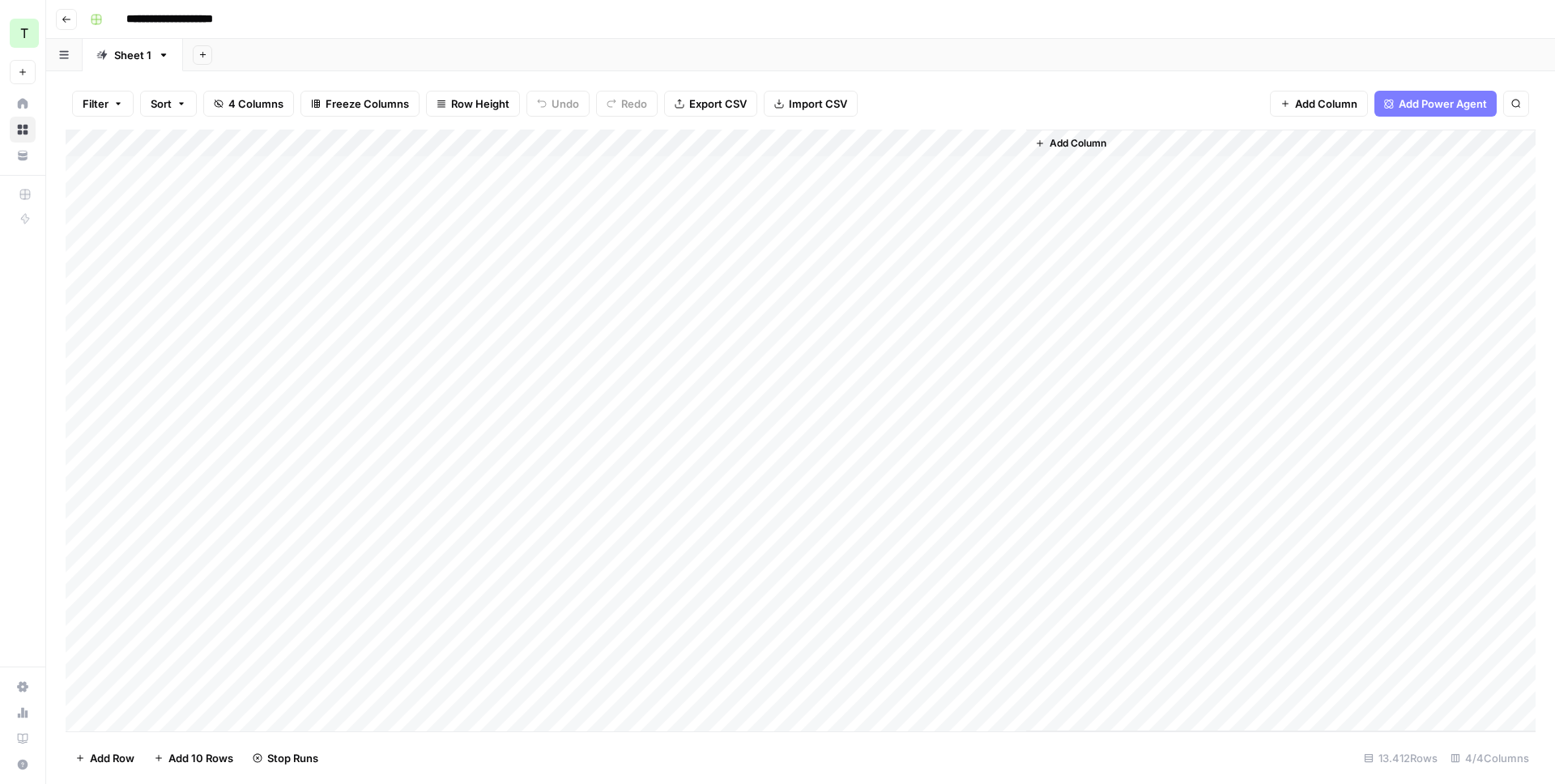
click at [839, 140] on div "Add Column" at bounding box center [800, 430] width 1469 height 601
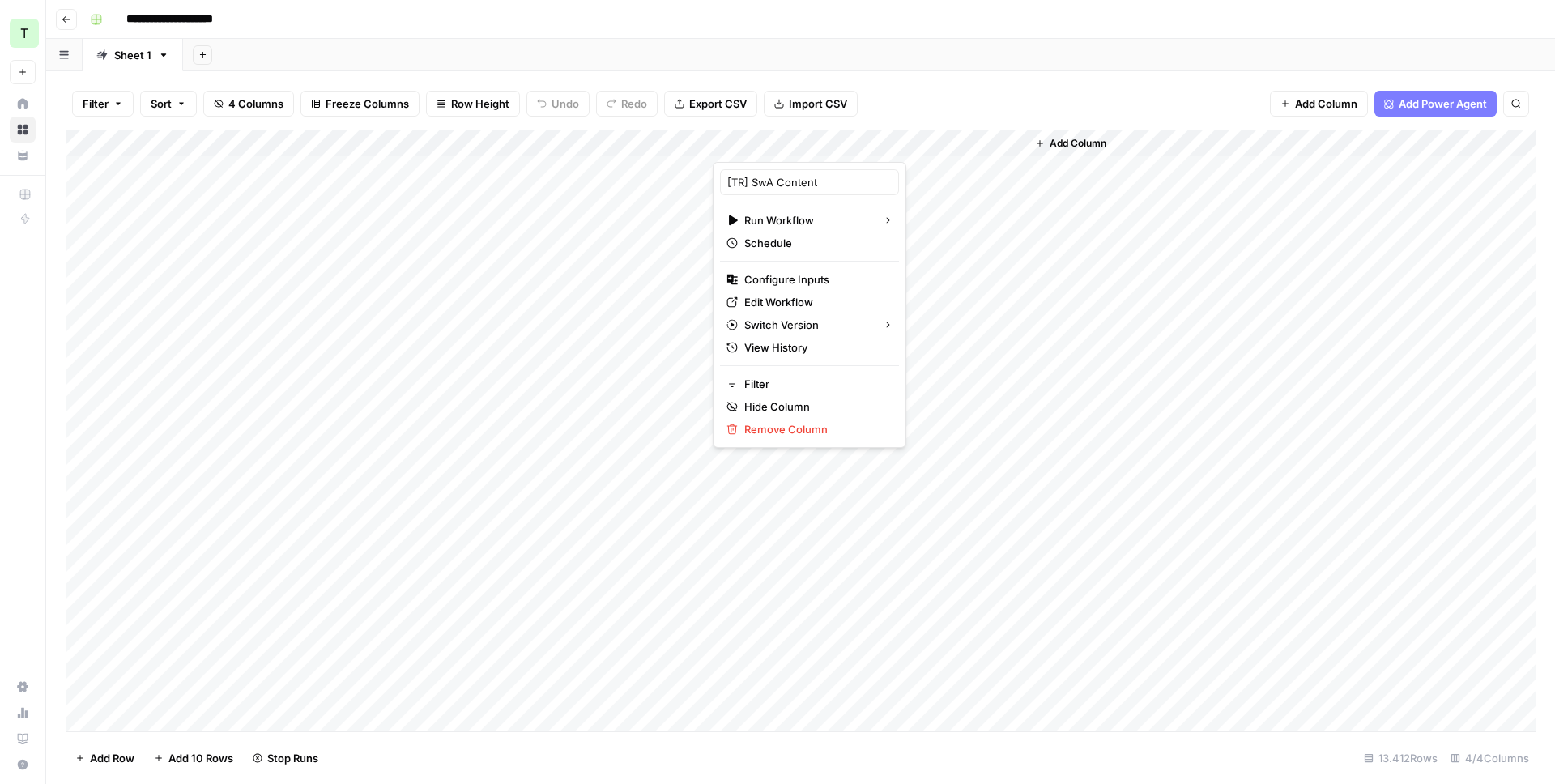
click at [890, 122] on div "Filter Sort 4 Columns Freeze Columns Row Height Undo Redo Export CSV Import CSV…" at bounding box center [800, 104] width 1469 height 52
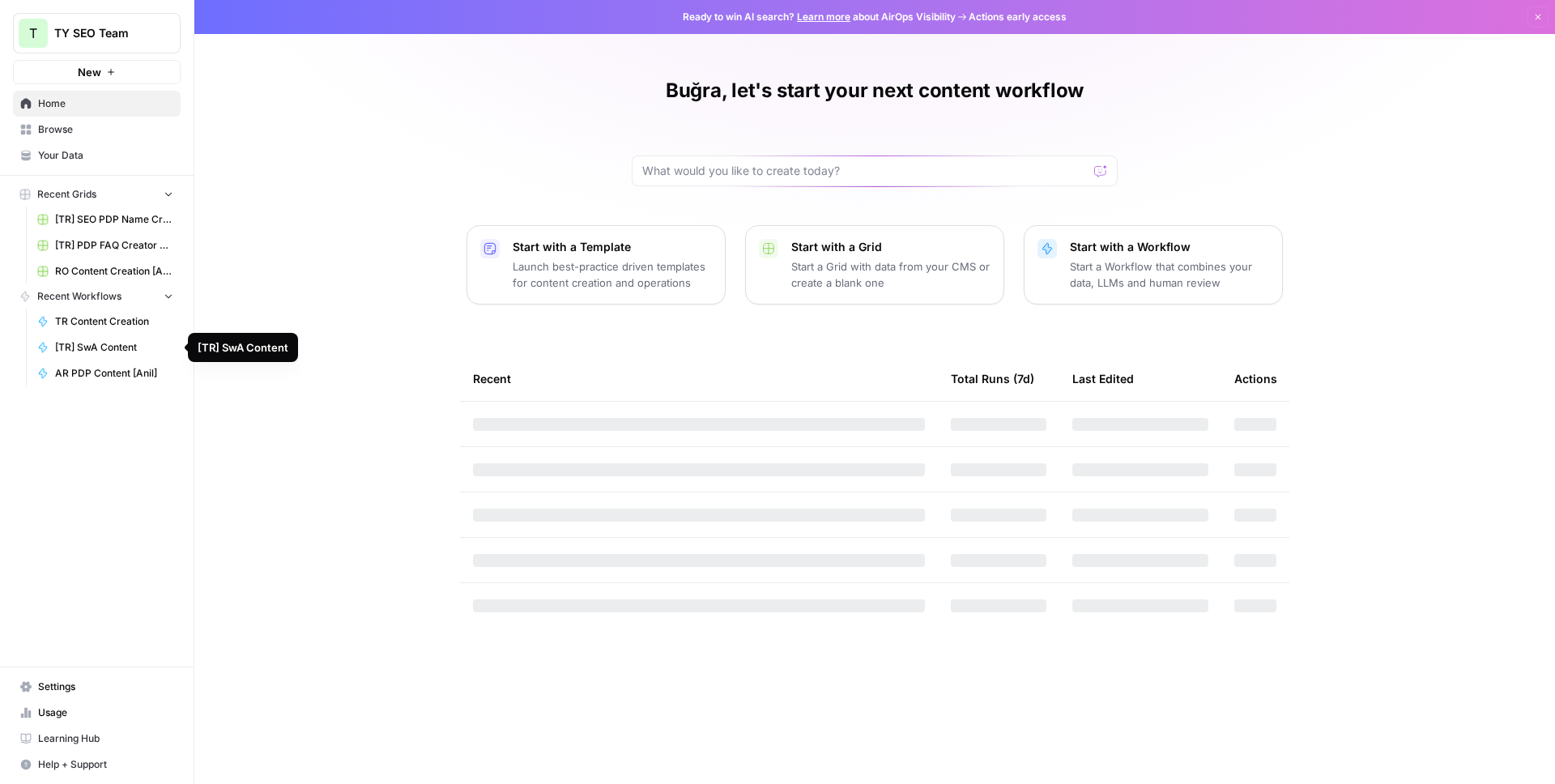
click at [118, 349] on span "[TR] SwA Content" at bounding box center [114, 347] width 118 height 15
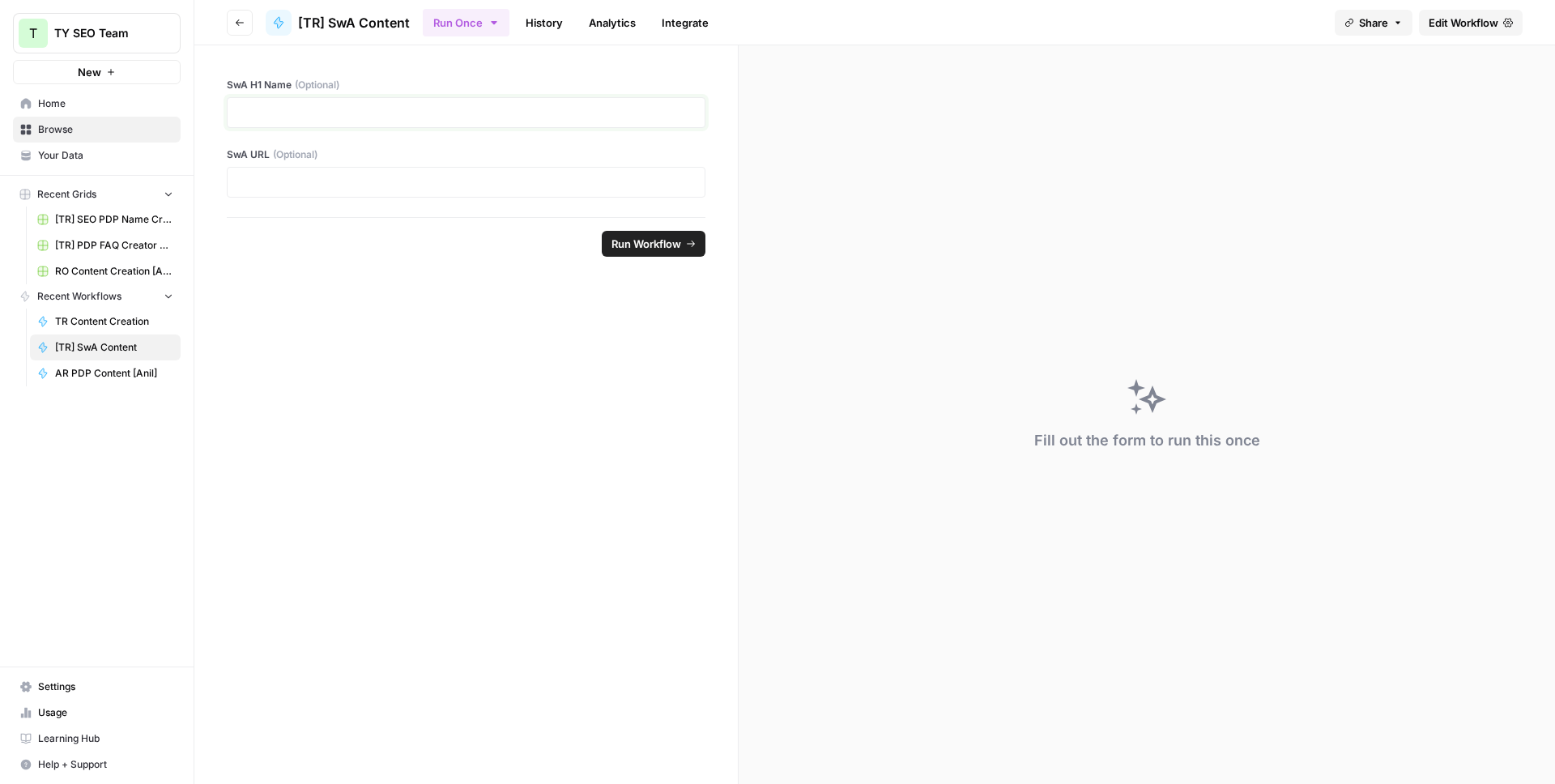
click at [454, 105] on p at bounding box center [465, 112] width 457 height 16
click at [359, 16] on span "[TR] SwA Content" at bounding box center [354, 23] width 112 height 20
click at [1499, 12] on link "Edit Workflow" at bounding box center [1470, 23] width 104 height 26
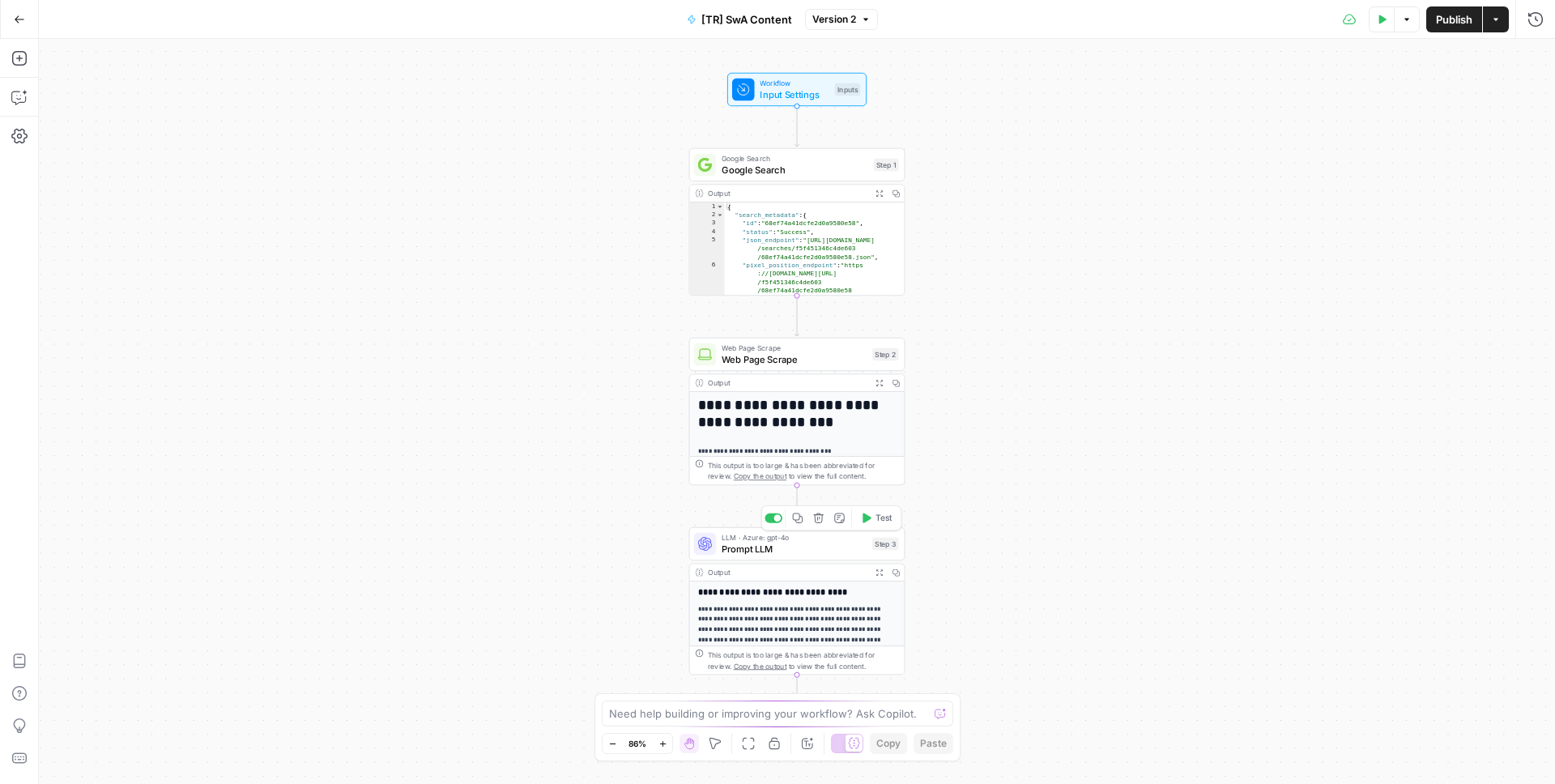
click at [761, 540] on span "LLM · Azure: gpt-4o" at bounding box center [794, 538] width 145 height 11
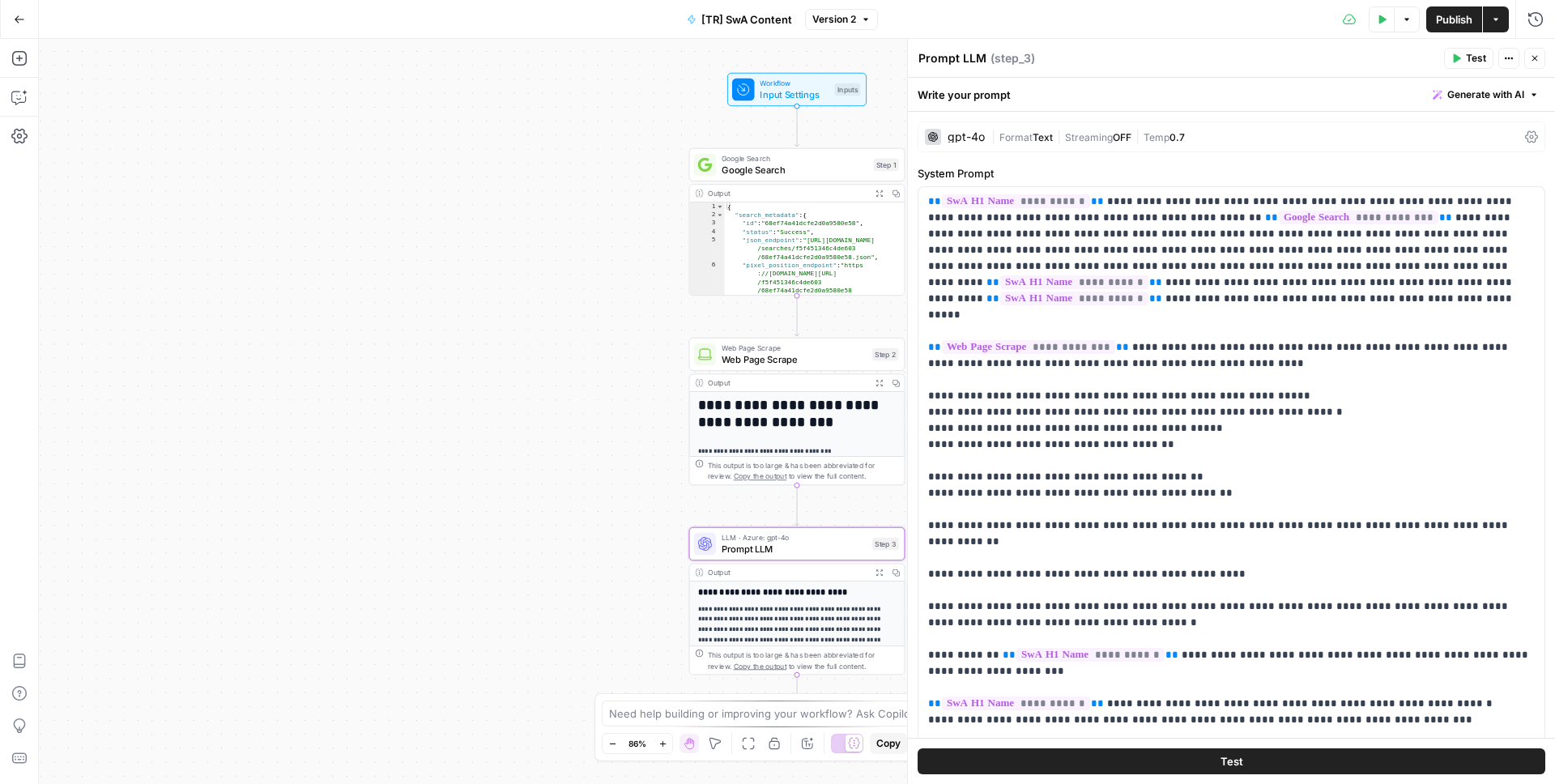
click at [979, 139] on div "gpt-4o" at bounding box center [966, 137] width 37 height 11
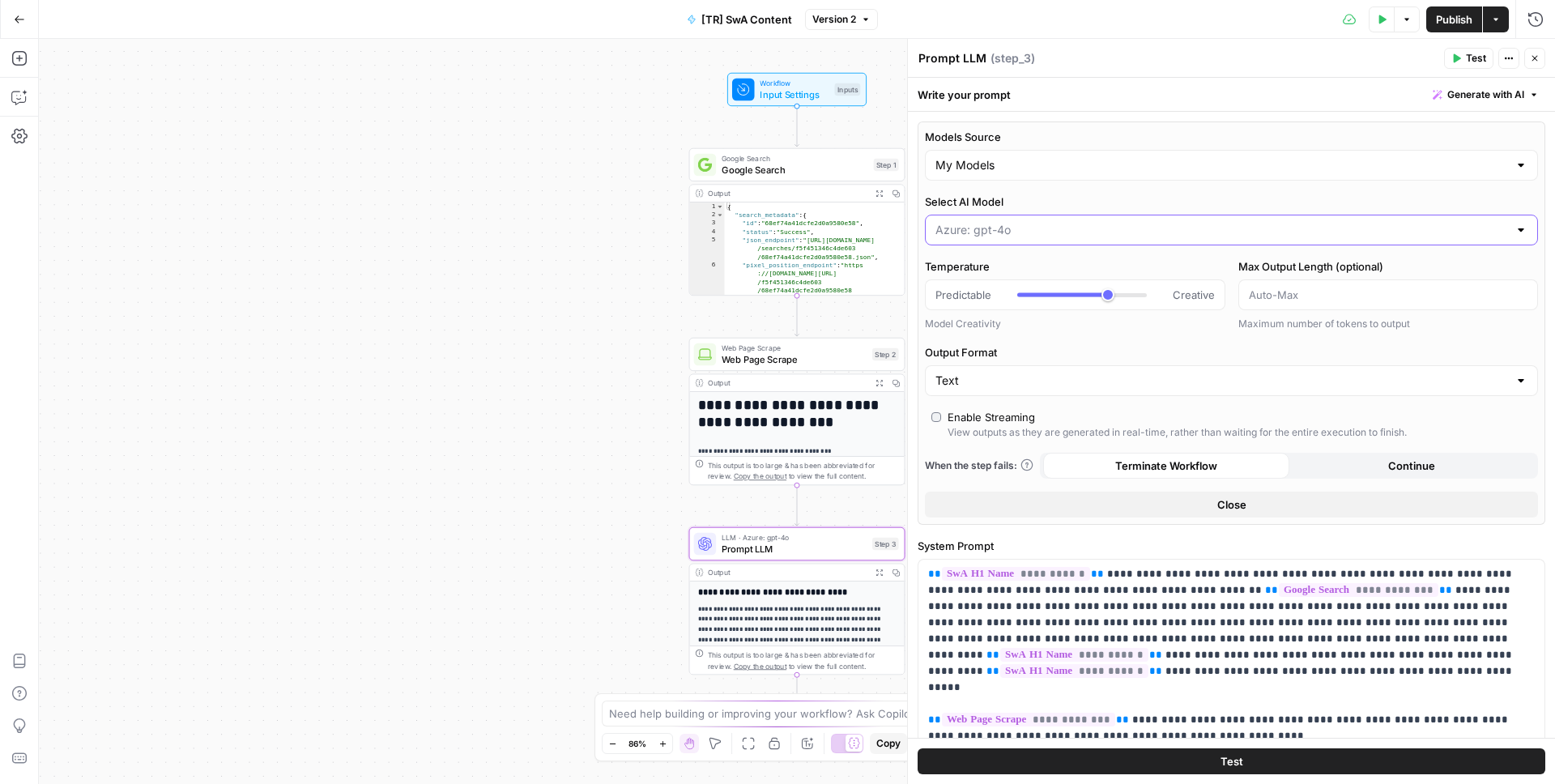
click at [994, 230] on input "Select AI Model" at bounding box center [1222, 230] width 572 height 16
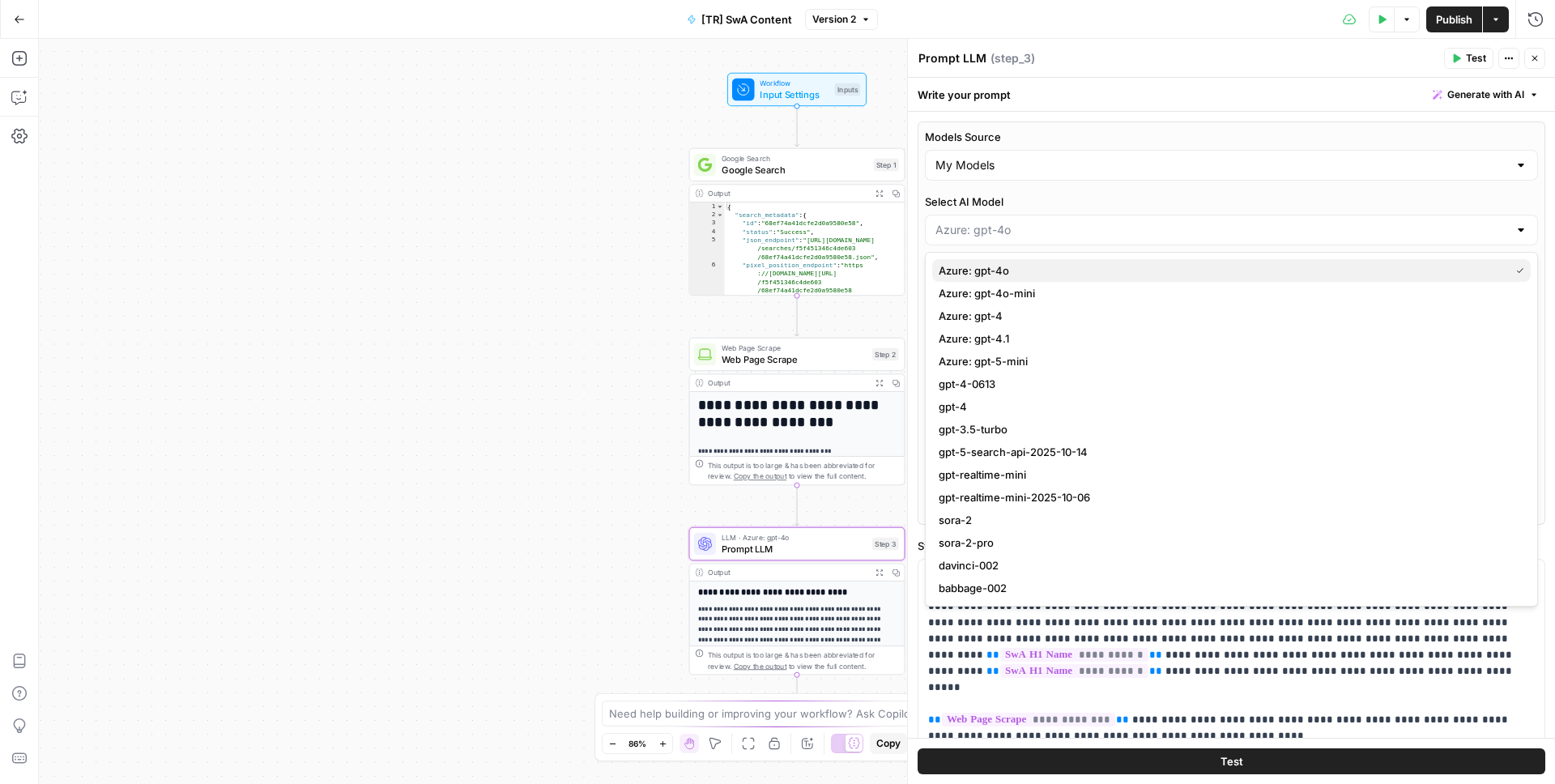
click at [984, 272] on span "Azure: gpt-4o" at bounding box center [1221, 271] width 564 height 16
type input "Azure: gpt-4o"
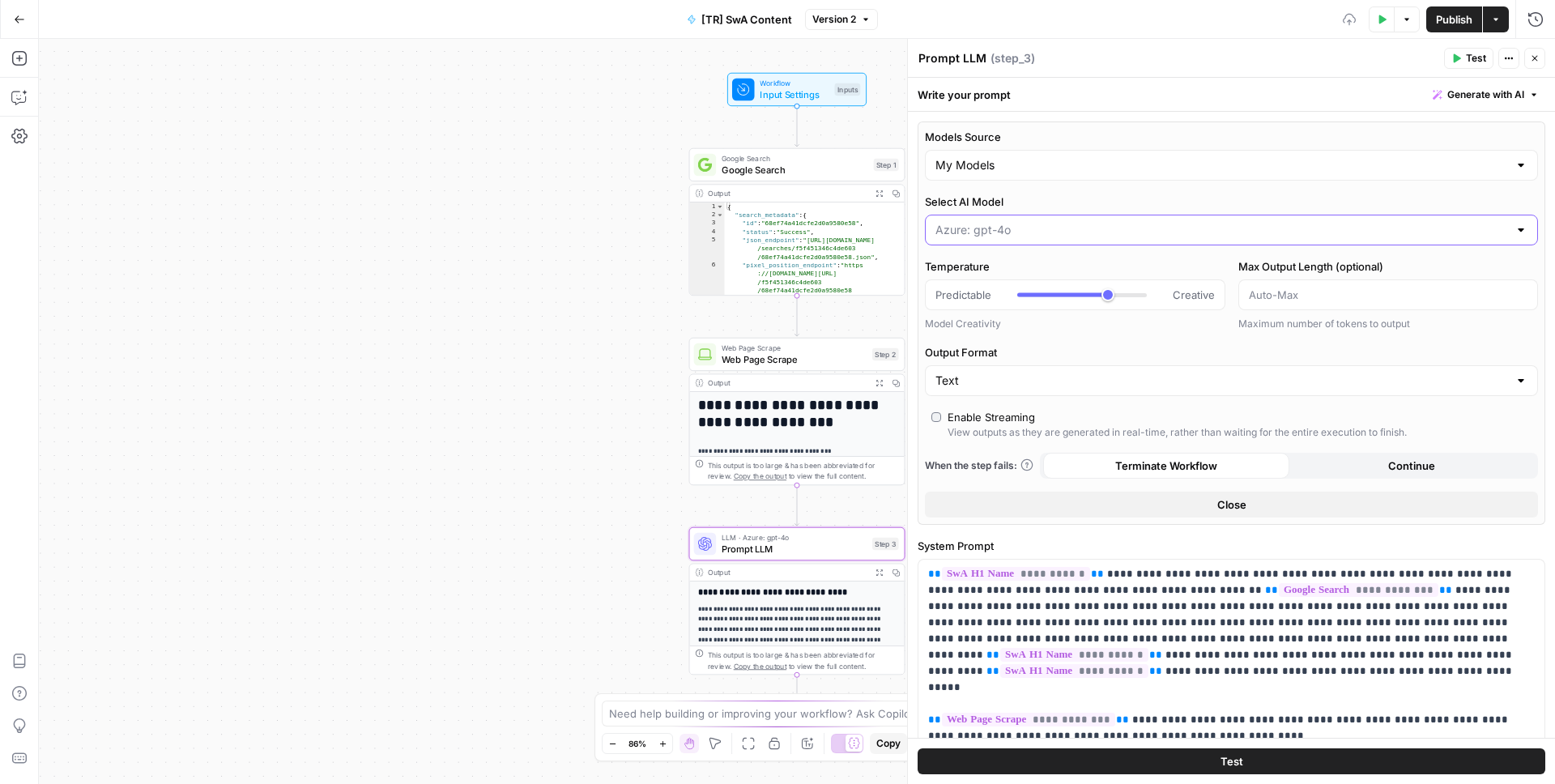
click at [1030, 222] on input "Select AI Model" at bounding box center [1222, 230] width 572 height 16
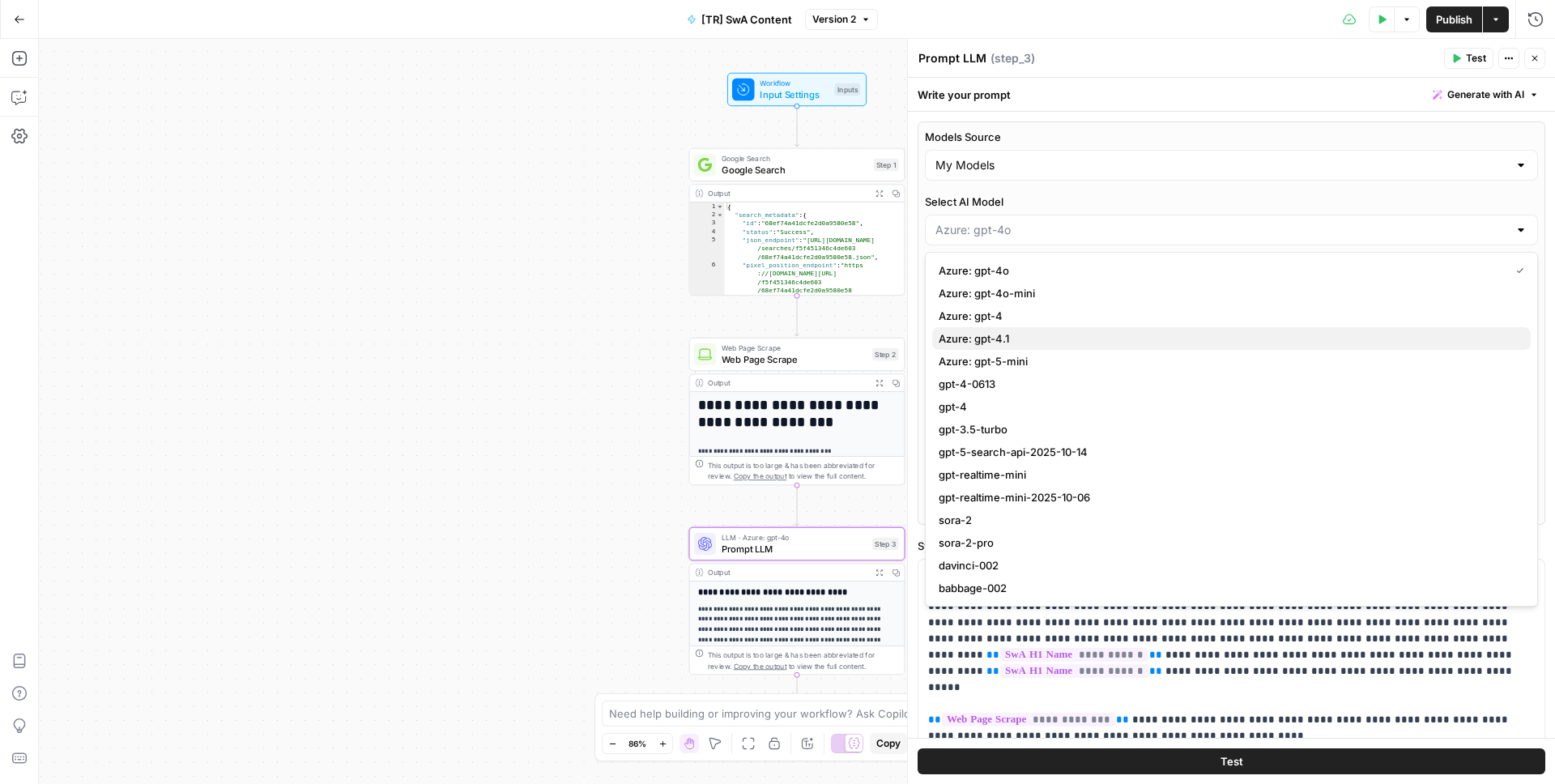
click at [1002, 336] on span "Azure: gpt-4.1" at bounding box center [1228, 338] width 579 height 16
type input "Azure: gpt-4.1"
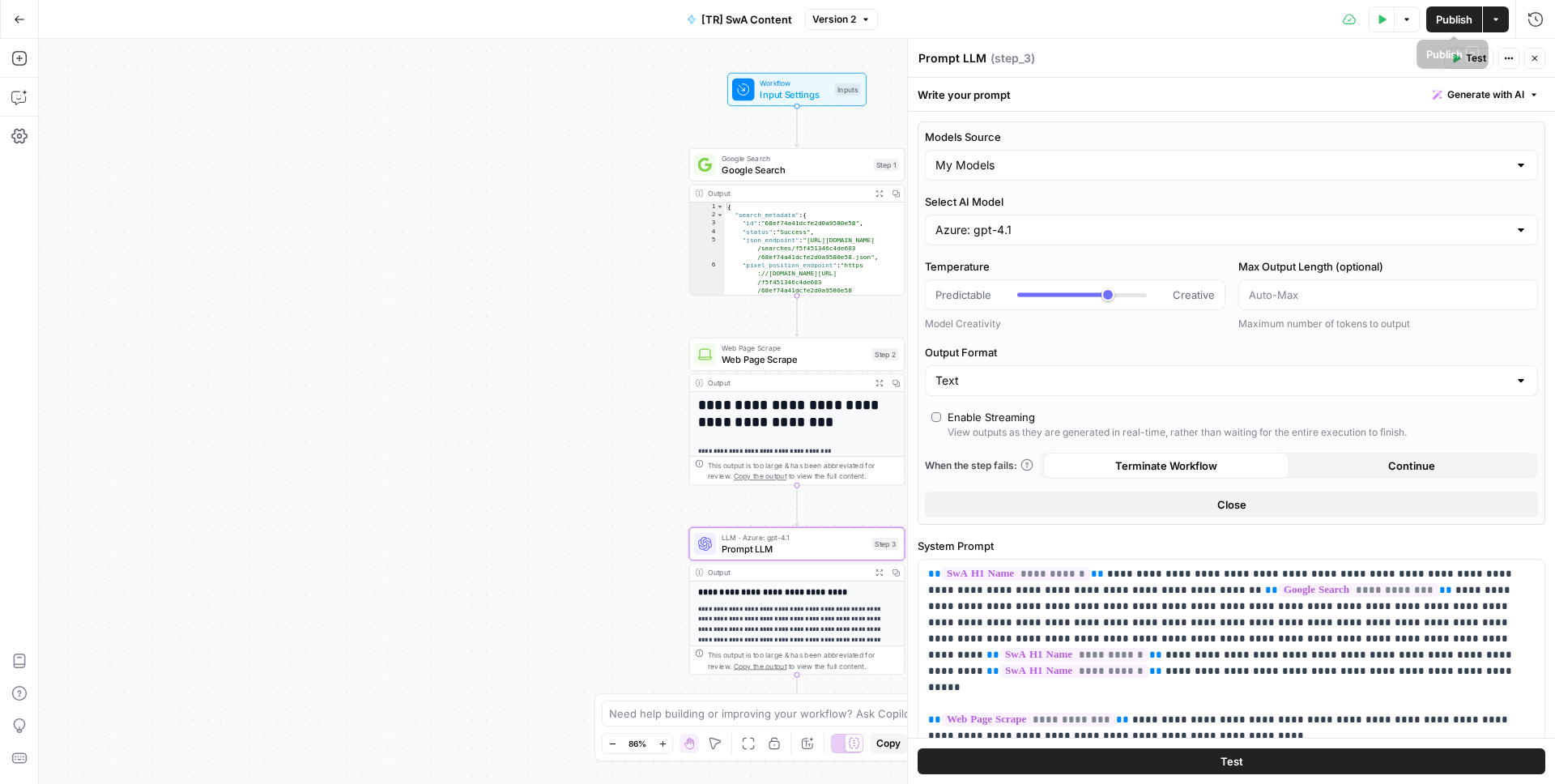
click at [1456, 21] on span "Publish" at bounding box center [1454, 20] width 37 height 16
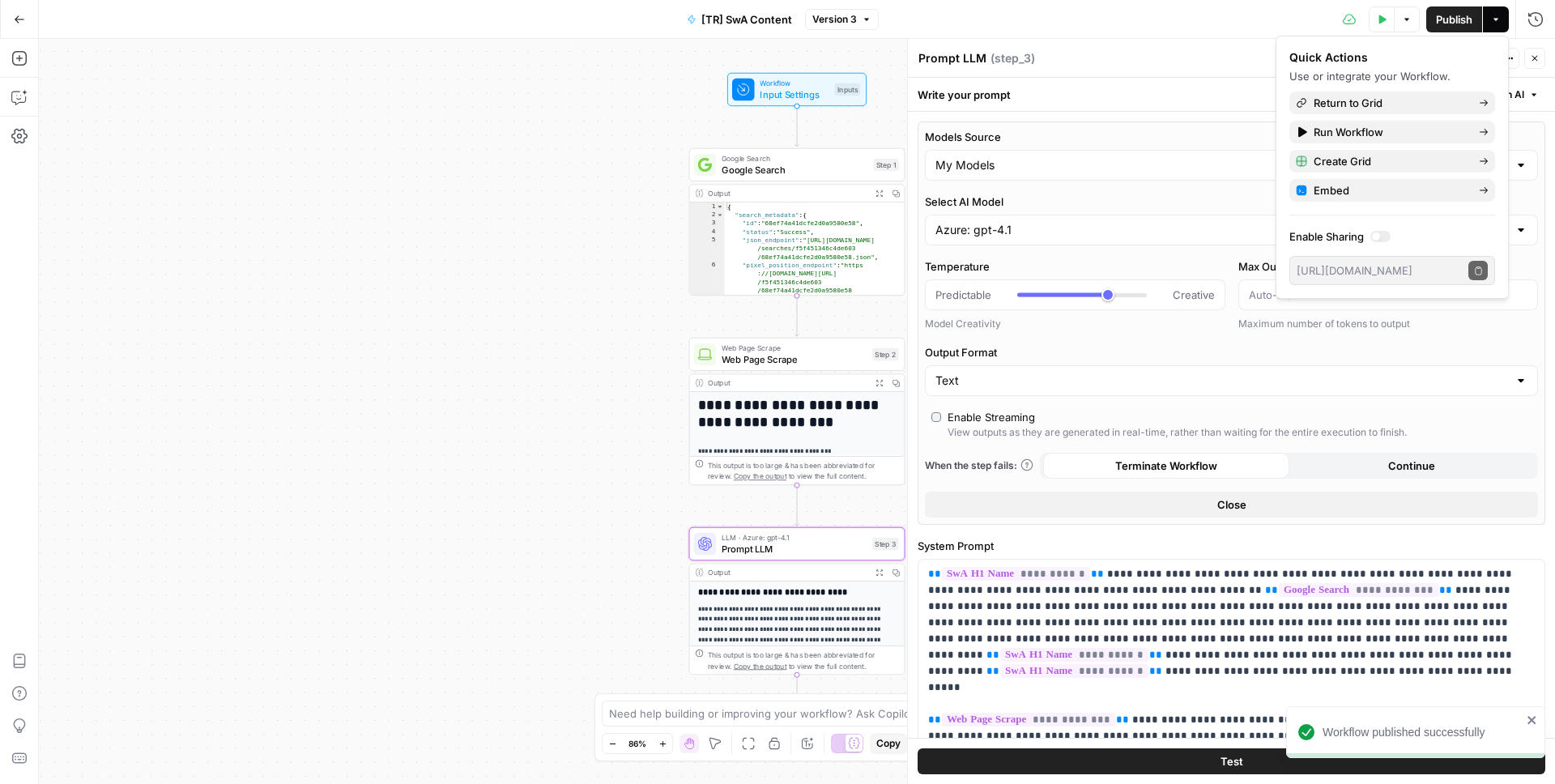
click at [1255, 16] on div "Test Data Options Publish Actions Run History" at bounding box center [1217, 19] width 677 height 38
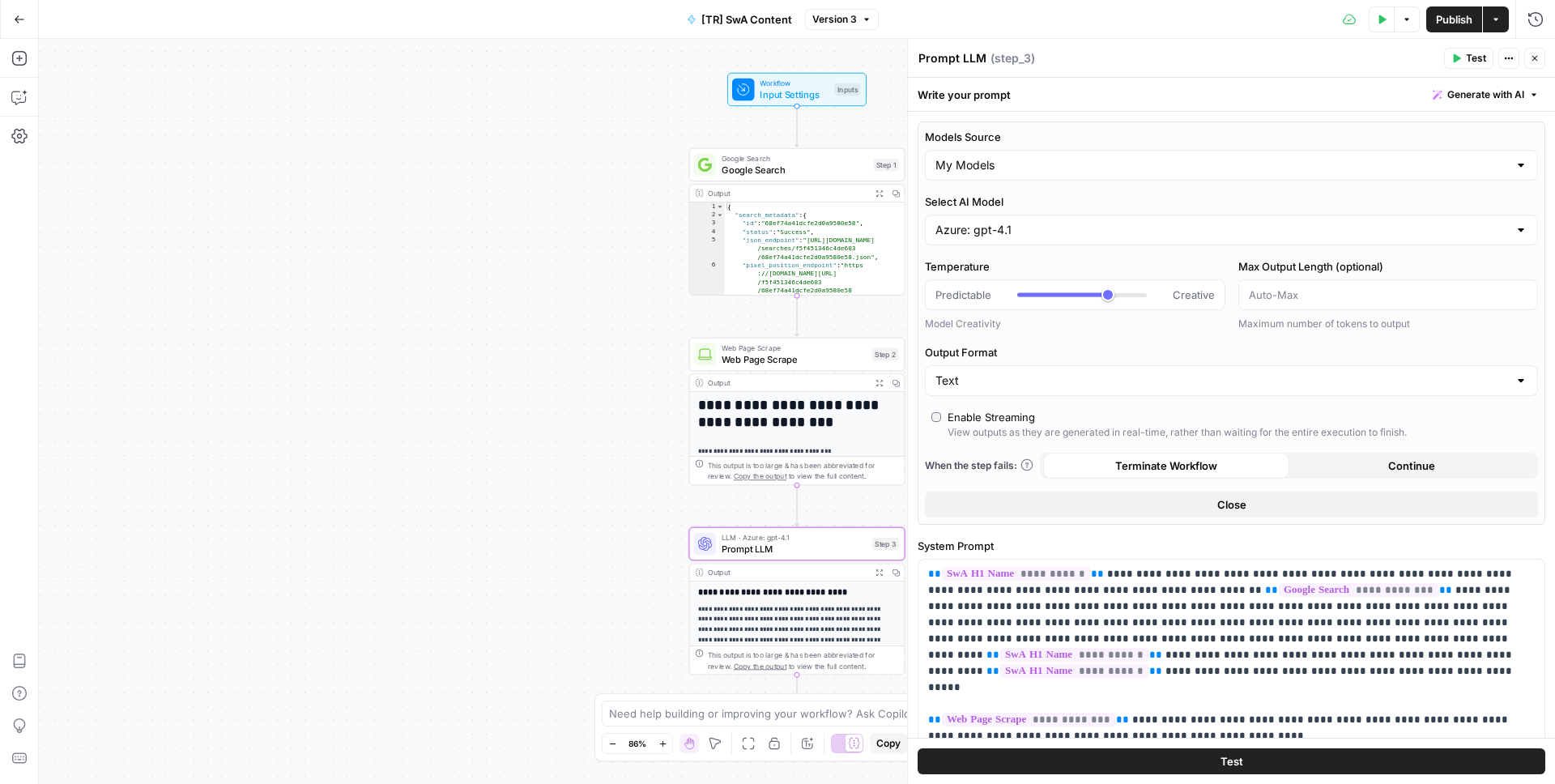
scroll to position [13, 0]
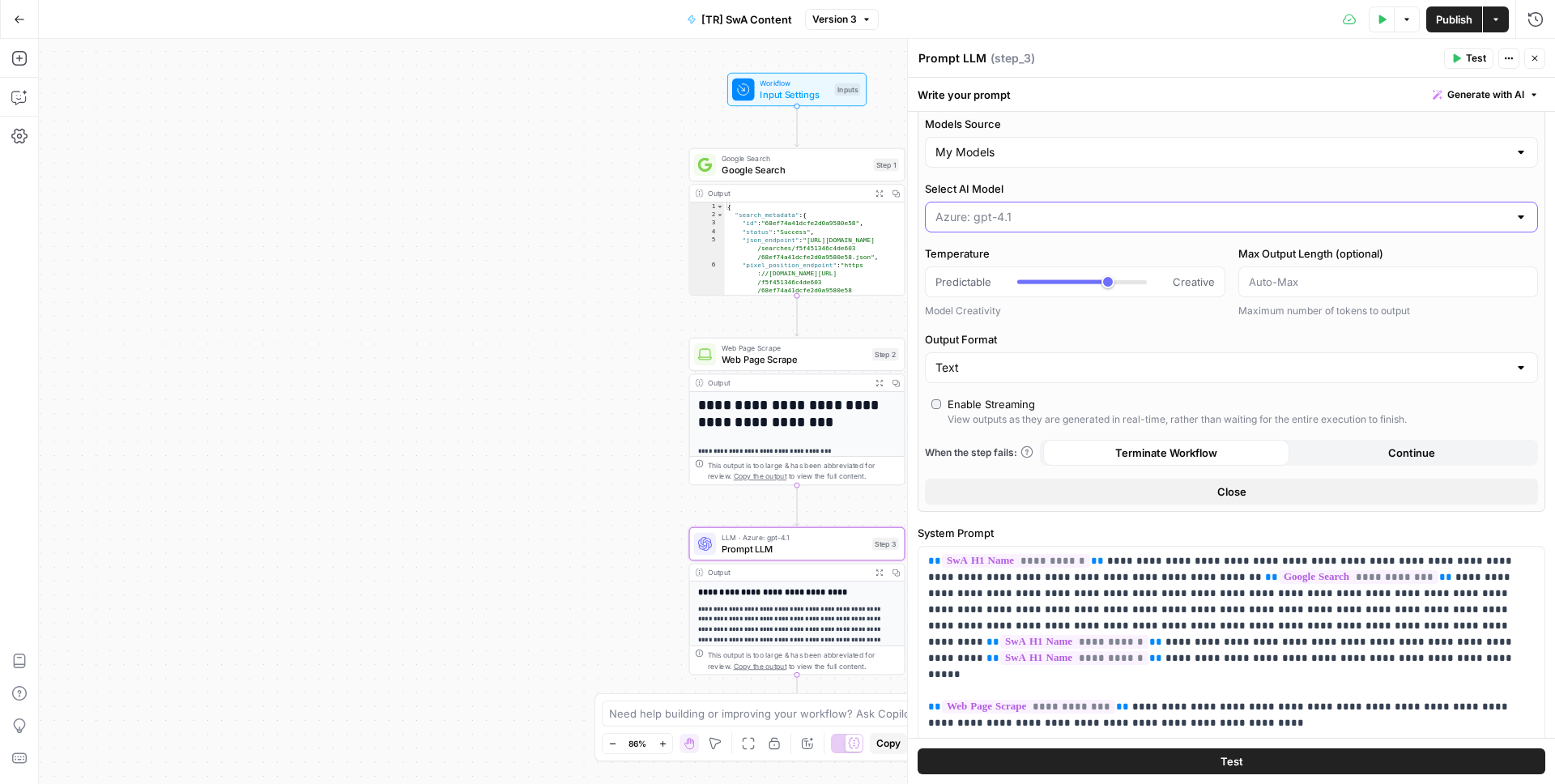
click at [1070, 214] on input "Select AI Model" at bounding box center [1222, 217] width 572 height 16
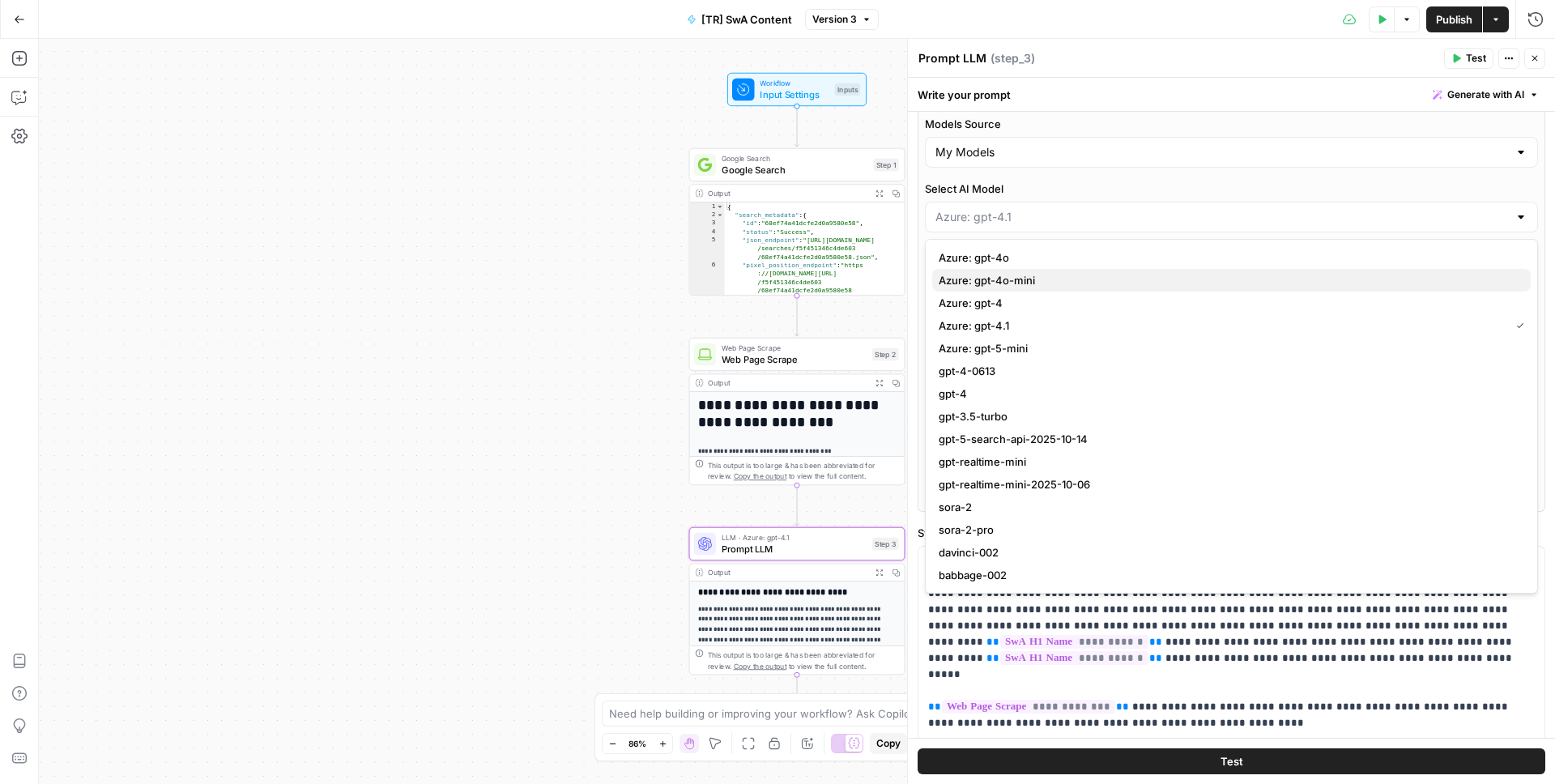
click at [1050, 288] on button "Azure: gpt-4o-mini" at bounding box center [1231, 280] width 598 height 23
type input "Azure: gpt-4o-mini"
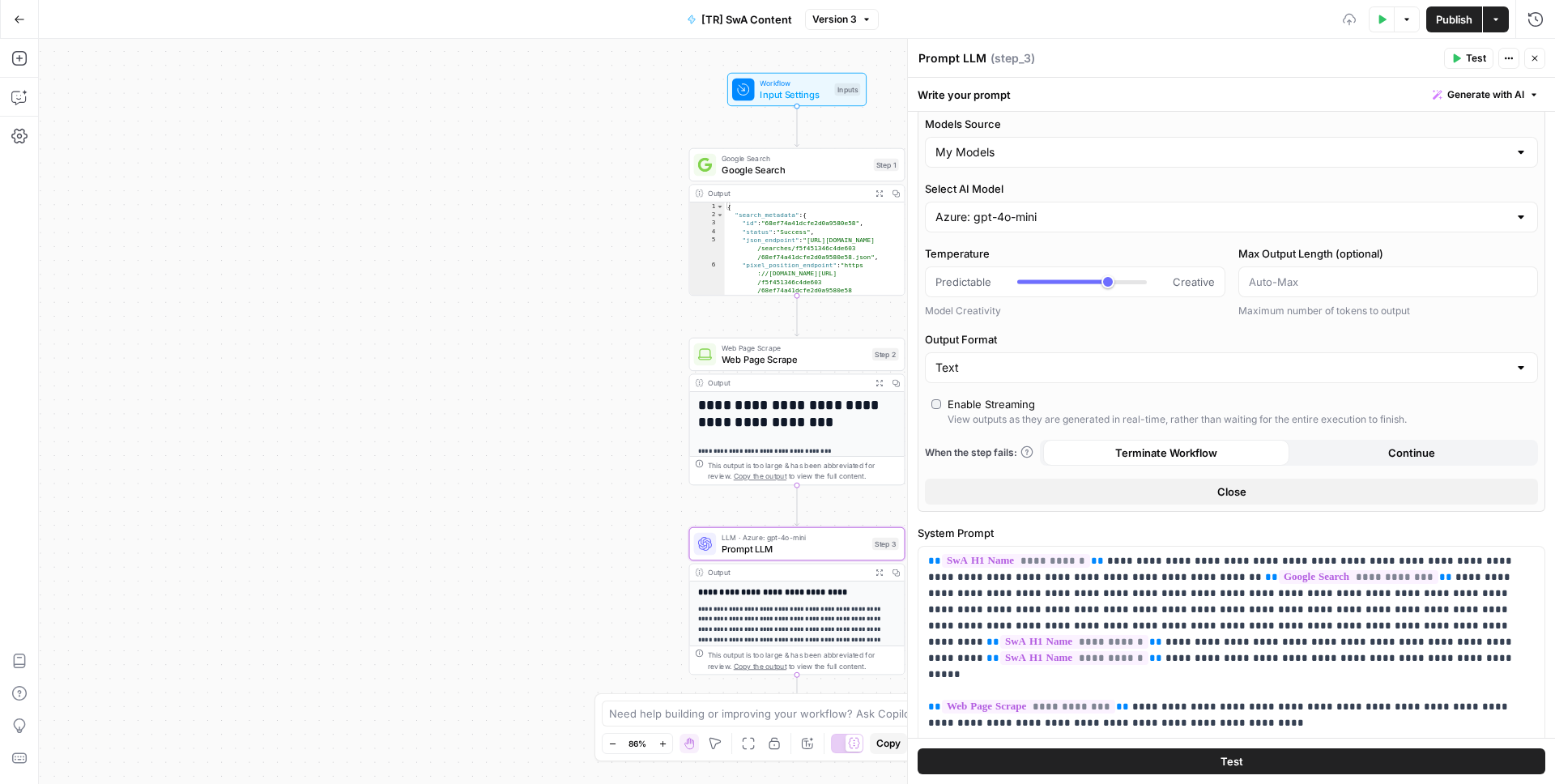
click at [1461, 25] on span "Publish" at bounding box center [1454, 20] width 37 height 16
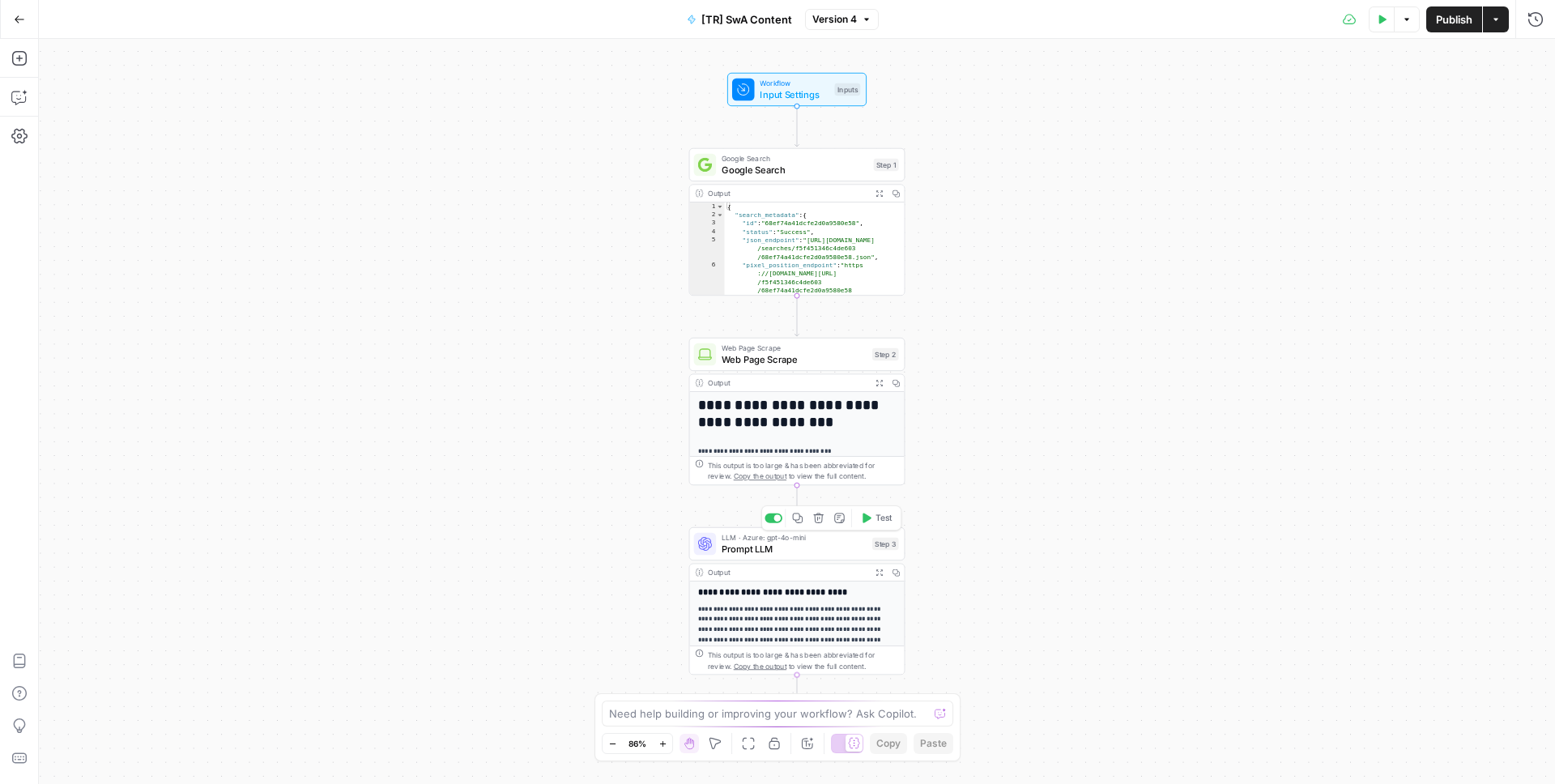
click at [797, 551] on span "Prompt LLM" at bounding box center [794, 548] width 145 height 14
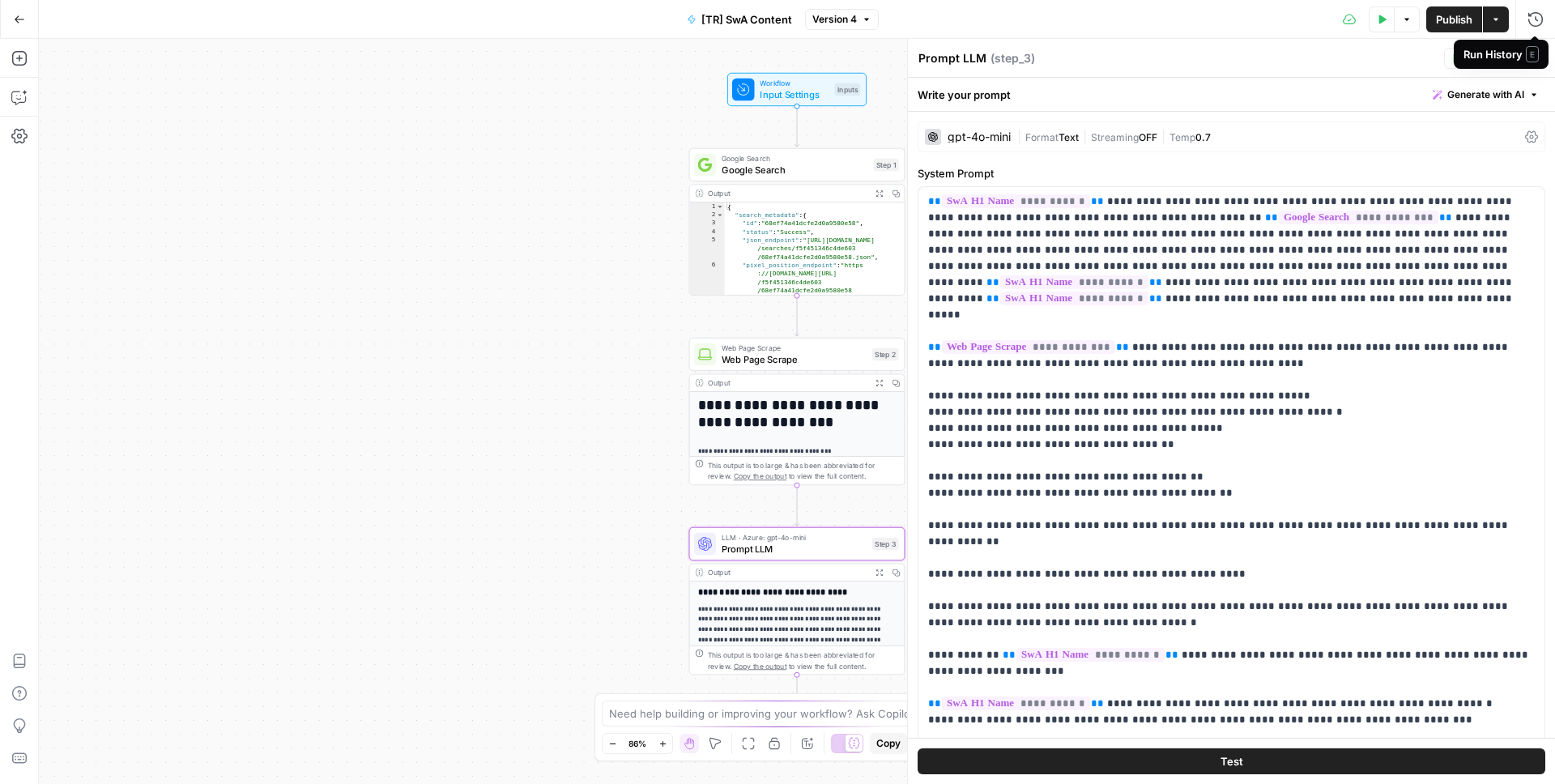
click at [1527, 58] on span "E" at bounding box center [1532, 55] width 13 height 16
click at [1540, 56] on button "Close" at bounding box center [1535, 59] width 21 height 21
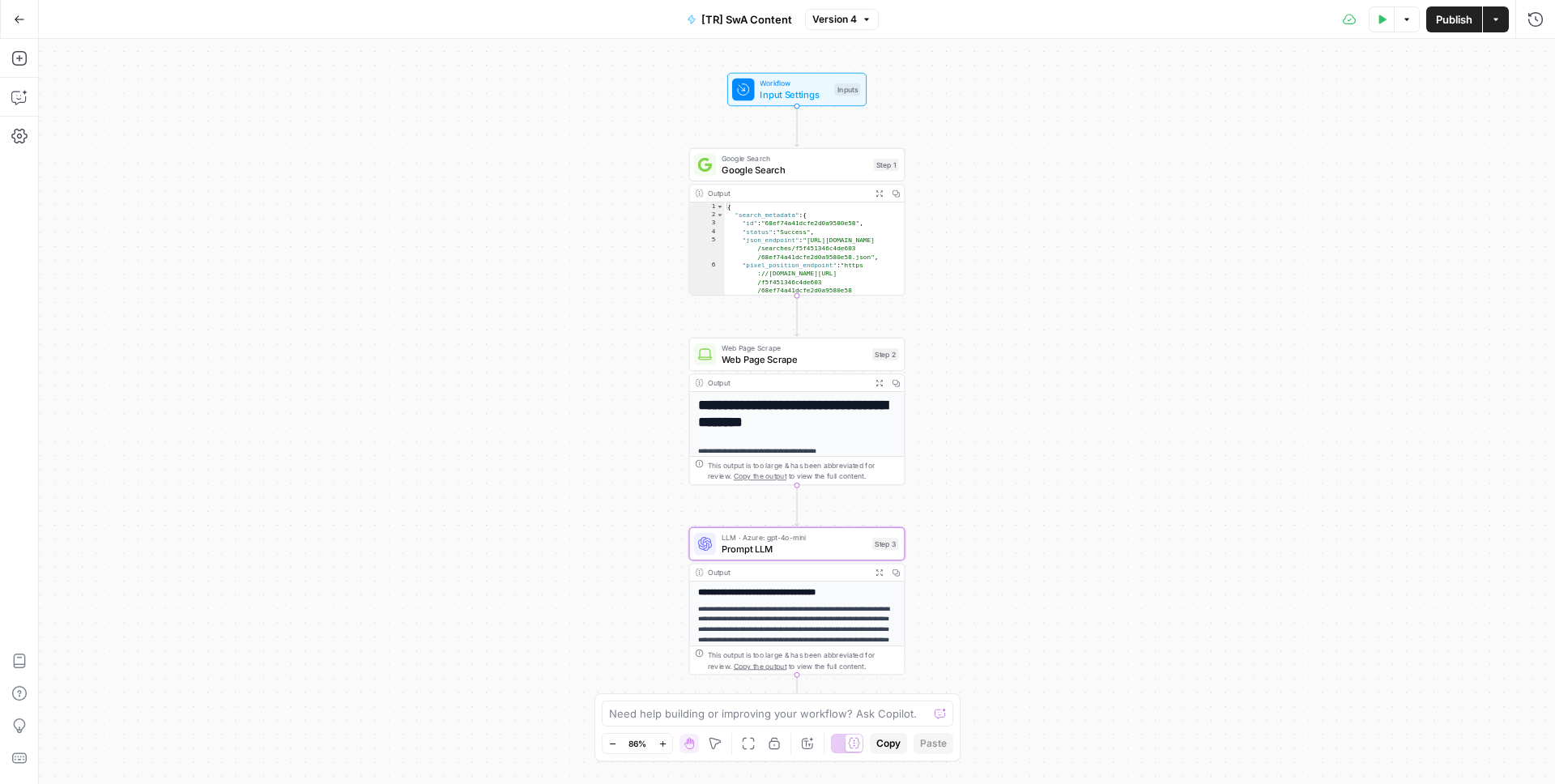
click at [1403, 20] on icon "button" at bounding box center [1407, 20] width 10 height 10
click at [1380, 17] on icon "button" at bounding box center [1383, 19] width 7 height 9
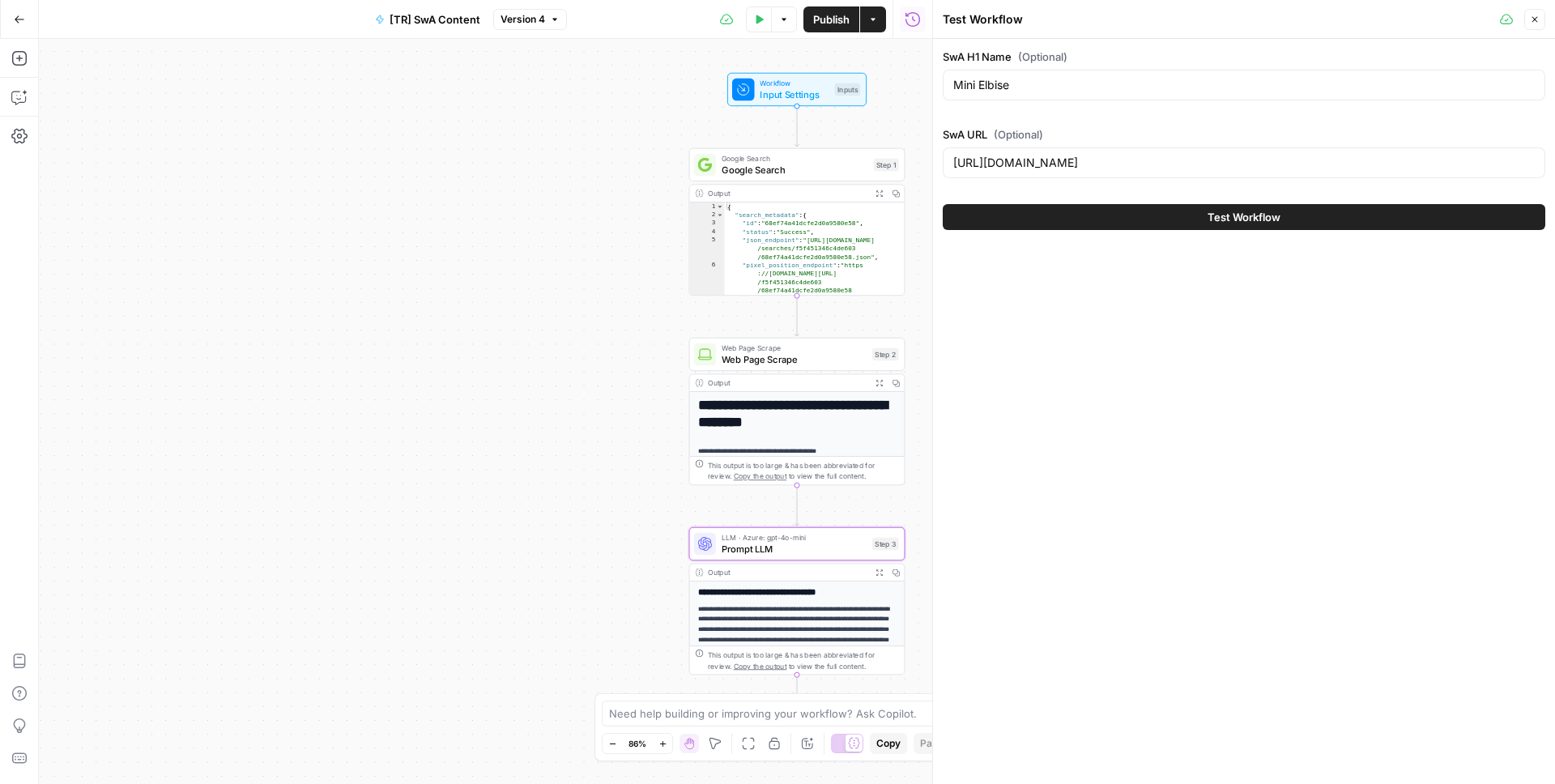
click at [1150, 205] on button "Test Workflow" at bounding box center [1243, 217] width 602 height 26
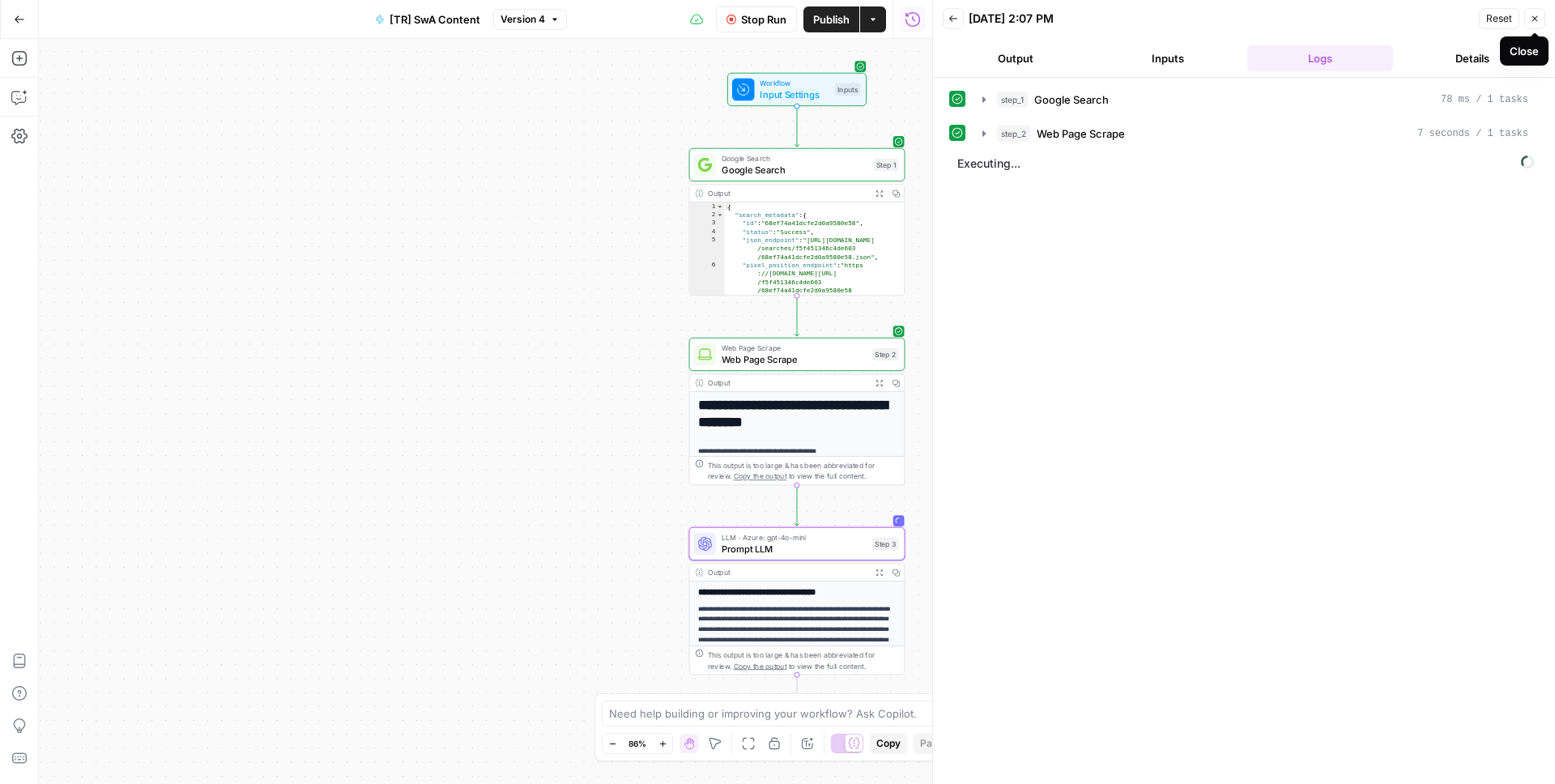
click at [1538, 25] on button "Close" at bounding box center [1535, 19] width 21 height 21
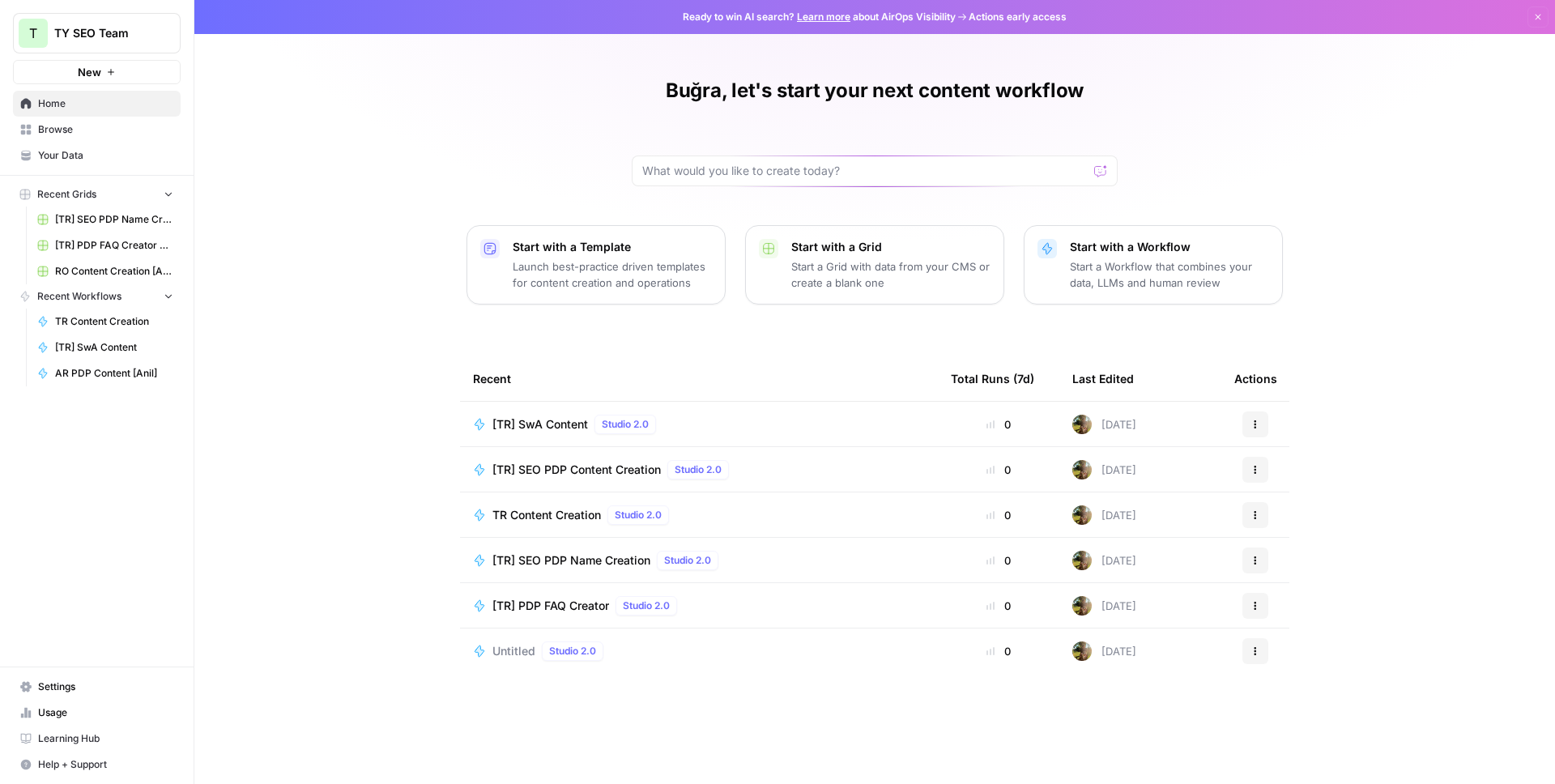
click at [105, 134] on span "Browse" at bounding box center [106, 130] width 135 height 15
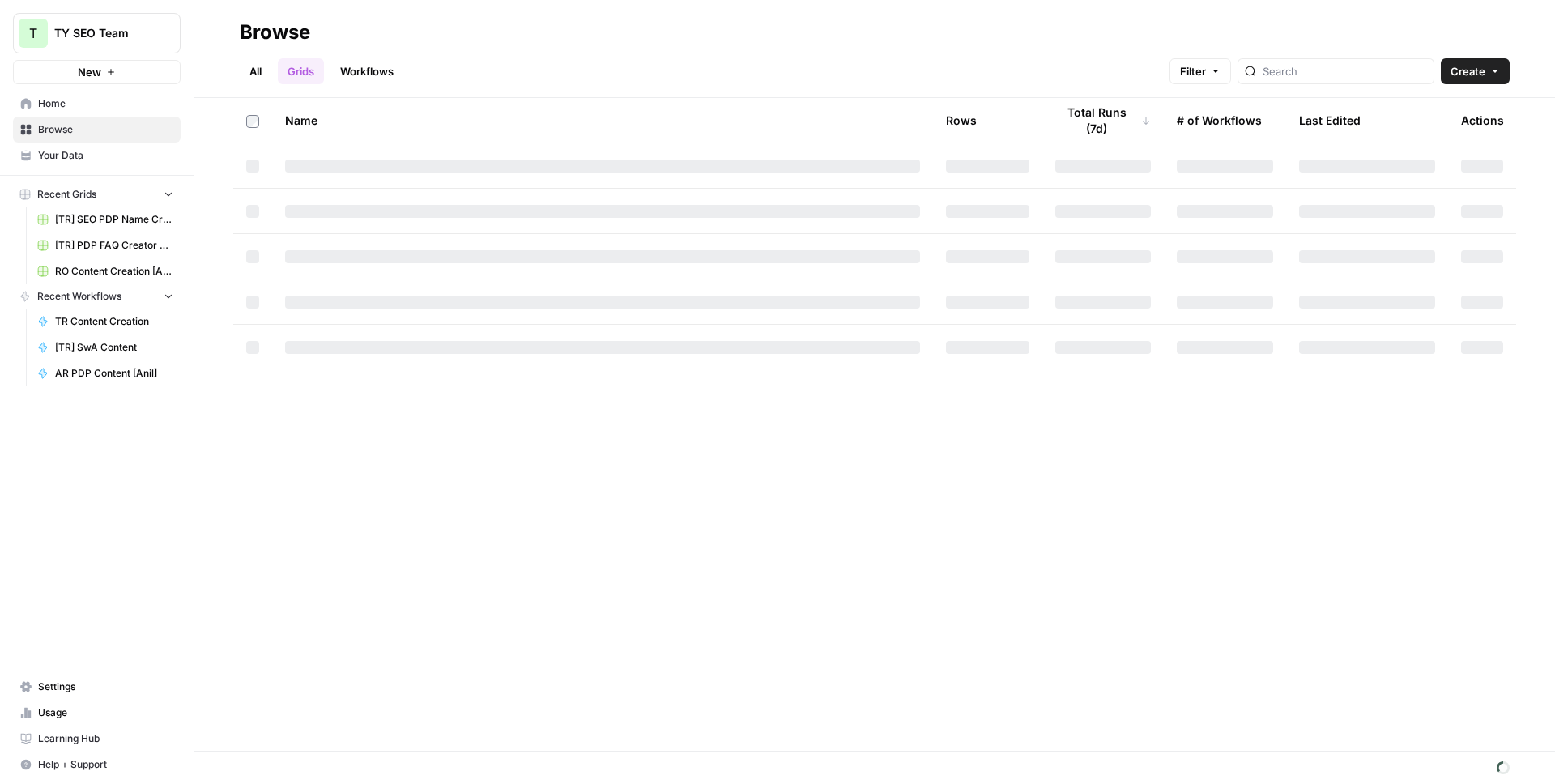
click at [367, 65] on link "Workflows" at bounding box center [366, 72] width 73 height 26
click at [306, 71] on link "Grids" at bounding box center [301, 72] width 46 height 26
click at [240, 67] on link "All" at bounding box center [255, 72] width 32 height 26
click at [286, 73] on link "Grids" at bounding box center [301, 72] width 46 height 26
click at [346, 67] on link "Workflows" at bounding box center [366, 72] width 73 height 26
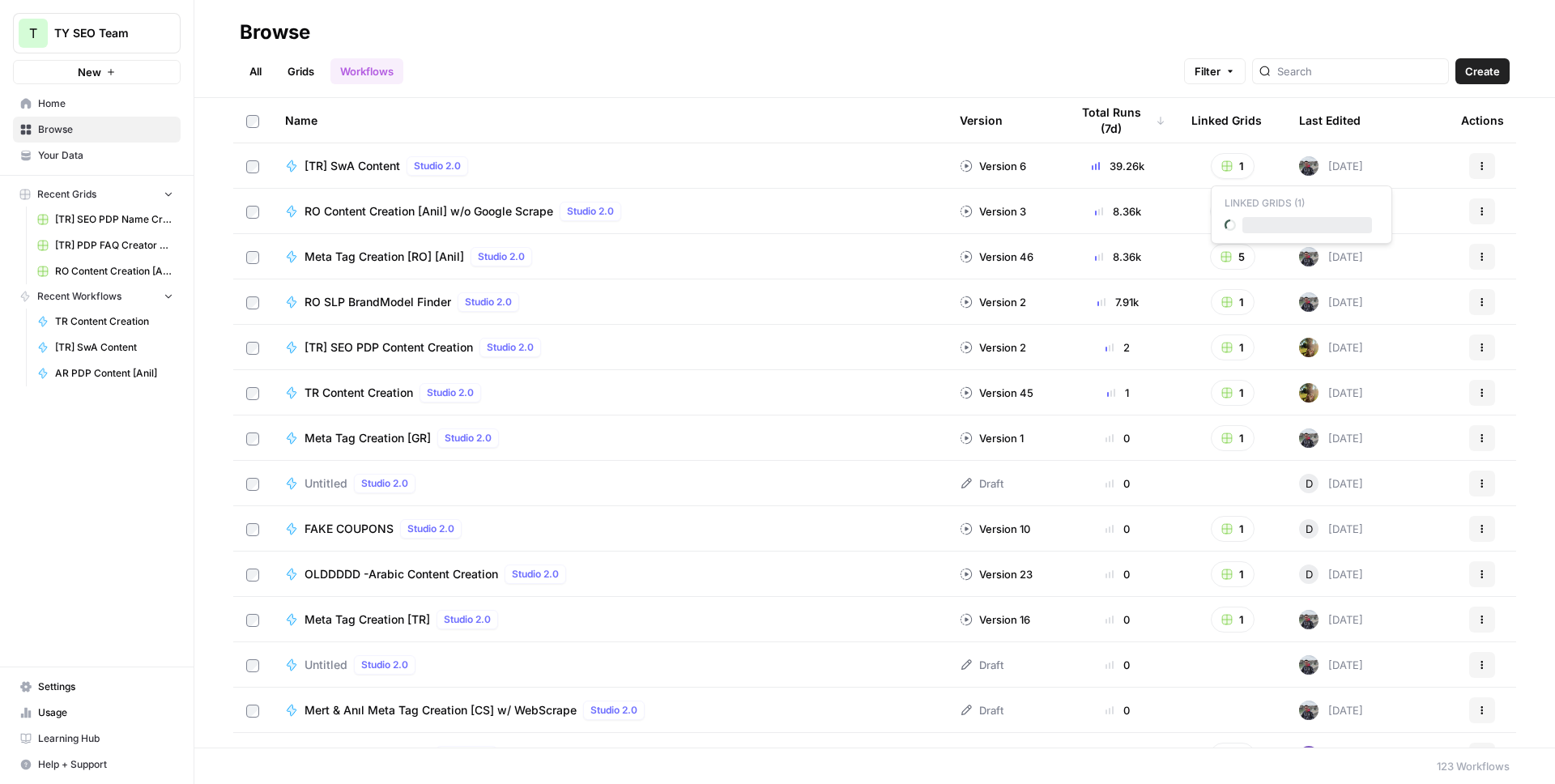
click at [1236, 167] on button "1" at bounding box center [1232, 166] width 44 height 26
click at [1269, 221] on span "[TR] SwA Content Grid" at bounding box center [1306, 225] width 130 height 16
click at [1491, 167] on button "Actions" at bounding box center [1482, 166] width 26 height 26
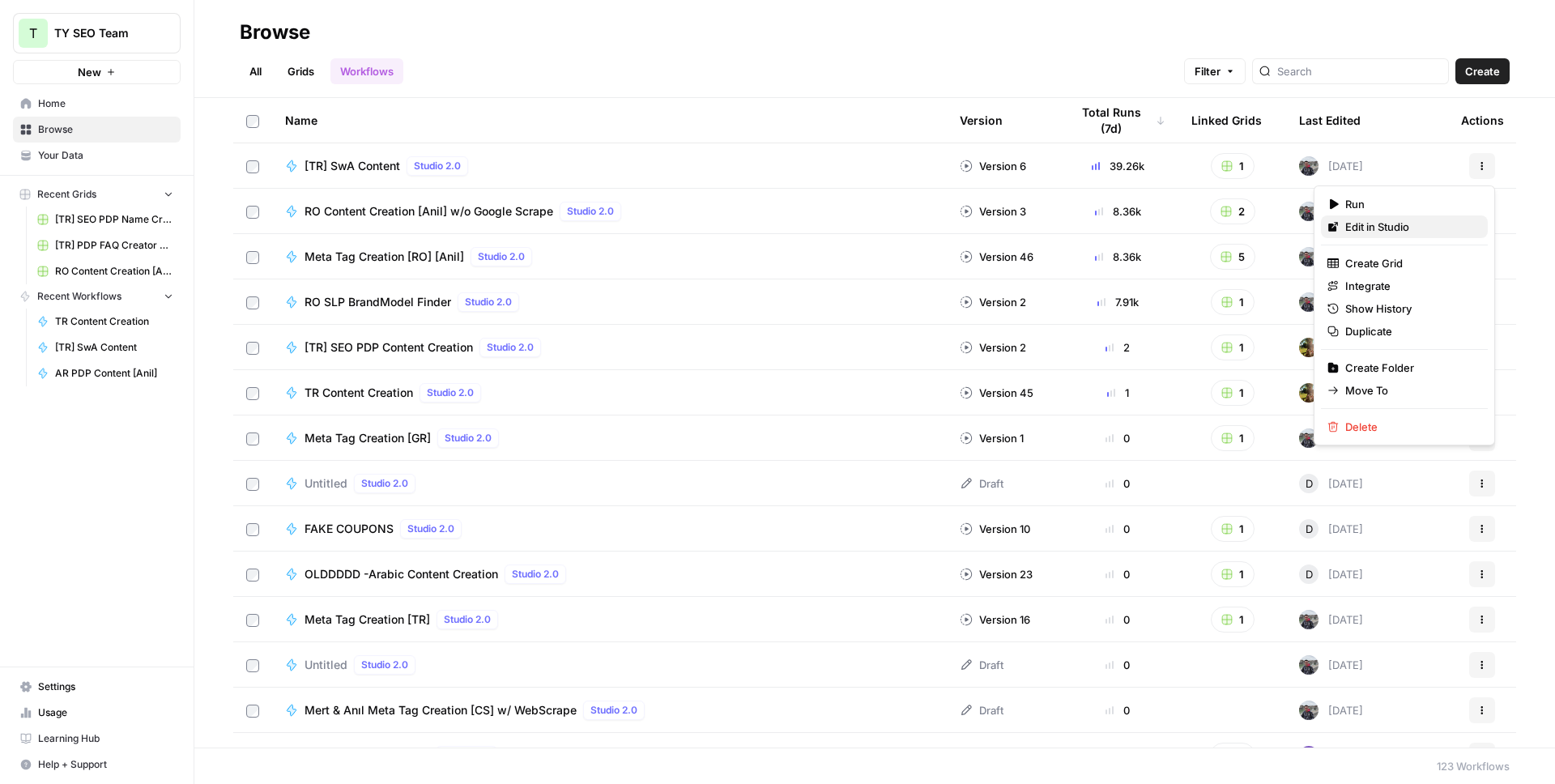
click at [1388, 233] on span "Edit in Studio" at bounding box center [1409, 227] width 130 height 16
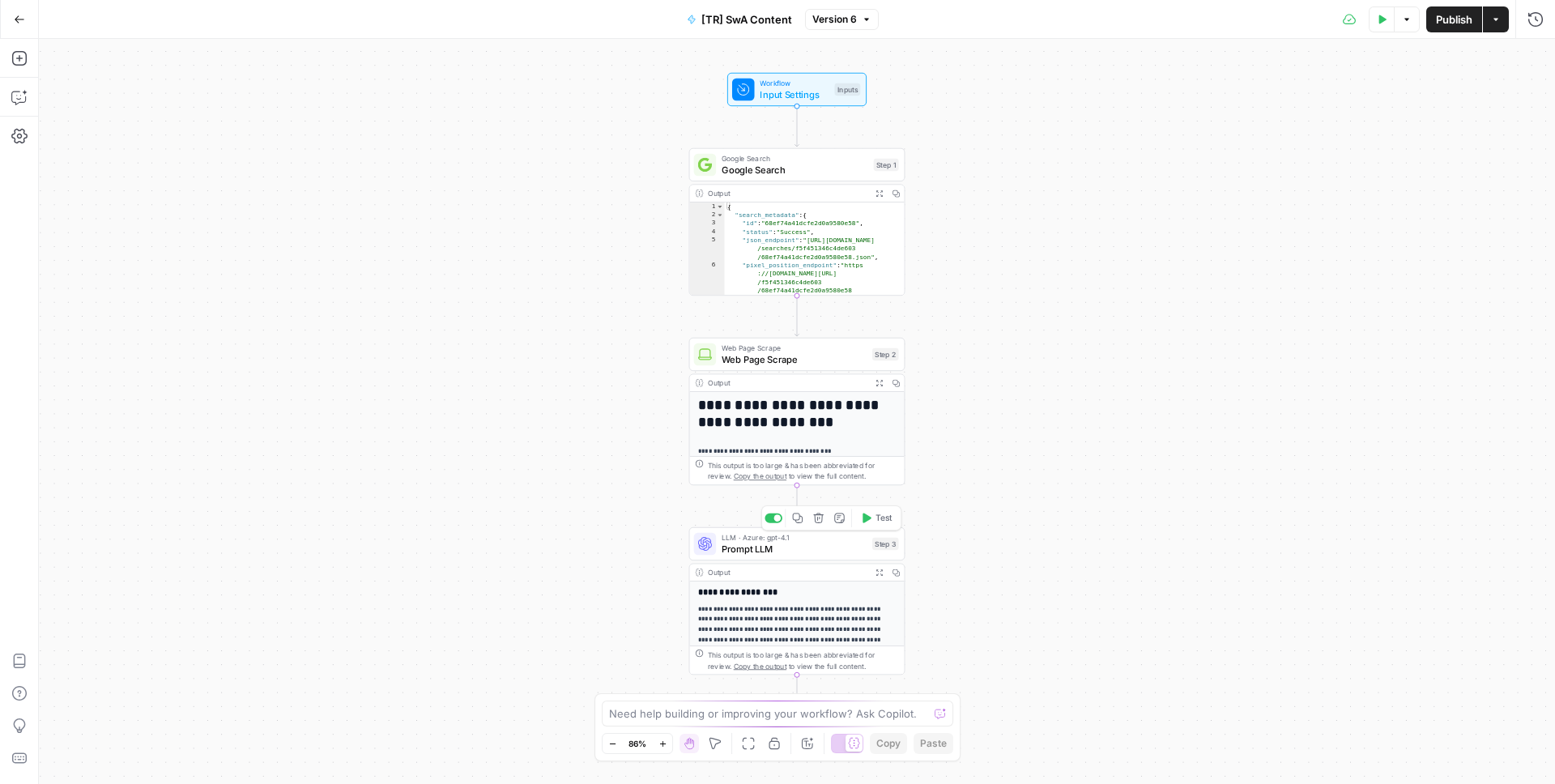
click at [800, 543] on span "Prompt LLM" at bounding box center [794, 548] width 145 height 14
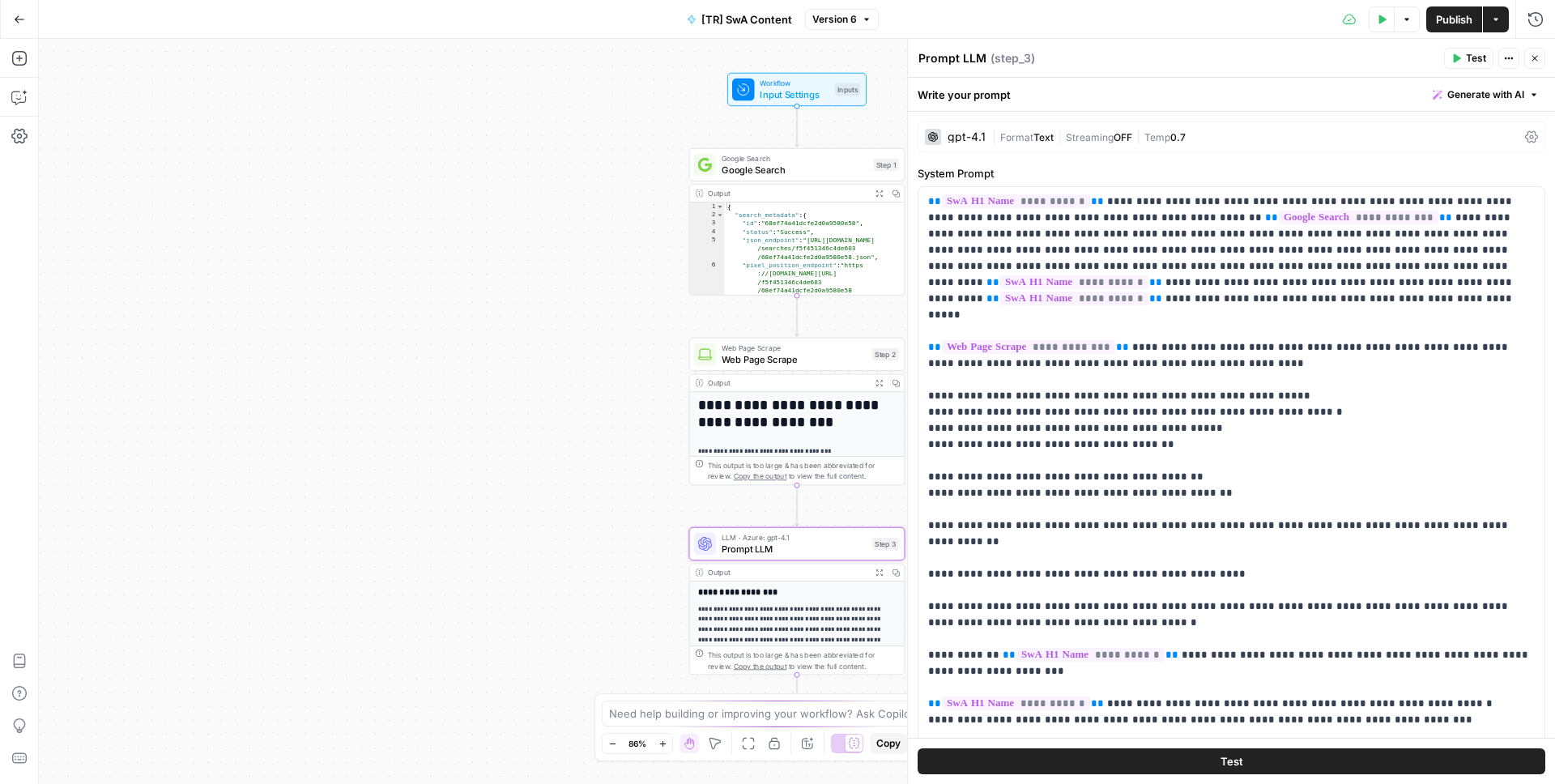
click at [976, 130] on div "gpt-4.1" at bounding box center [955, 137] width 61 height 16
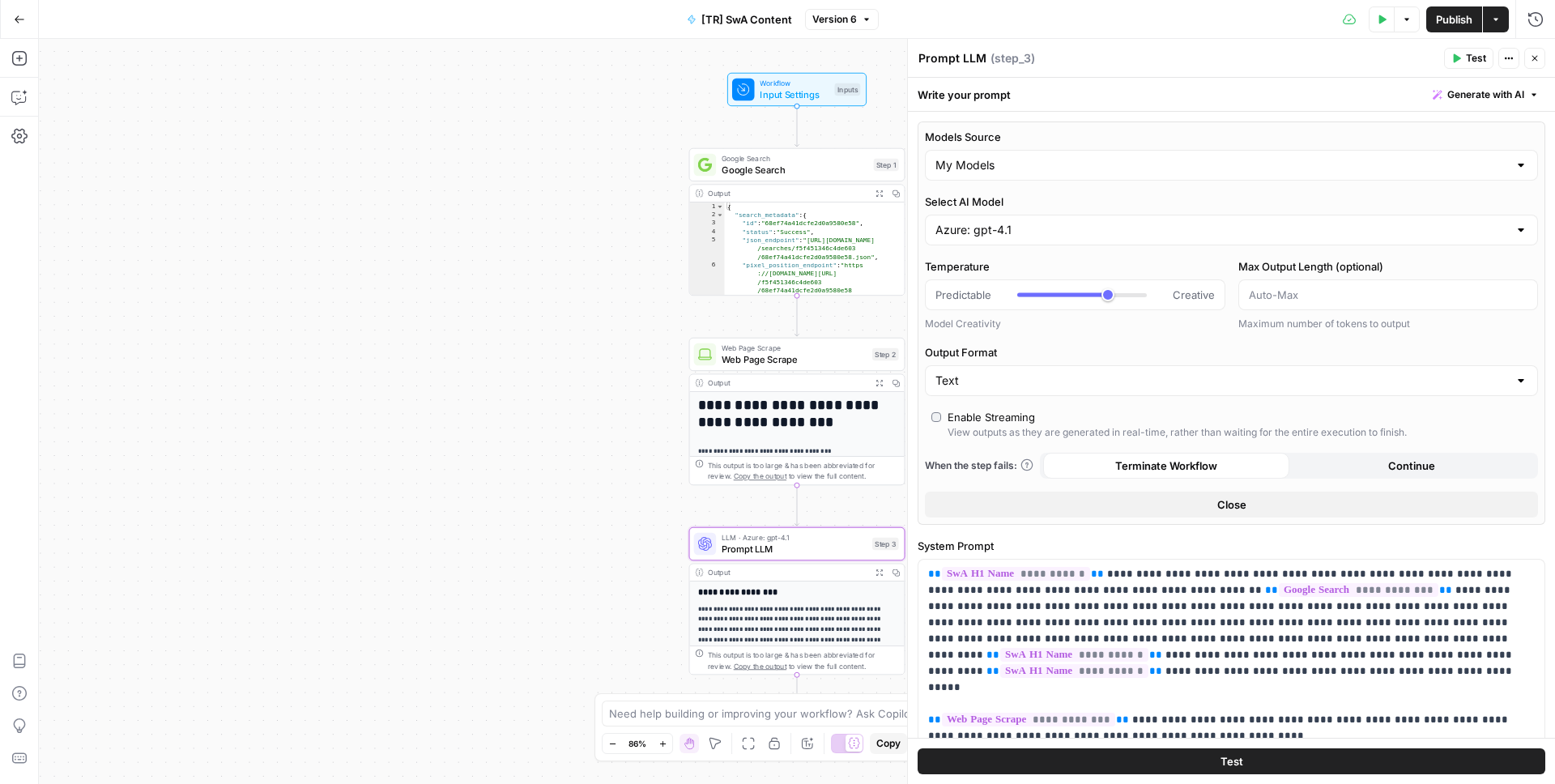
click at [739, 355] on span "Web Page Scrape" at bounding box center [794, 359] width 145 height 14
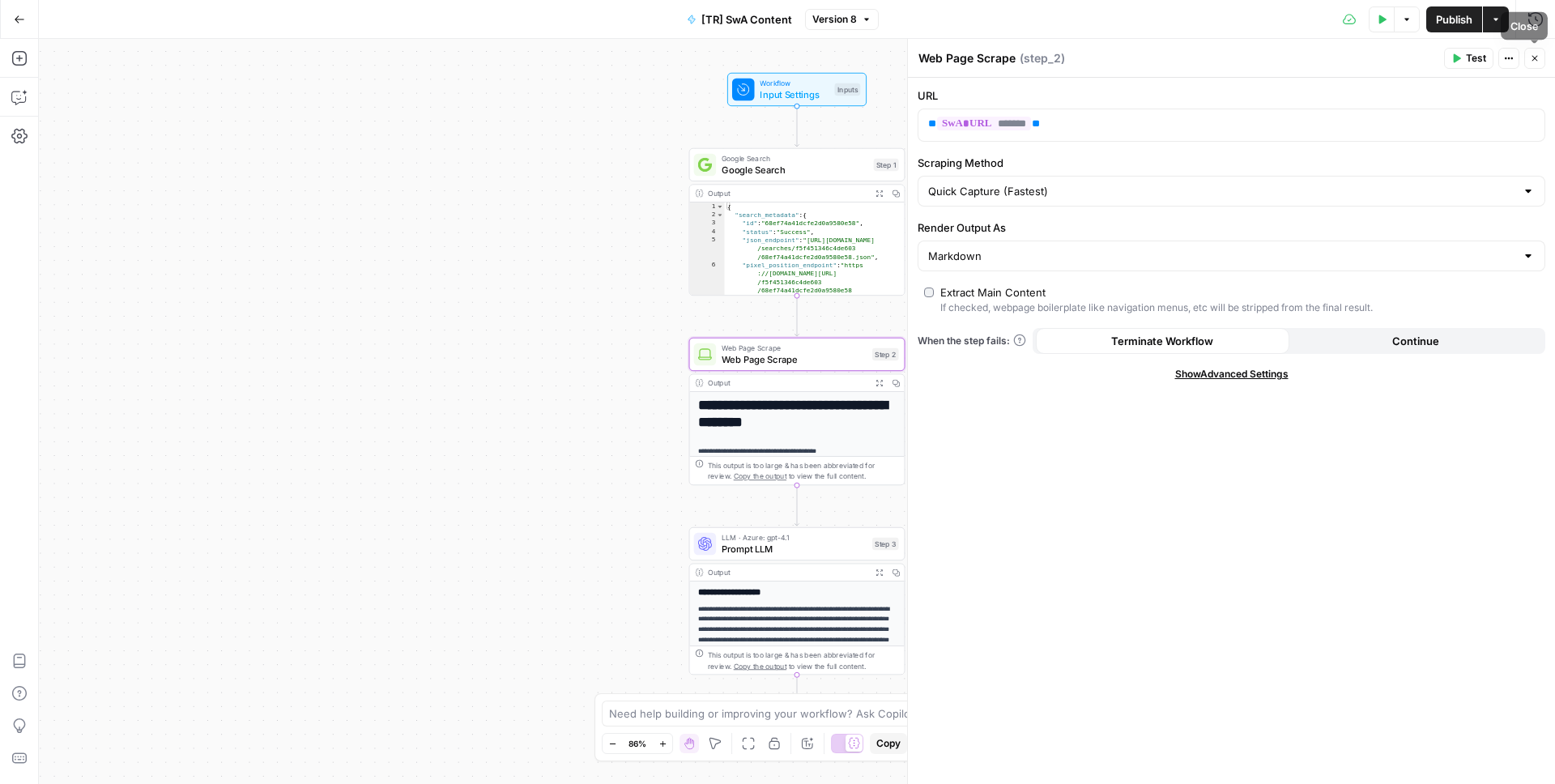
click at [1531, 59] on icon "button" at bounding box center [1535, 59] width 10 height 10
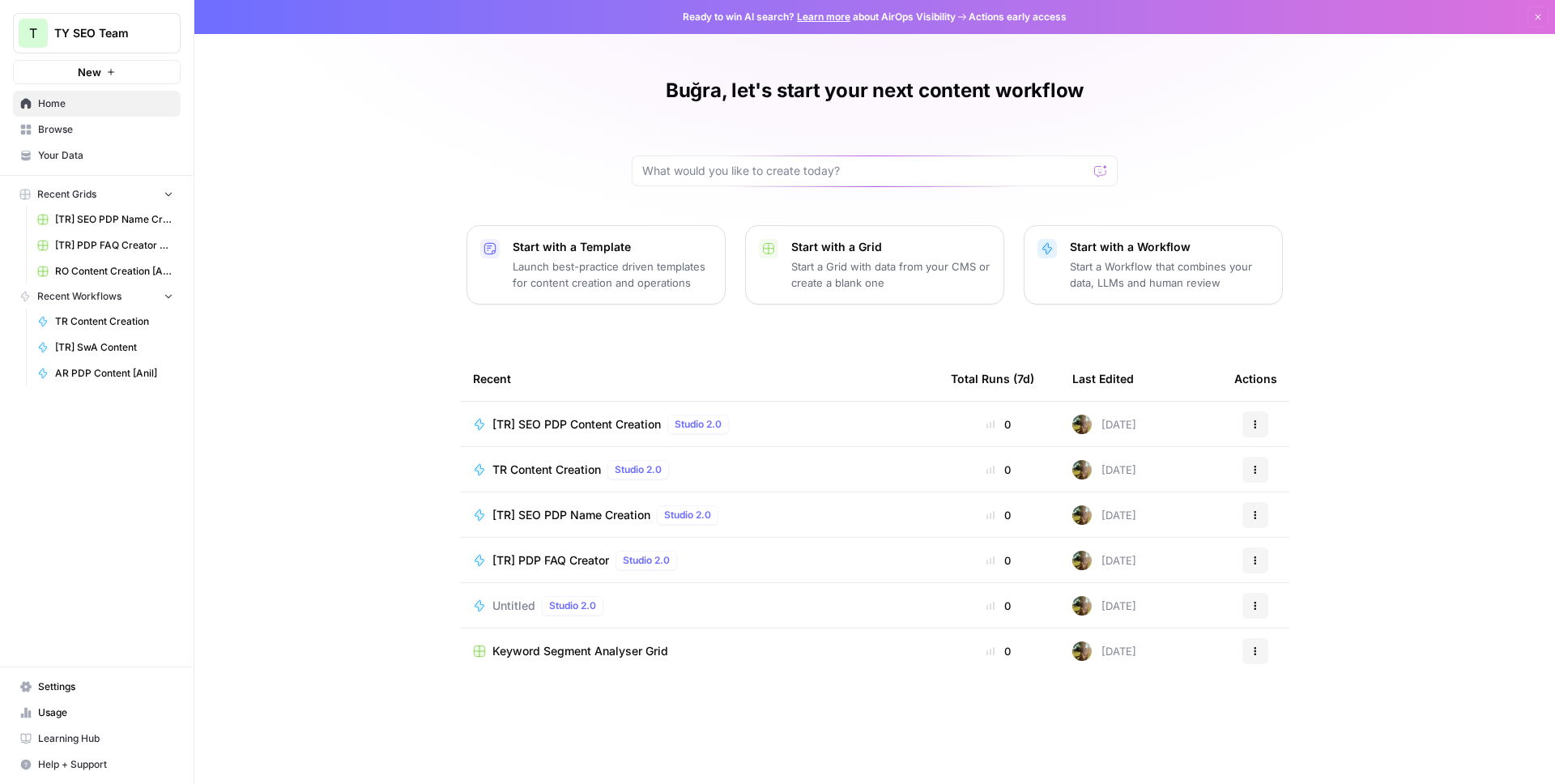
click at [1244, 416] on button "Actions" at bounding box center [1255, 425] width 26 height 26
click at [1285, 482] on span "Edit in Studio" at bounding box center [1338, 485] width 130 height 16
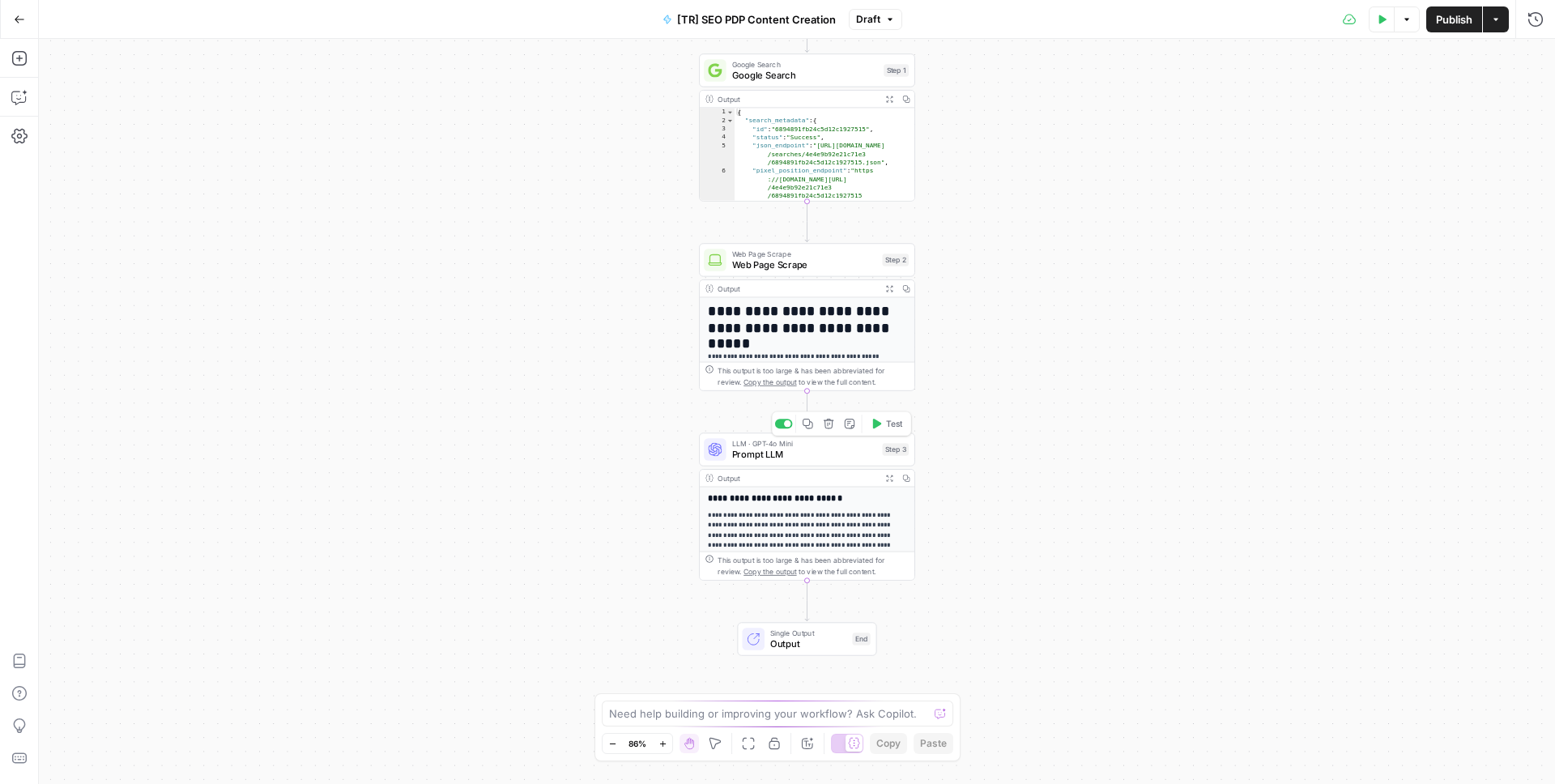
click at [777, 459] on span "Prompt LLM" at bounding box center [804, 453] width 145 height 14
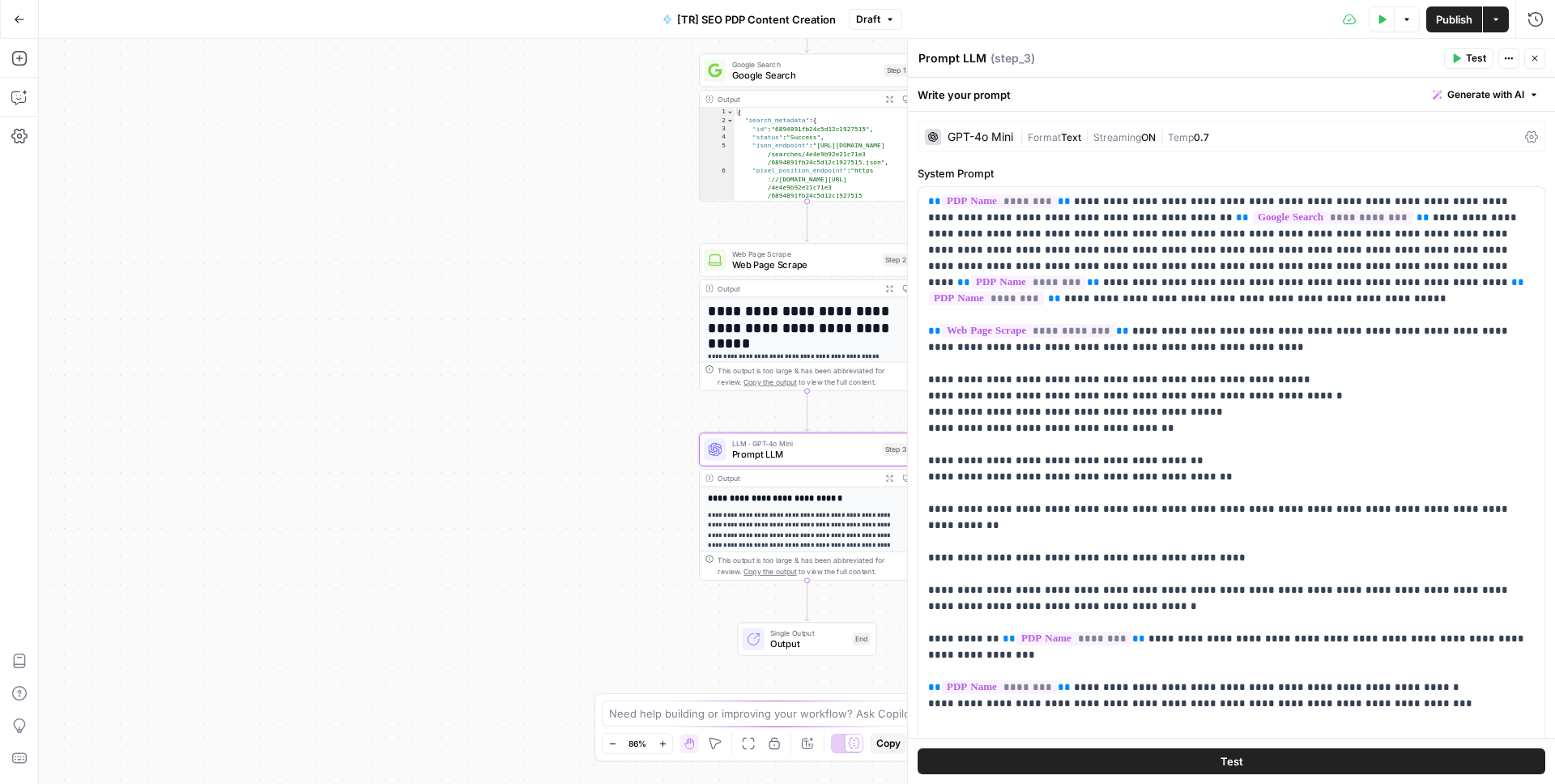
click at [1530, 59] on icon "button" at bounding box center [1535, 59] width 10 height 10
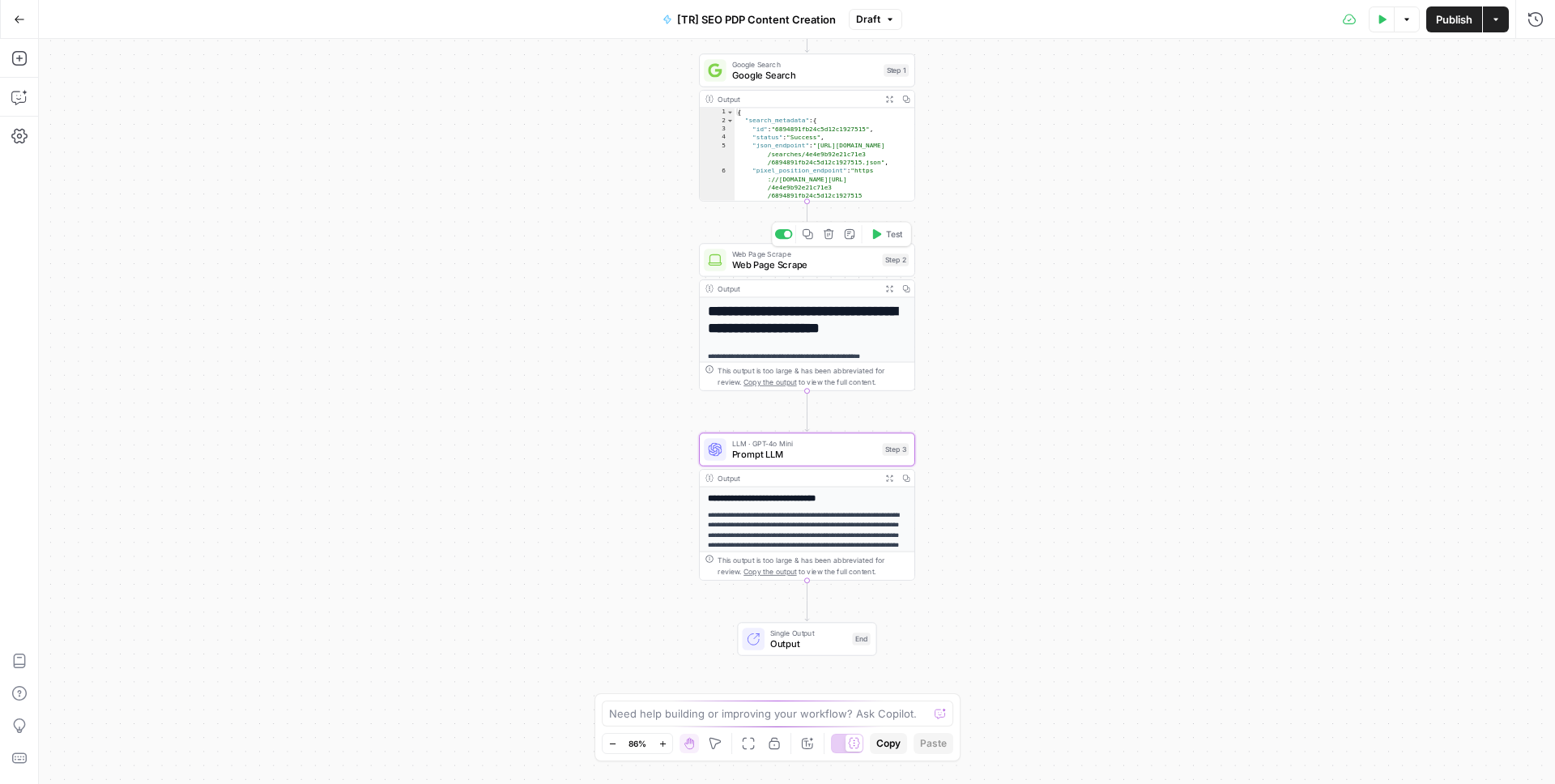
click at [880, 258] on div "Web Page Scrape Web Page Scrape Step 2 Copy step Delete step Add Note Test" at bounding box center [805, 259] width 205 height 24
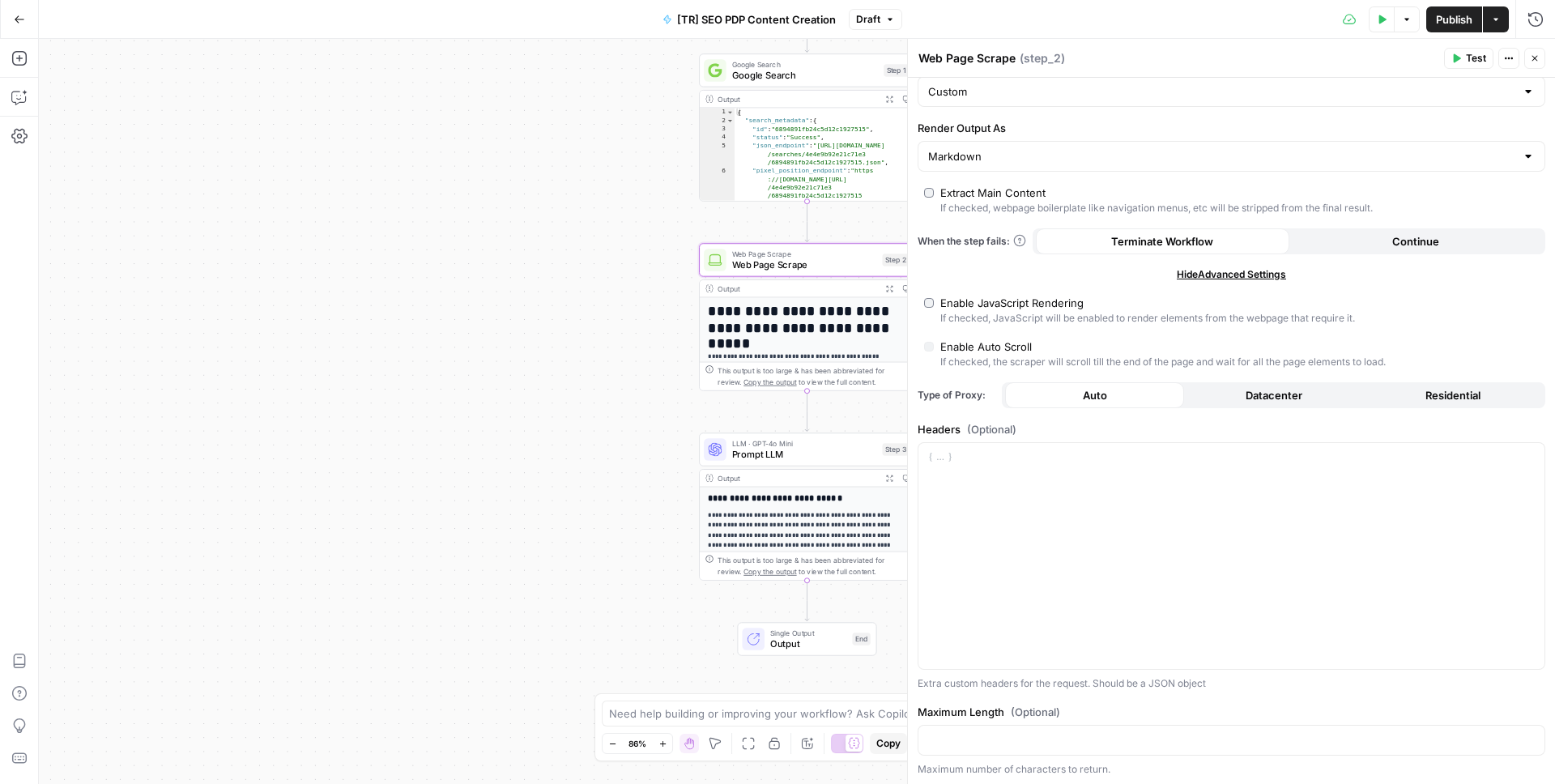
scroll to position [188, 0]
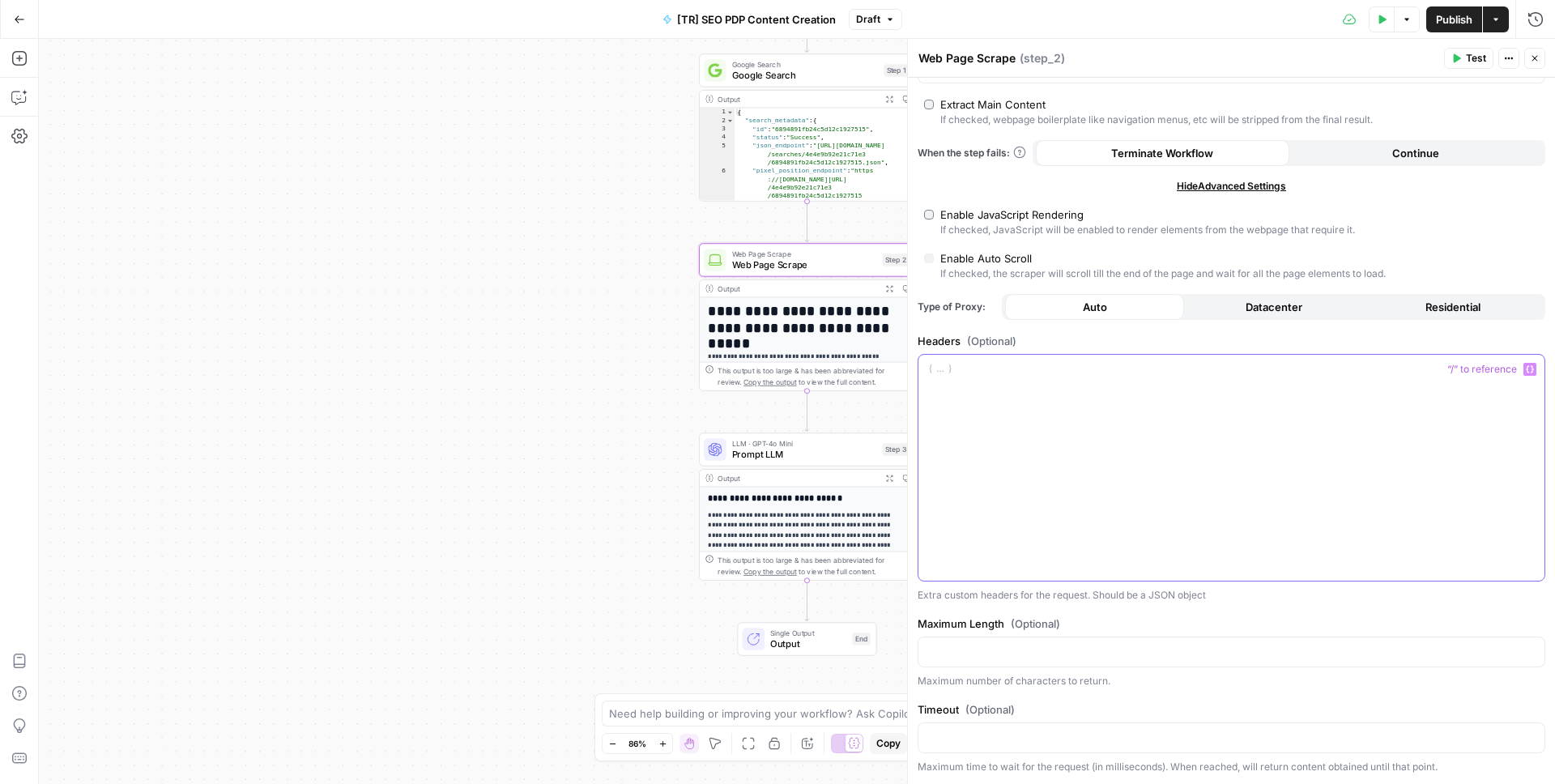
click at [1017, 374] on p at bounding box center [1231, 369] width 606 height 16
click at [1538, 59] on icon "button" at bounding box center [1535, 59] width 10 height 10
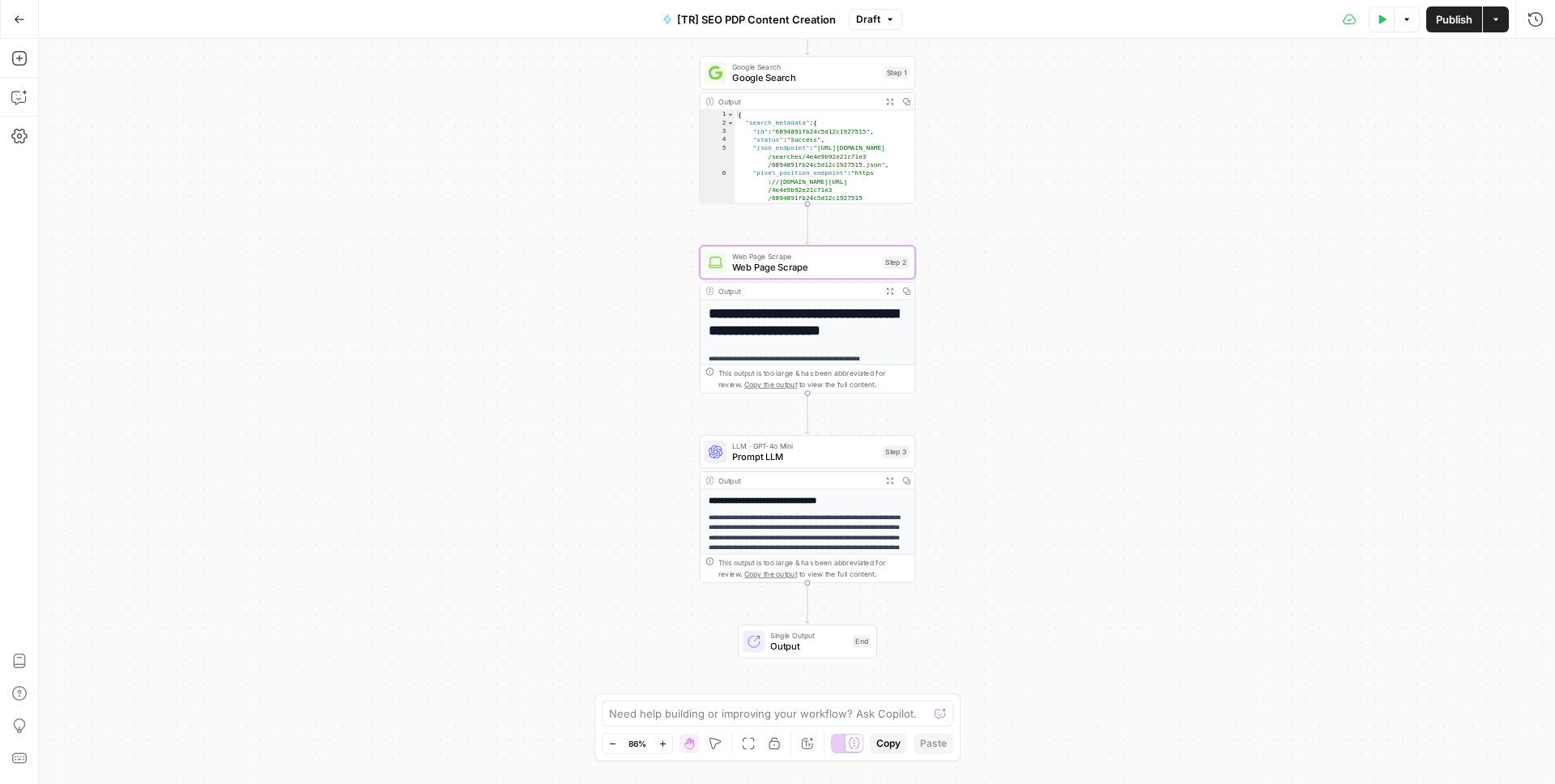
click at [795, 261] on span "Web Page Scrape" at bounding box center [804, 266] width 145 height 14
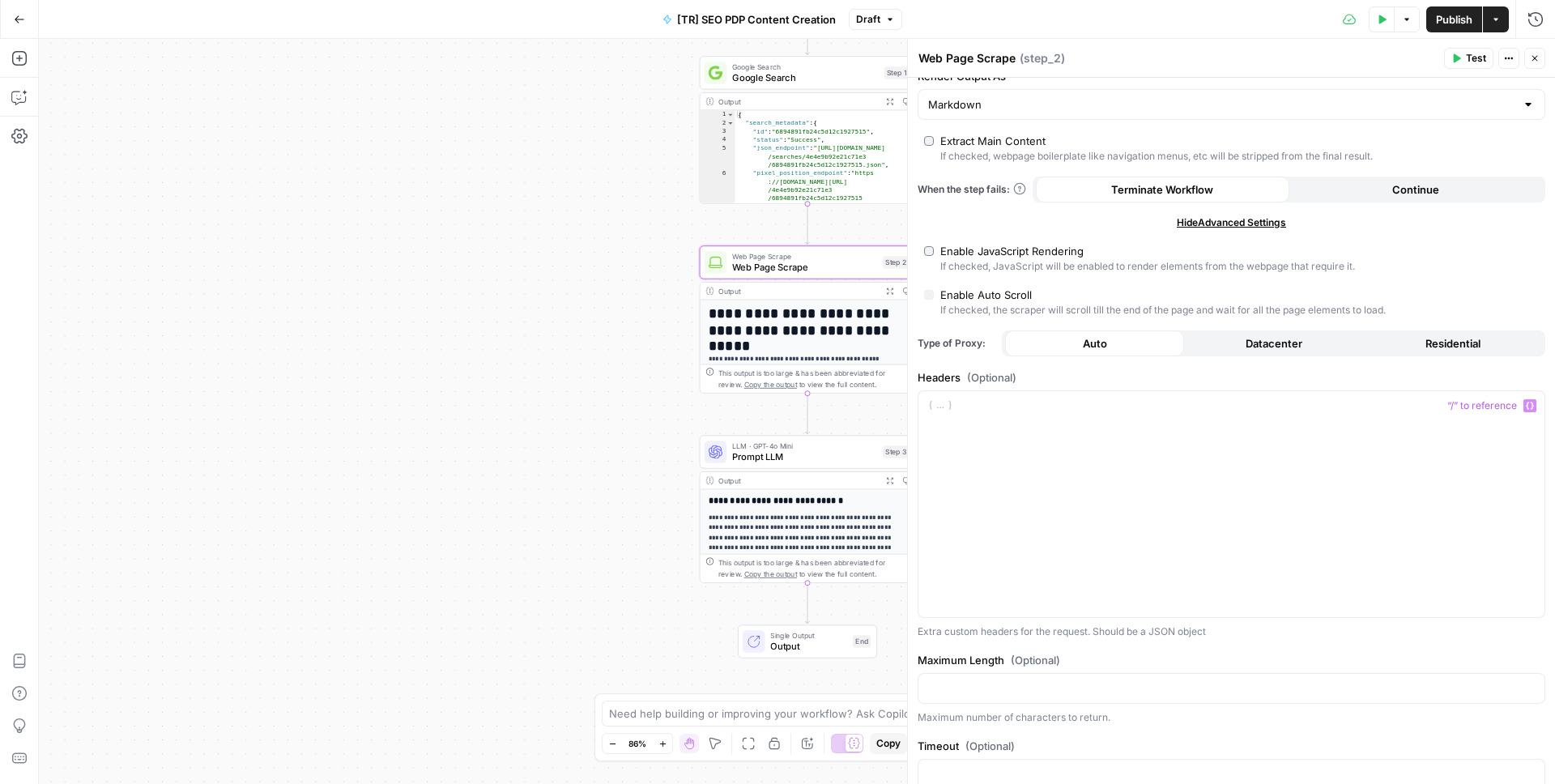
scroll to position [136, 0]
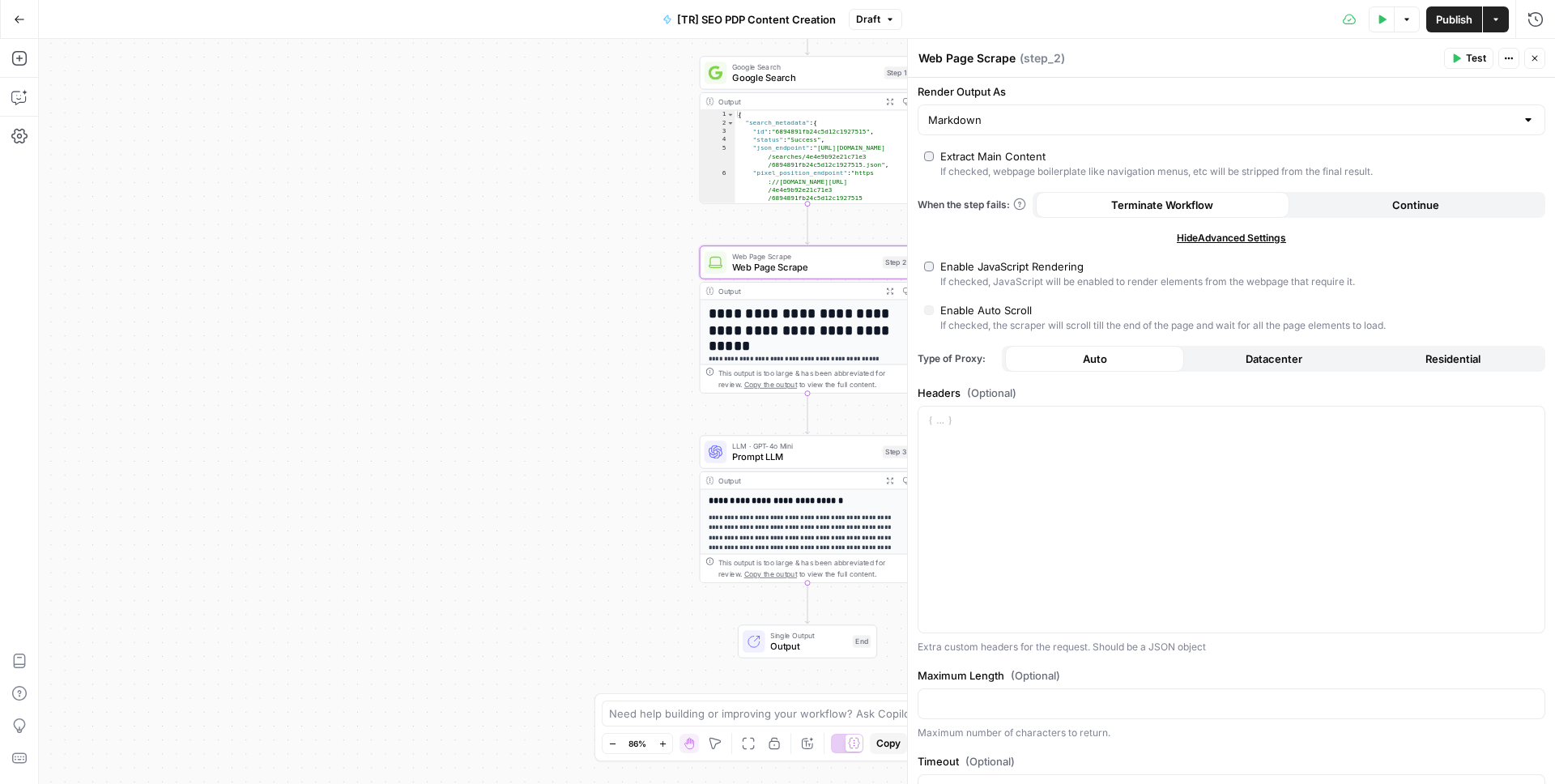
click at [1238, 350] on button "Datacenter" at bounding box center [1274, 359] width 179 height 26
click at [1418, 346] on button "Residential" at bounding box center [1452, 359] width 179 height 26
click at [1126, 363] on button "Auto" at bounding box center [1095, 359] width 179 height 26
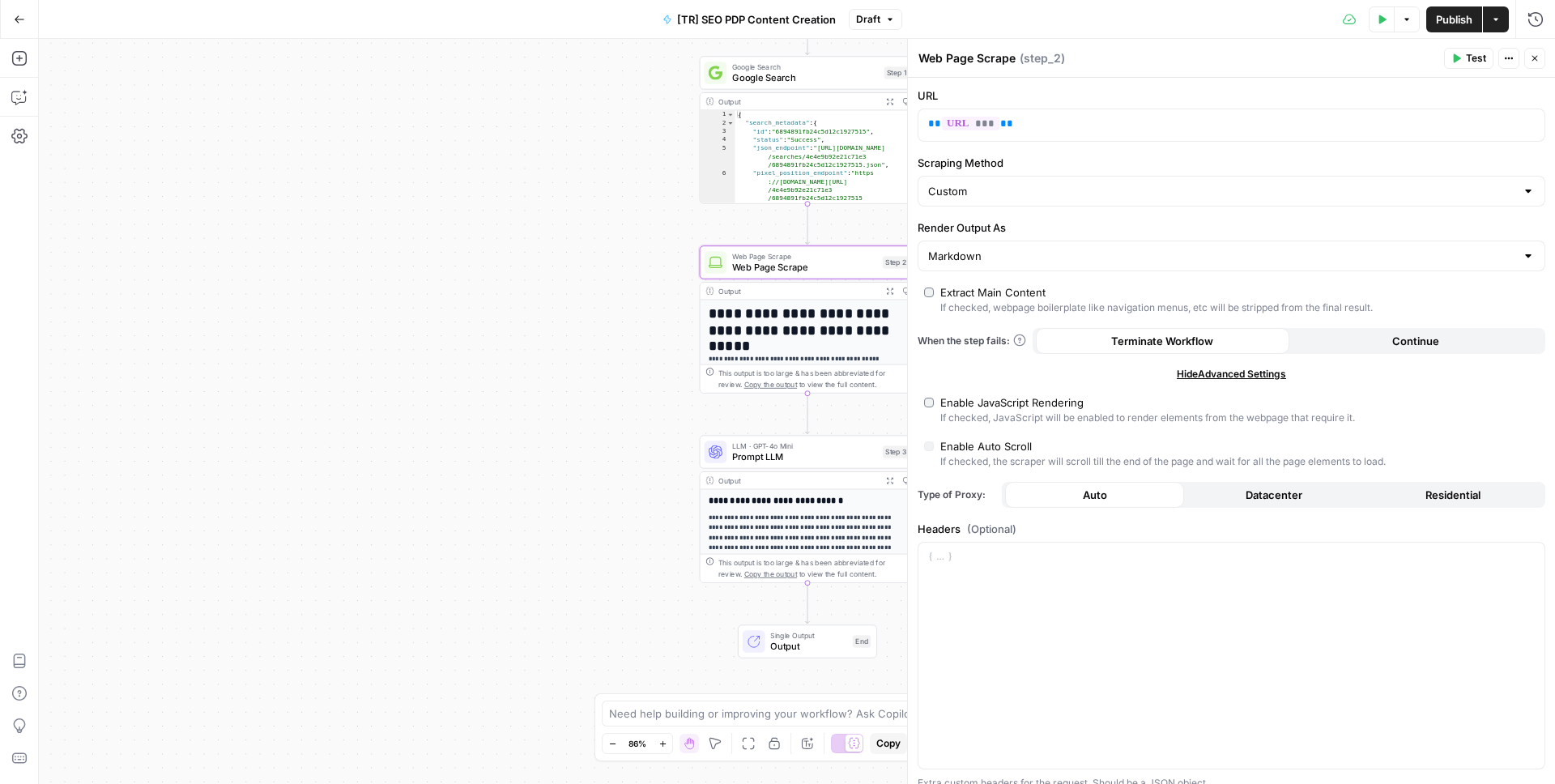
scroll to position [188, 0]
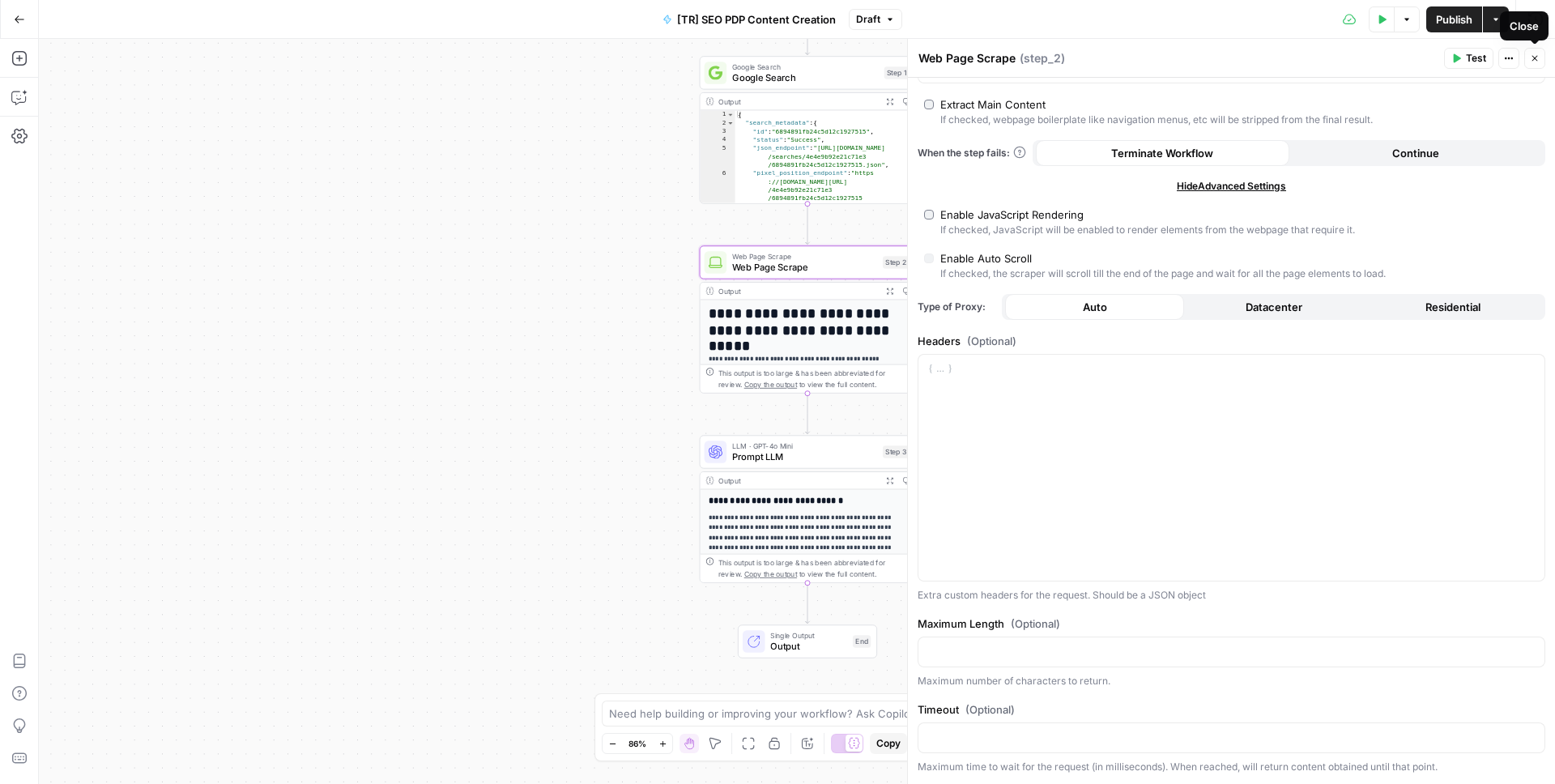
click at [1543, 63] on button "Close" at bounding box center [1535, 59] width 21 height 21
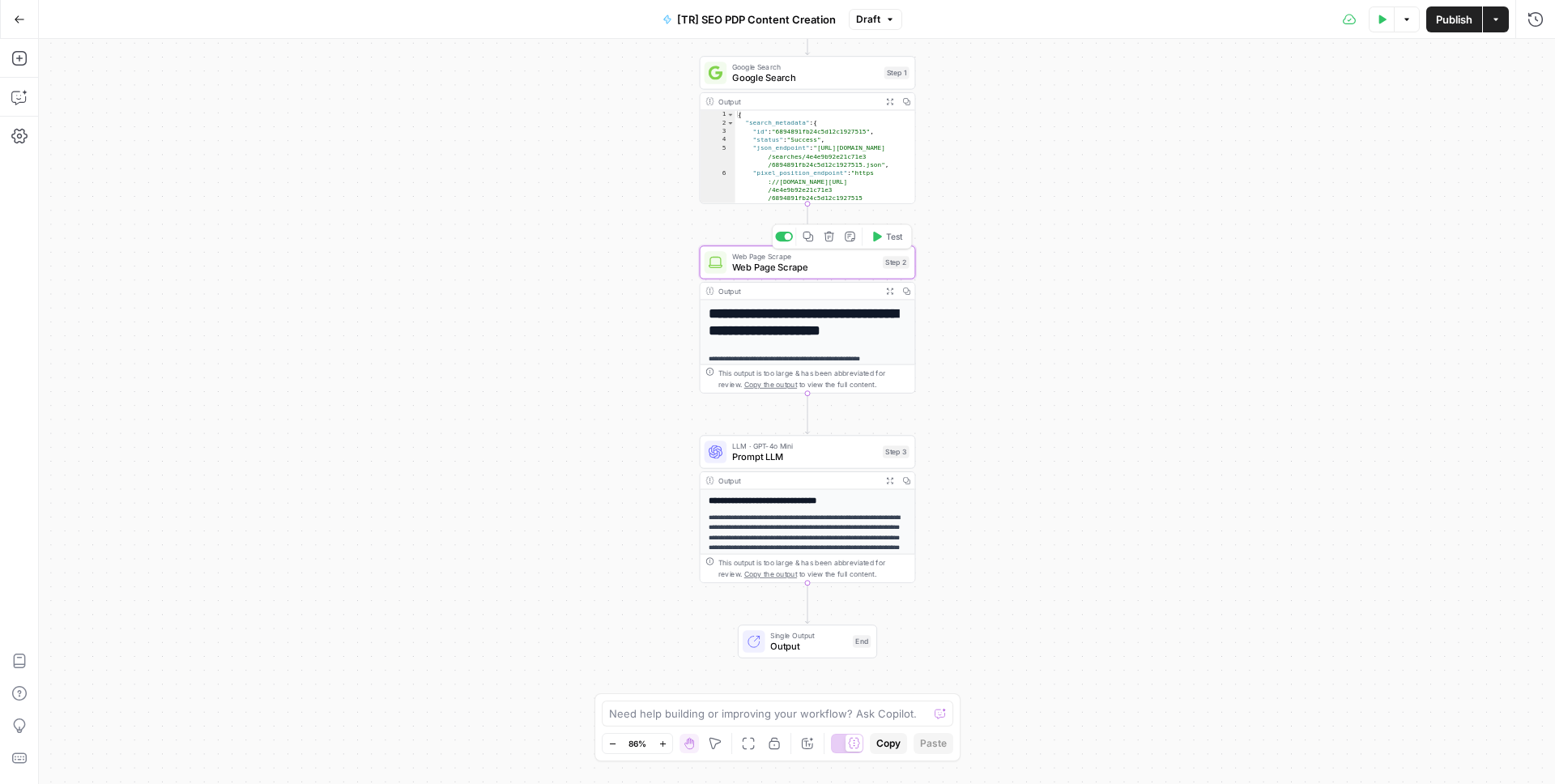
click at [778, 272] on span "Web Page Scrape" at bounding box center [804, 266] width 145 height 14
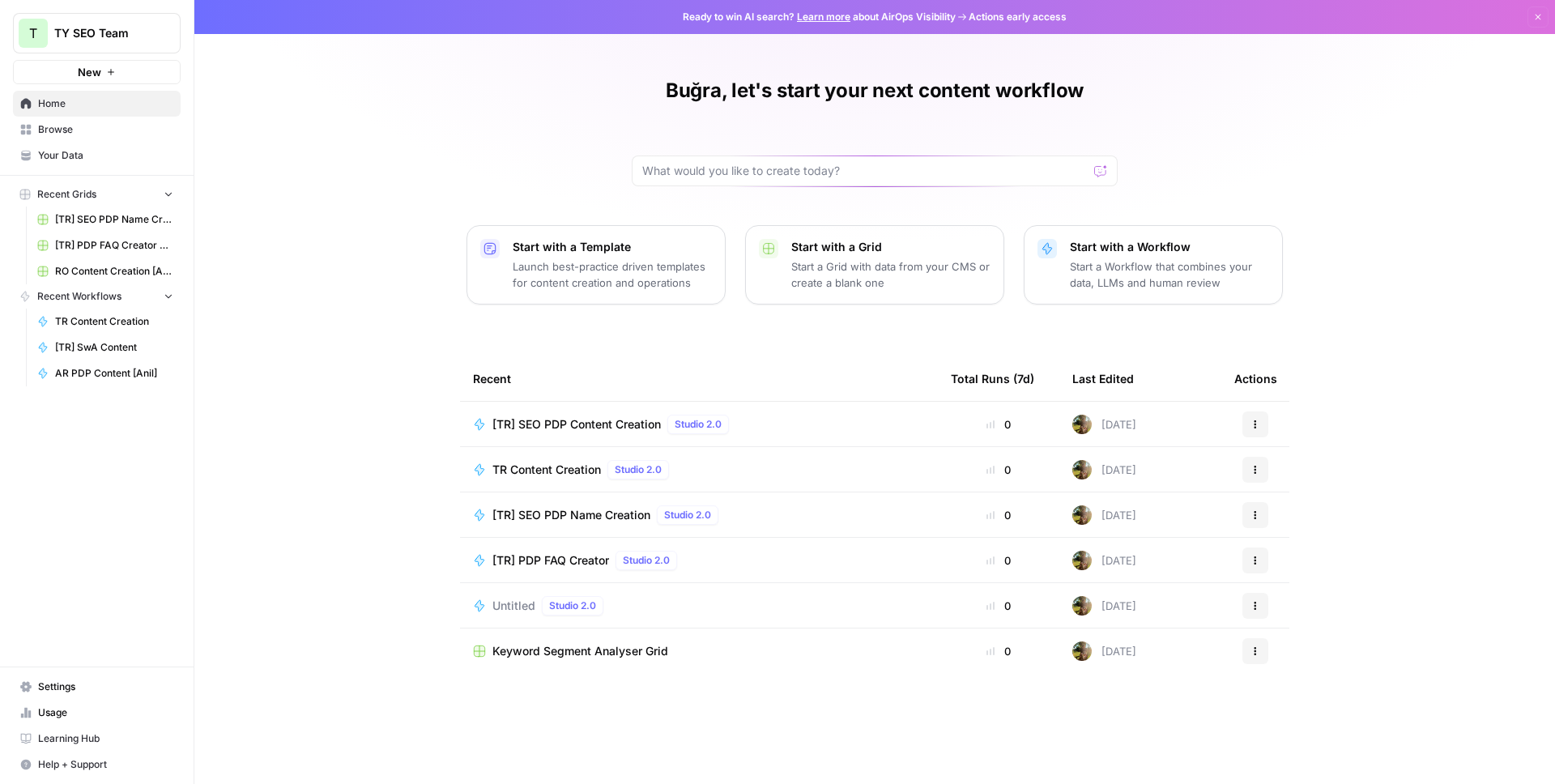
click at [109, 345] on span "[TR] SwA Content" at bounding box center [114, 347] width 118 height 15
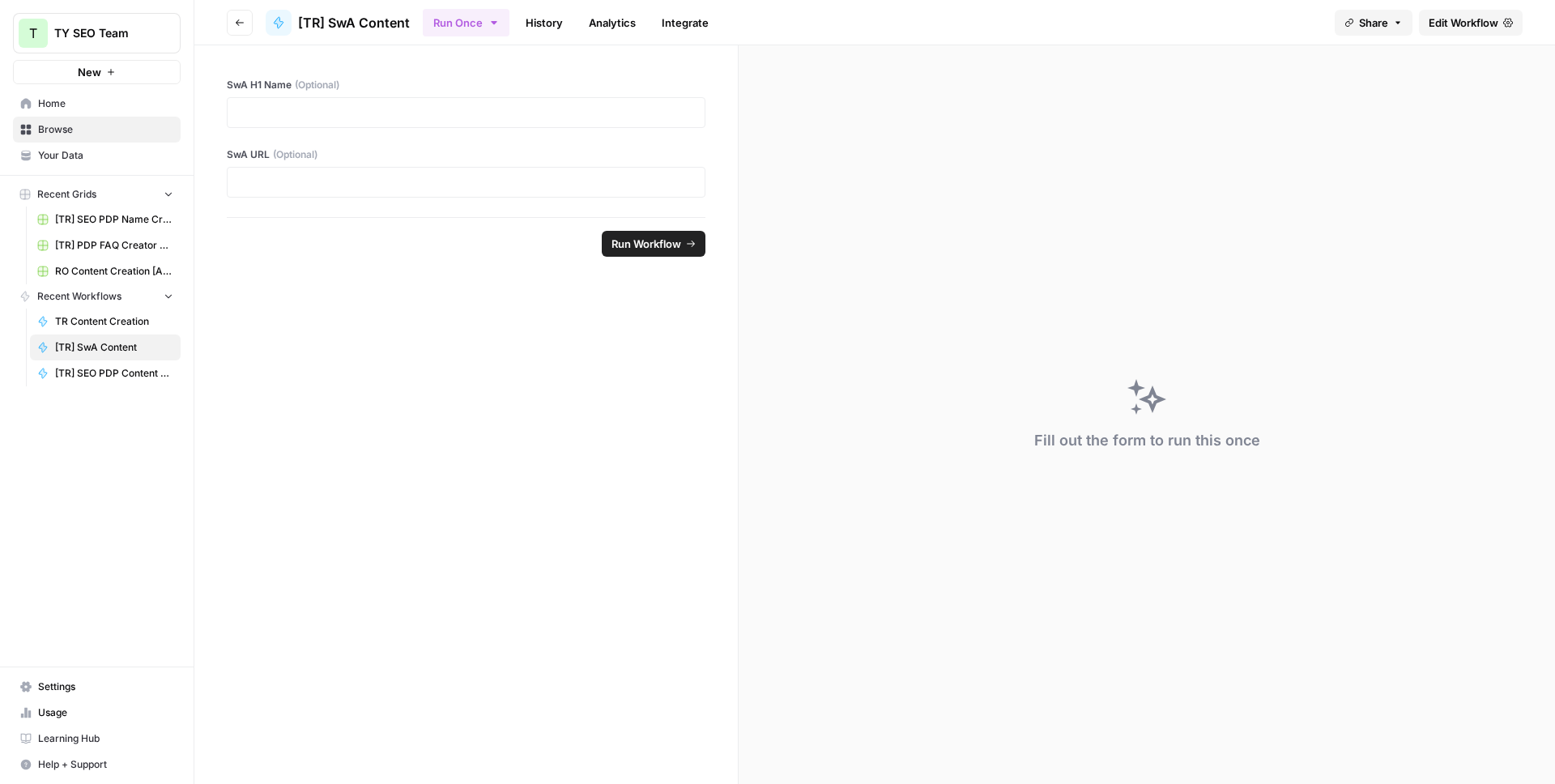
click at [1489, 24] on span "Edit Workflow" at bounding box center [1463, 23] width 69 height 16
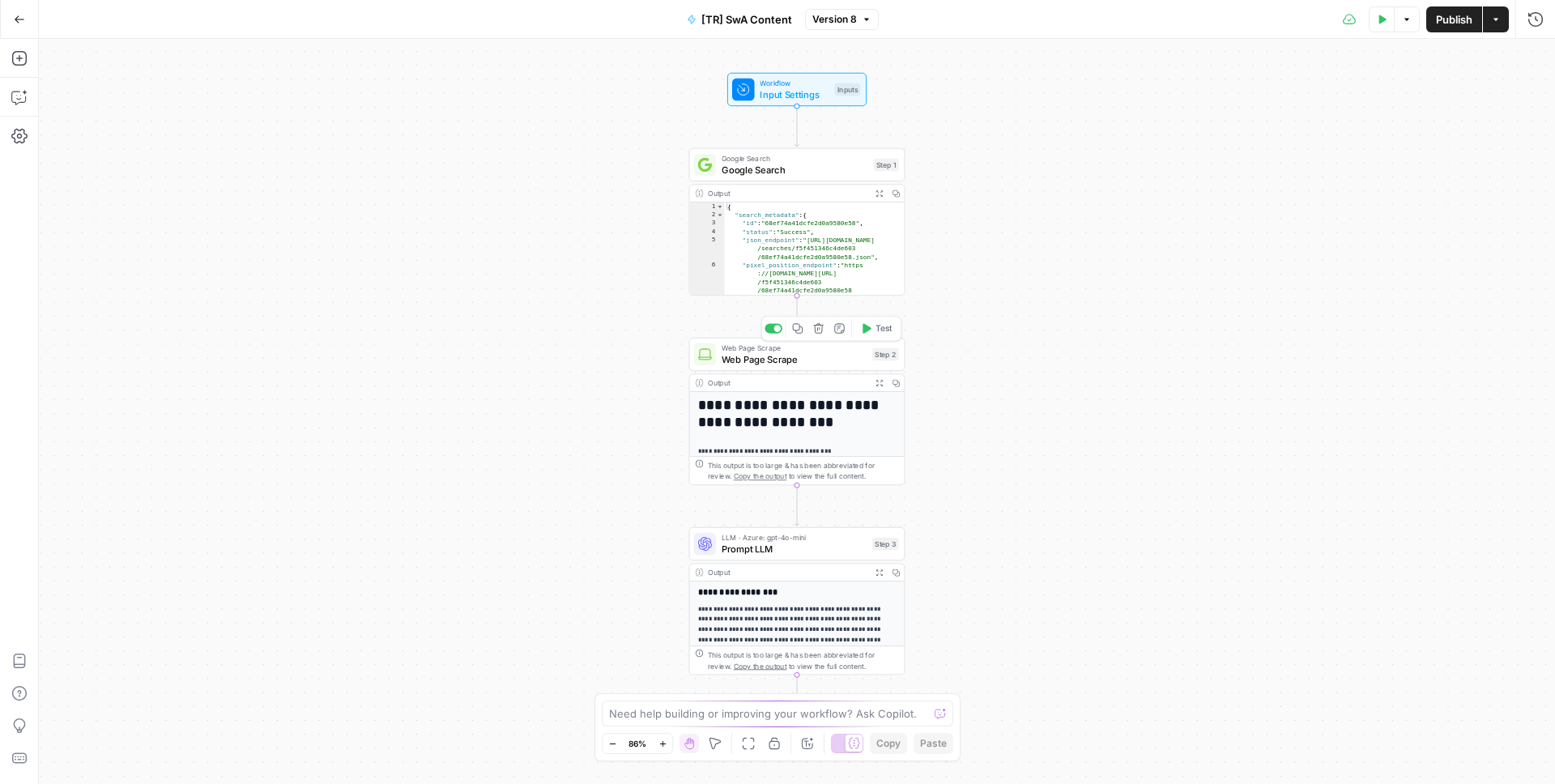
click at [767, 359] on span "Web Page Scrape" at bounding box center [794, 359] width 145 height 14
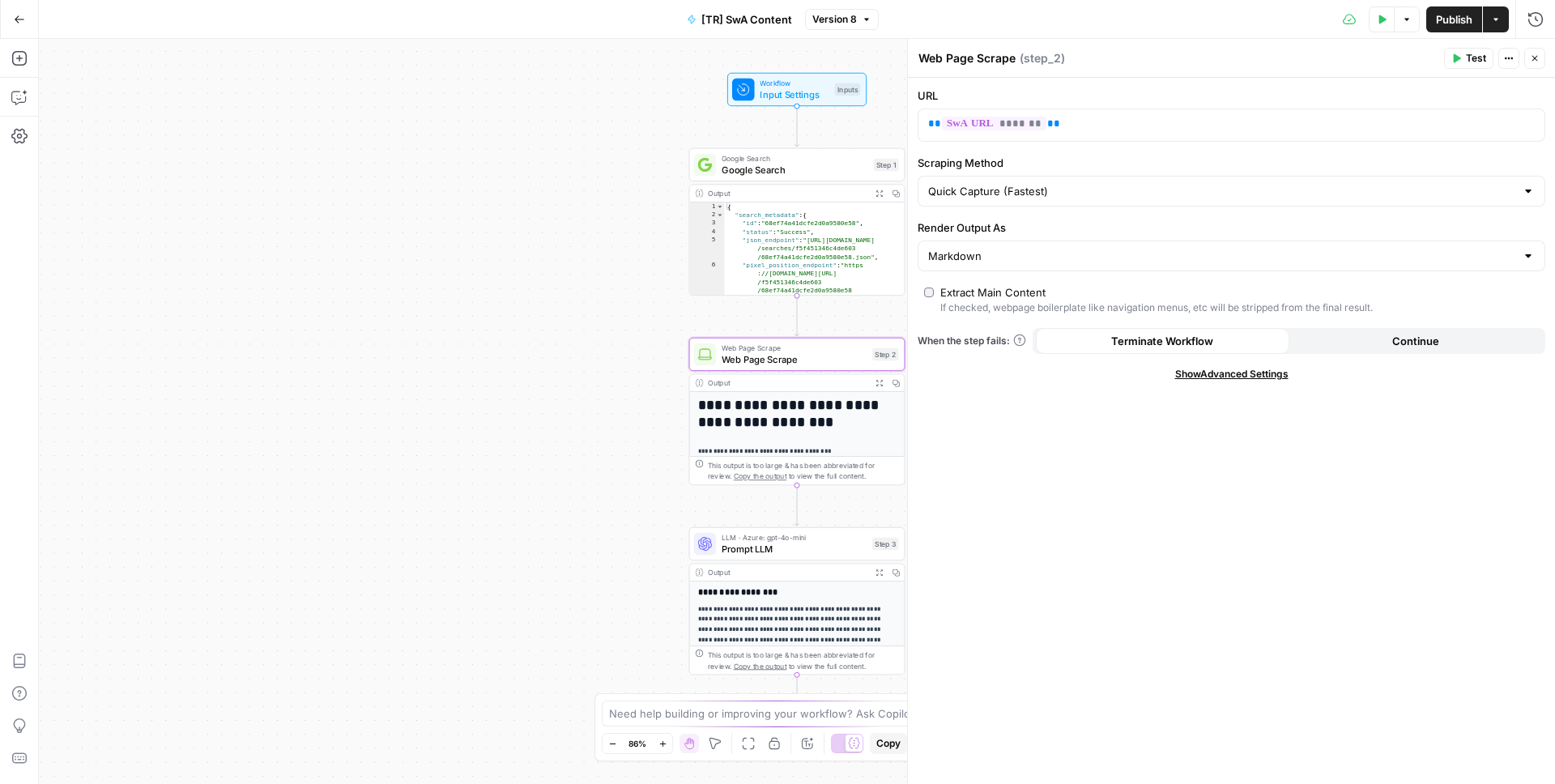
click at [779, 542] on span "Prompt LLM" at bounding box center [794, 548] width 145 height 14
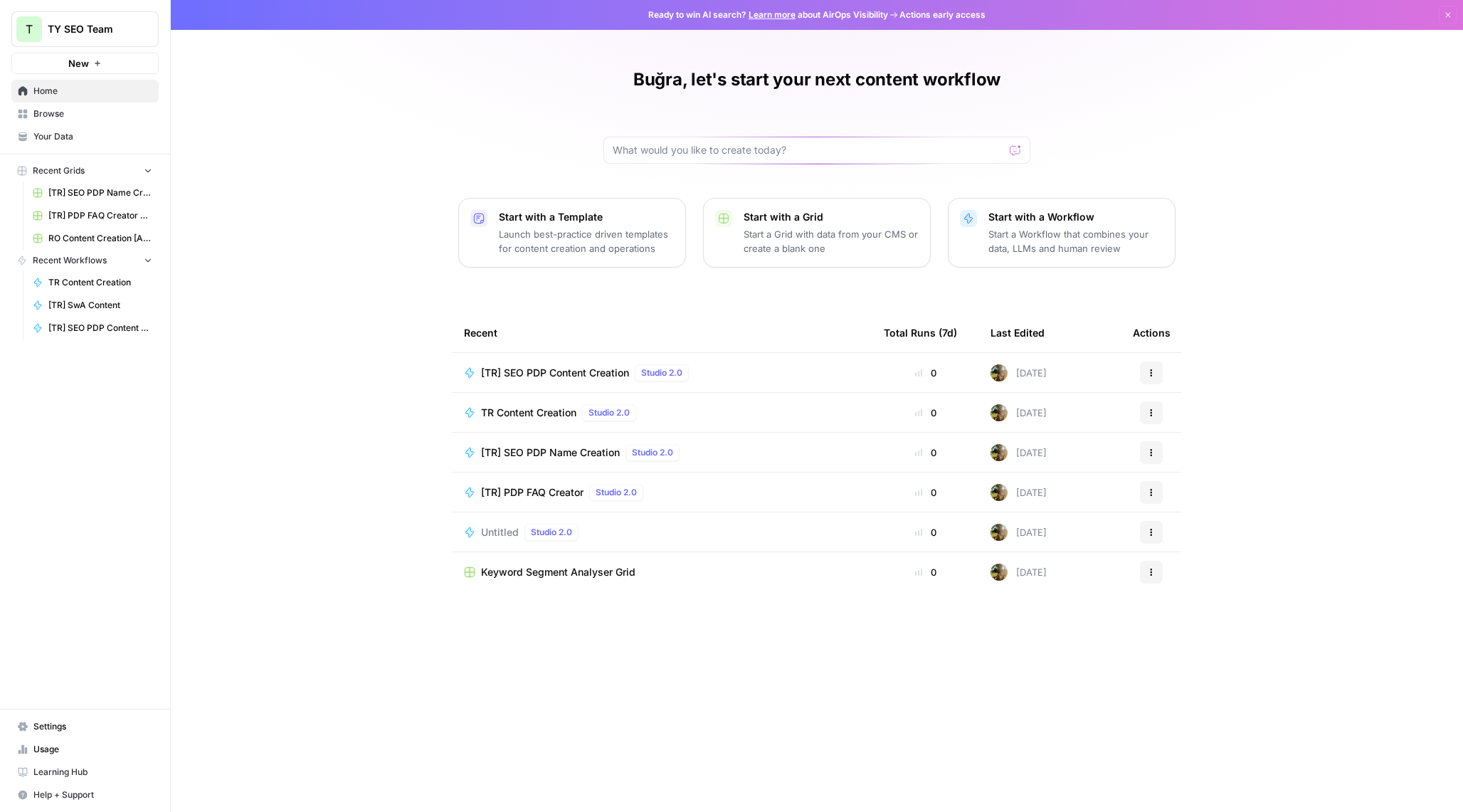
click at [1152, 412] on icon "button" at bounding box center [1151, 412] width 9 height 9
click at [538, 398] on td "TR Content Creation Studio 2.0" at bounding box center [662, 412] width 420 height 39
click at [74, 306] on span "[TR] SwA Content" at bounding box center [100, 305] width 104 height 13
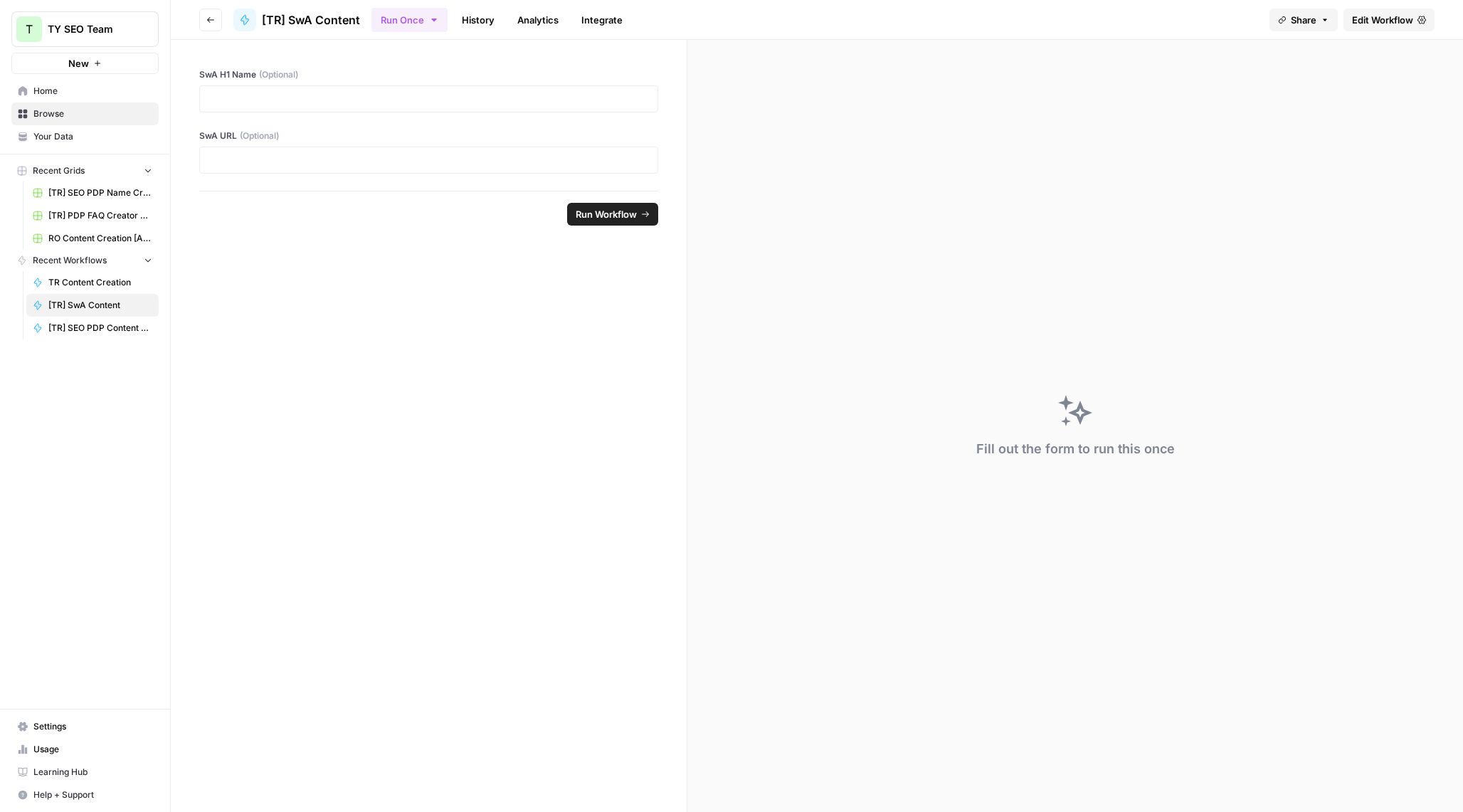
click at [1384, 14] on span "Edit Workflow" at bounding box center [1382, 20] width 61 height 14
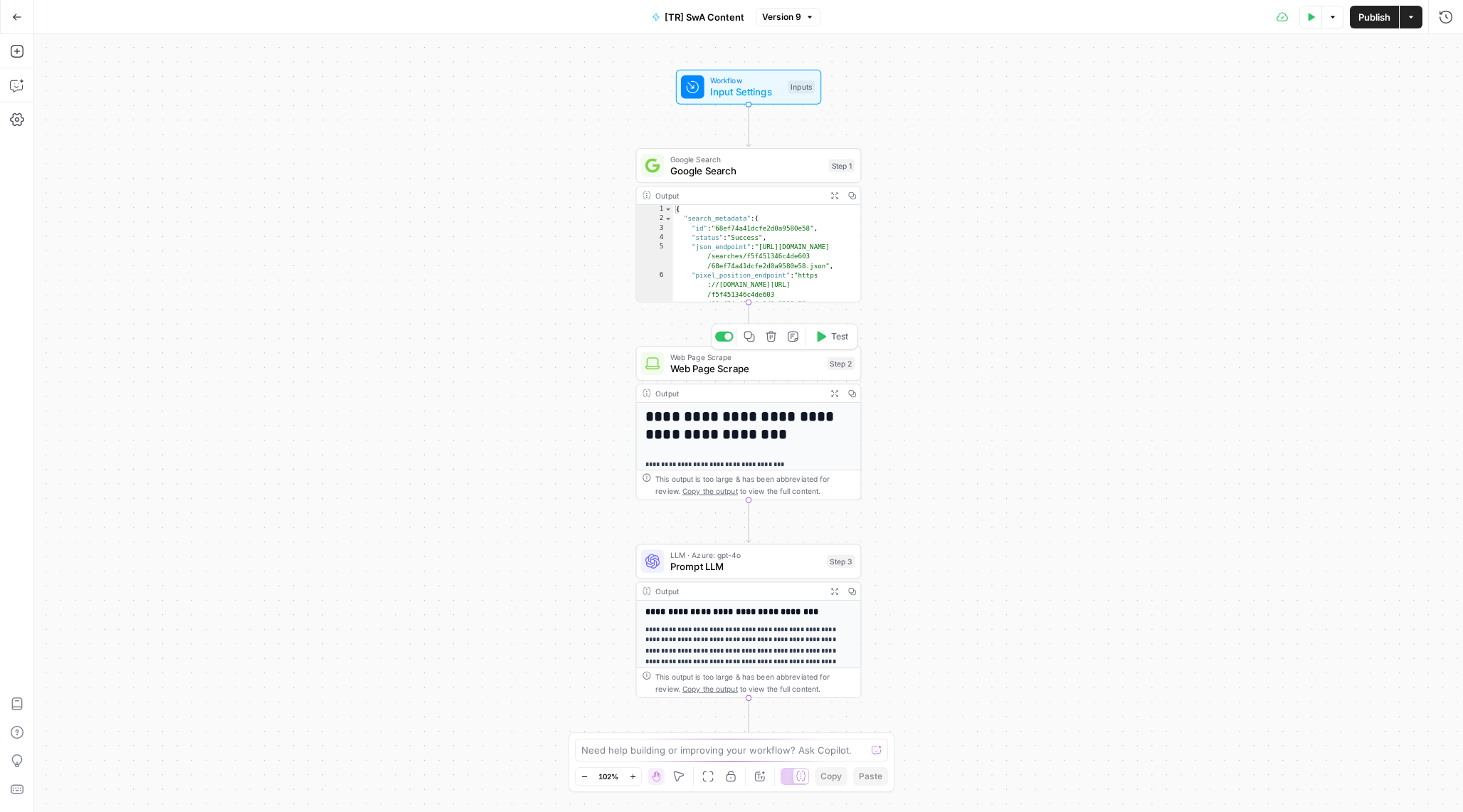
click at [720, 373] on span "Web Page Scrape" at bounding box center [746, 369] width 152 height 14
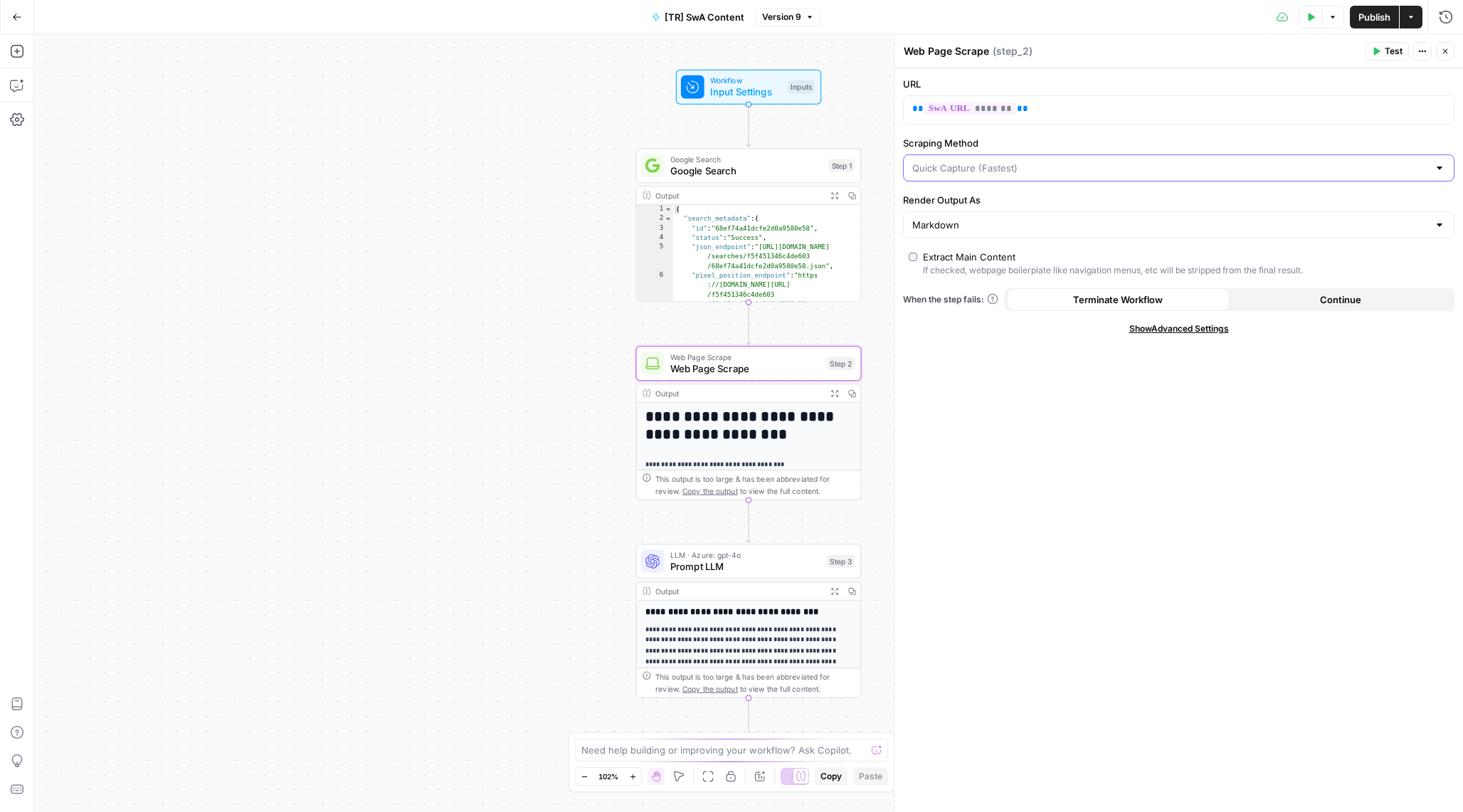
click at [1043, 172] on input "Scraping Method" at bounding box center [1170, 168] width 516 height 14
click at [1051, 330] on div "Show Advanced Settings" at bounding box center [1179, 329] width 551 height 13
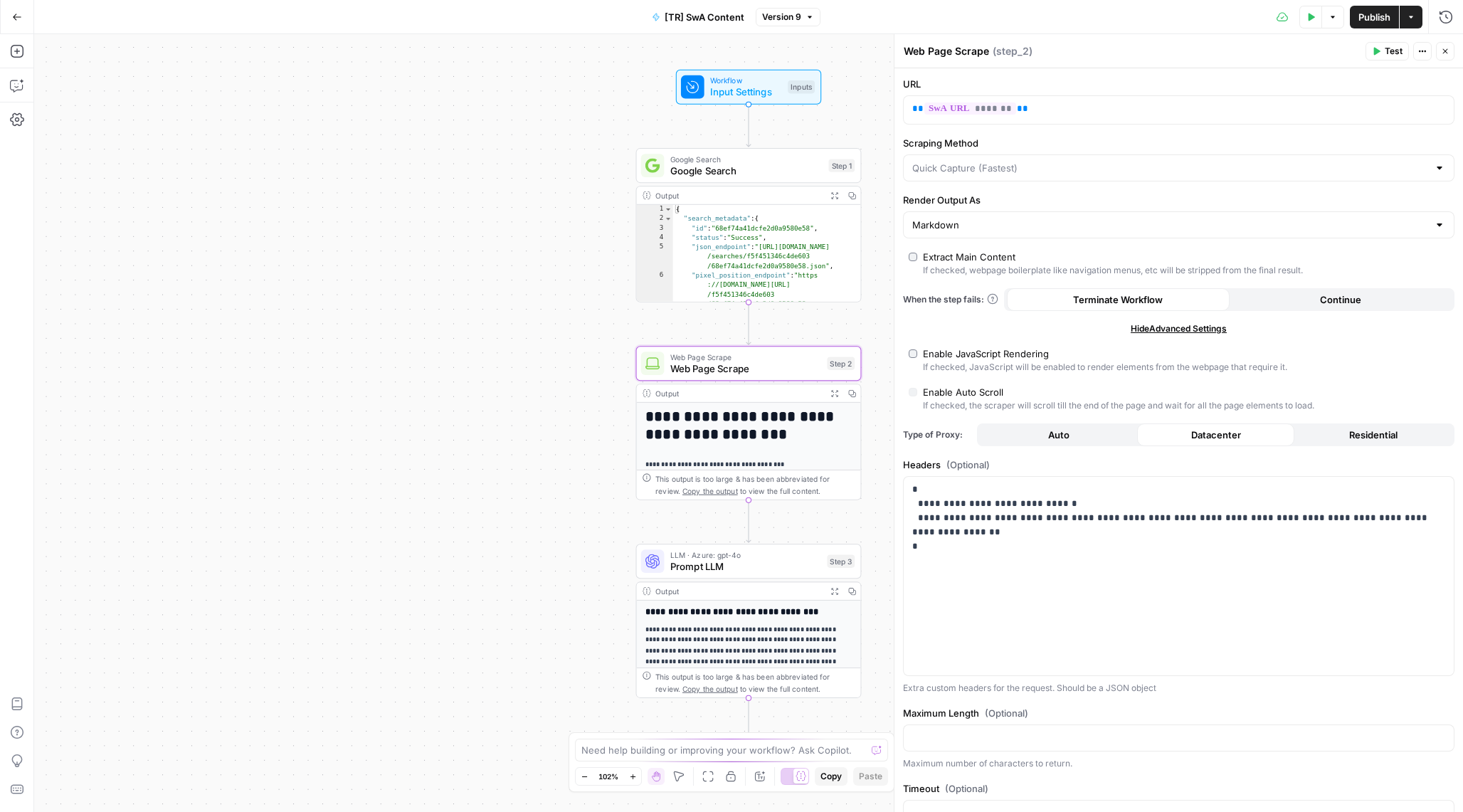
click at [1154, 326] on span "Hide Advanced Settings" at bounding box center [1179, 329] width 96 height 13
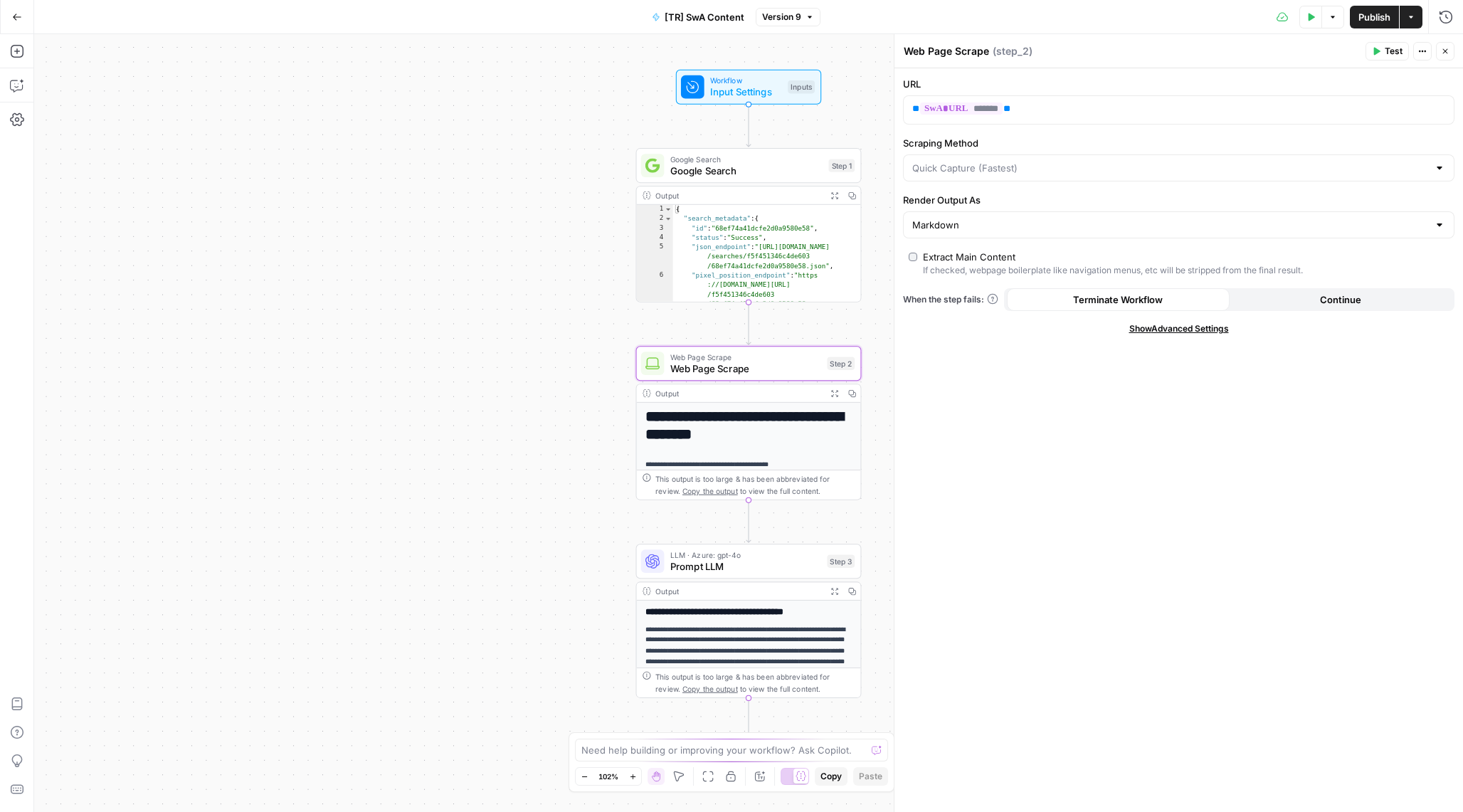
click at [1154, 326] on span "Show Advanced Settings" at bounding box center [1179, 329] width 100 height 13
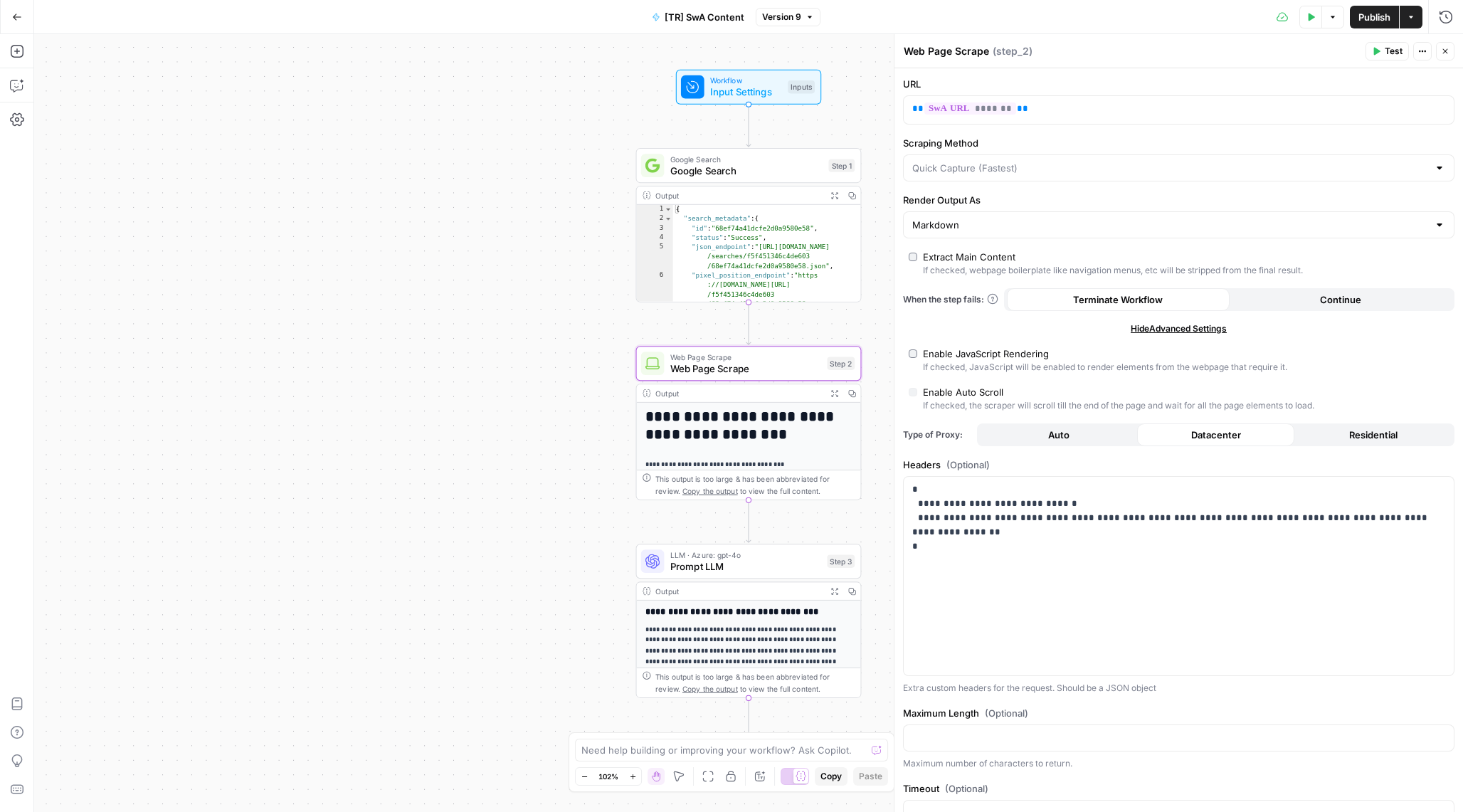
scroll to position [42, 0]
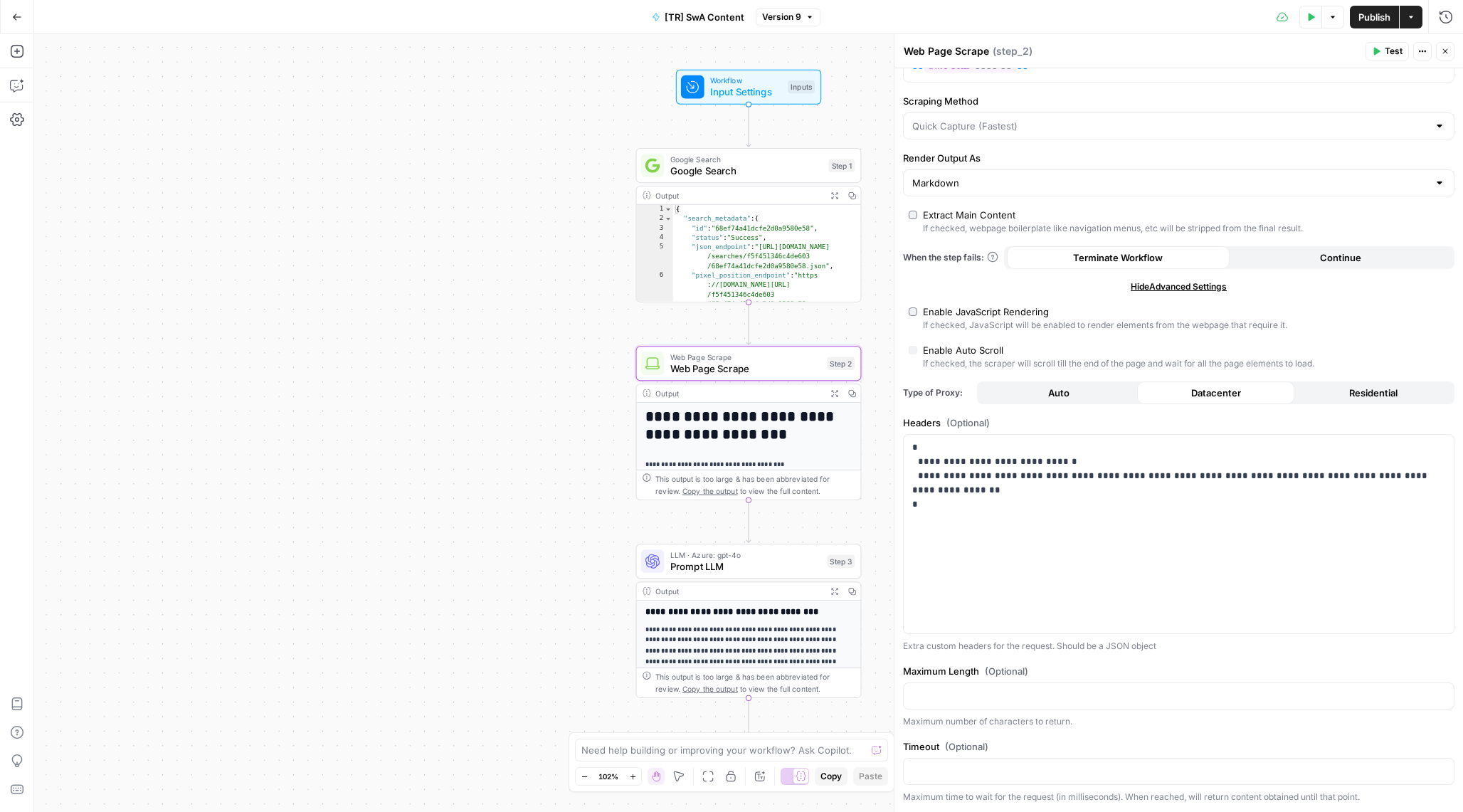
click at [1187, 289] on span "Hide Advanced Settings" at bounding box center [1179, 286] width 96 height 13
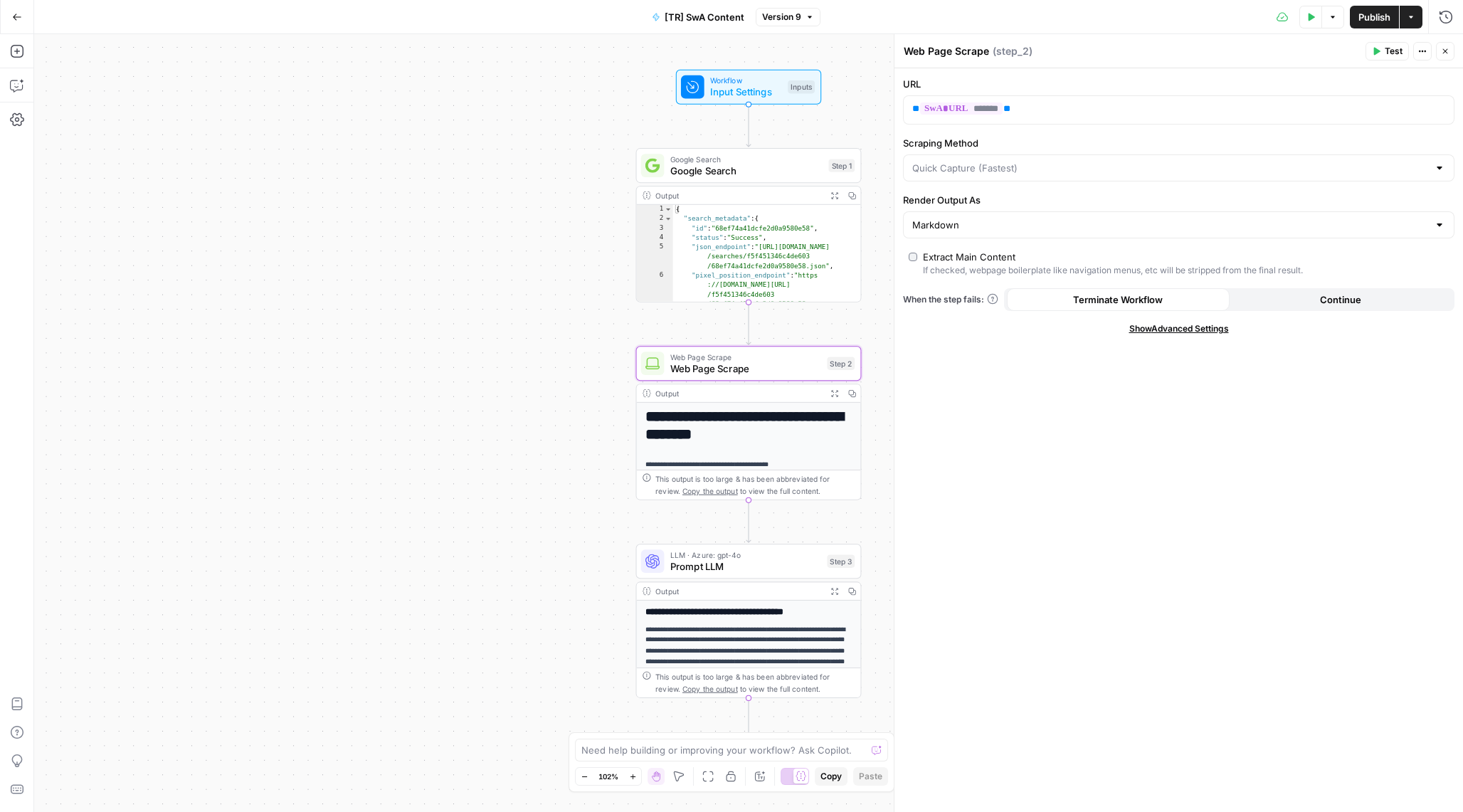
click at [1444, 55] on button "Close" at bounding box center [1445, 52] width 19 height 19
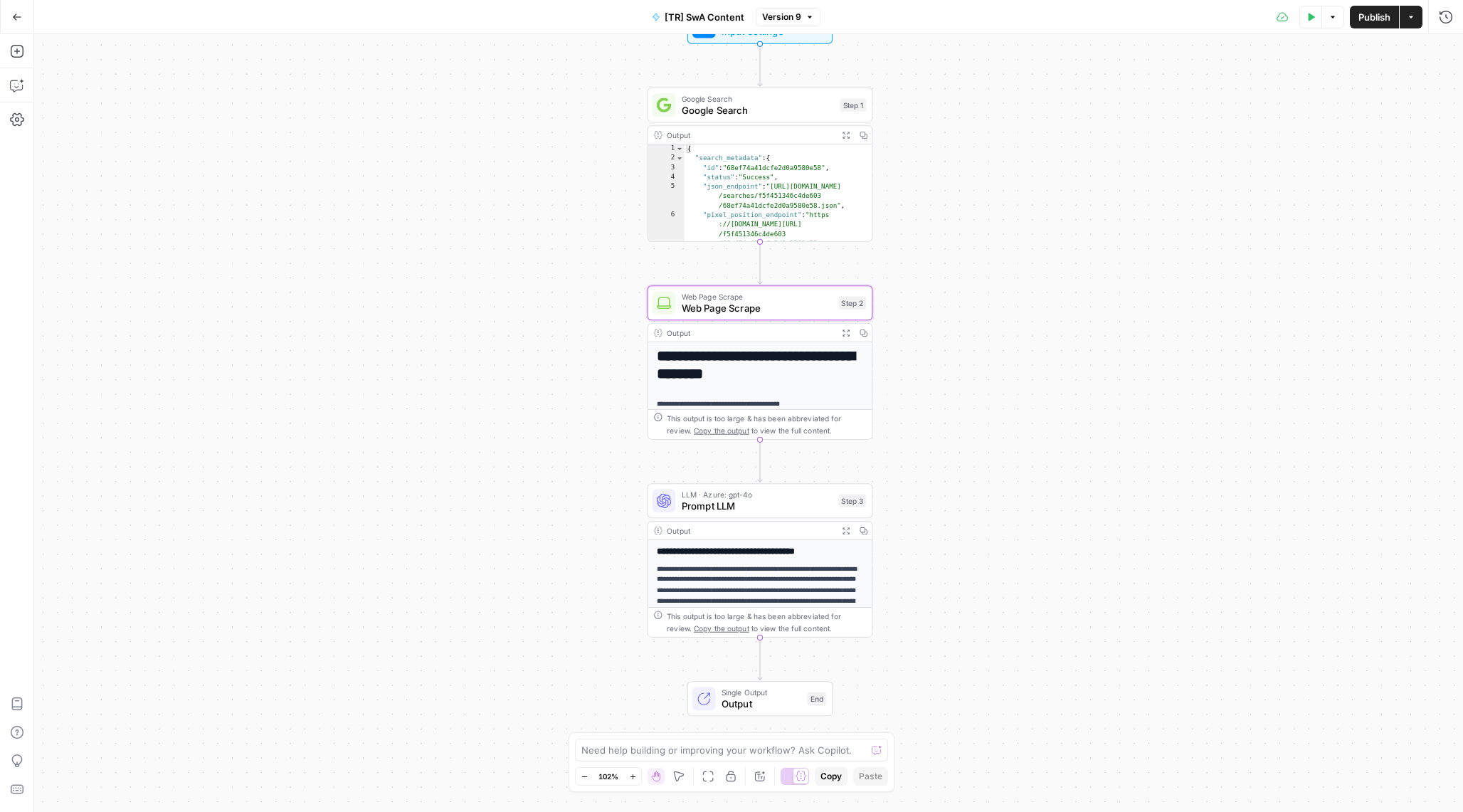
click at [740, 83] on div "**********" at bounding box center [748, 423] width 1429 height 778
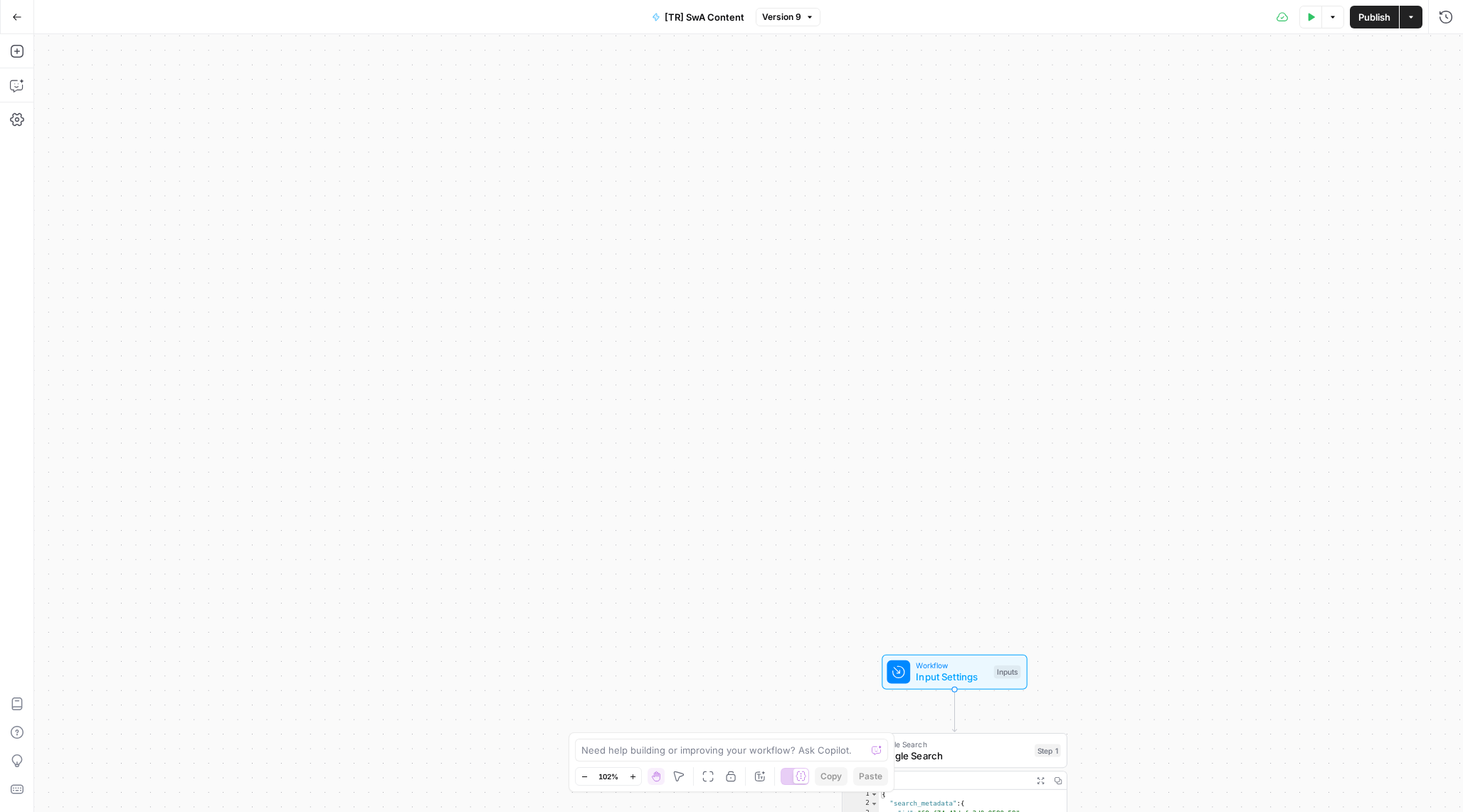
click at [21, 17] on icon "button" at bounding box center [17, 17] width 10 height 10
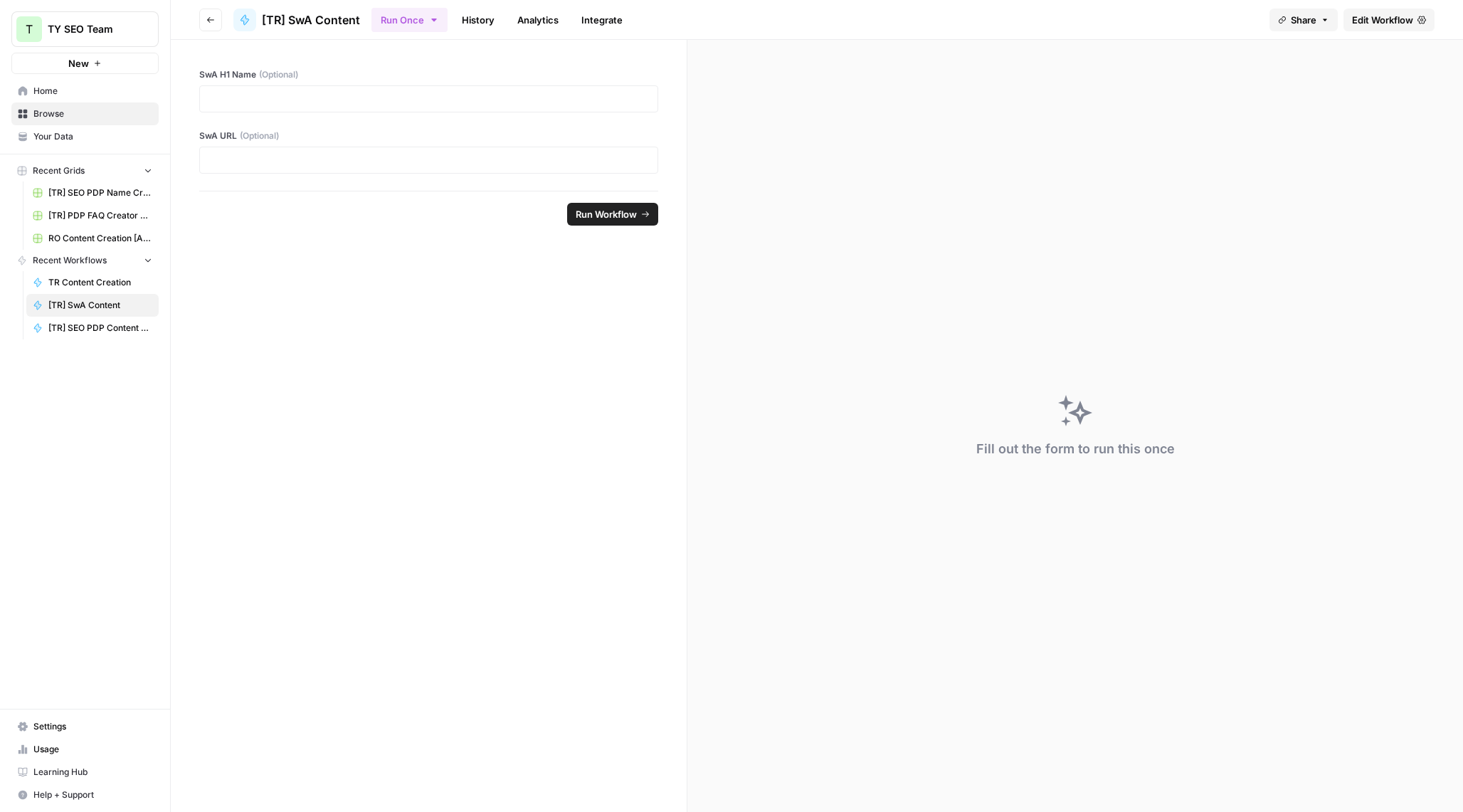
click at [213, 19] on icon "button" at bounding box center [211, 20] width 9 height 9
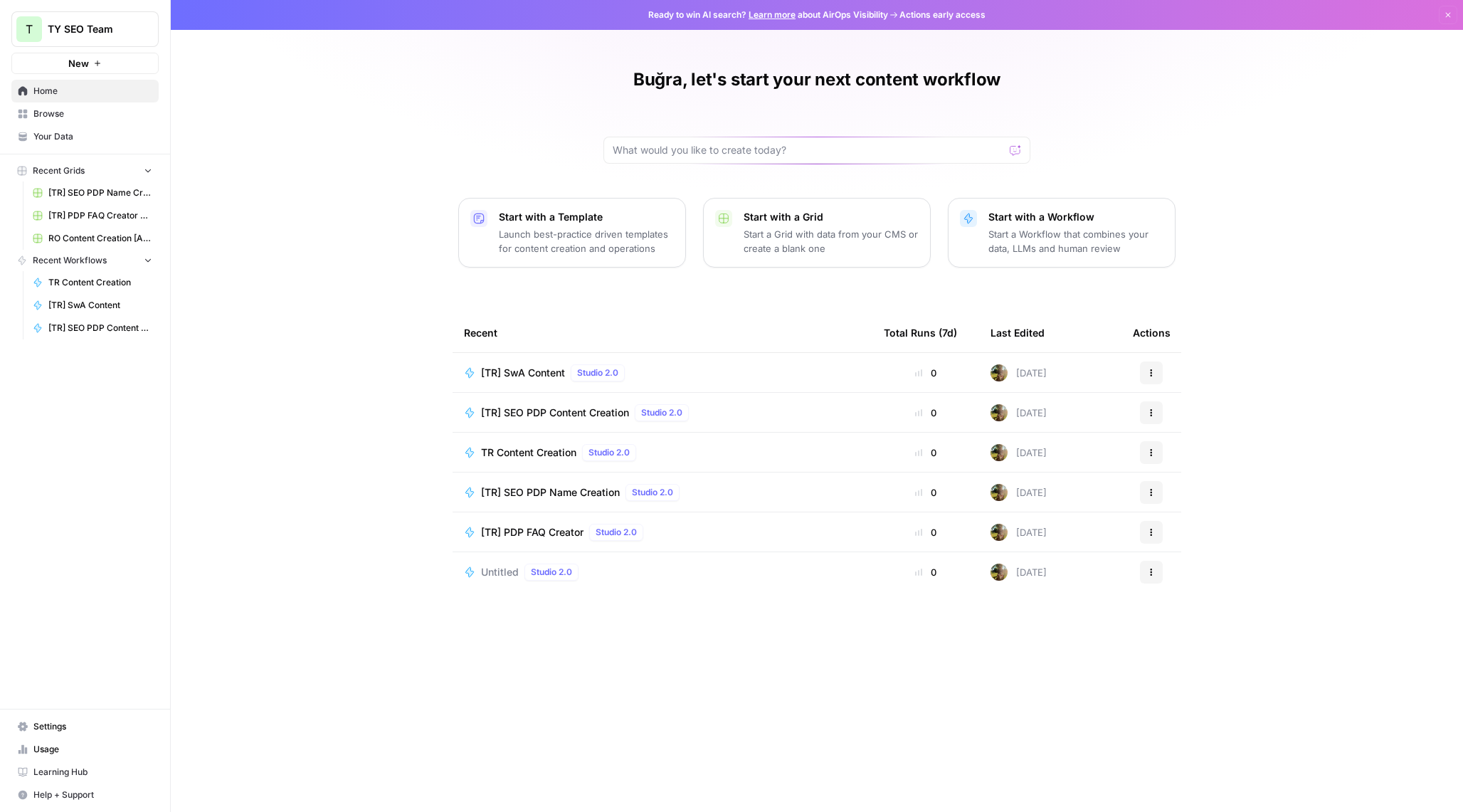
click at [1448, 10] on button "Dismiss" at bounding box center [1448, 15] width 19 height 19
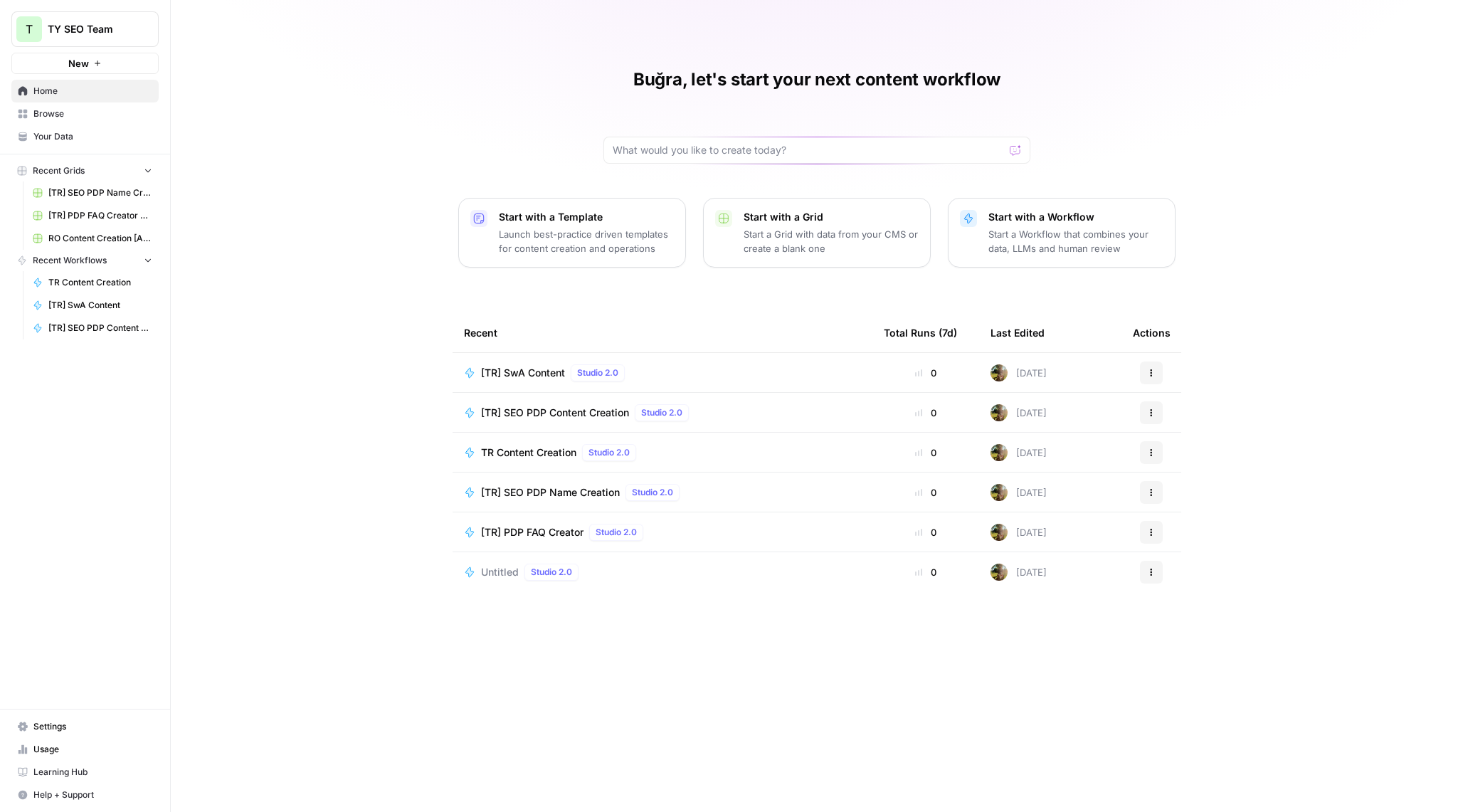
click at [1151, 373] on icon "button" at bounding box center [1151, 372] width 2 height 2
click at [61, 122] on link "Browse" at bounding box center [85, 114] width 148 height 23
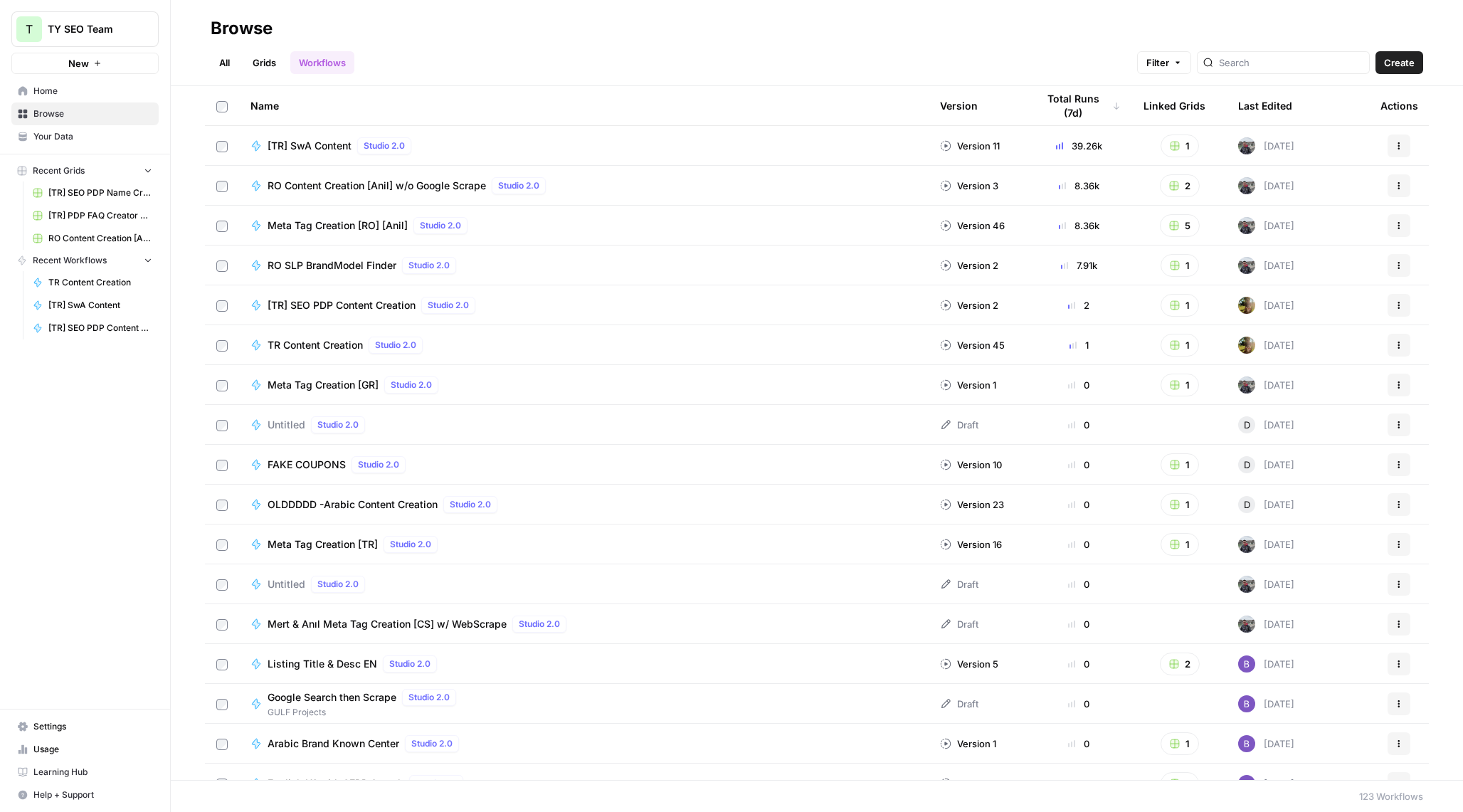
click at [251, 52] on link "Grids" at bounding box center [264, 63] width 41 height 23
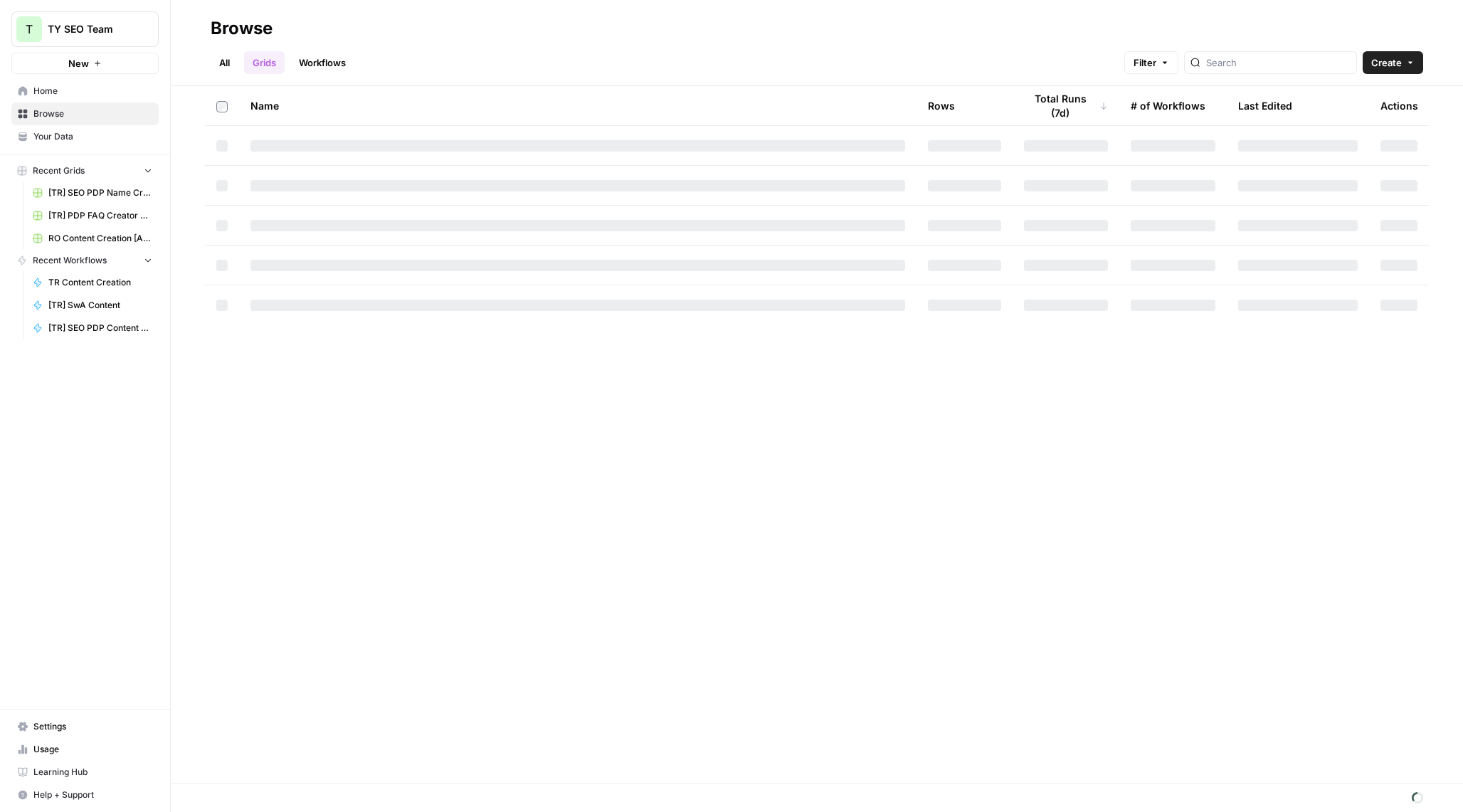
click at [243, 67] on ul "All Grids Workflows" at bounding box center [282, 63] width 144 height 23
click at [232, 64] on link "All" at bounding box center [224, 63] width 28 height 23
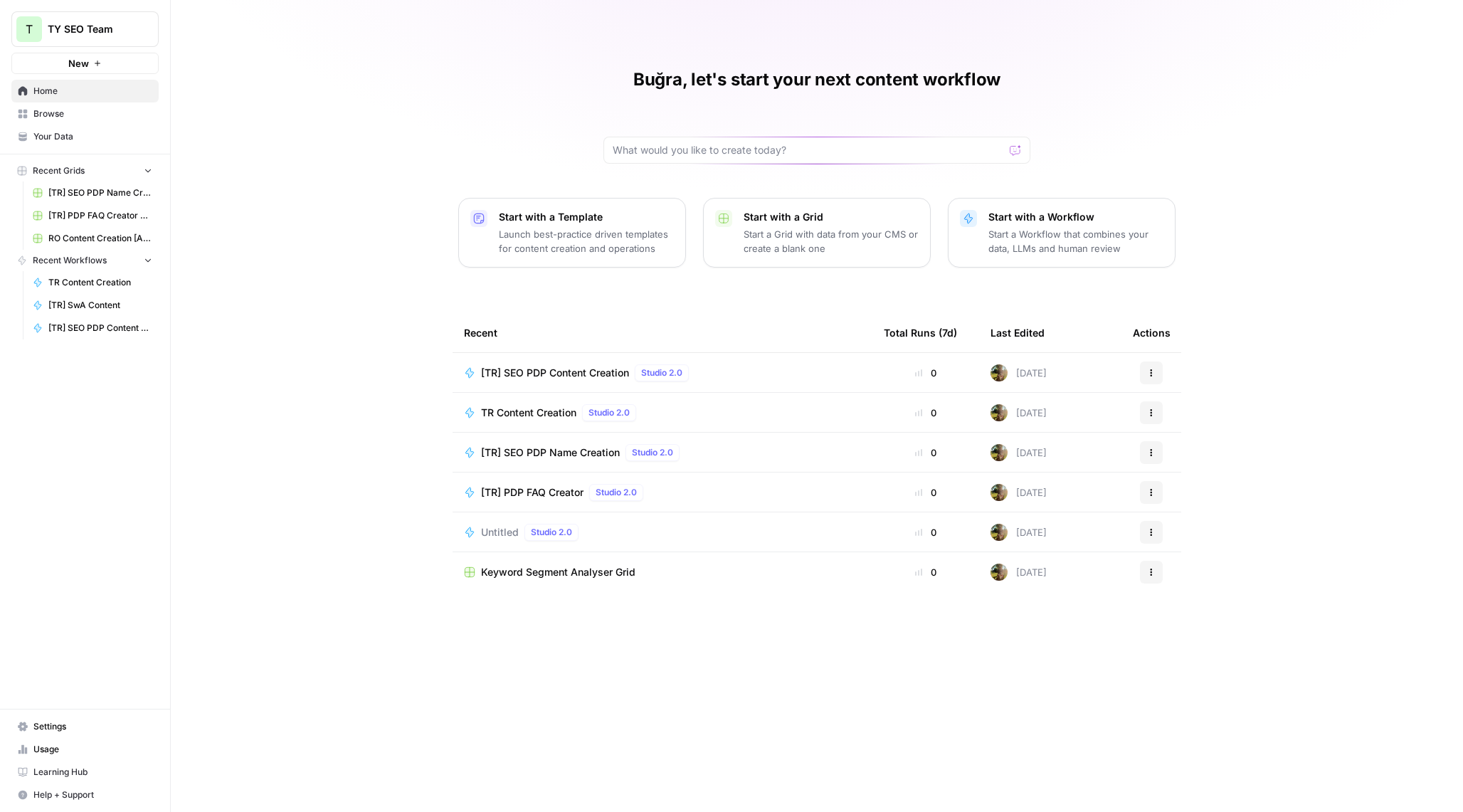
click at [74, 110] on span "Browse" at bounding box center [93, 114] width 119 height 13
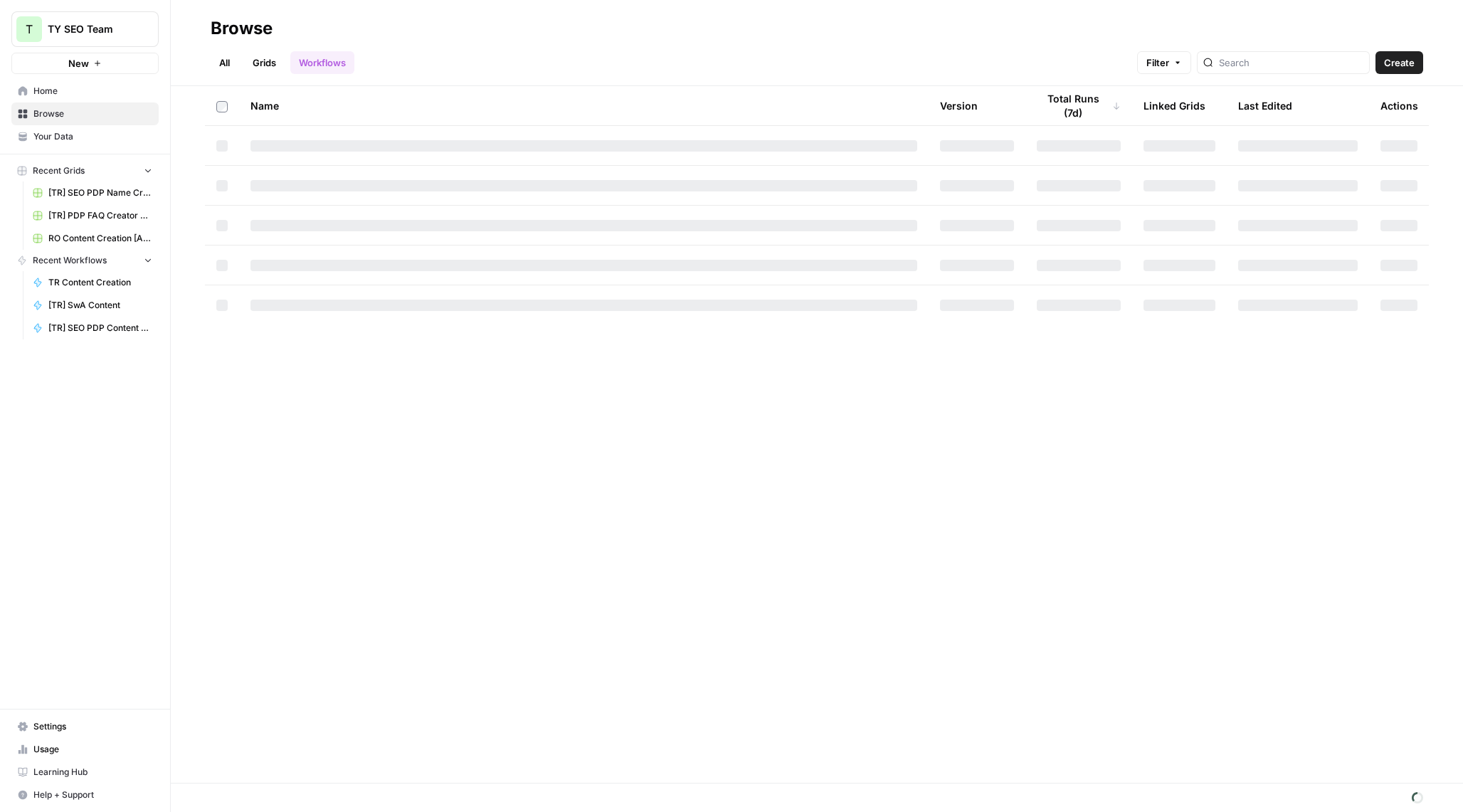
click at [264, 65] on link "Grids" at bounding box center [264, 63] width 41 height 23
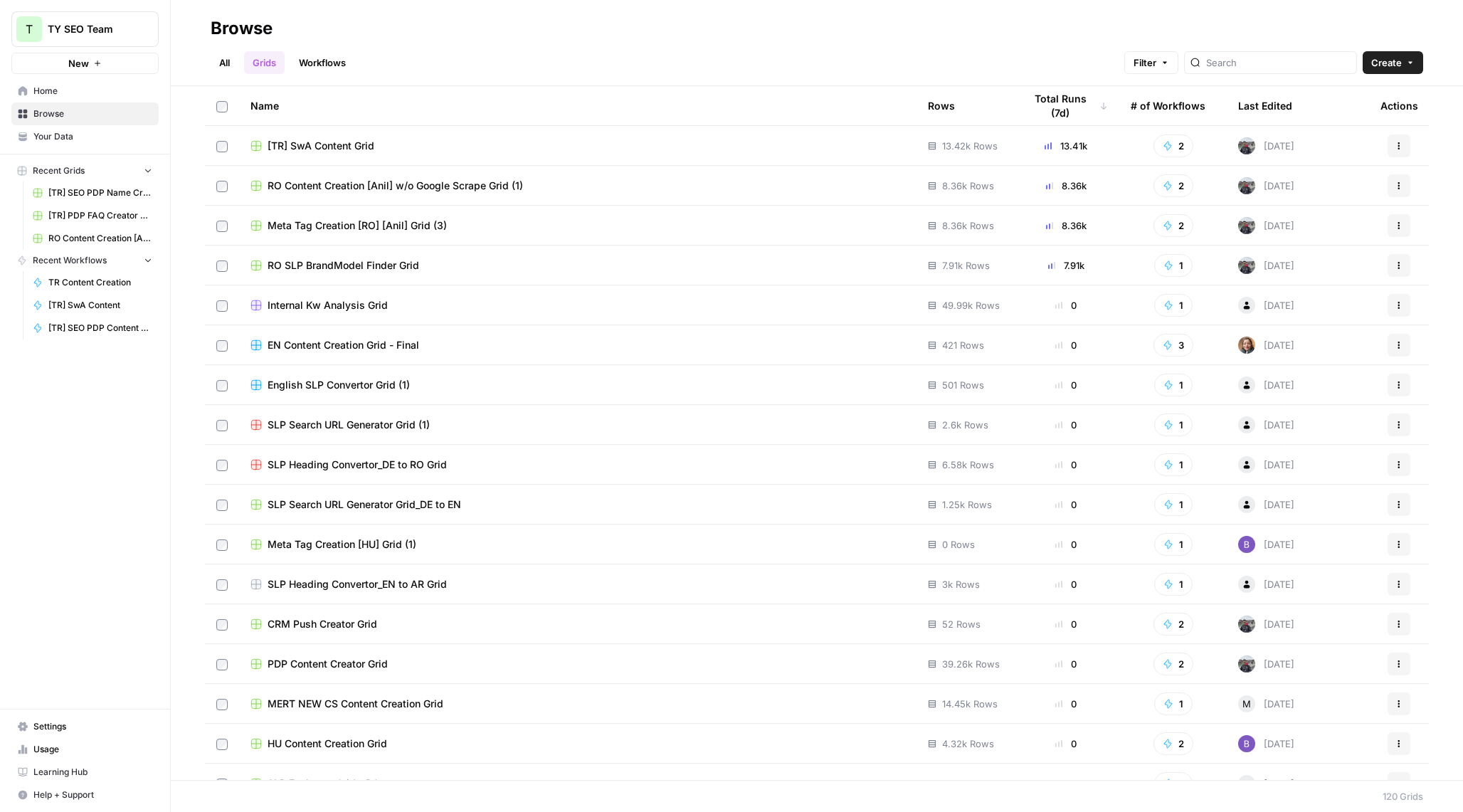
click at [351, 148] on span "[TR] SwA Content Grid" at bounding box center [321, 146] width 107 height 14
